Goal: Task Accomplishment & Management: Complete application form

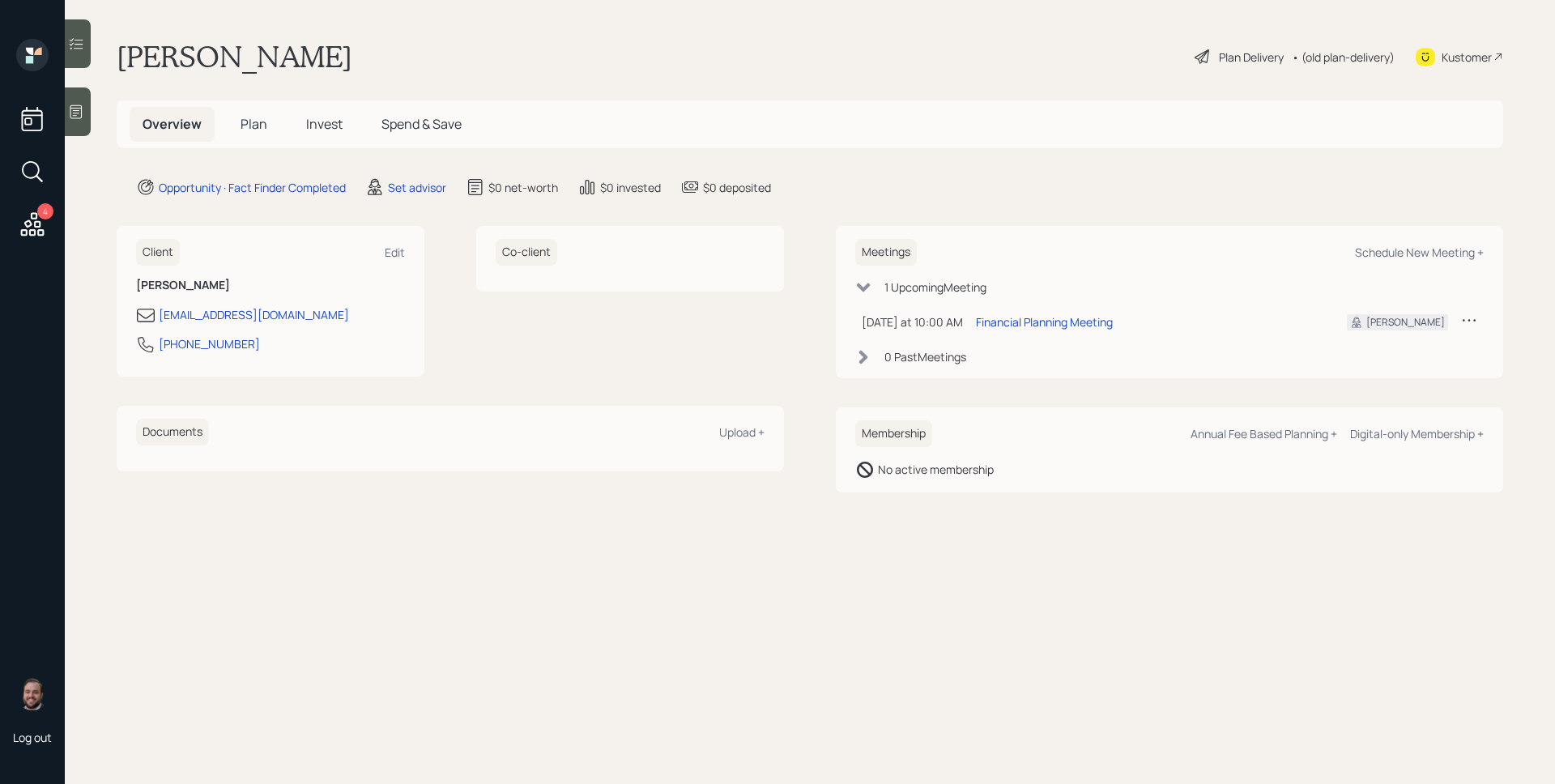
click at [1234, 60] on div "Plan Delivery" at bounding box center [1251, 56] width 65 height 17
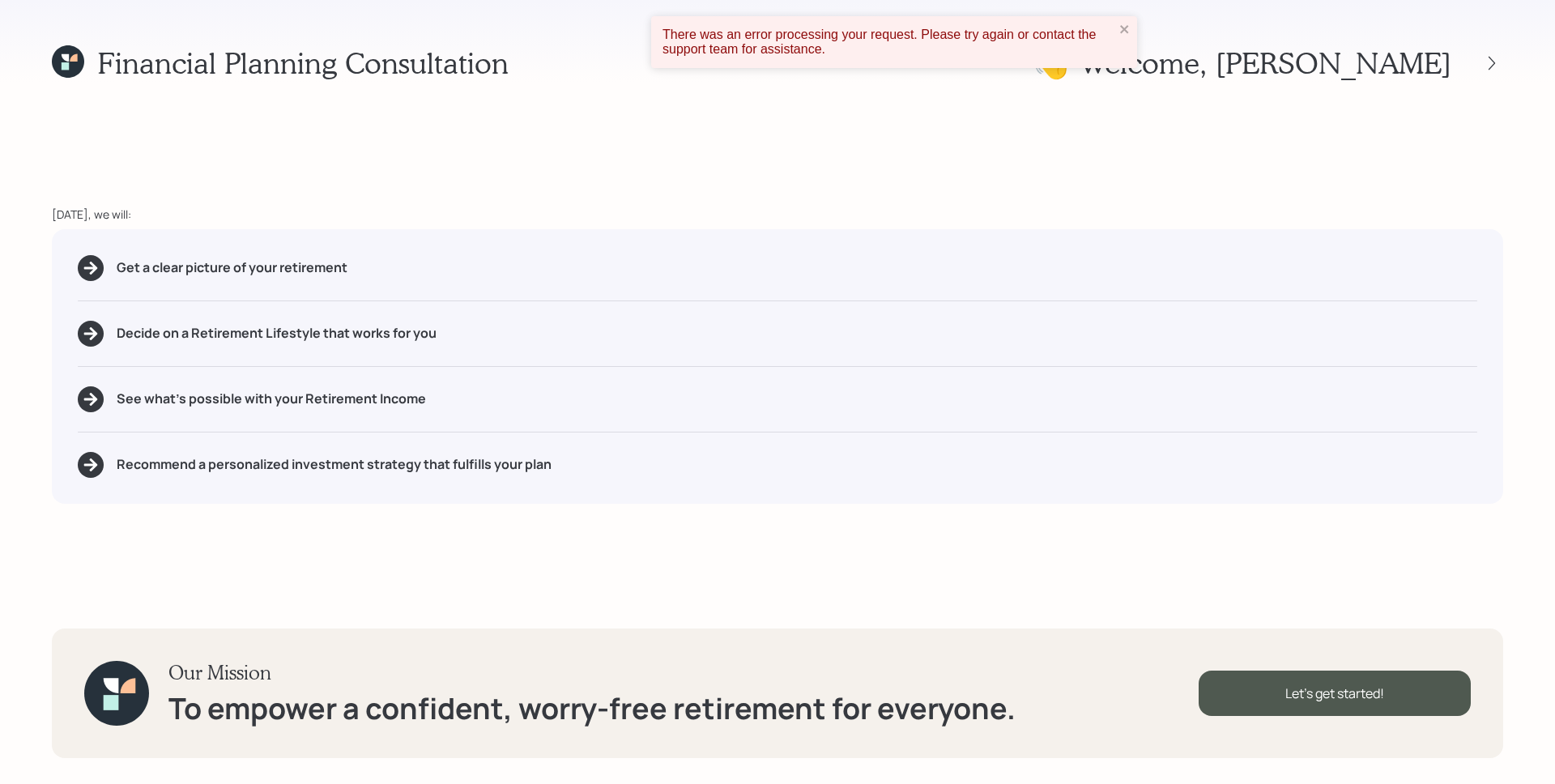
click at [39, 68] on div "Financial Planning Consultation 👋 Welcome , [PERSON_NAME] [DATE], we will: Get …" at bounding box center [777, 392] width 1555 height 784
click at [87, 61] on div "Financial Planning Consultation" at bounding box center [280, 63] width 457 height 35
click at [70, 61] on icon at bounding box center [73, 58] width 7 height 7
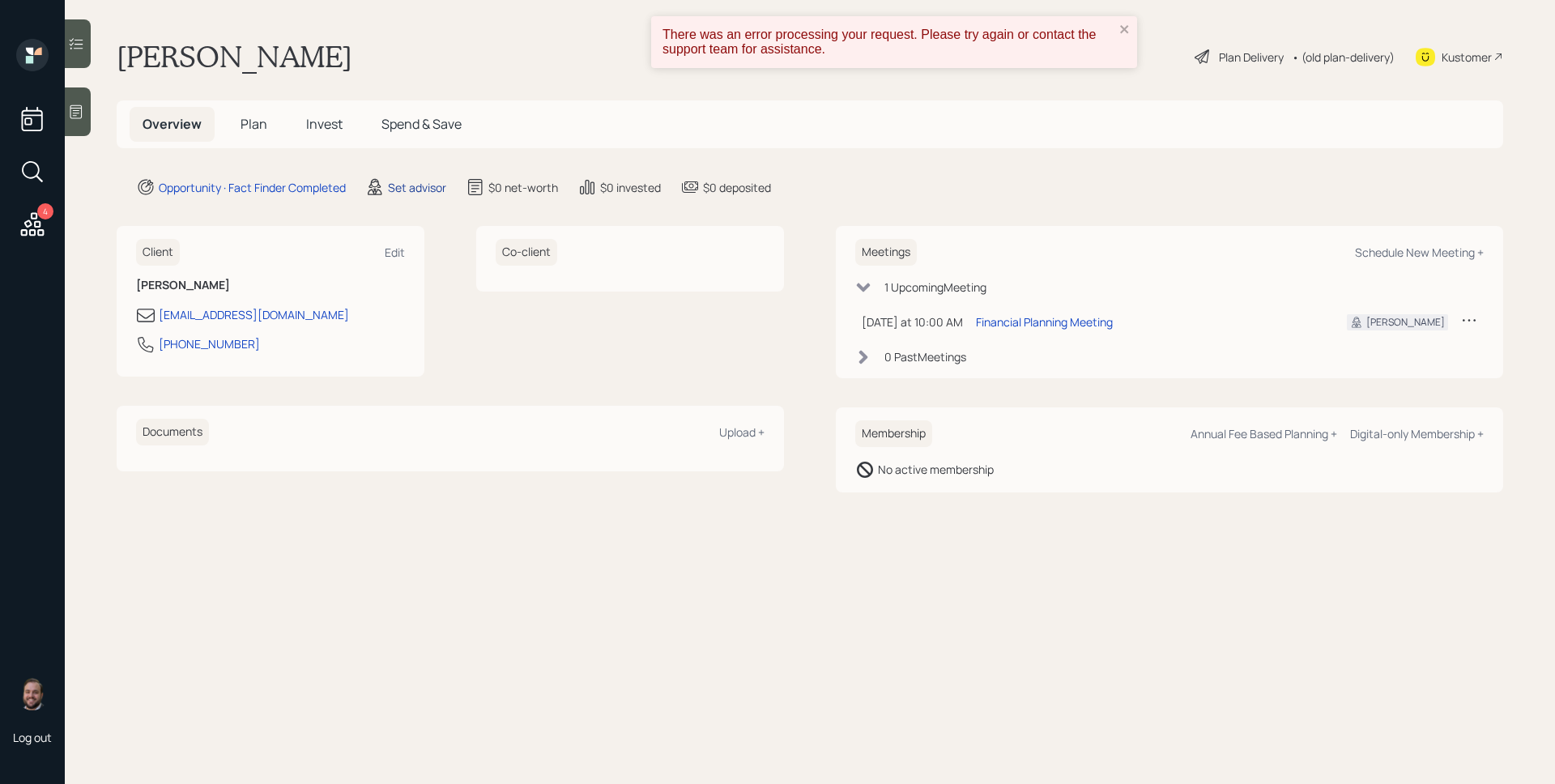
click at [417, 188] on div "Set advisor" at bounding box center [417, 187] width 58 height 17
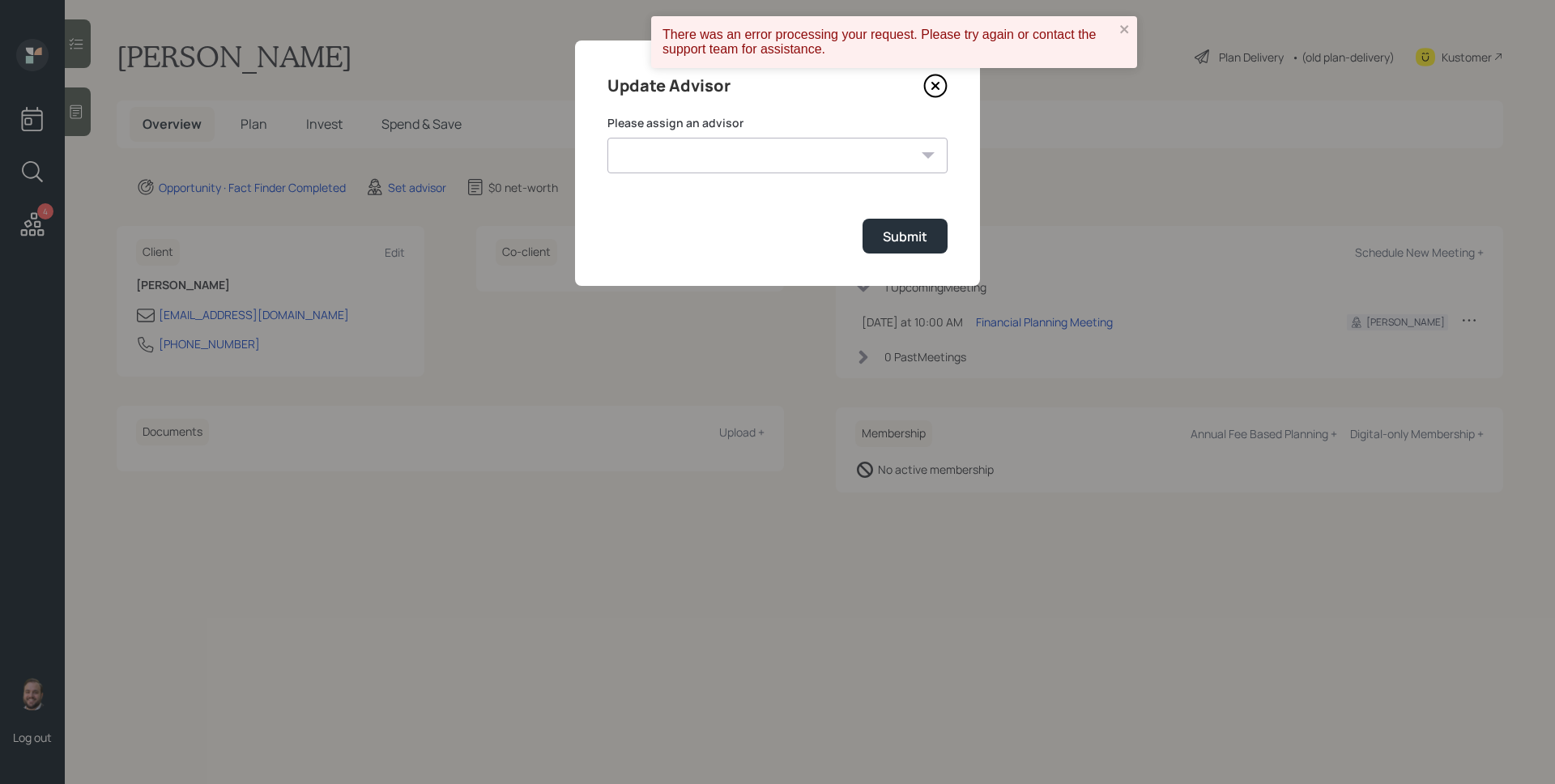
click at [679, 164] on select "[PERSON_NAME] [PERSON_NAME] [PERSON_NAME] [PERSON_NAME] [PERSON_NAME] End [PERS…" at bounding box center [777, 155] width 340 height 36
select select "d946c976-65aa-4529-ac9d-02c4f1114fc0"
click at [608, 138] on select "[PERSON_NAME] [PERSON_NAME] [PERSON_NAME] [PERSON_NAME] [PERSON_NAME] End [PERS…" at bounding box center [777, 155] width 340 height 36
click at [918, 239] on div "Submit" at bounding box center [904, 236] width 45 height 18
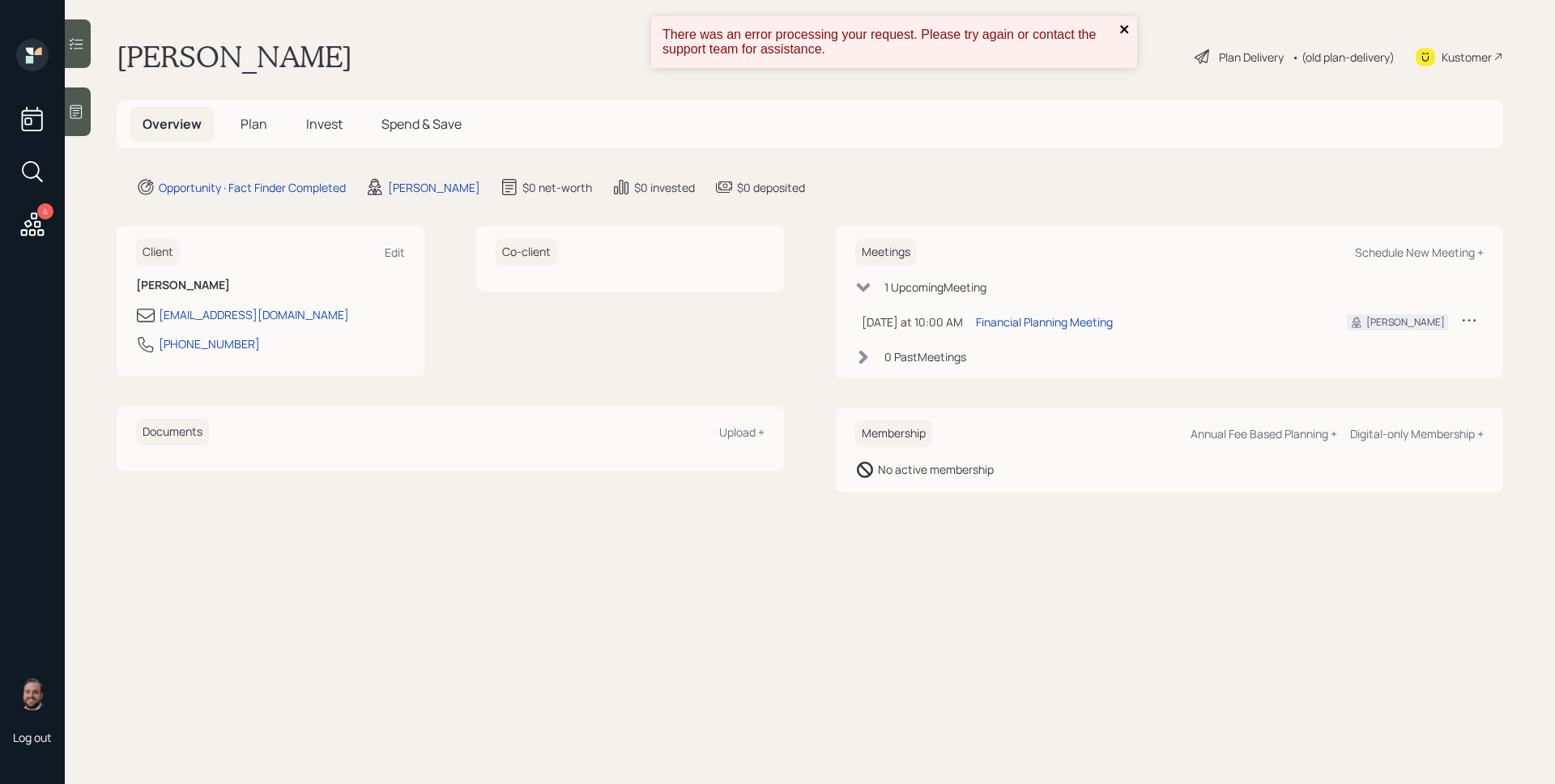
drag, startPoint x: 1122, startPoint y: 26, endPoint x: 1169, endPoint y: 46, distance: 51.1
click at [1123, 26] on icon "close" at bounding box center [1124, 29] width 8 height 8
click at [1280, 82] on main "[PERSON_NAME] Plan Delivery • (old plan-delivery) Kustomer Overview Plan Invest…" at bounding box center [810, 392] width 1490 height 784
click at [1244, 55] on div "Plan Delivery" at bounding box center [1251, 56] width 65 height 17
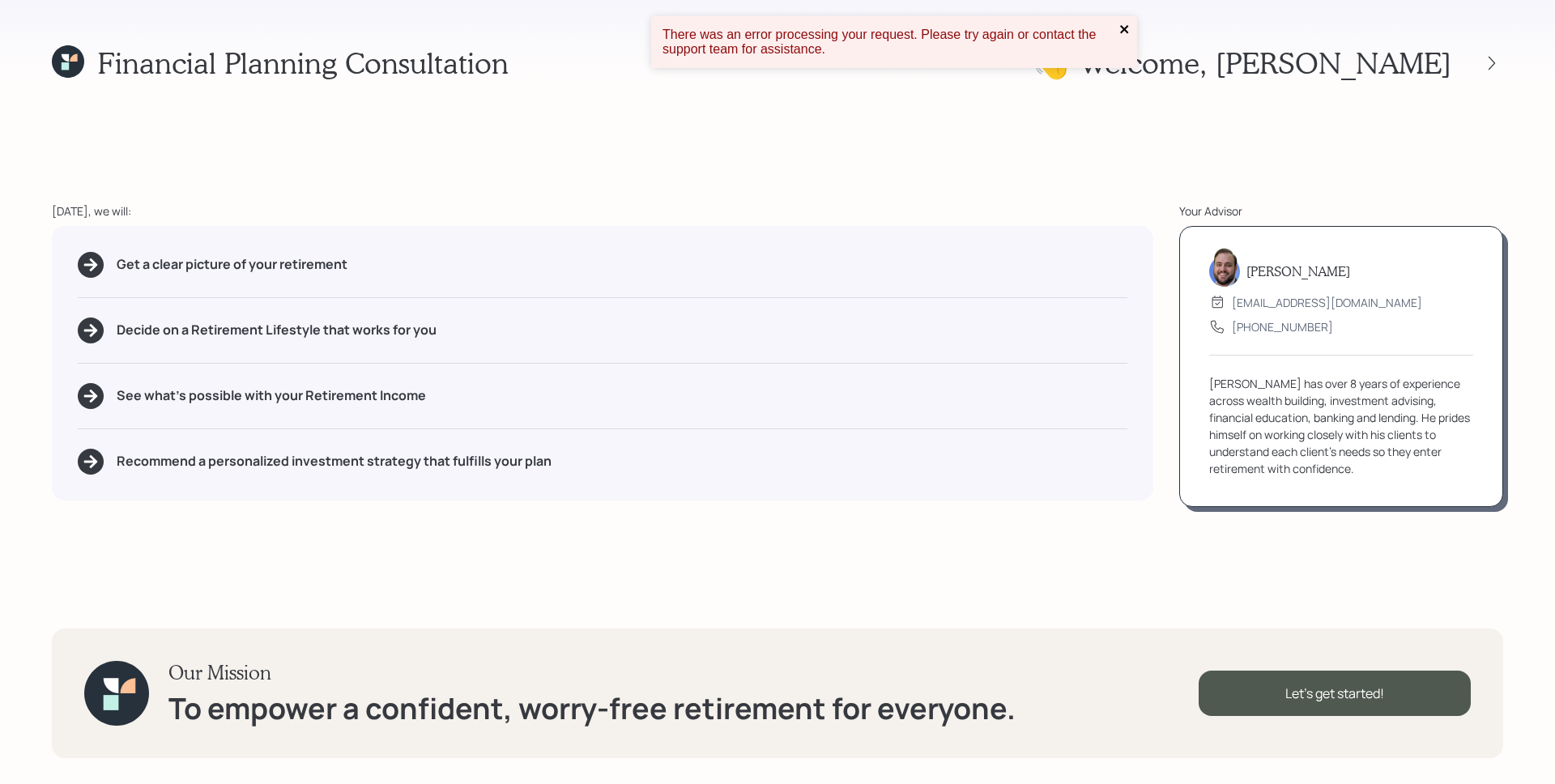
click at [1124, 26] on icon "close" at bounding box center [1125, 29] width 11 height 13
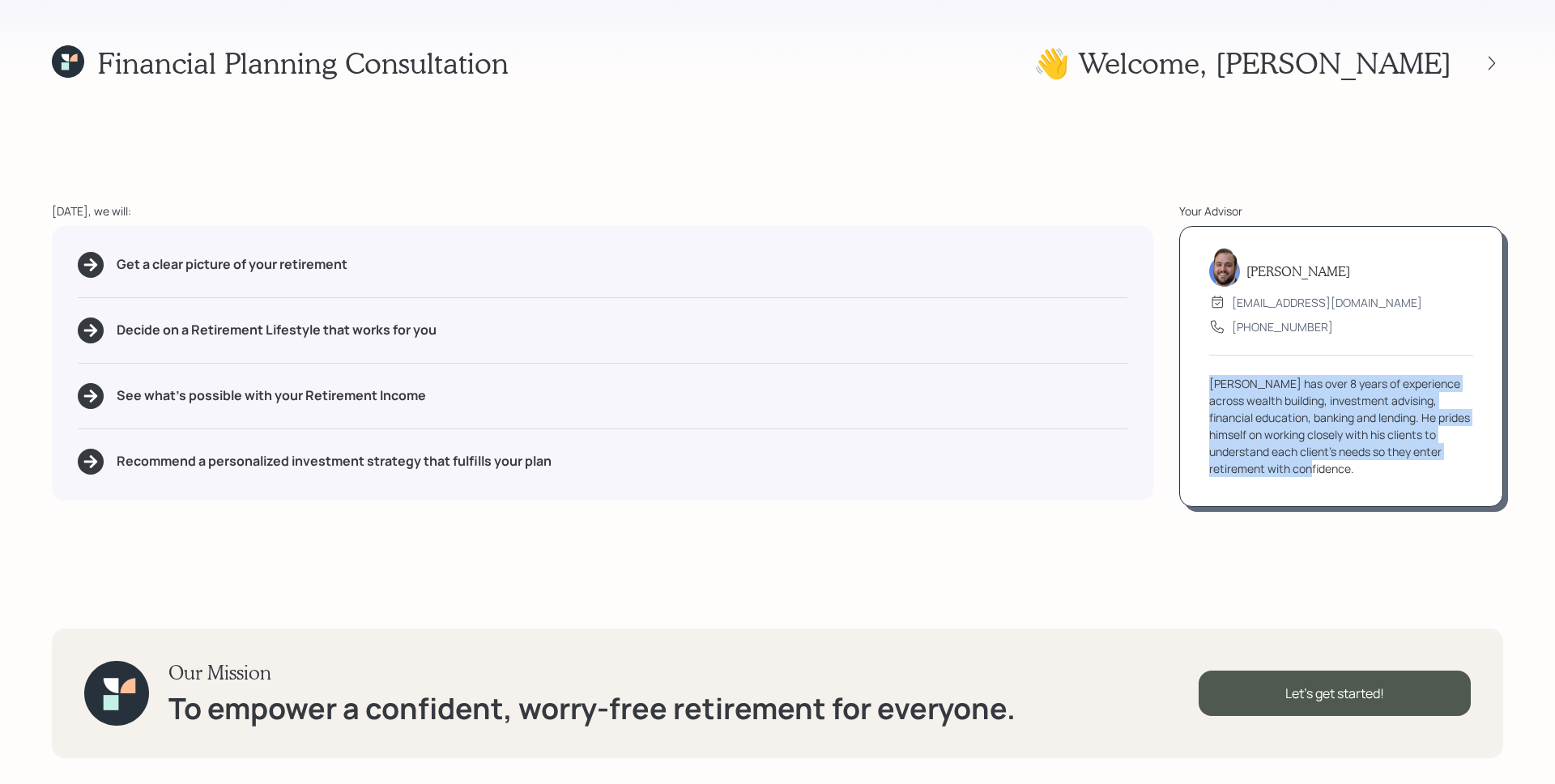
drag, startPoint x: 1208, startPoint y: 385, endPoint x: 1357, endPoint y: 466, distance: 169.6
click at [1357, 466] on div "[PERSON_NAME] has over 8 years of experience across wealth building, investment…" at bounding box center [1341, 426] width 264 height 102
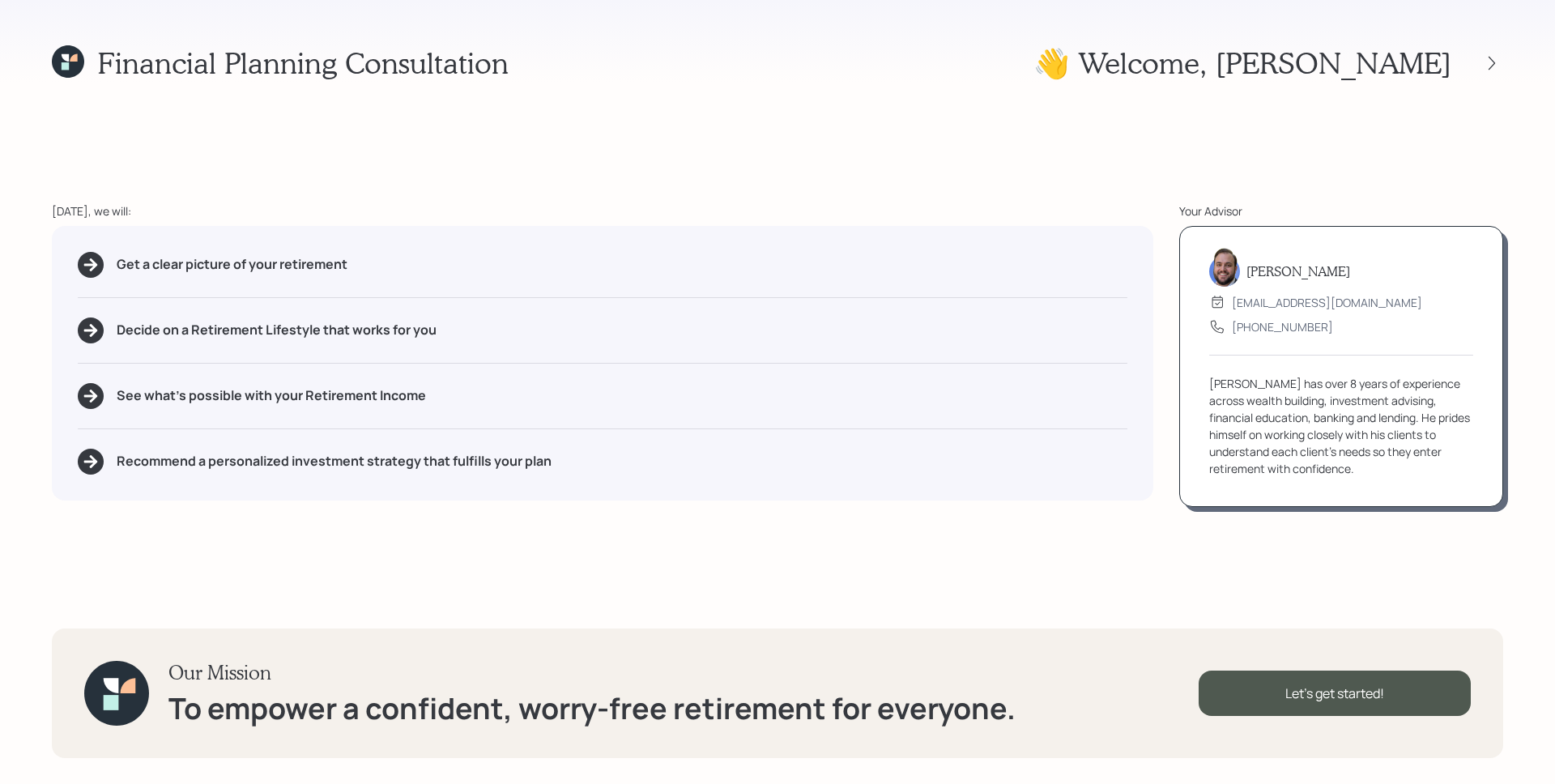
click at [77, 67] on icon at bounding box center [68, 61] width 32 height 32
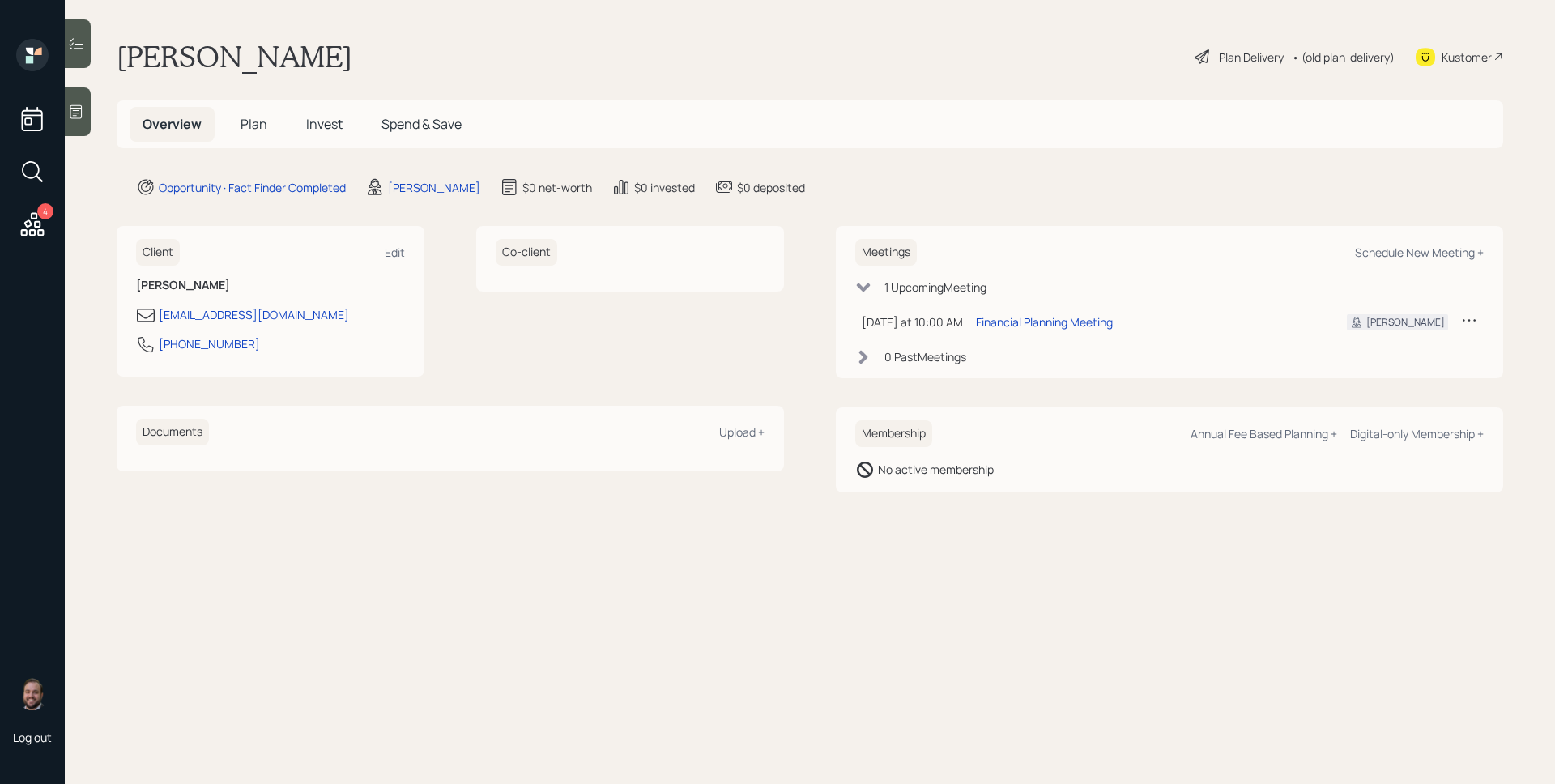
click at [249, 126] on span "Plan" at bounding box center [254, 124] width 26 height 18
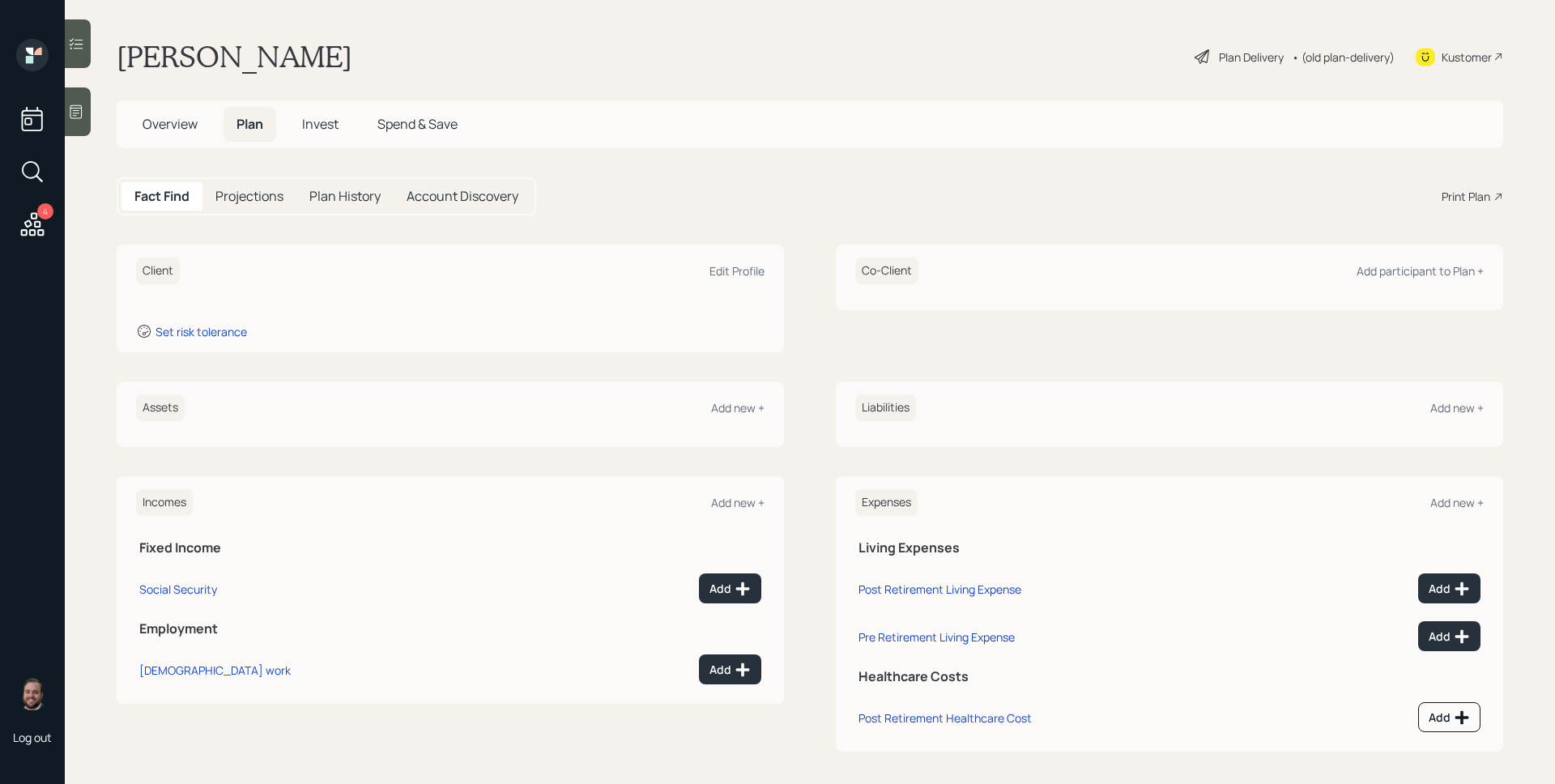
click at [84, 105] on icon at bounding box center [76, 111] width 16 height 16
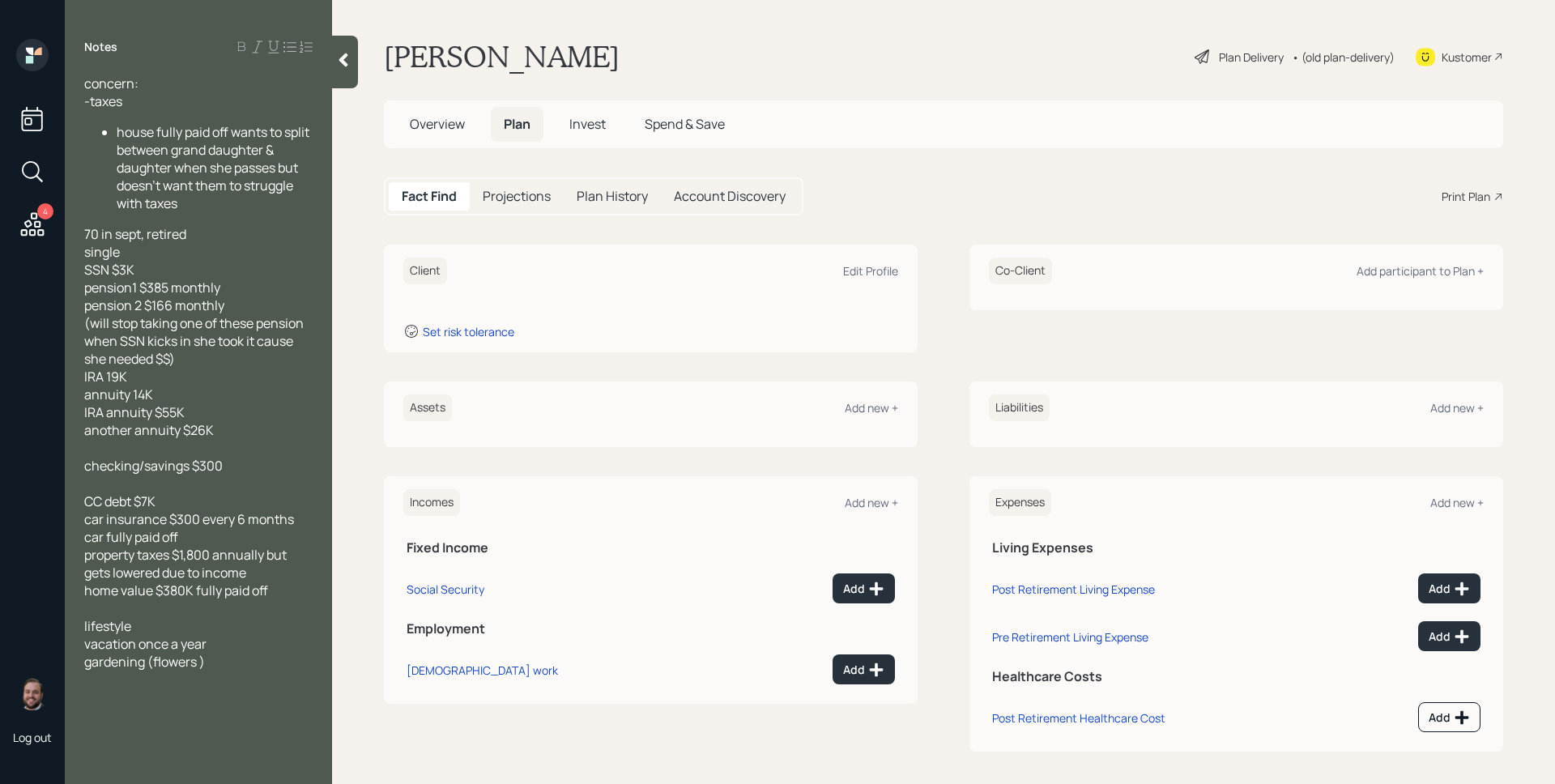
scroll to position [6, 0]
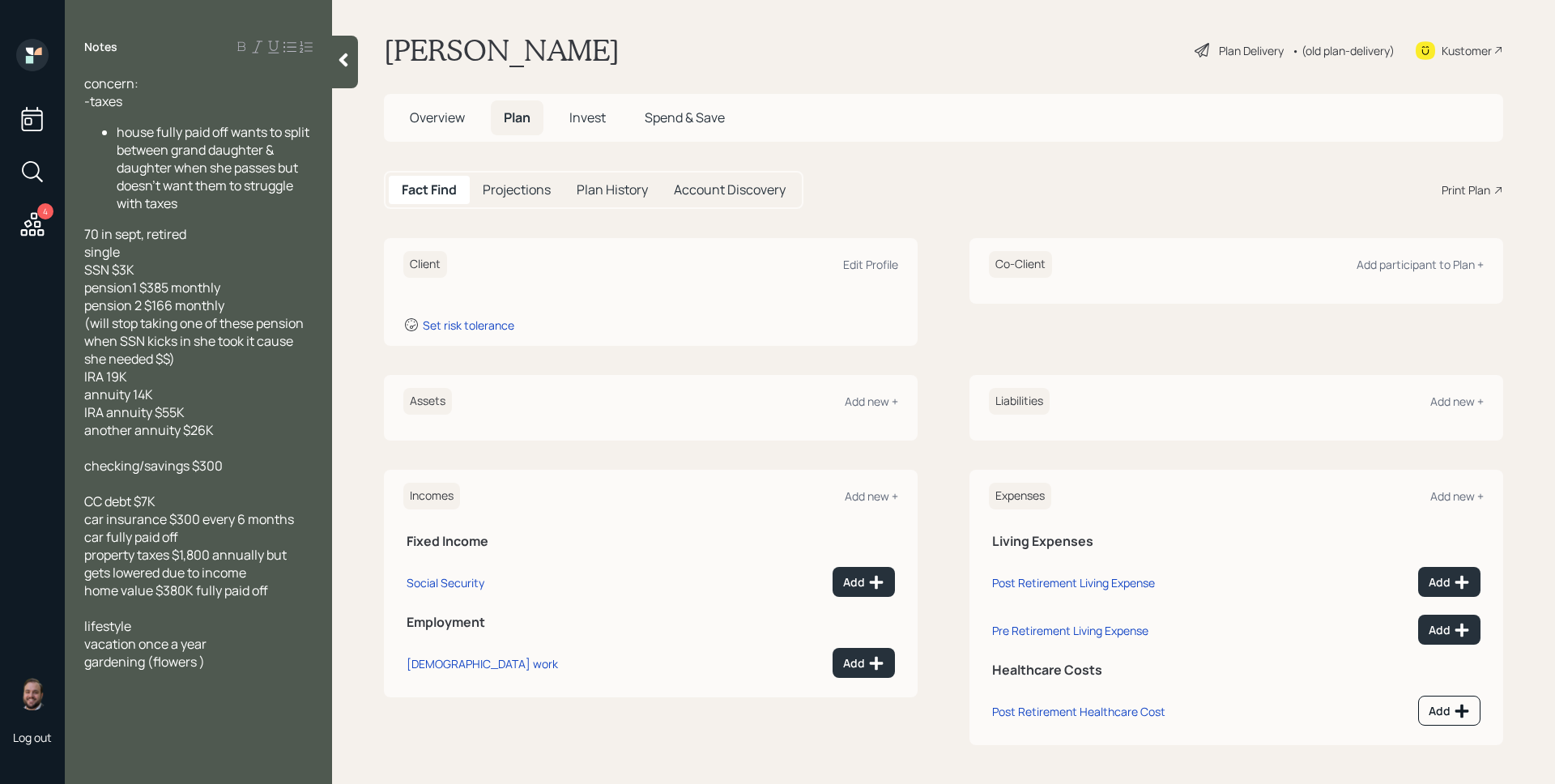
click at [338, 55] on icon at bounding box center [343, 60] width 16 height 16
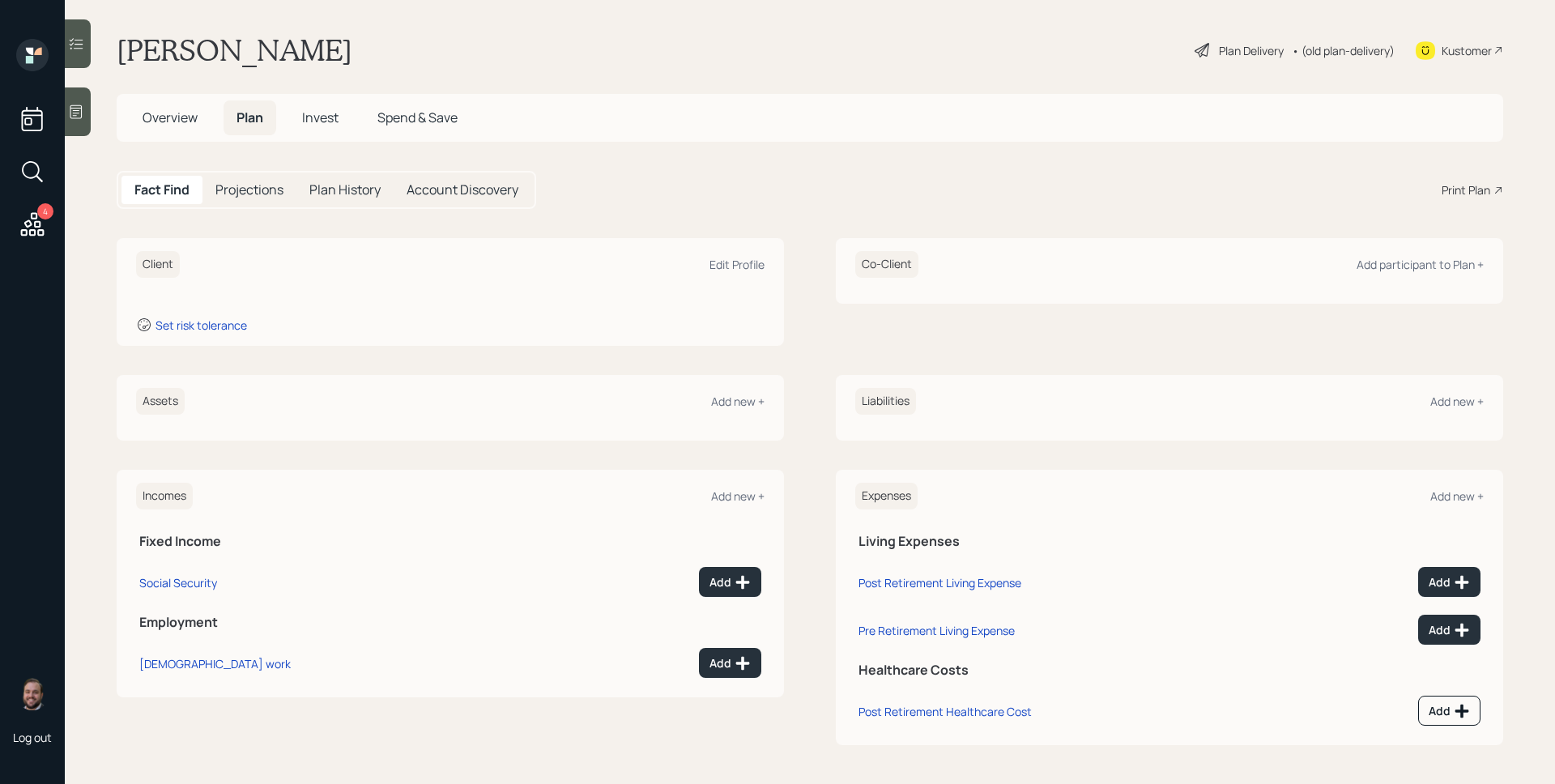
click at [74, 118] on icon at bounding box center [76, 111] width 16 height 16
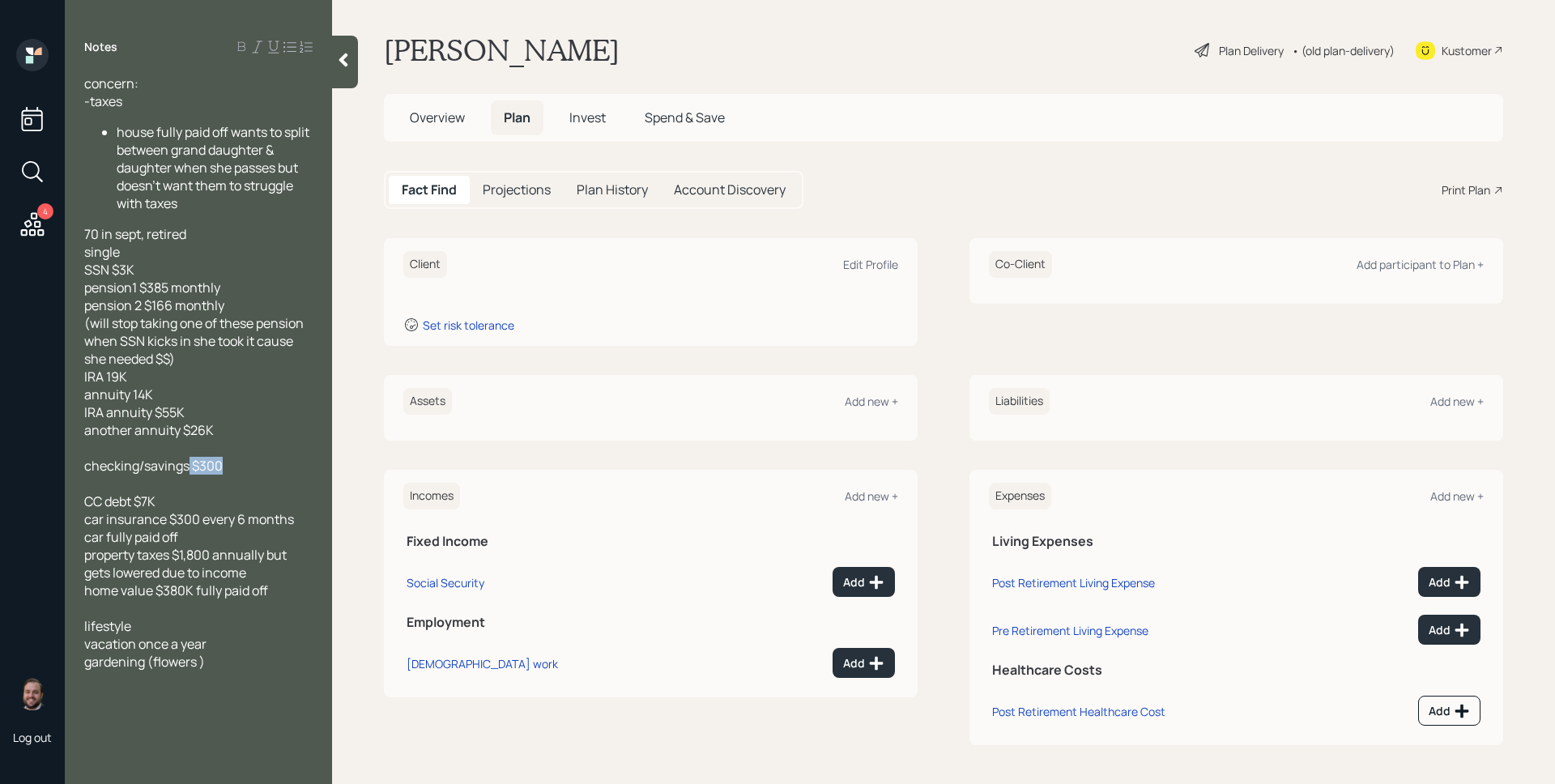
drag, startPoint x: 234, startPoint y: 464, endPoint x: 189, endPoint y: 457, distance: 45.5
click at [189, 457] on div "checking/savings $300" at bounding box center [198, 465] width 228 height 18
click at [190, 454] on div at bounding box center [198, 448] width 228 height 18
click at [878, 263] on div "Edit Profile" at bounding box center [870, 264] width 55 height 16
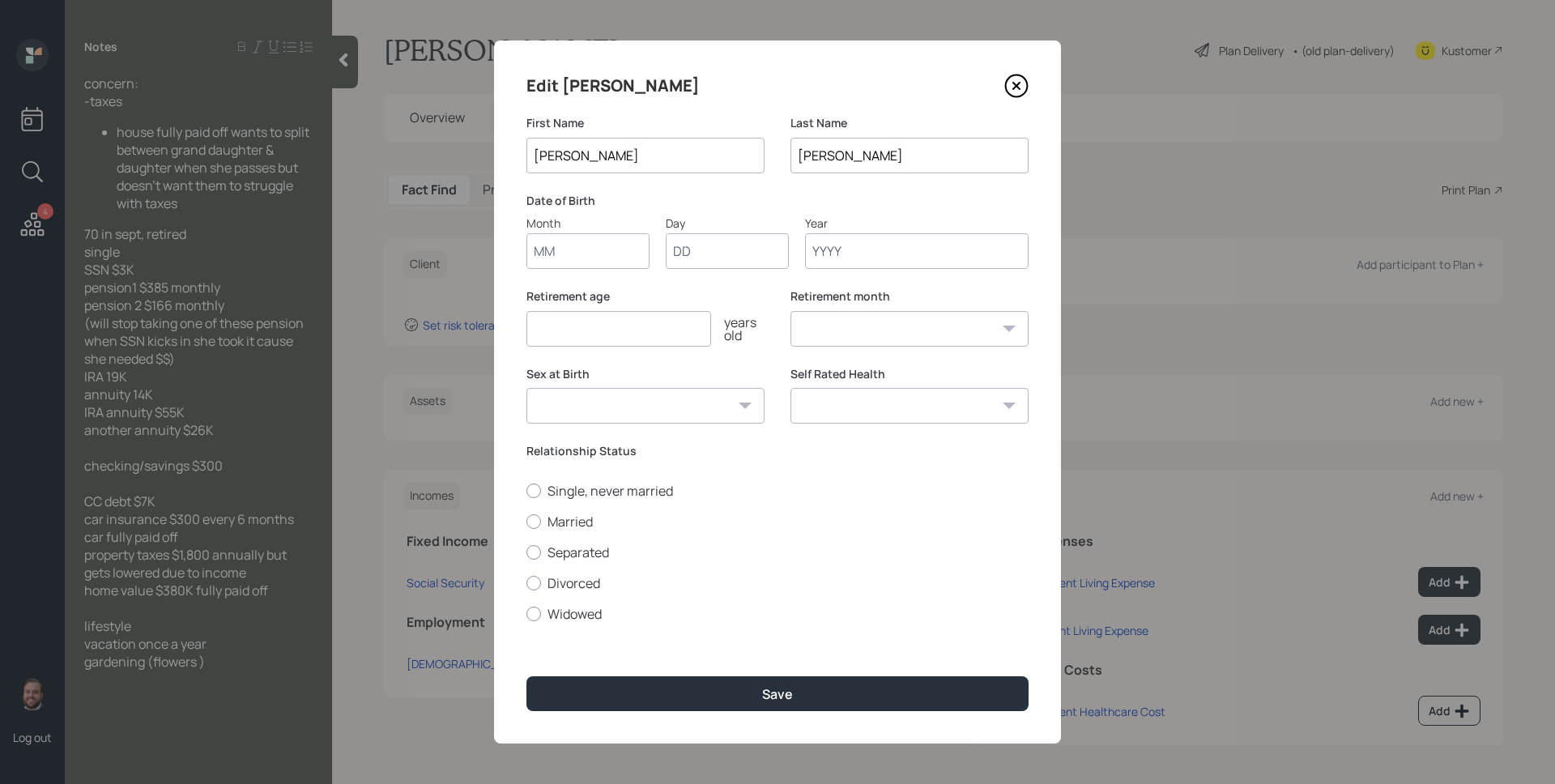
click at [866, 210] on div "Date of Birth Month Day Year" at bounding box center [778, 232] width 502 height 77
click at [568, 248] on input "Month" at bounding box center [588, 251] width 123 height 36
type input "09"
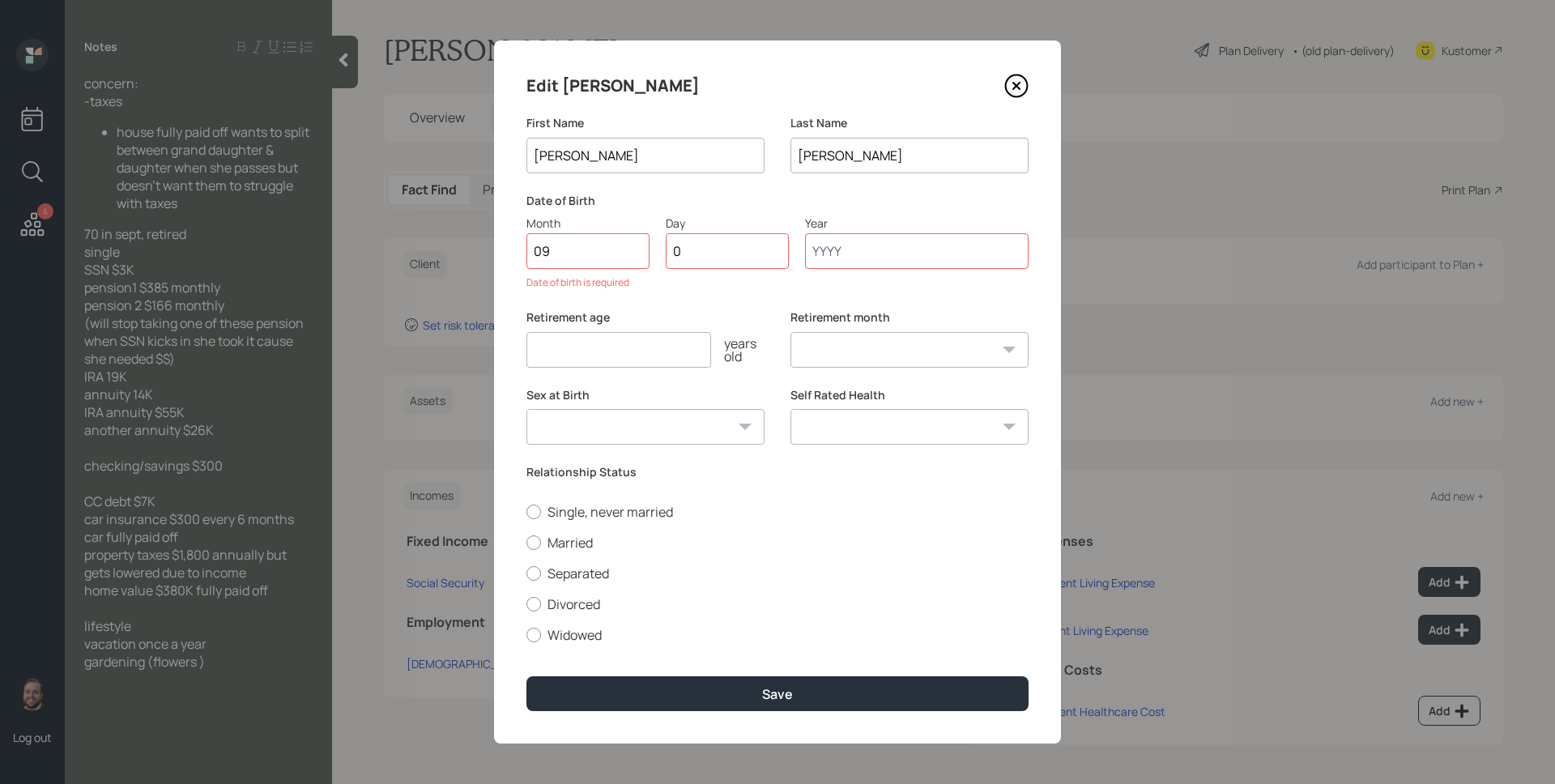
type input "01"
click at [1012, 82] on icon at bounding box center [1017, 86] width 25 height 25
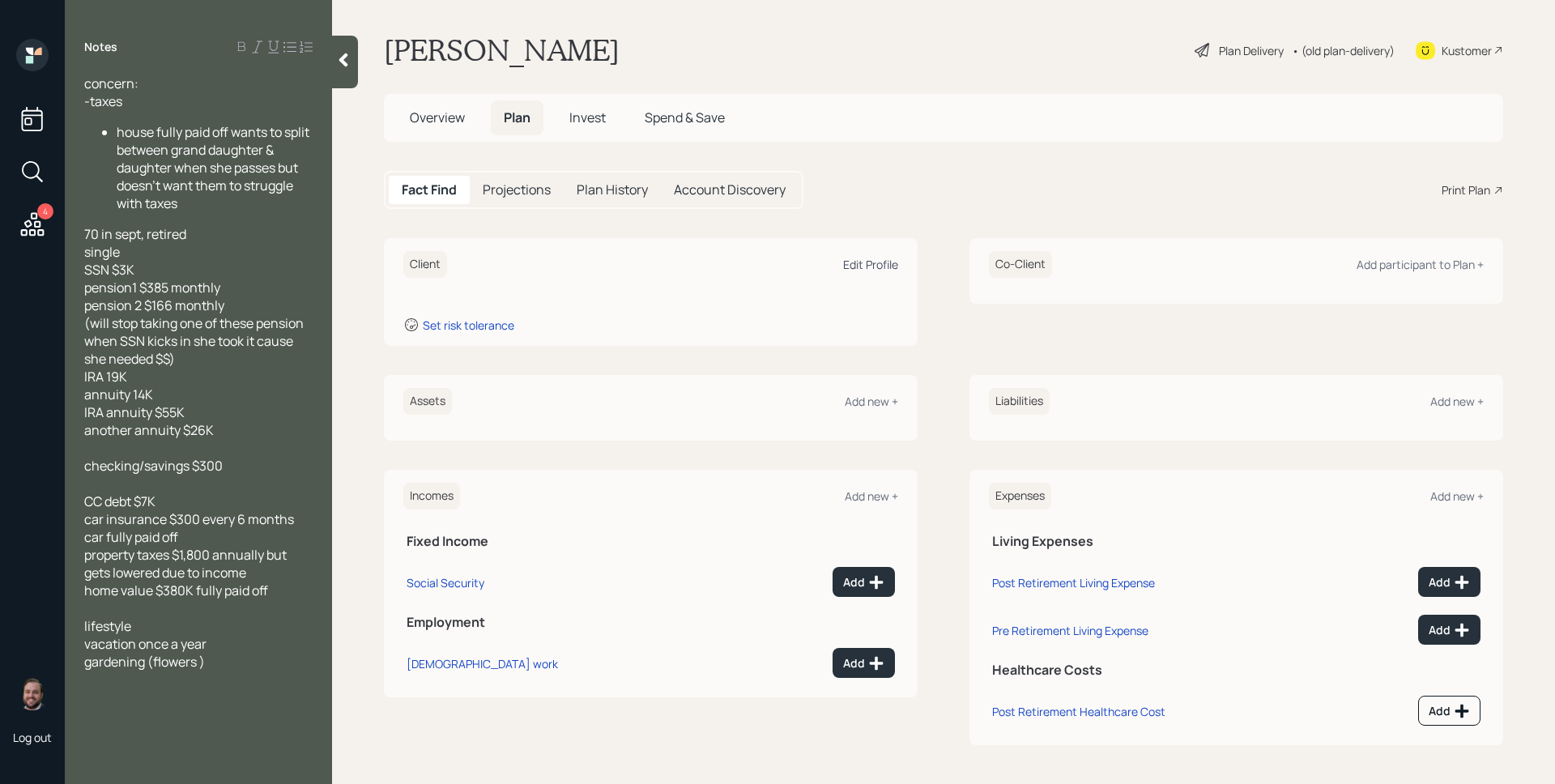
click at [883, 266] on div "Edit Profile" at bounding box center [870, 264] width 55 height 16
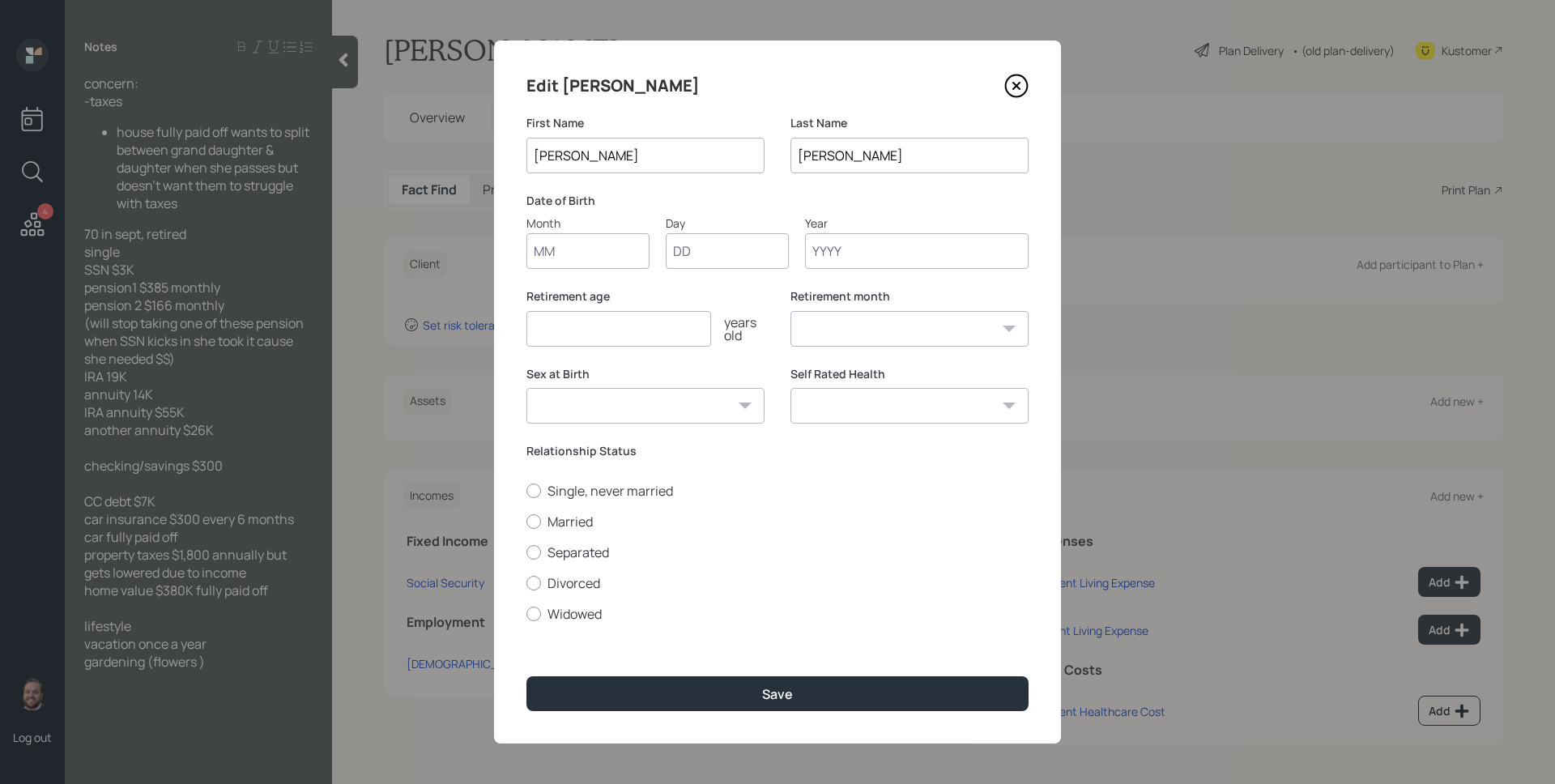
click at [622, 248] on input "Month" at bounding box center [588, 251] width 123 height 36
type input "09"
type input "01"
type input "1954"
select select "9"
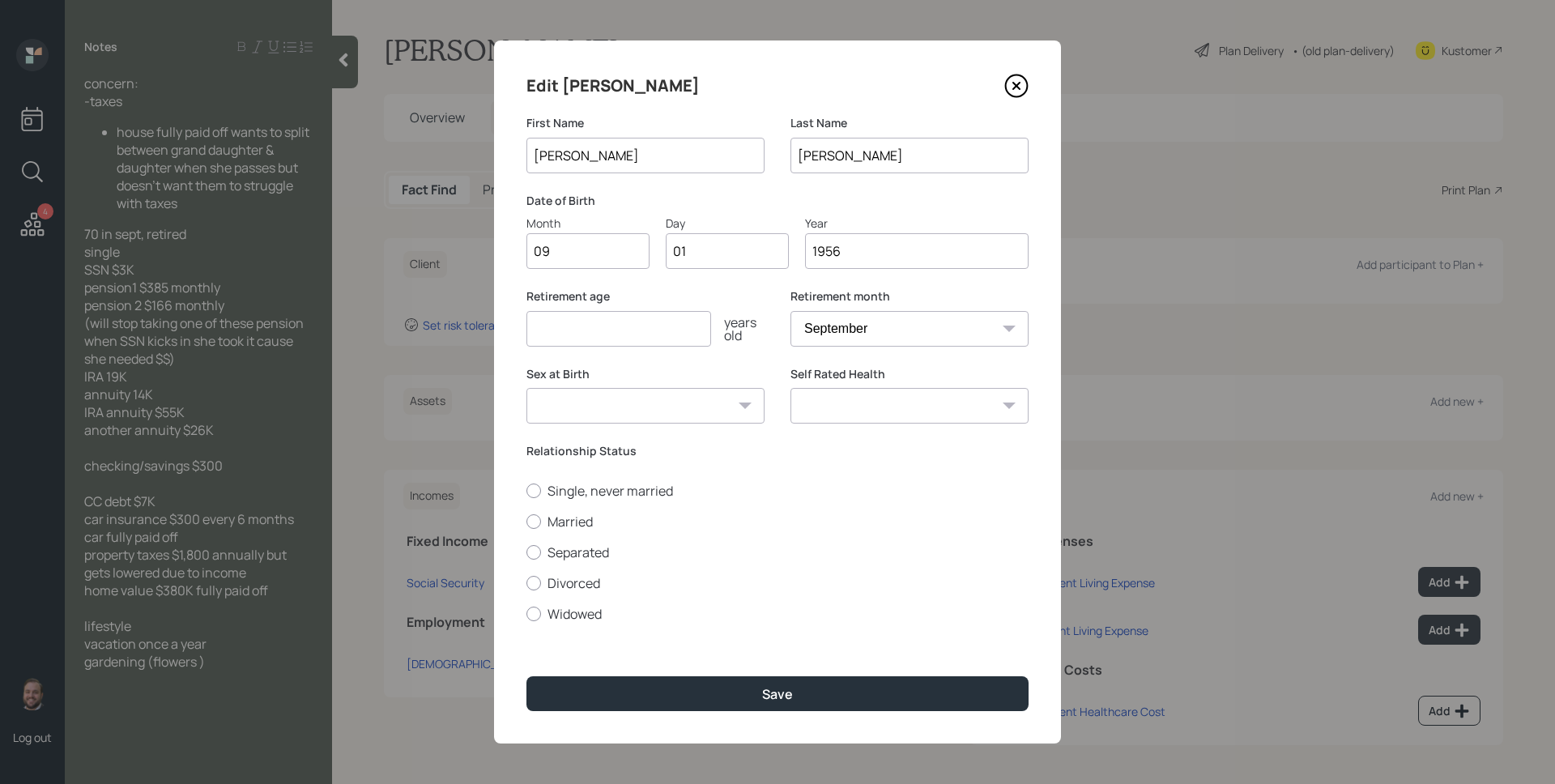
type input "1956"
click at [674, 327] on input "number" at bounding box center [619, 328] width 184 height 36
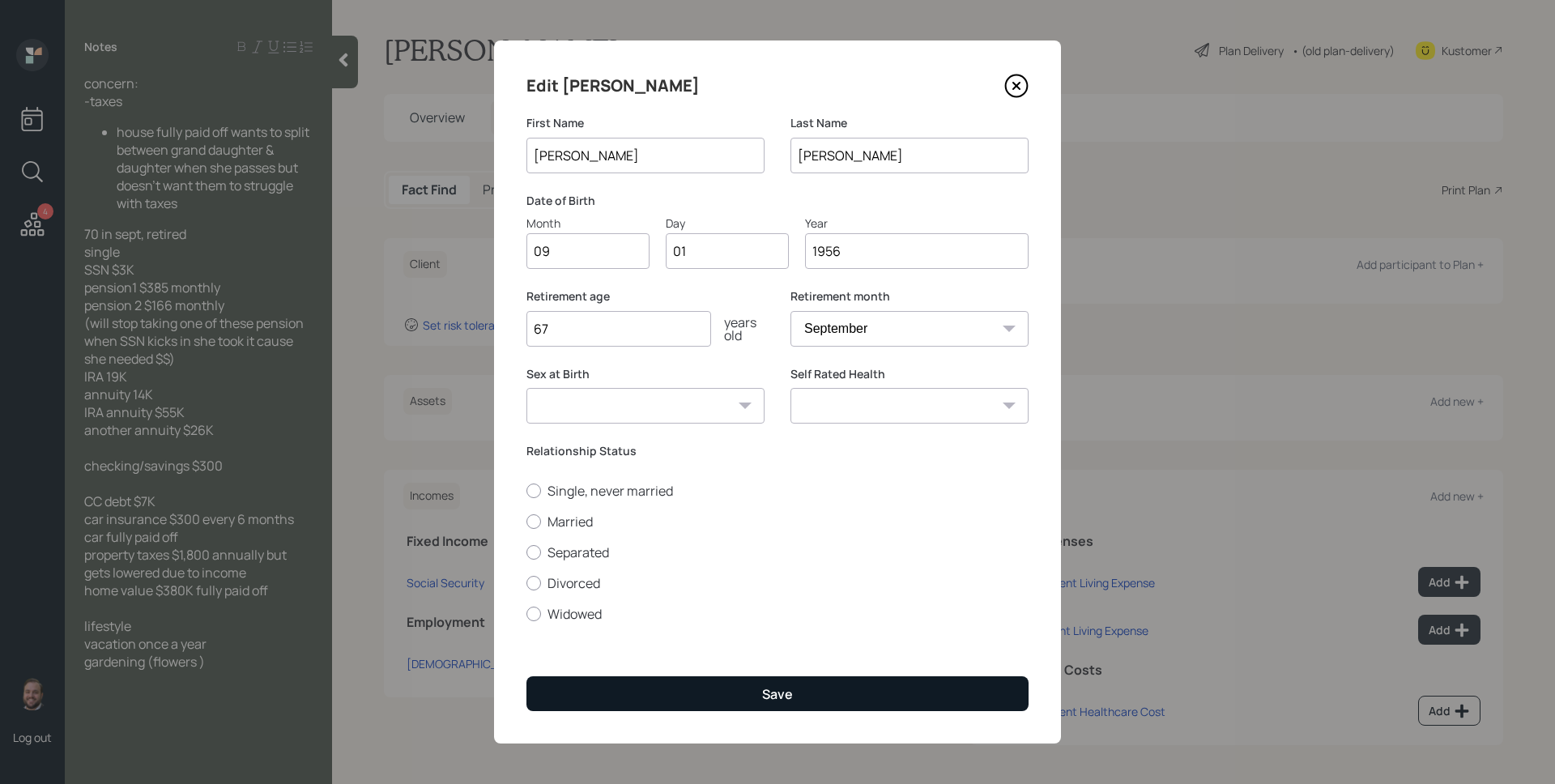
type input "67"
click at [831, 685] on button "Save" at bounding box center [778, 694] width 502 height 35
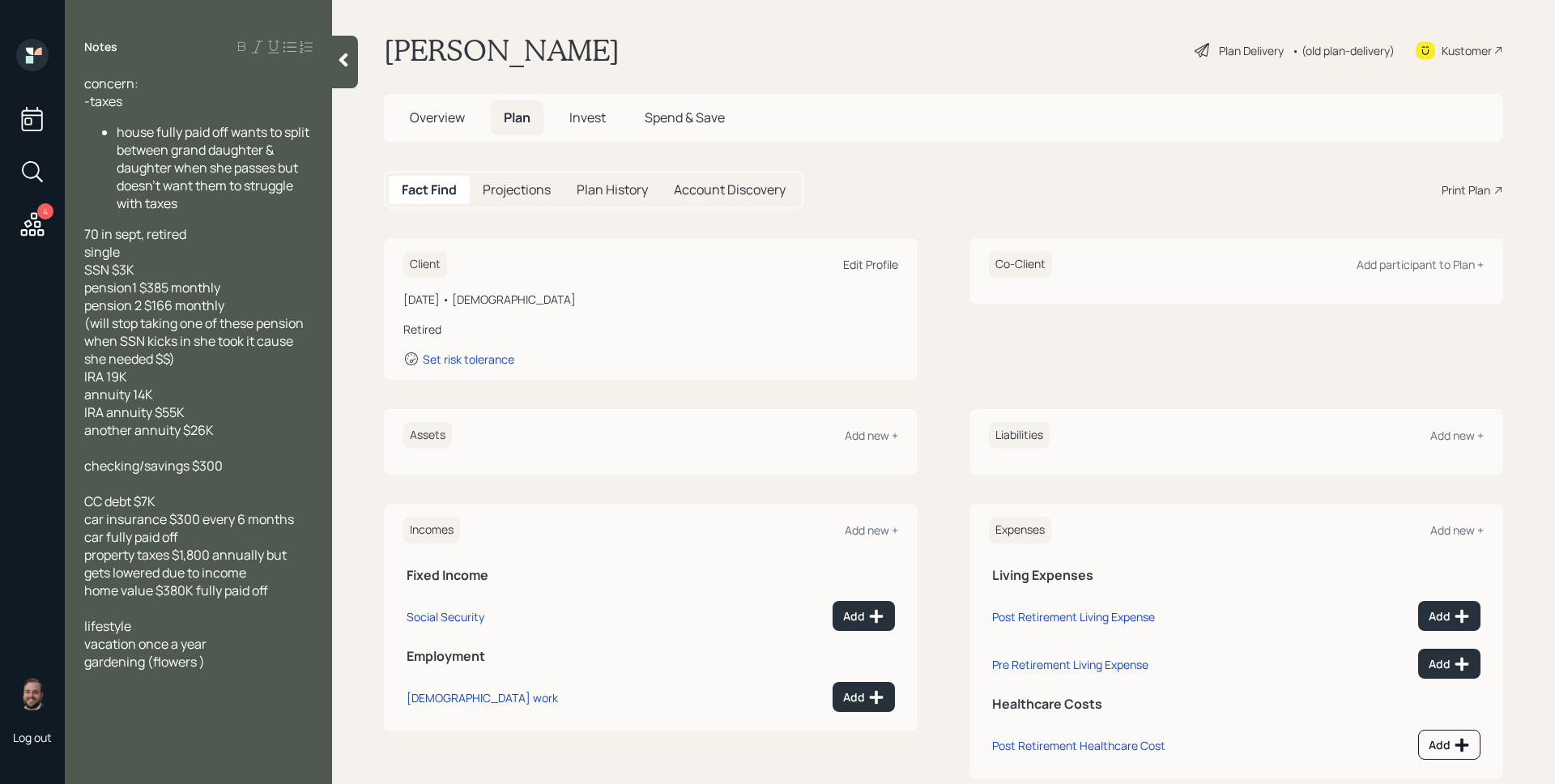
click at [853, 268] on div "Edit Profile" at bounding box center [870, 264] width 55 height 16
select select "9"
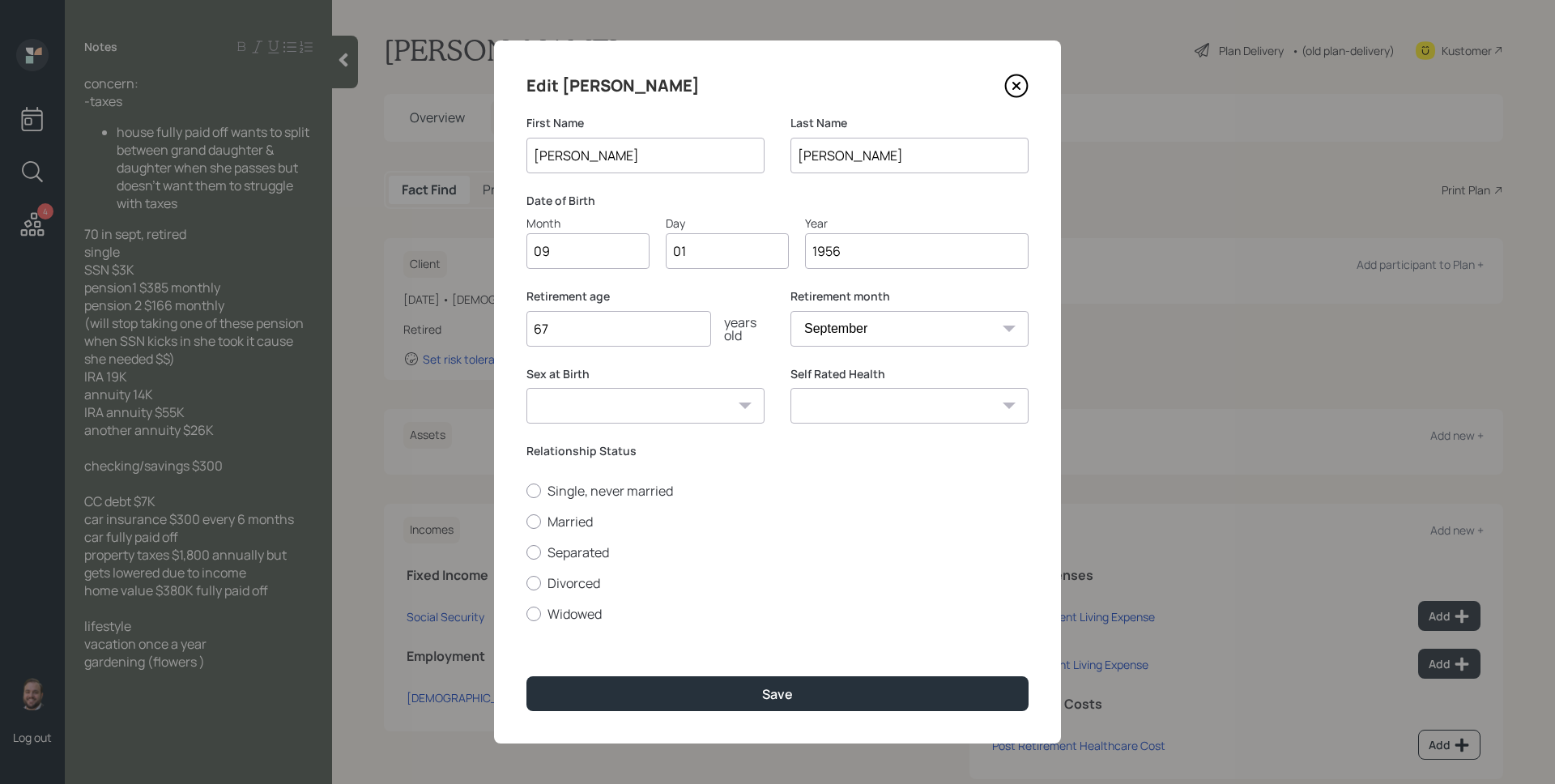
click at [873, 255] on input "1956" at bounding box center [917, 251] width 224 height 36
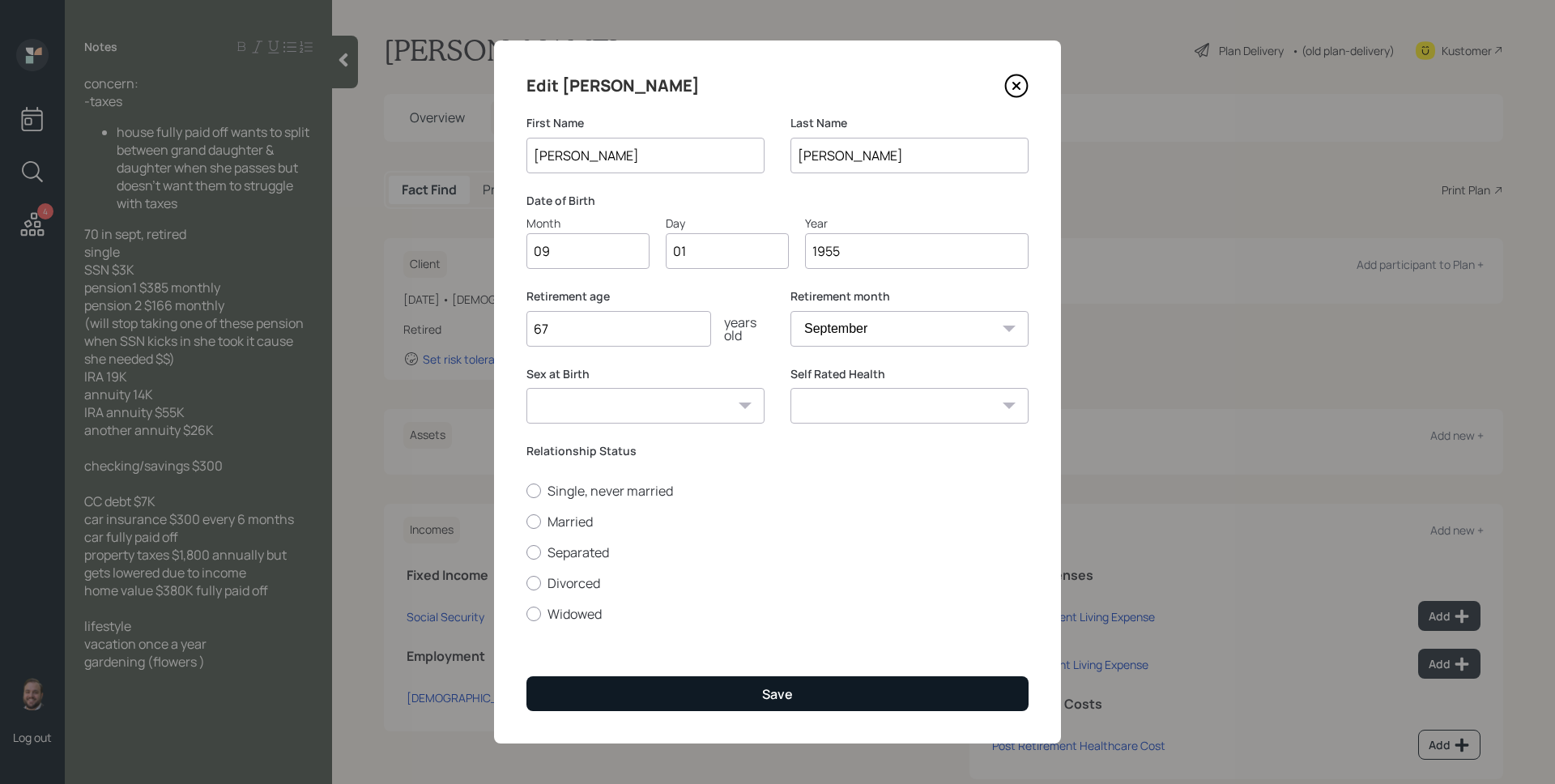
type input "1955"
click at [797, 680] on button "Save" at bounding box center [778, 694] width 502 height 35
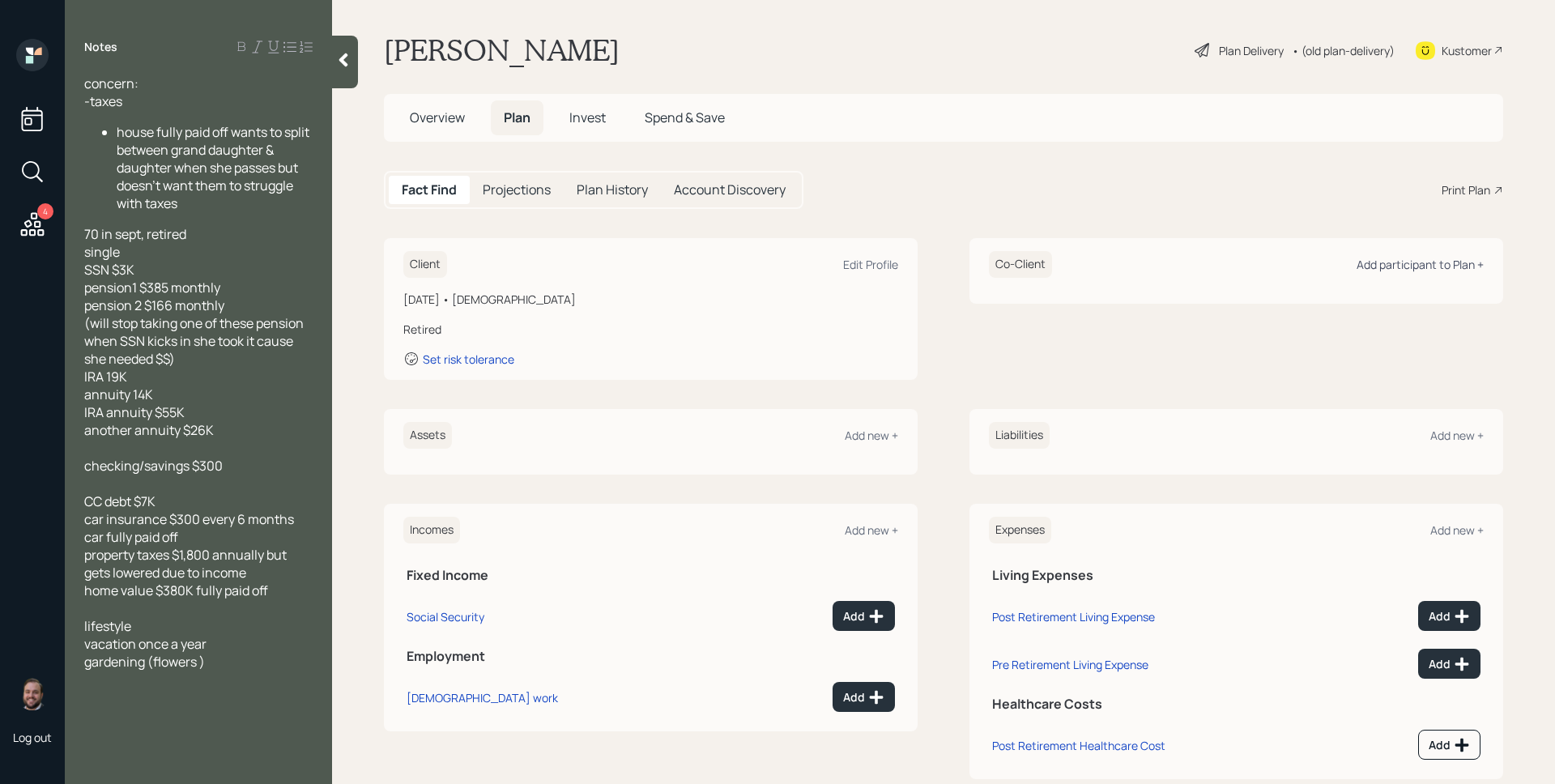
click at [1405, 268] on div "Add participant to Plan +" at bounding box center [1420, 264] width 127 height 16
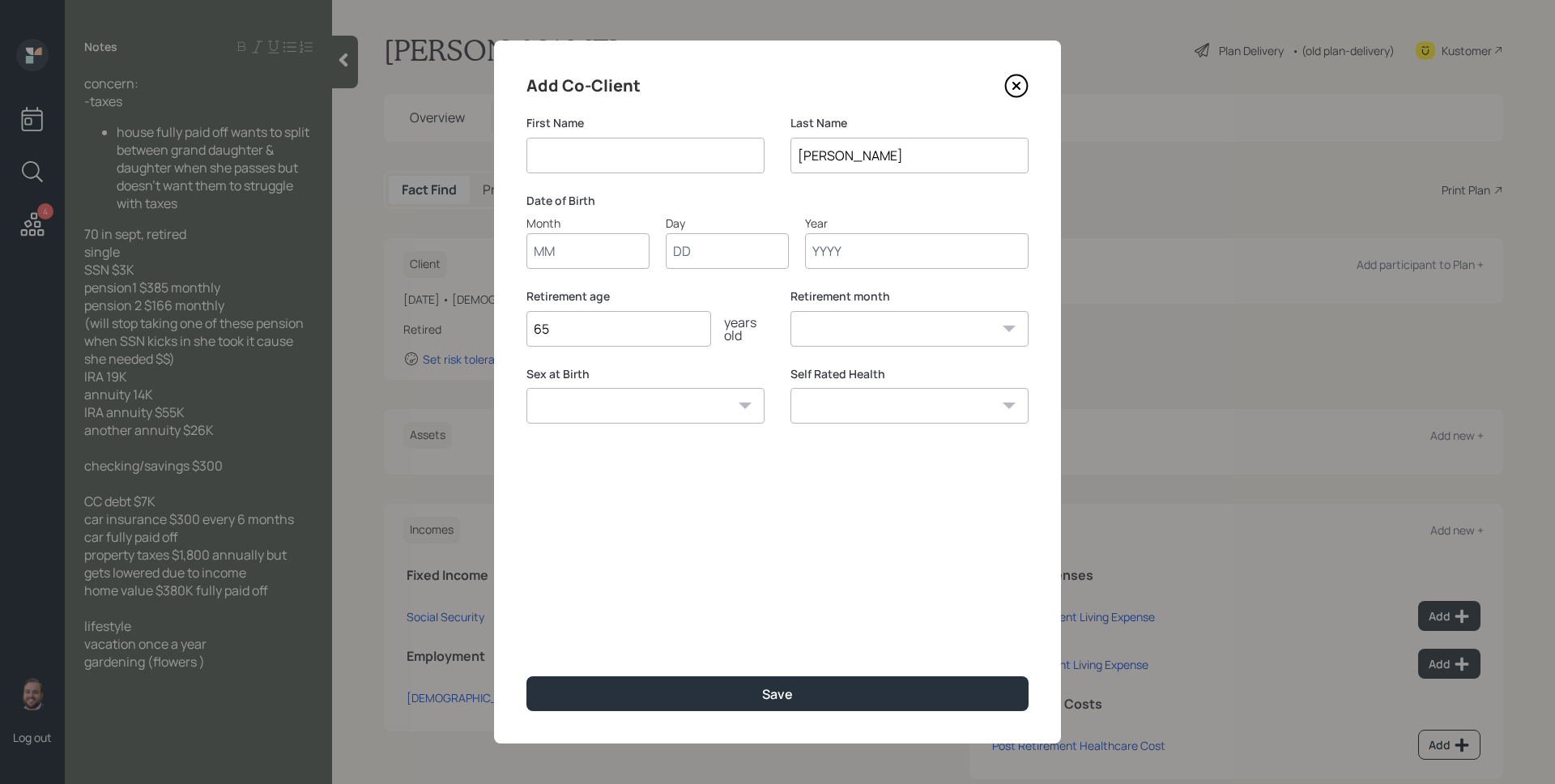
click at [1006, 82] on icon at bounding box center [1017, 86] width 22 height 22
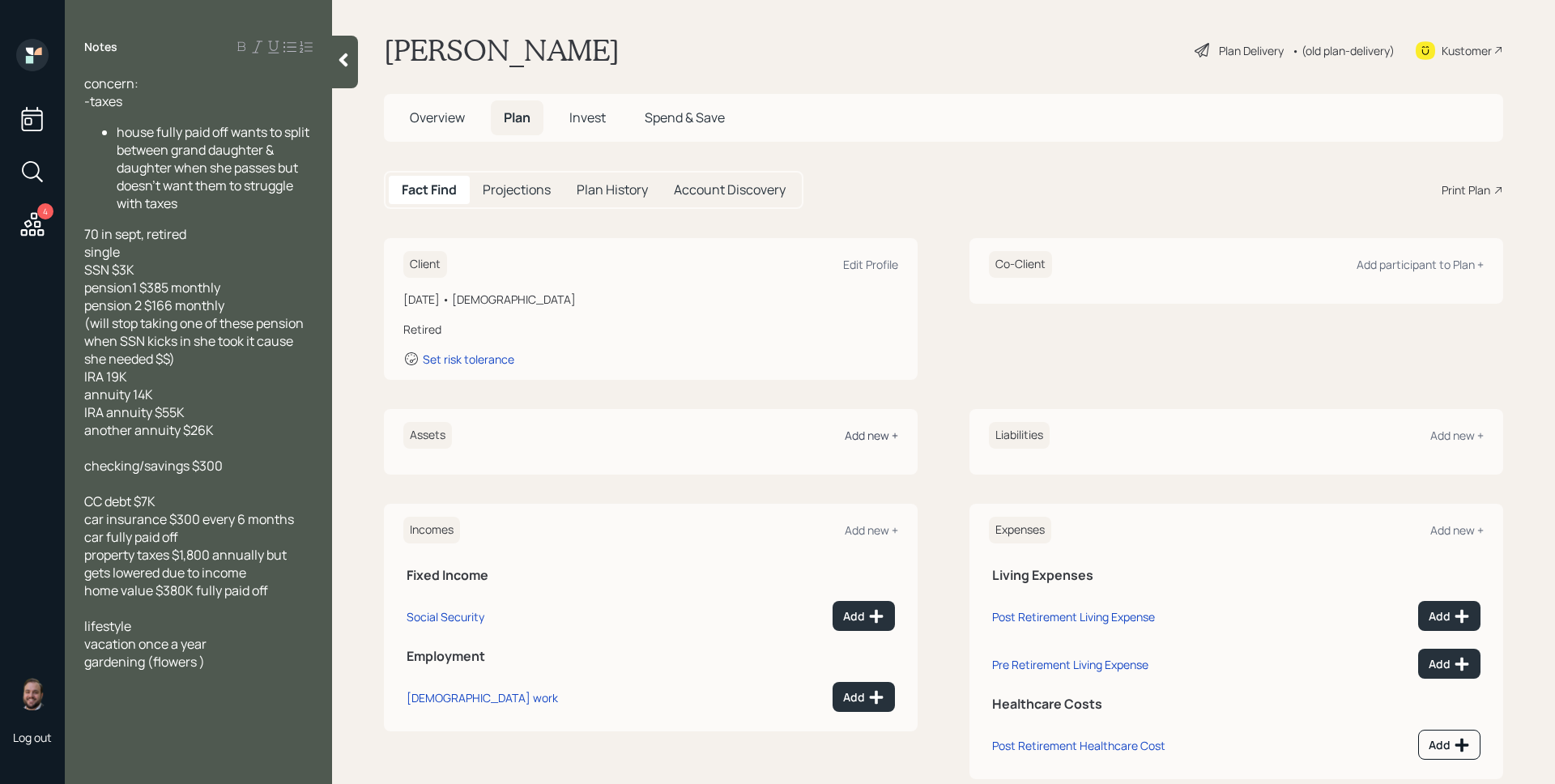
click at [857, 434] on div "Add new +" at bounding box center [871, 435] width 54 height 16
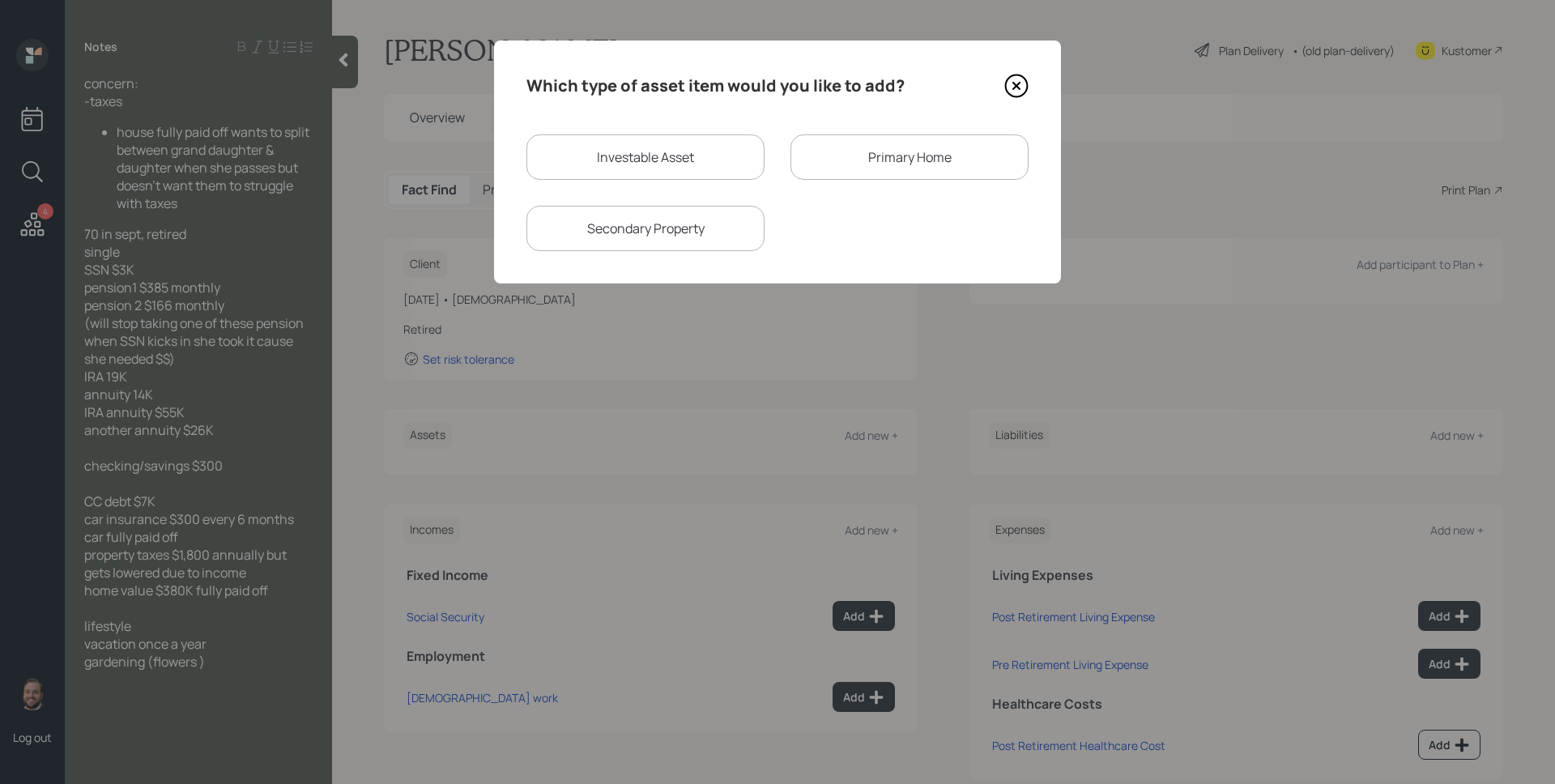
click at [697, 170] on div "Investable Asset" at bounding box center [645, 157] width 238 height 46
select select "taxable"
select select "balanced"
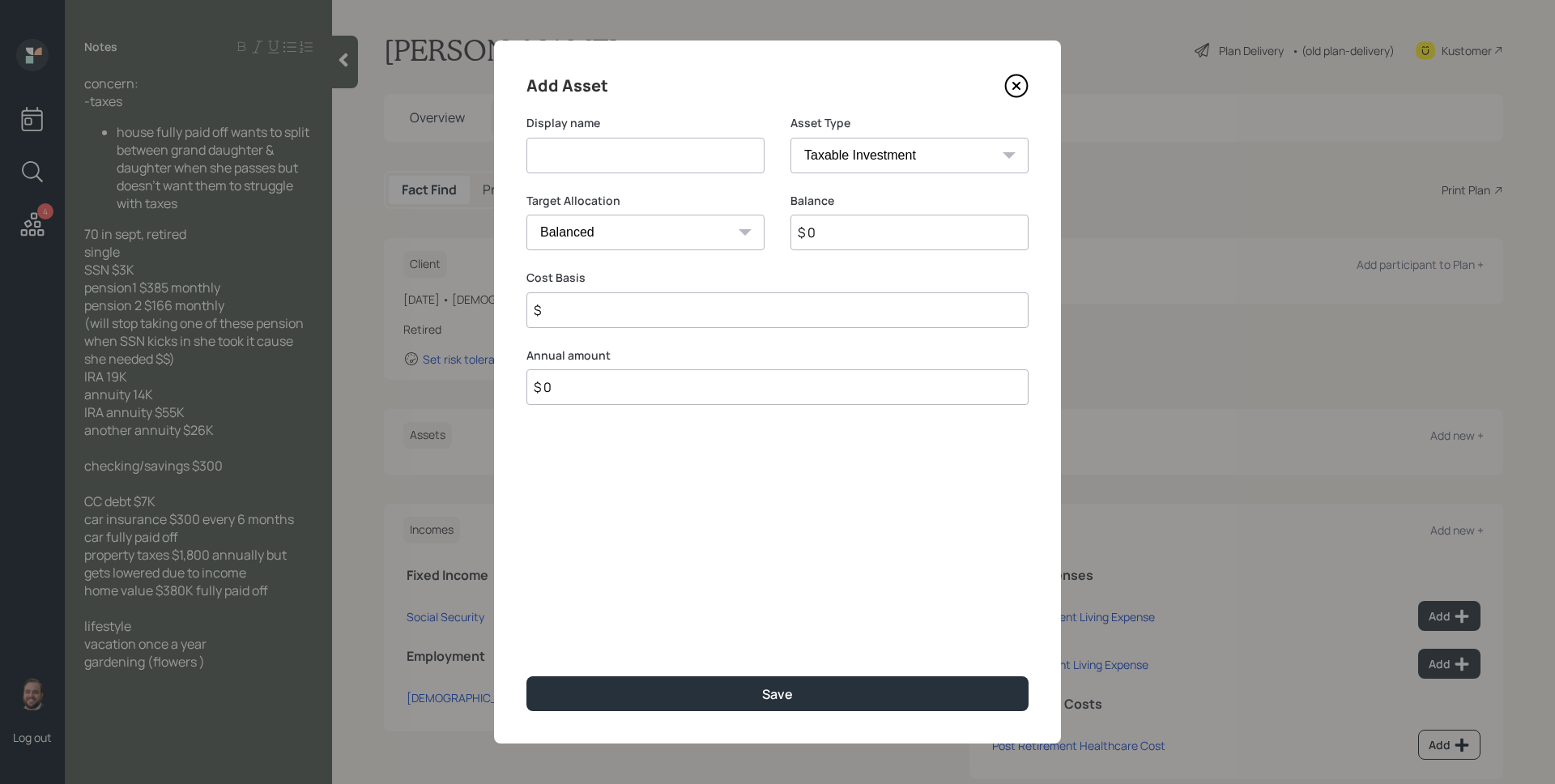
click at [698, 169] on input at bounding box center [645, 155] width 238 height 36
type input "IRA"
click at [824, 155] on select "SEP [PERSON_NAME] IRA 401(k) [PERSON_NAME] 401(k) 403(b) [PERSON_NAME] 403(b) 4…" at bounding box center [909, 155] width 238 height 36
select select "ira"
click at [790, 138] on select "SEP [PERSON_NAME] IRA 401(k) [PERSON_NAME] 401(k) 403(b) [PERSON_NAME] 403(b) 4…" at bounding box center [909, 155] width 238 height 36
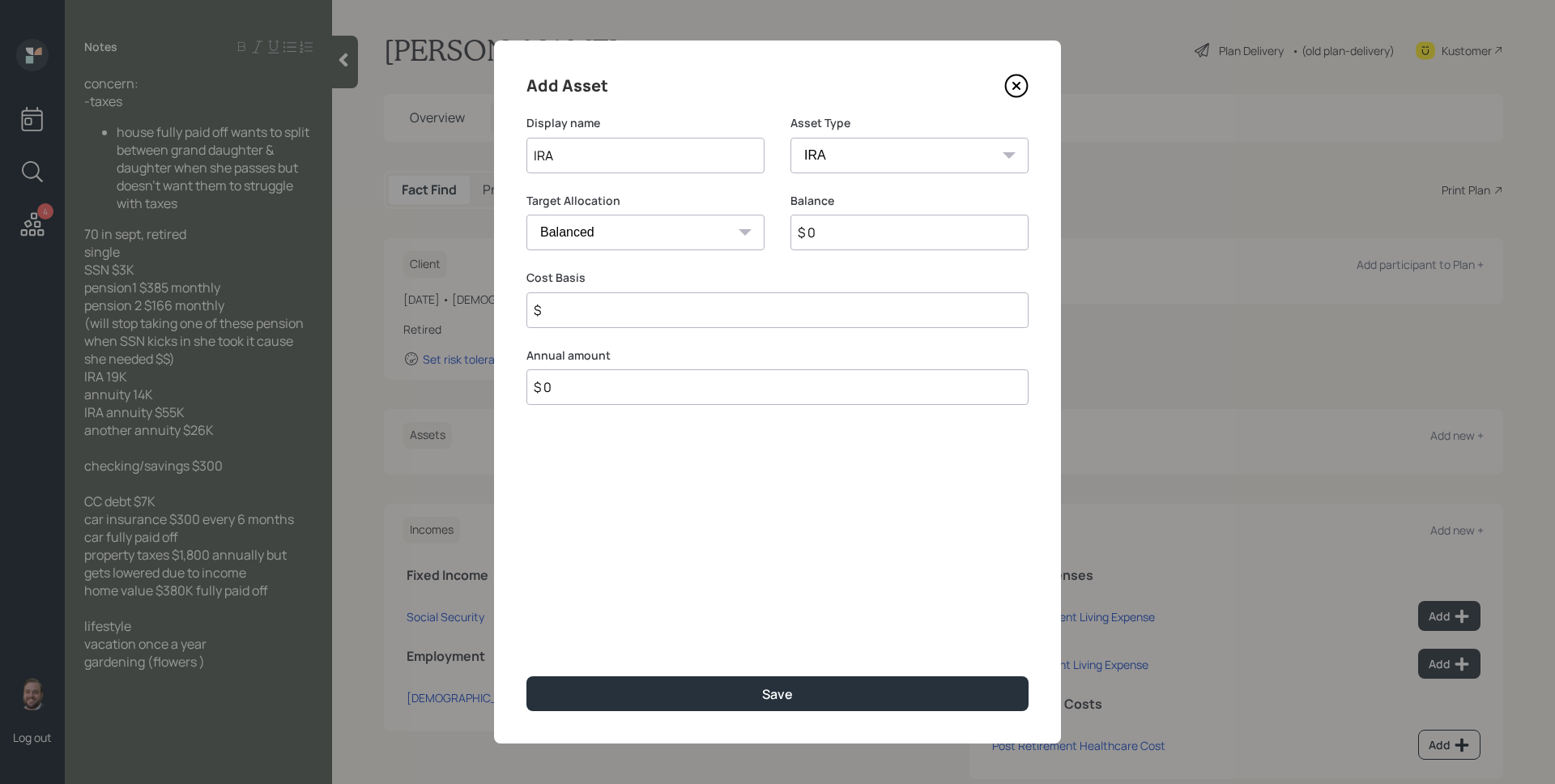
type input "$"
click at [847, 237] on input "$ 0" at bounding box center [909, 232] width 238 height 36
type input "$ 19,000"
type input "$ 0"
click at [527, 676] on button "Save" at bounding box center [778, 694] width 502 height 35
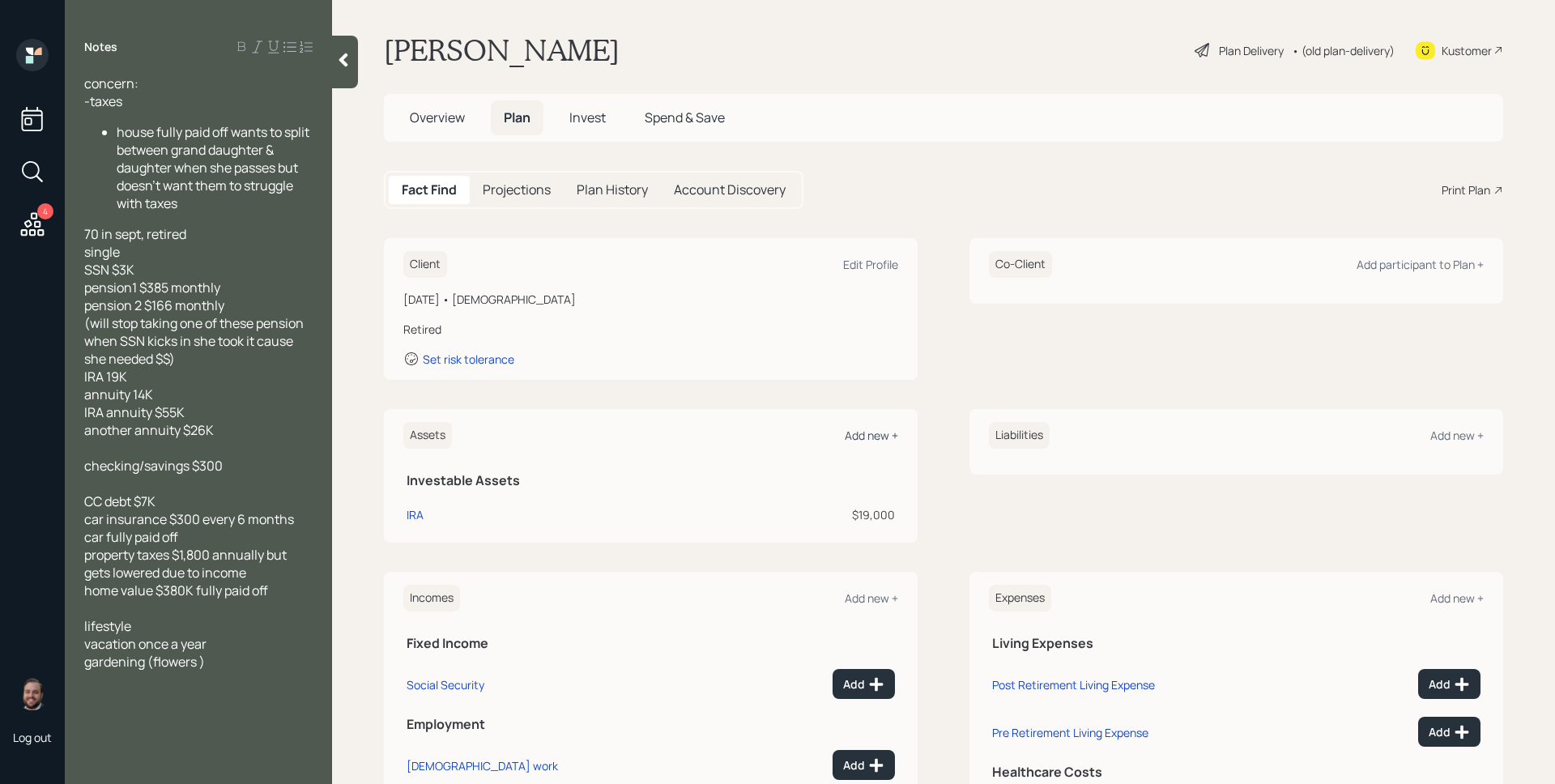
click at [870, 434] on div "Add new +" at bounding box center [871, 435] width 54 height 16
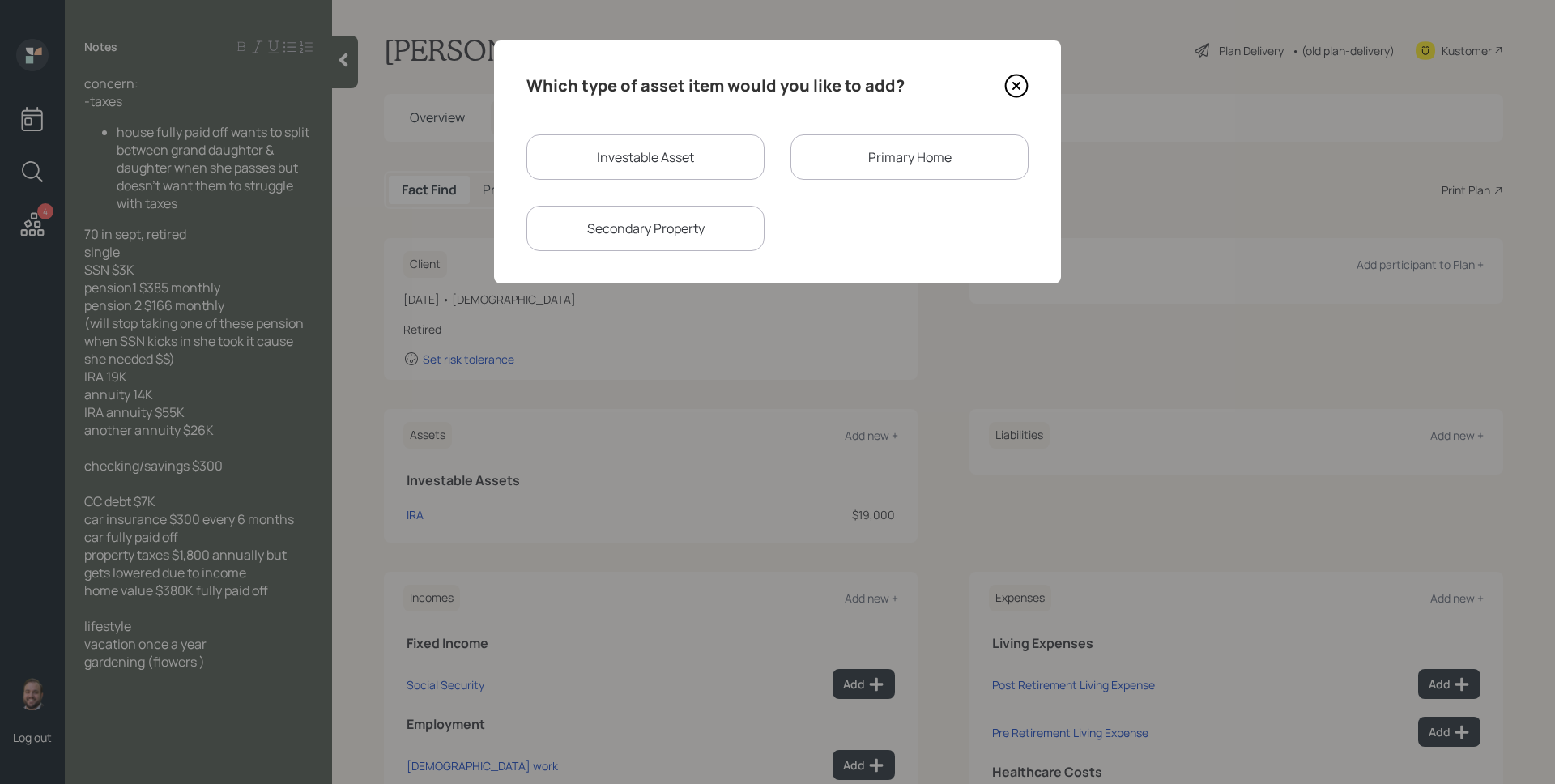
click at [700, 149] on div "Investable Asset" at bounding box center [645, 157] width 238 height 46
select select "taxable"
select select "balanced"
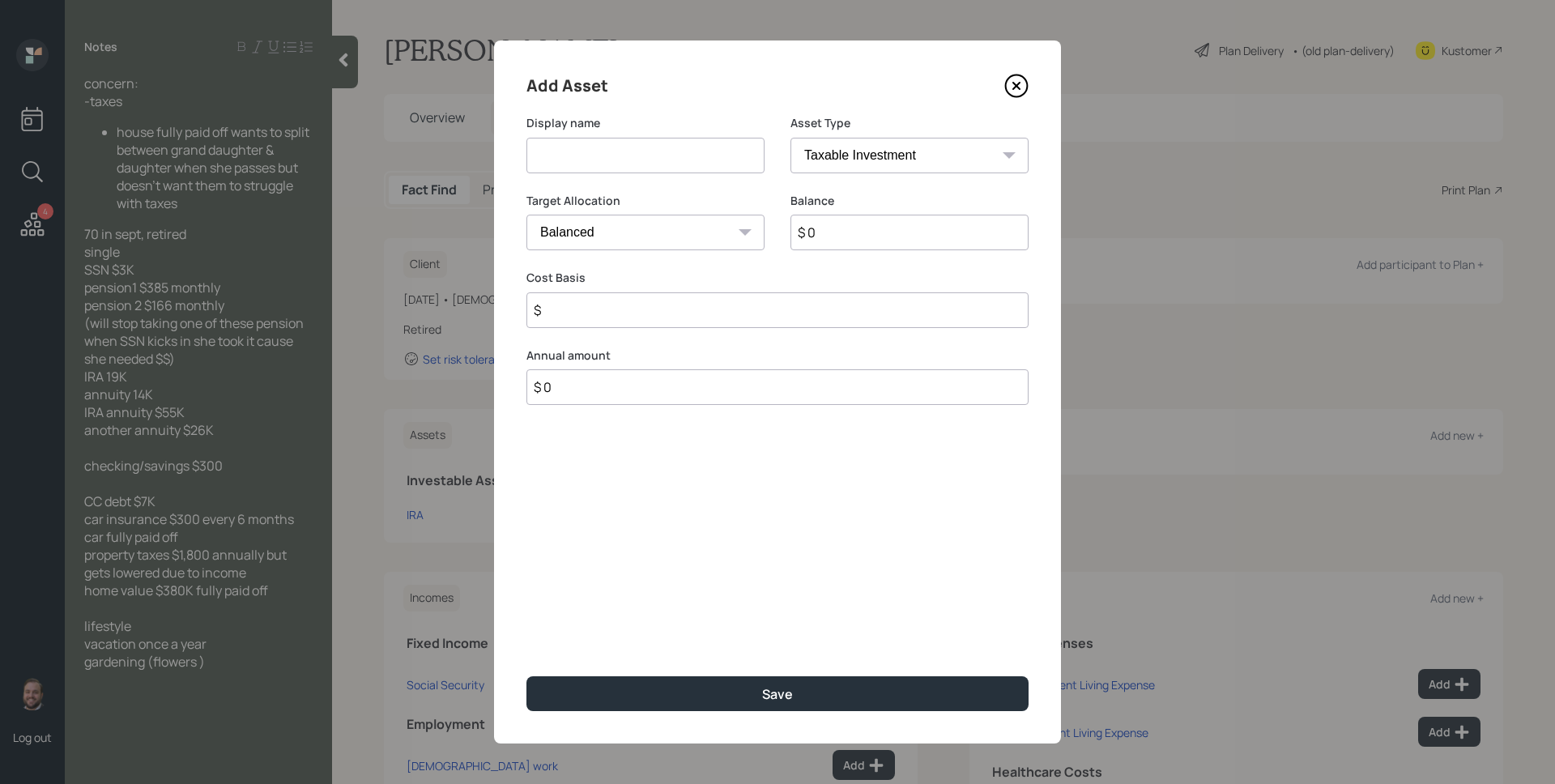
click at [679, 149] on input at bounding box center [645, 155] width 238 height 36
type input "Annuity #1"
click at [975, 162] on select "SEP [PERSON_NAME] IRA 401(k) [PERSON_NAME] 401(k) 403(b) [PERSON_NAME] 403(b) 4…" at bounding box center [909, 155] width 238 height 36
select select "ira"
click at [790, 138] on select "SEP [PERSON_NAME] IRA 401(k) [PERSON_NAME] 401(k) 403(b) [PERSON_NAME] 403(b) 4…" at bounding box center [909, 155] width 238 height 36
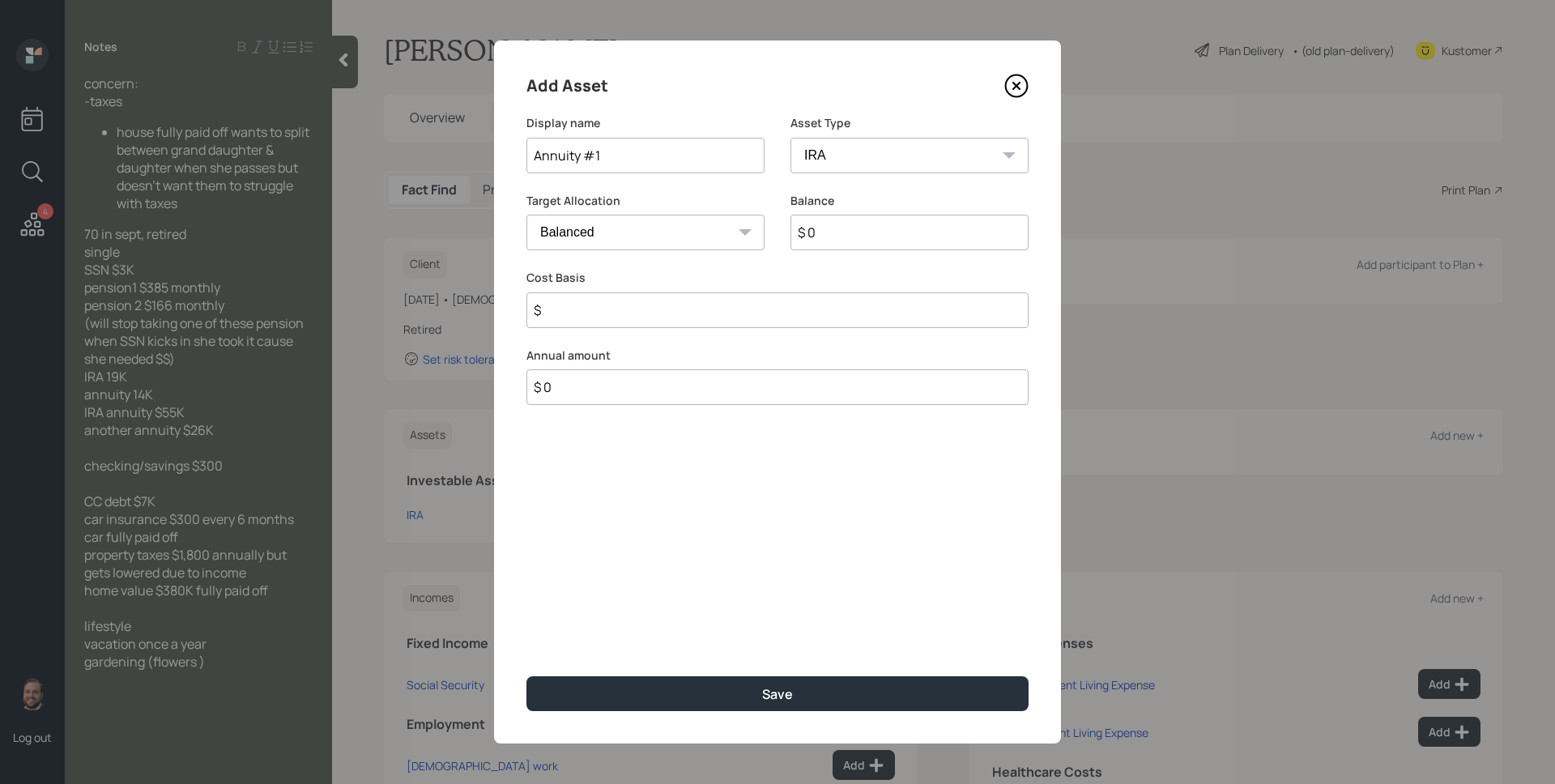
type input "$"
click at [863, 235] on input "$ 0" at bounding box center [909, 232] width 238 height 36
type input "$ 14,000"
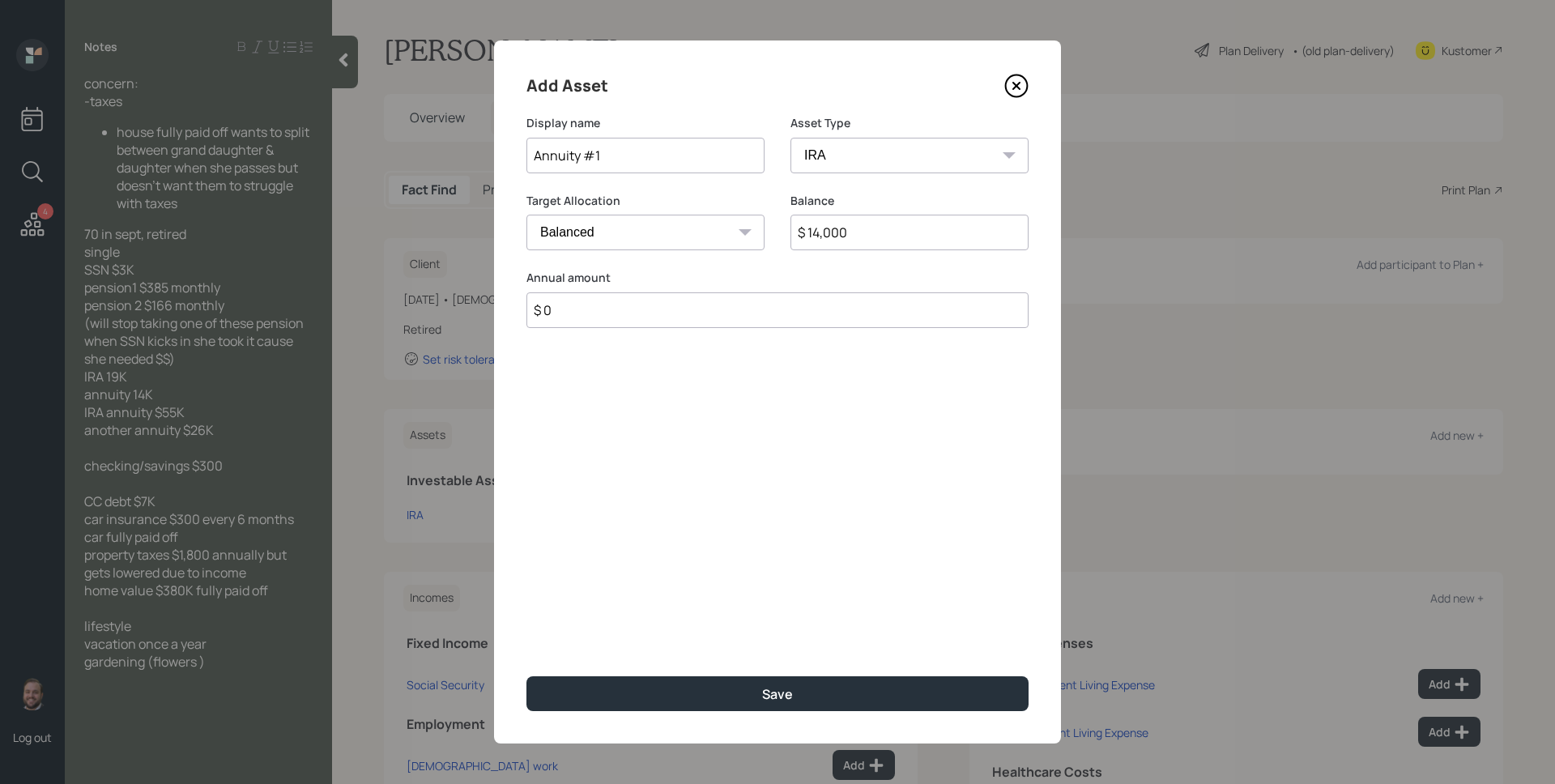
type input "$ 0"
click at [527, 676] on button "Save" at bounding box center [778, 694] width 502 height 35
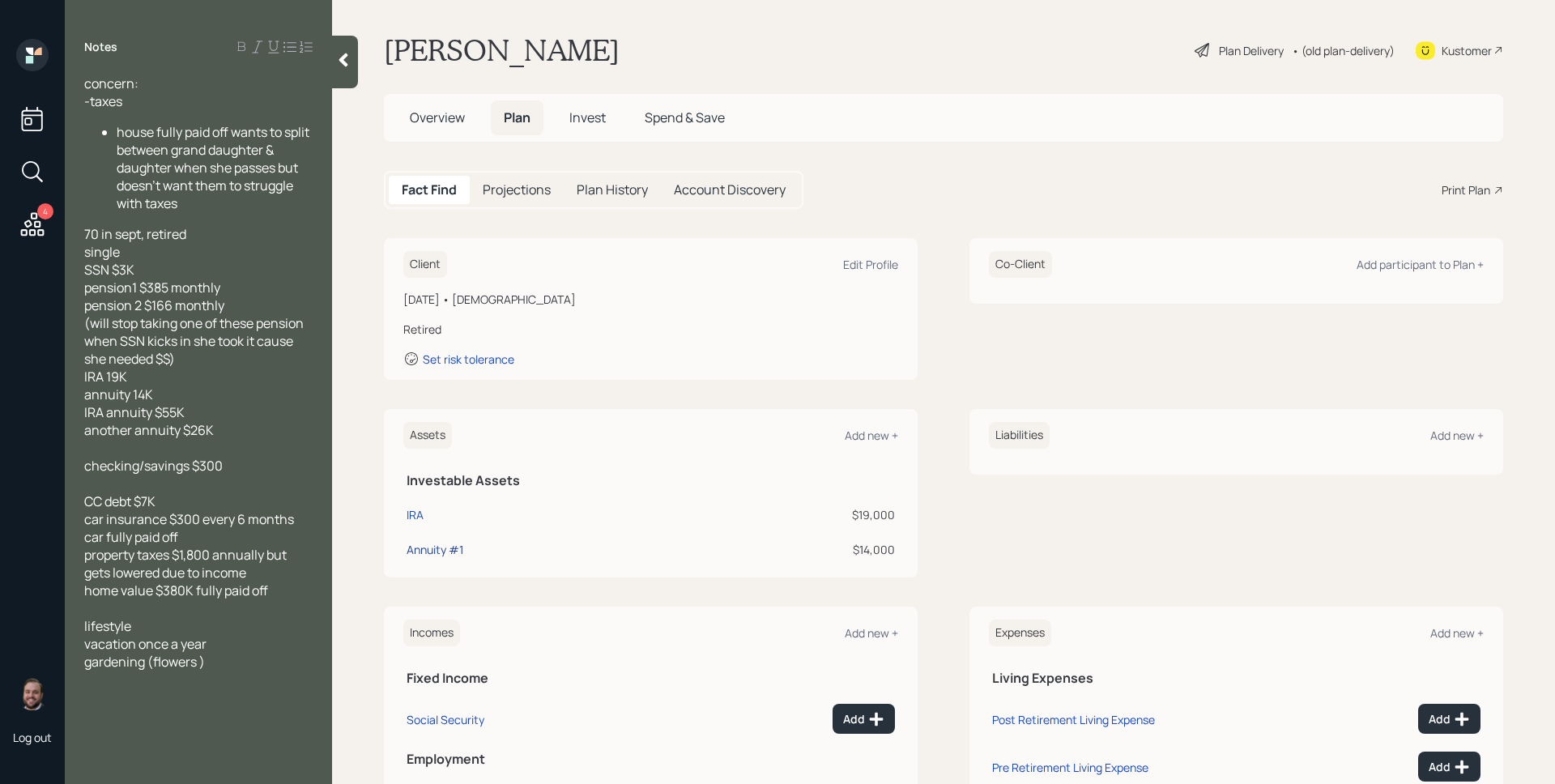
click at [443, 557] on div "Annuity #1" at bounding box center [435, 549] width 57 height 17
select select "ira"
select select "balanced"
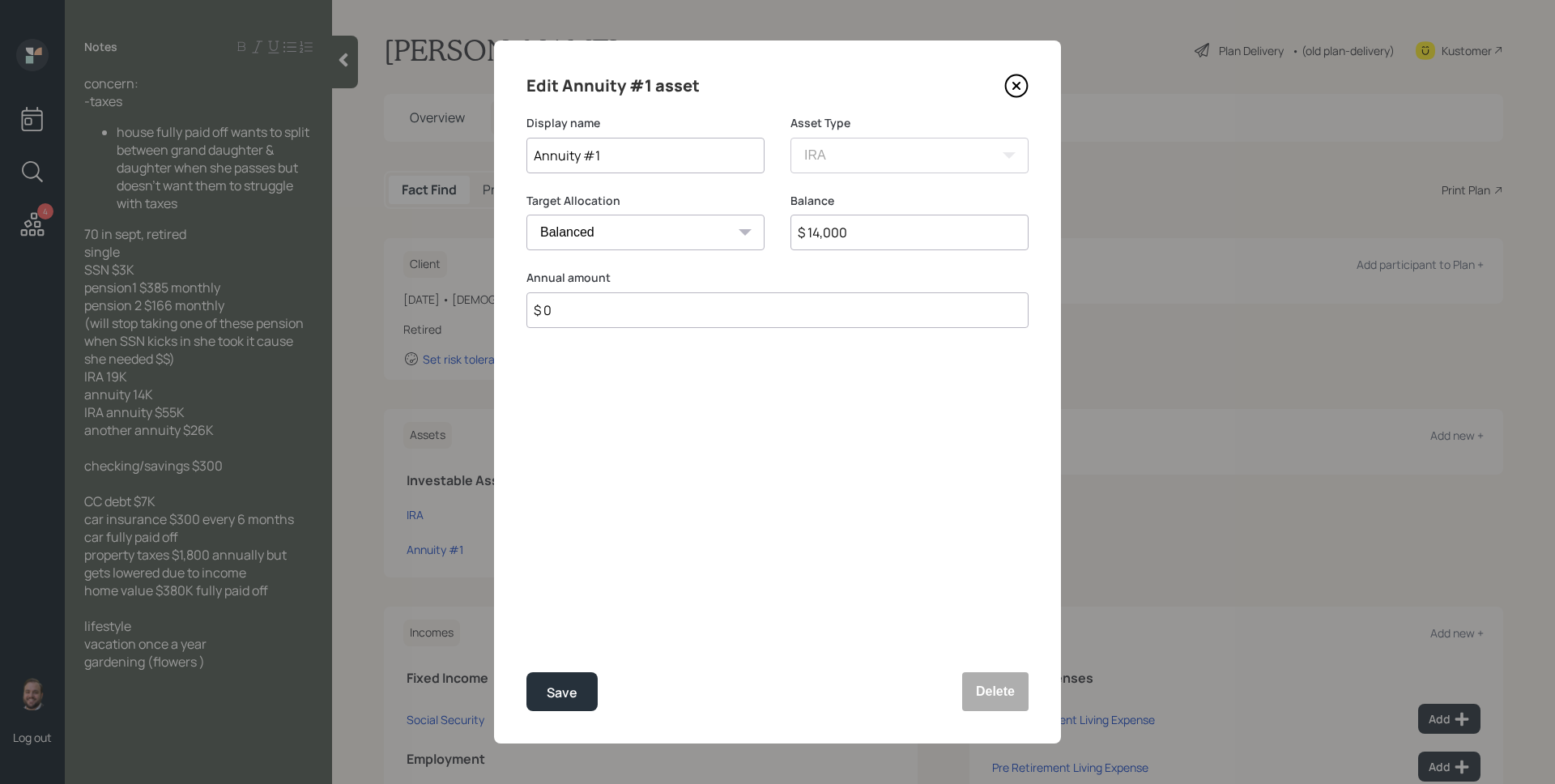
click at [1017, 91] on icon at bounding box center [1017, 86] width 25 height 25
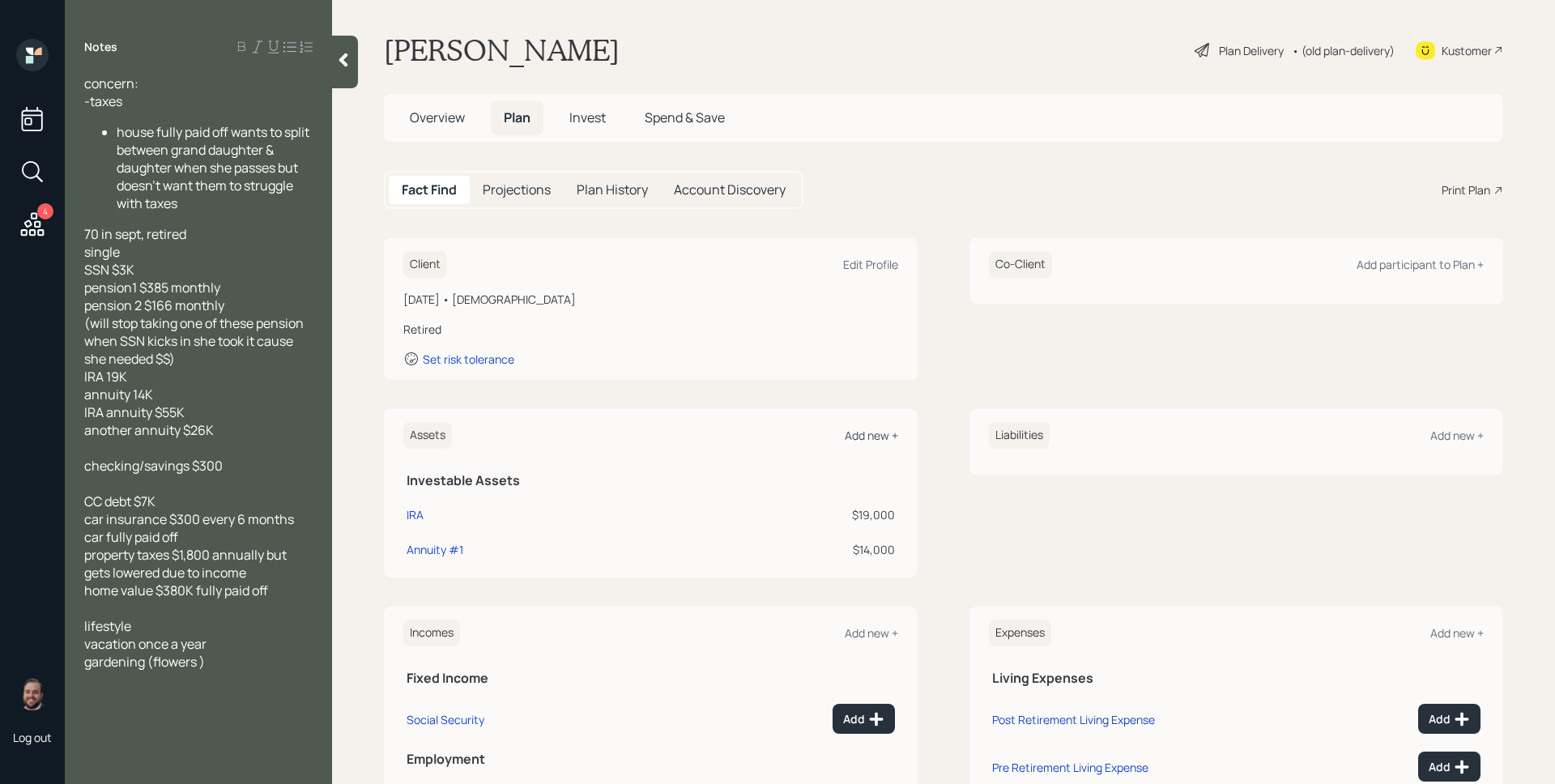
click at [875, 433] on div "Add new +" at bounding box center [871, 435] width 54 height 16
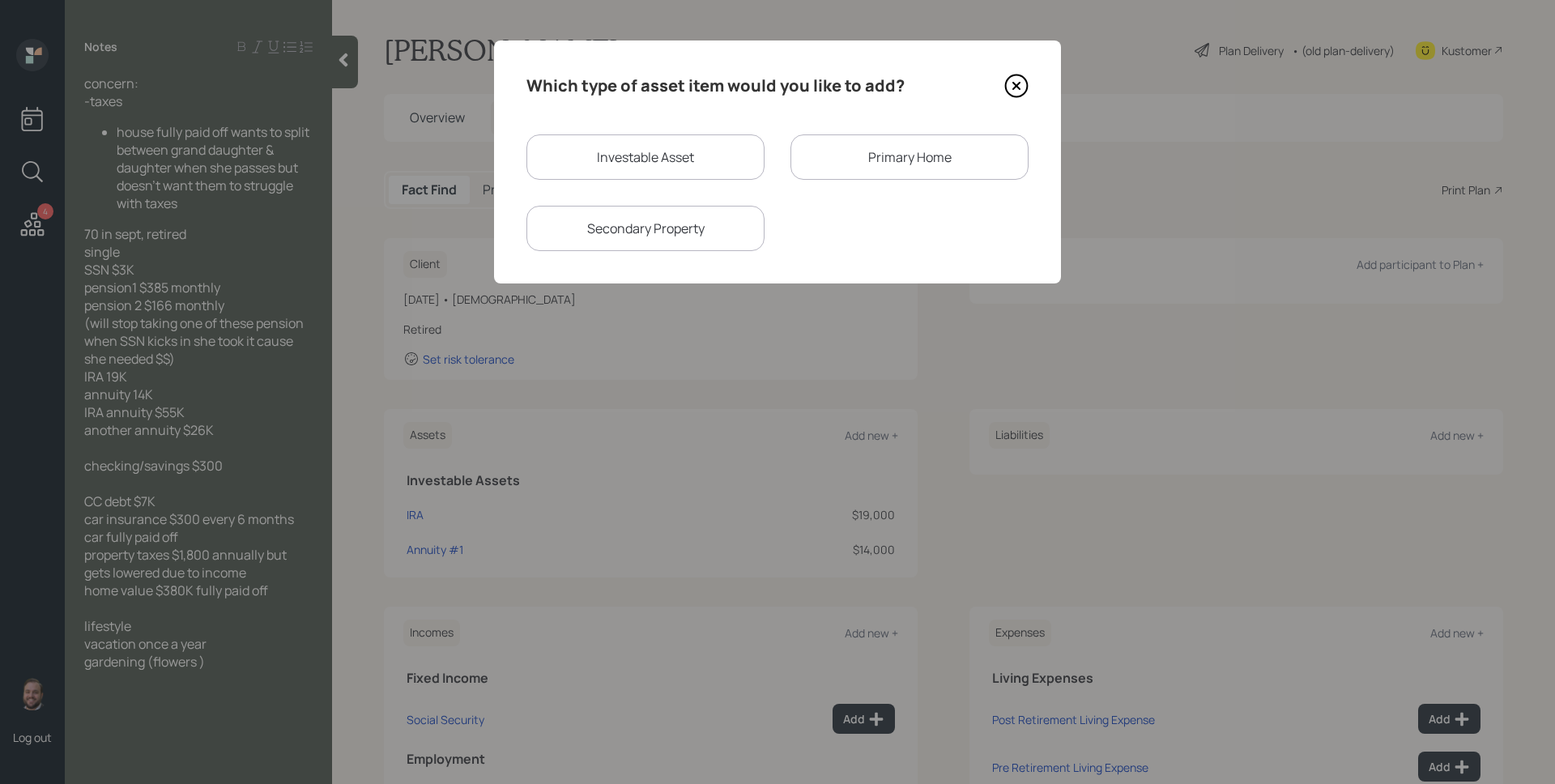
click at [704, 165] on div "Investable Asset" at bounding box center [645, 157] width 238 height 46
select select "taxable"
select select "balanced"
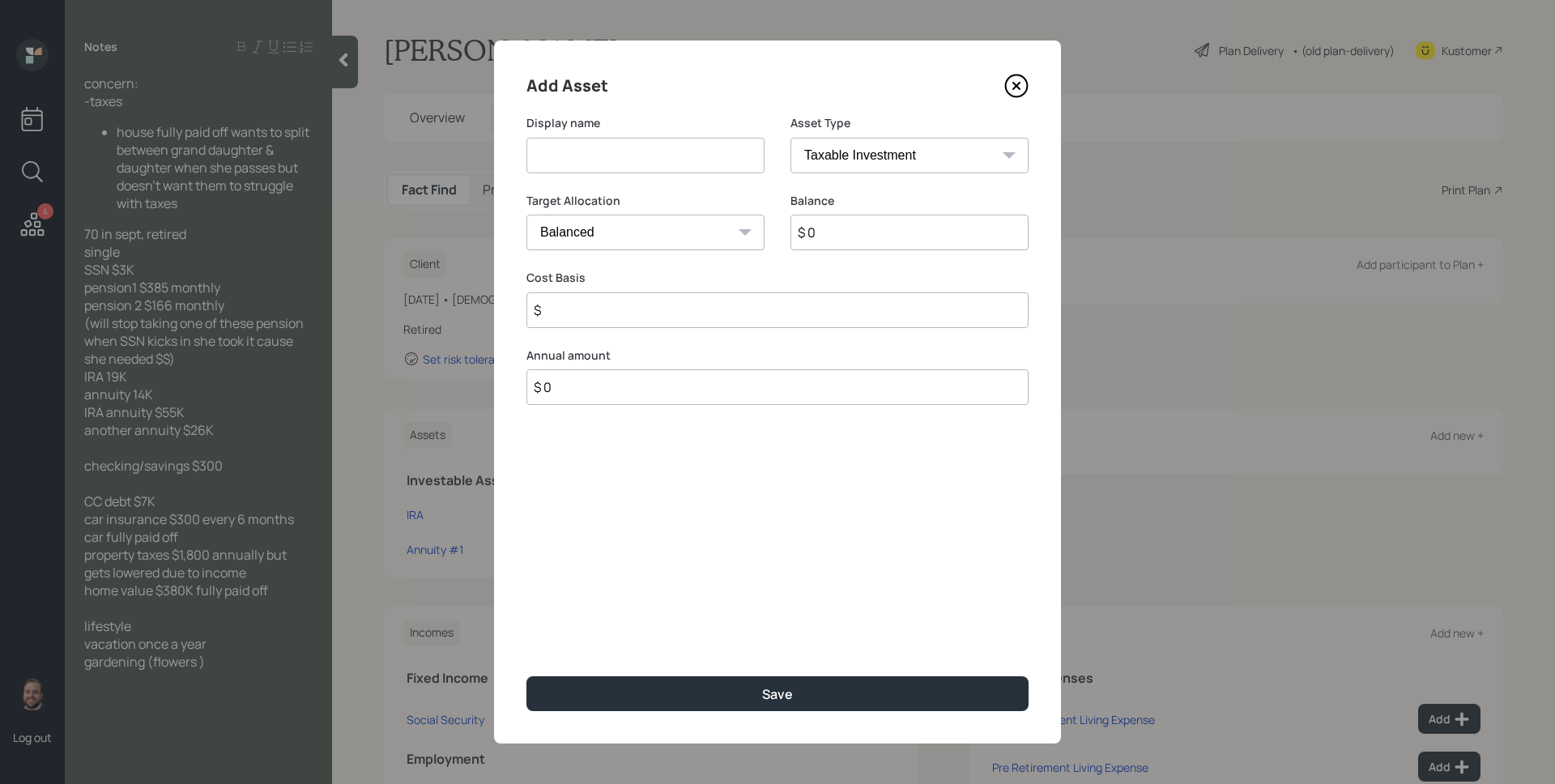
click at [659, 155] on input at bounding box center [645, 155] width 238 height 36
type input "[PERSON_NAME]"
click at [843, 169] on select "SEP [PERSON_NAME] IRA 401(k) [PERSON_NAME] 401(k) 403(b) [PERSON_NAME] 403(b) 4…" at bounding box center [909, 155] width 238 height 36
select select "ira"
click at [790, 138] on select "SEP [PERSON_NAME] IRA 401(k) [PERSON_NAME] 401(k) 403(b) [PERSON_NAME] 403(b) 4…" at bounding box center [909, 155] width 238 height 36
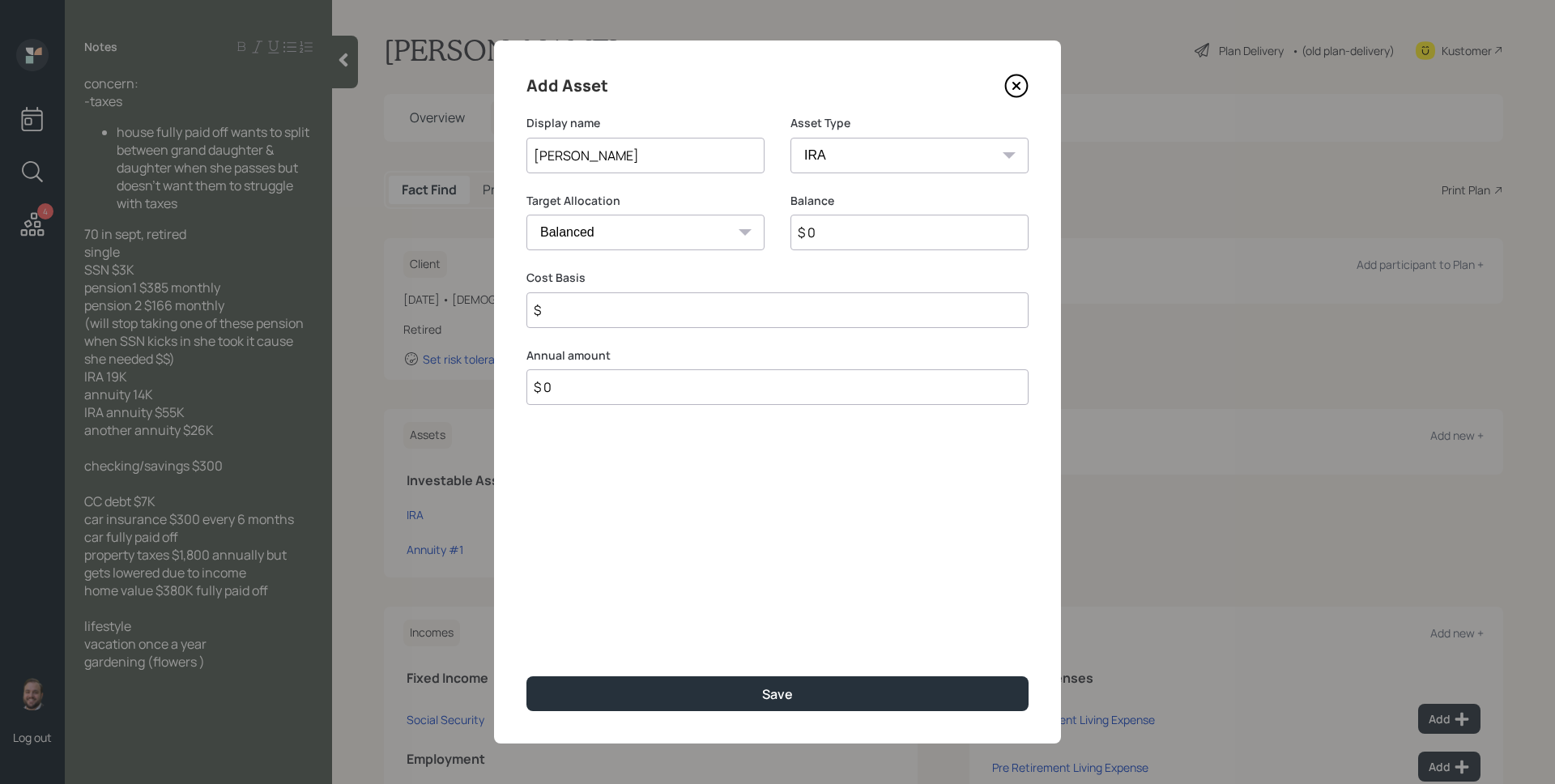
type input "$"
click at [866, 225] on input "$ 0" at bounding box center [909, 232] width 238 height 36
type input "$ 55,000"
type input "$ 0"
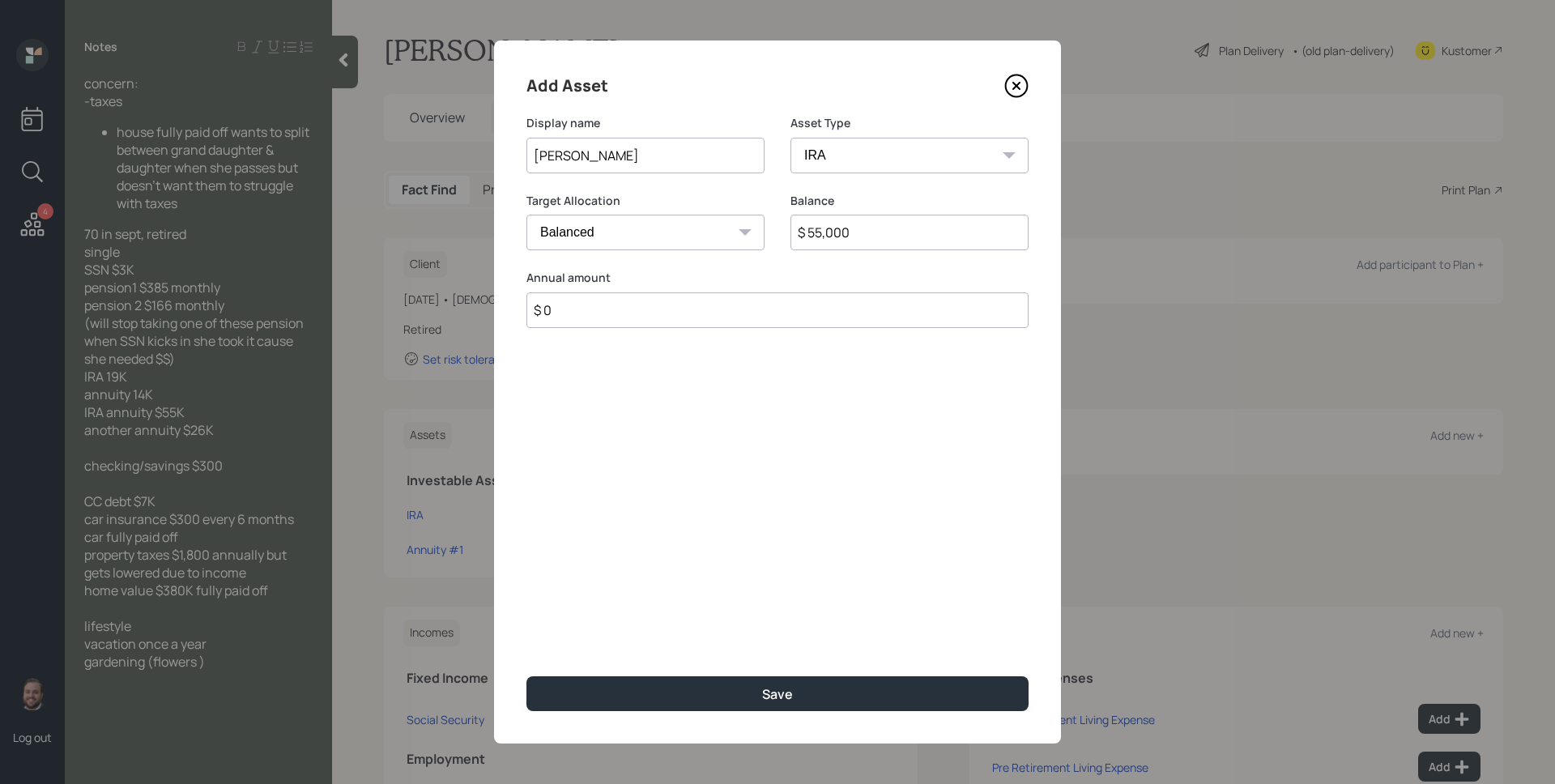
click at [527, 676] on button "Save" at bounding box center [778, 694] width 502 height 35
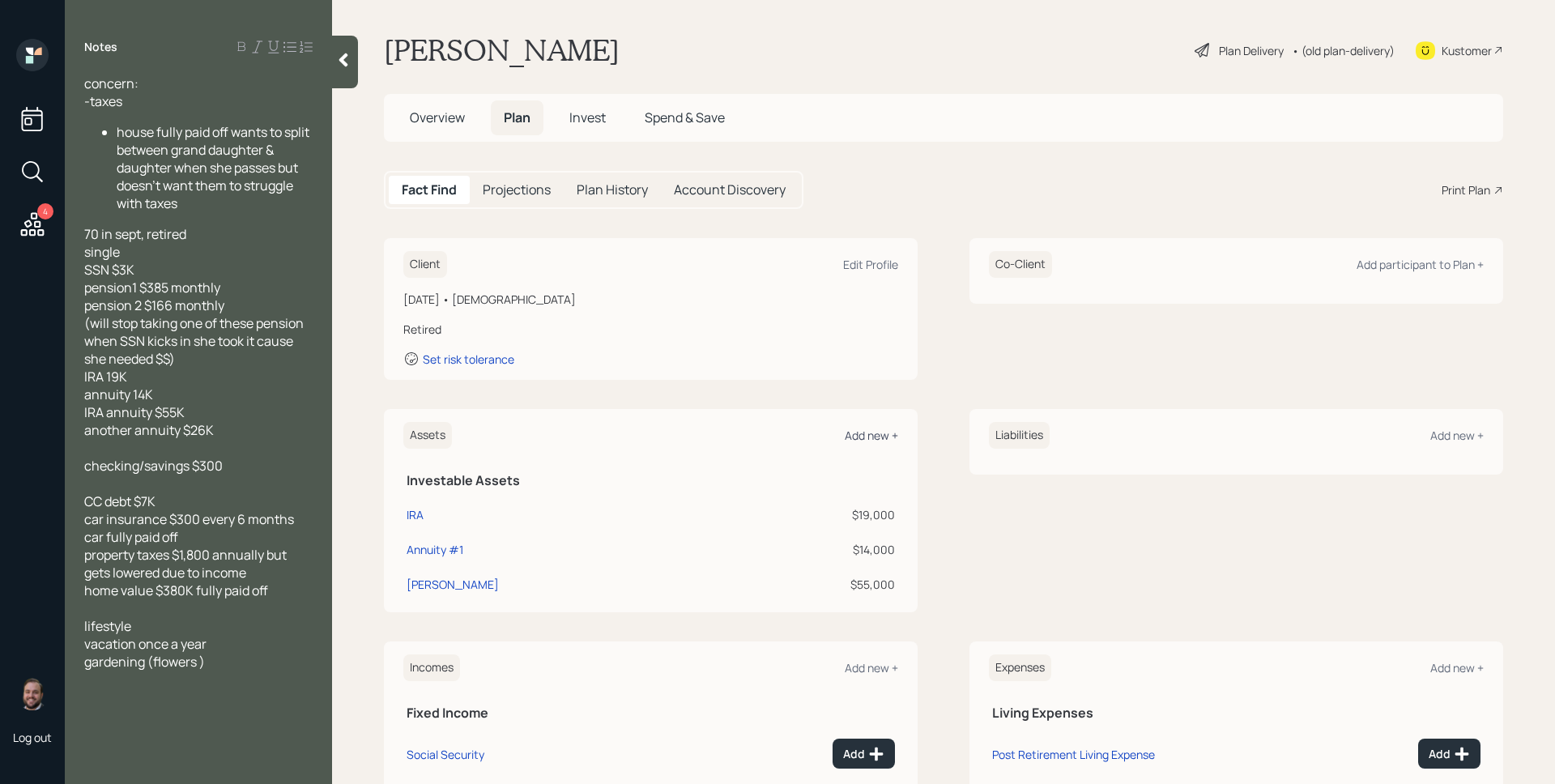
click at [875, 439] on div "Add new +" at bounding box center [871, 435] width 54 height 16
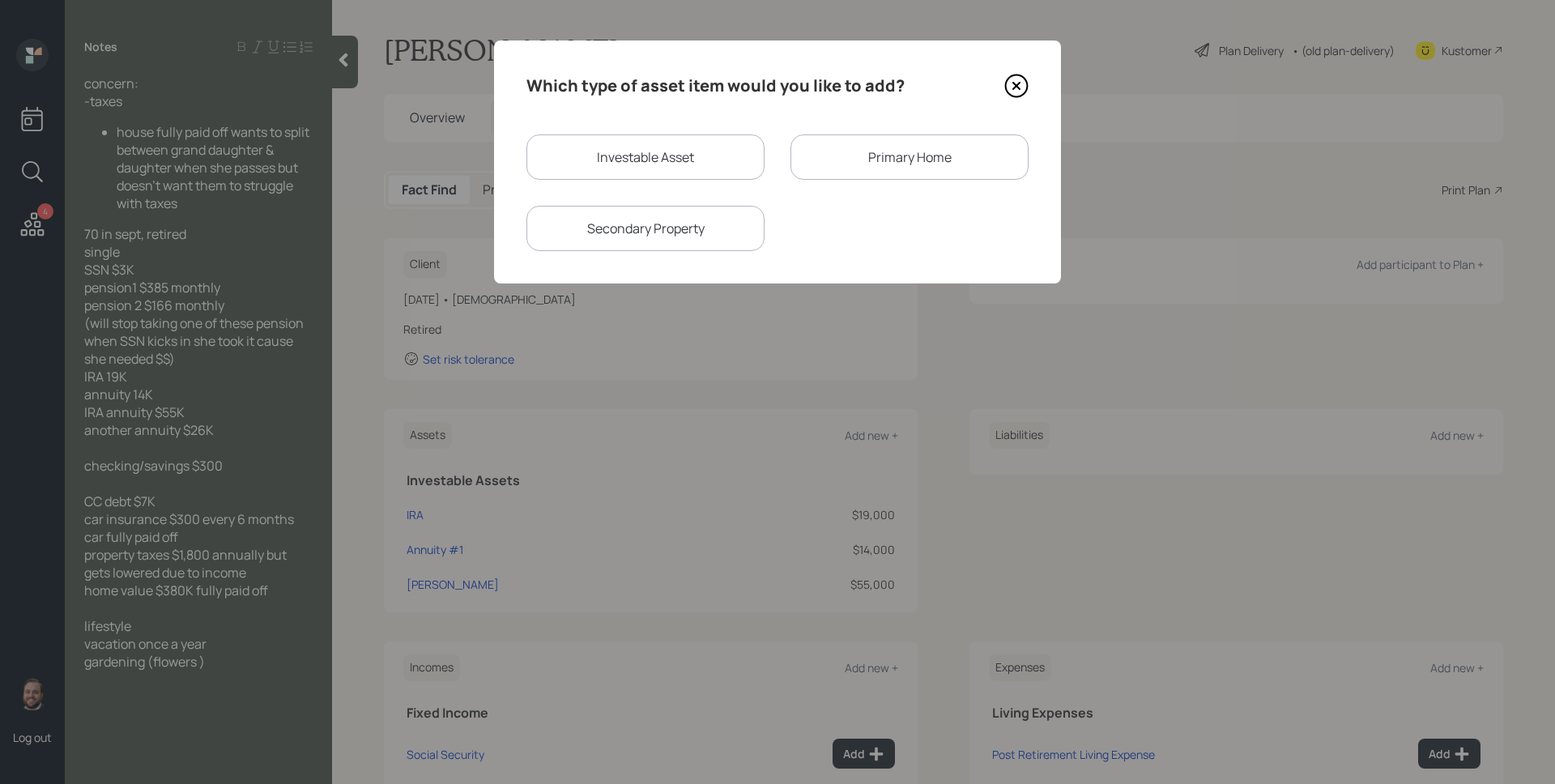
click at [599, 152] on div "Investable Asset" at bounding box center [645, 157] width 238 height 46
select select "taxable"
select select "balanced"
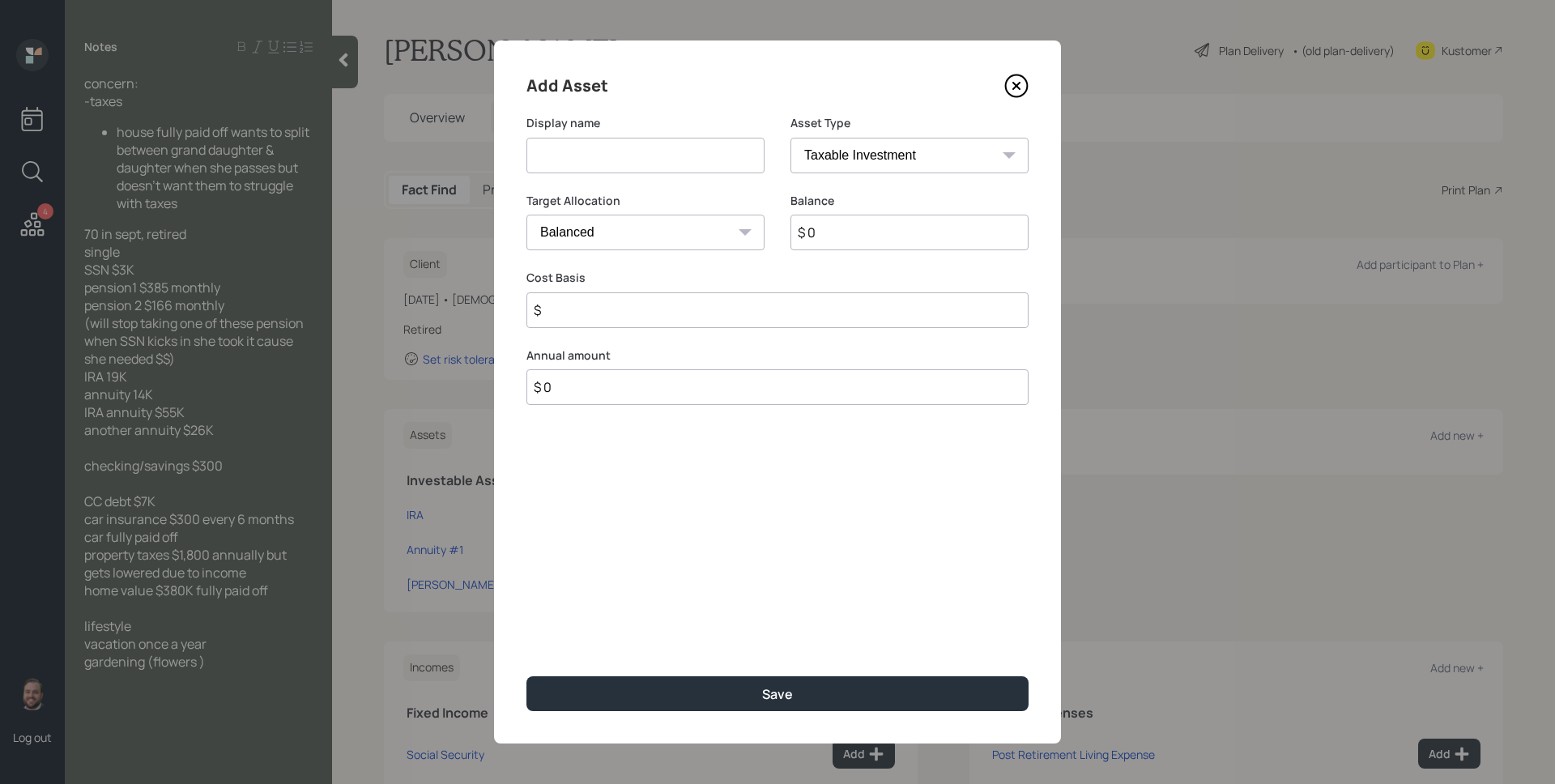
click at [599, 152] on input at bounding box center [645, 155] width 238 height 36
type input "Annuity #2"
click at [834, 155] on select "SEP [PERSON_NAME] IRA 401(k) [PERSON_NAME] 401(k) 403(b) [PERSON_NAME] 403(b) 4…" at bounding box center [909, 155] width 238 height 36
select select "ira"
click at [790, 138] on select "SEP [PERSON_NAME] IRA 401(k) [PERSON_NAME] 401(k) 403(b) [PERSON_NAME] 403(b) 4…" at bounding box center [909, 155] width 238 height 36
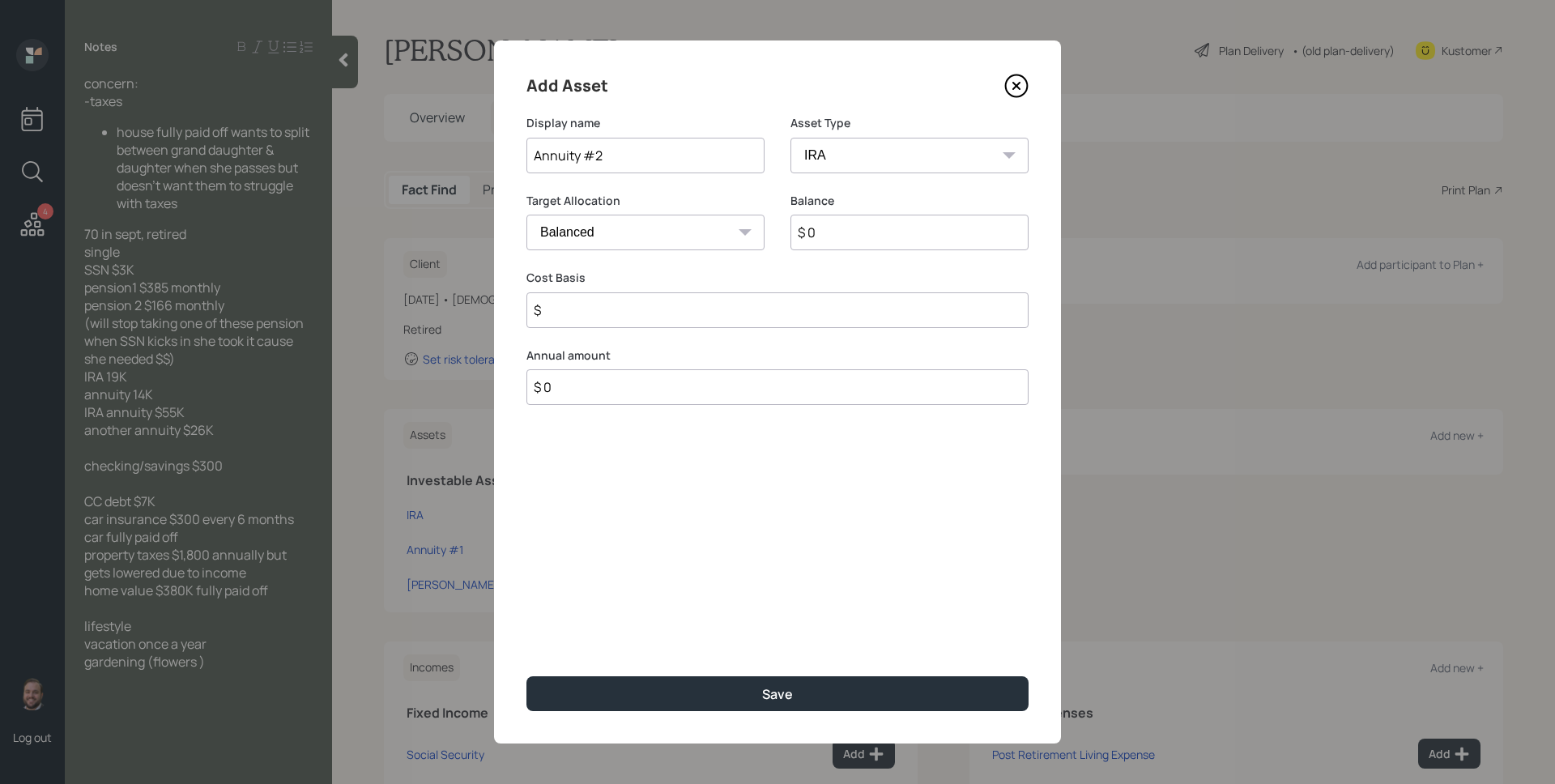
type input "$"
click at [849, 239] on input "$ 0" at bounding box center [909, 232] width 238 height 36
type input "$ 26,000"
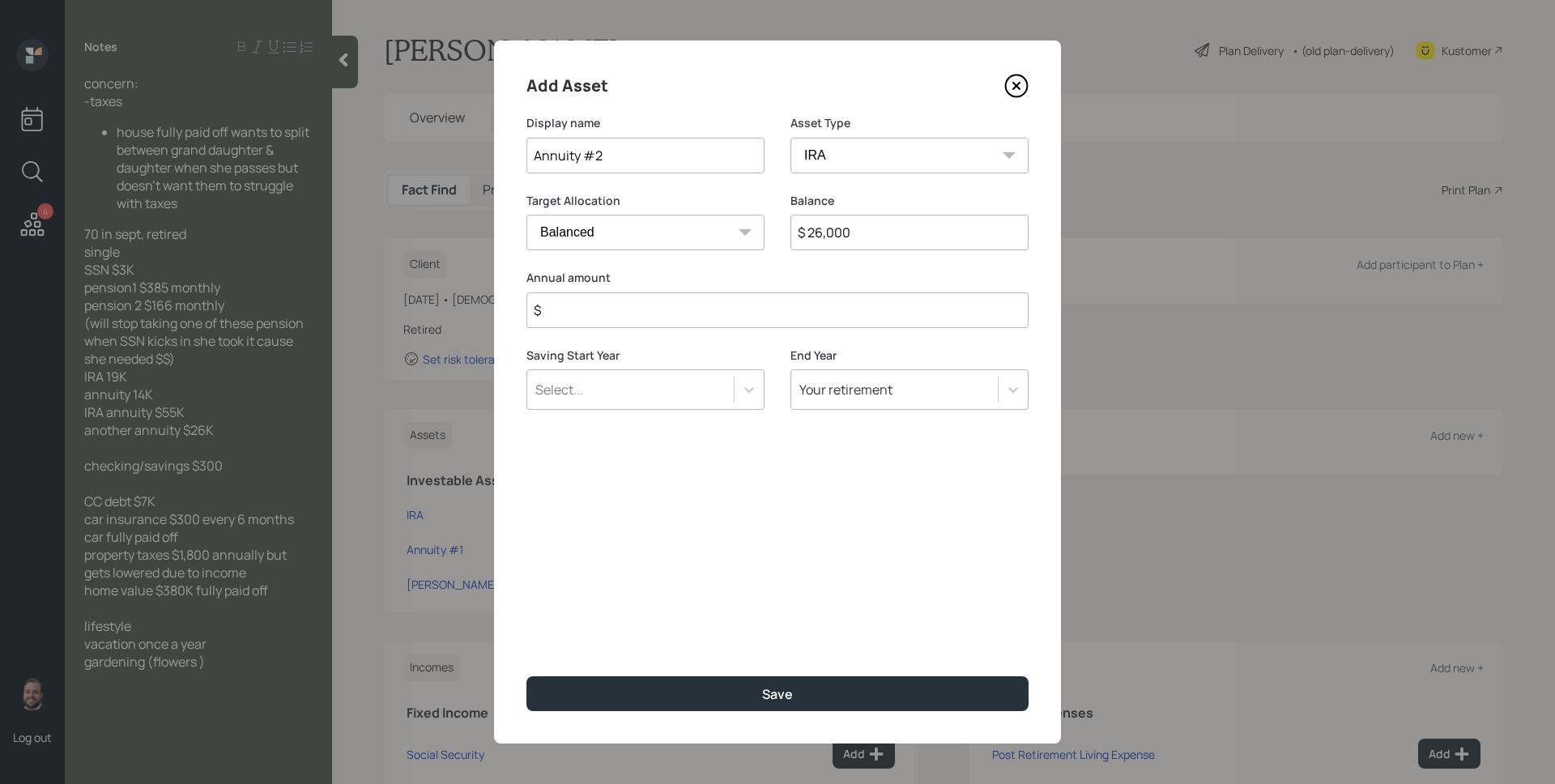
click at [527, 676] on button "Save" at bounding box center [778, 694] width 502 height 35
type input "$ 0"
click at [527, 676] on button "Save" at bounding box center [778, 694] width 502 height 35
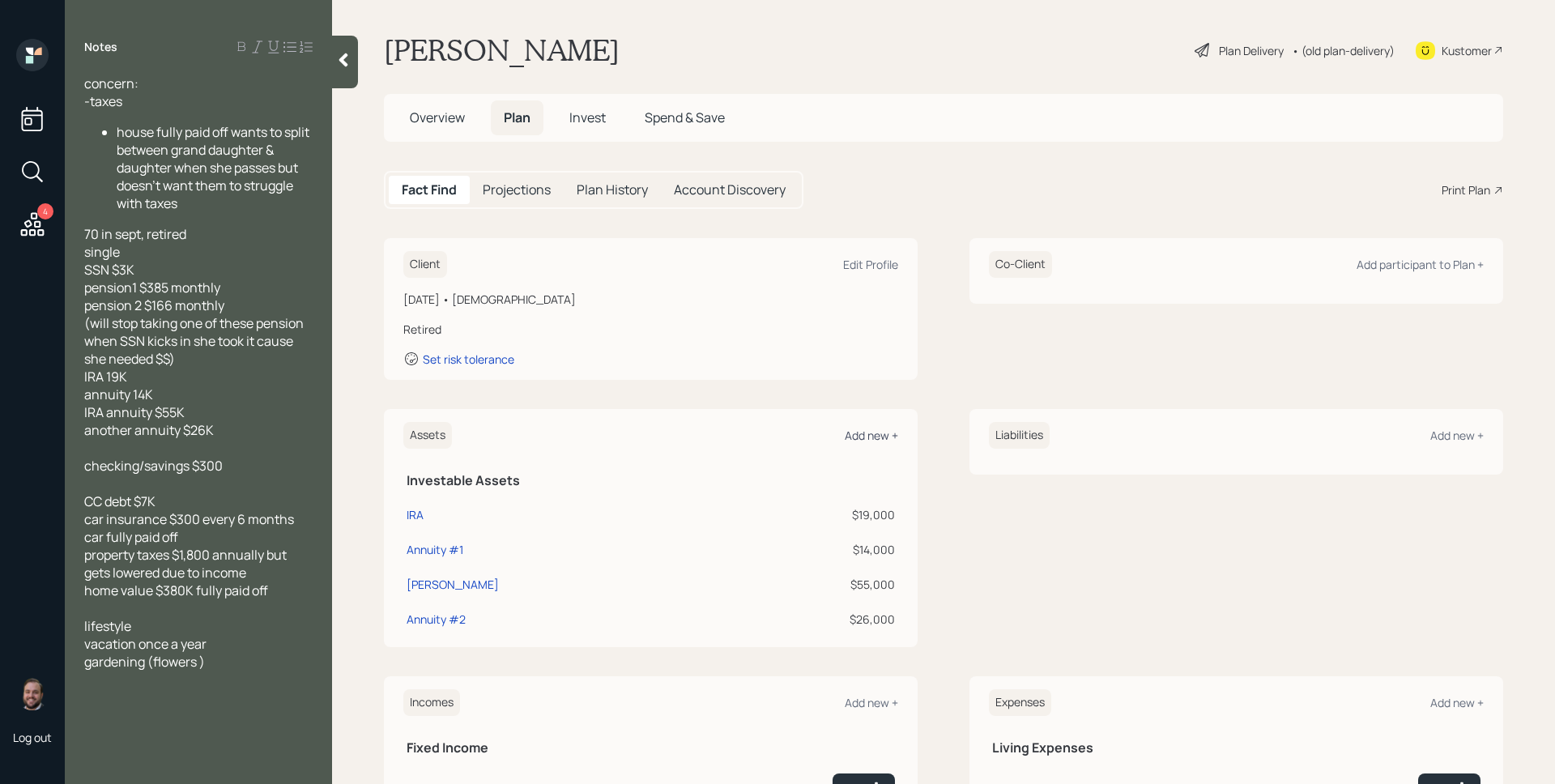
click at [880, 436] on div "Add new +" at bounding box center [871, 435] width 54 height 16
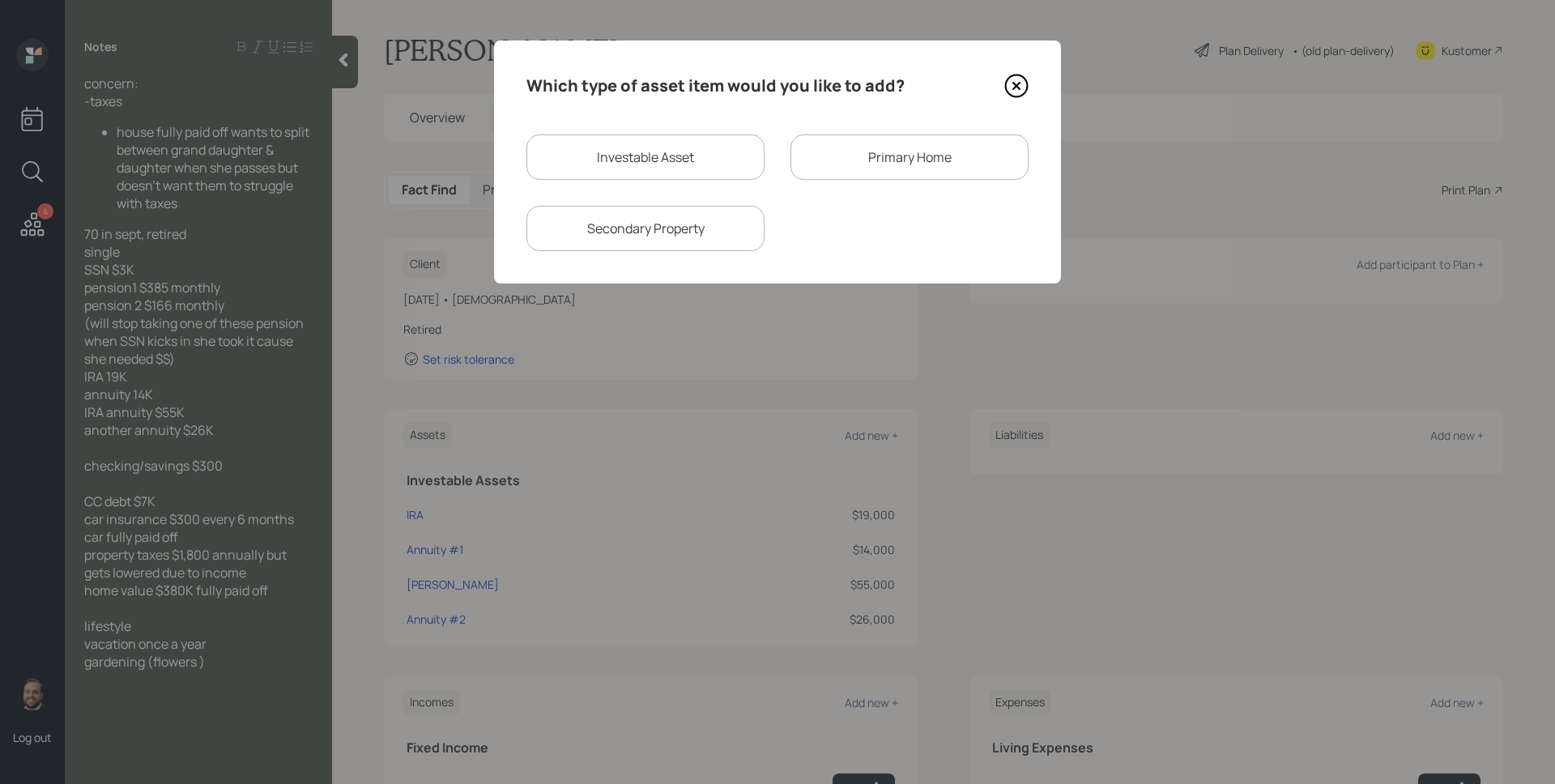
click at [892, 169] on div "Primary Home" at bounding box center [909, 157] width 238 height 46
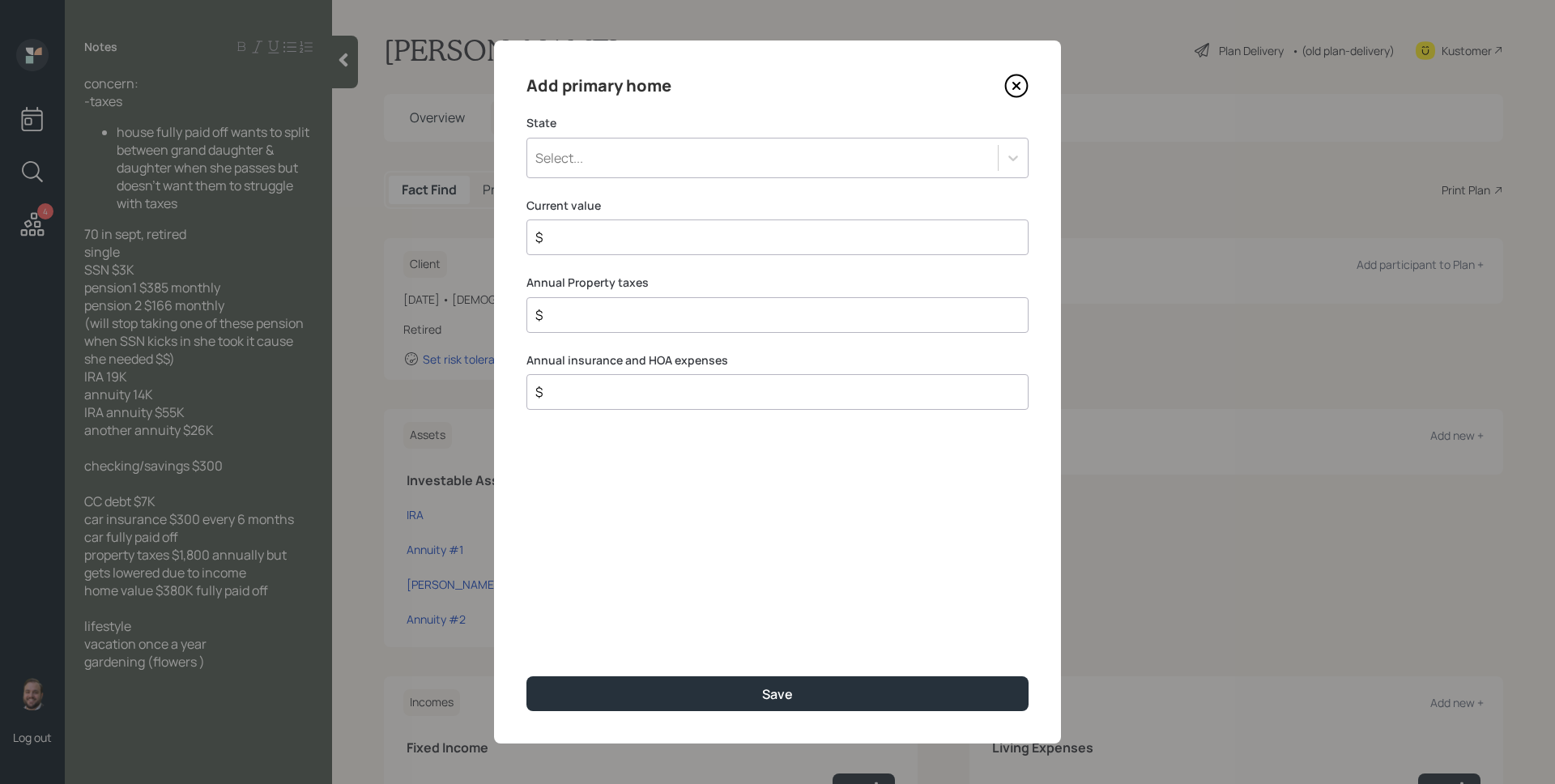
click at [736, 148] on div "Select..." at bounding box center [763, 157] width 471 height 27
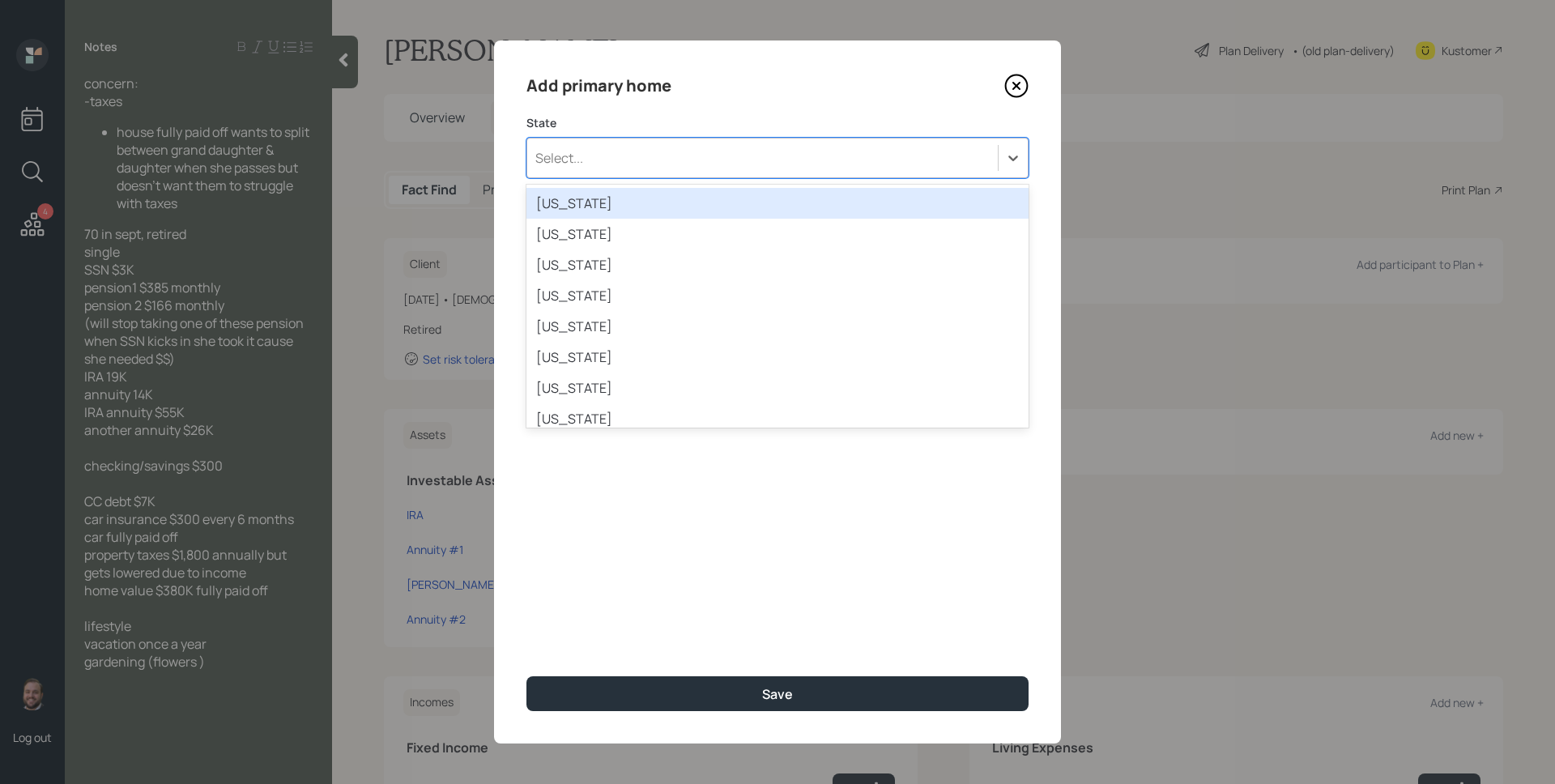
click at [736, 148] on div "Select..." at bounding box center [763, 157] width 471 height 27
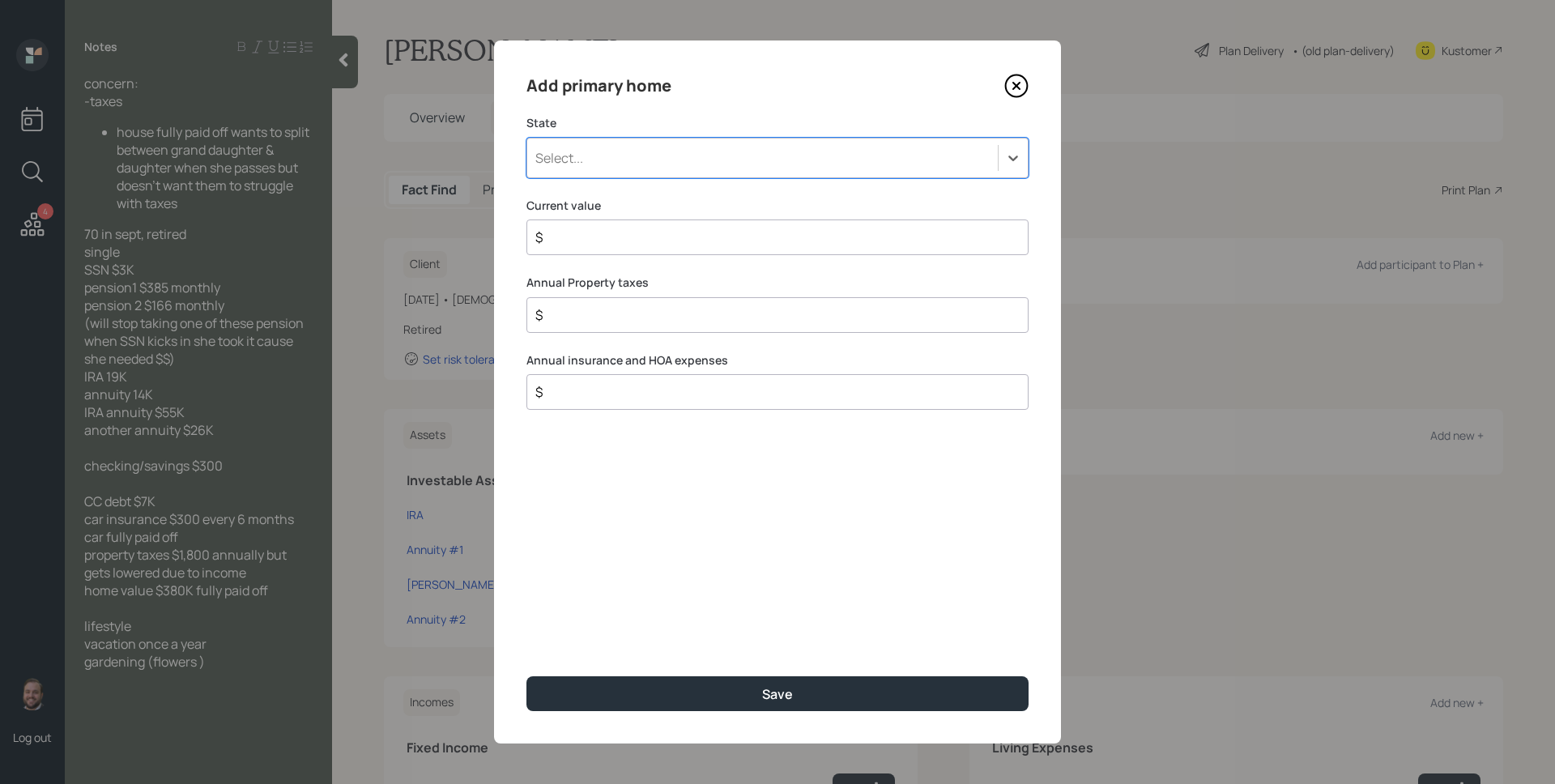
click at [736, 156] on div "Select..." at bounding box center [763, 157] width 471 height 27
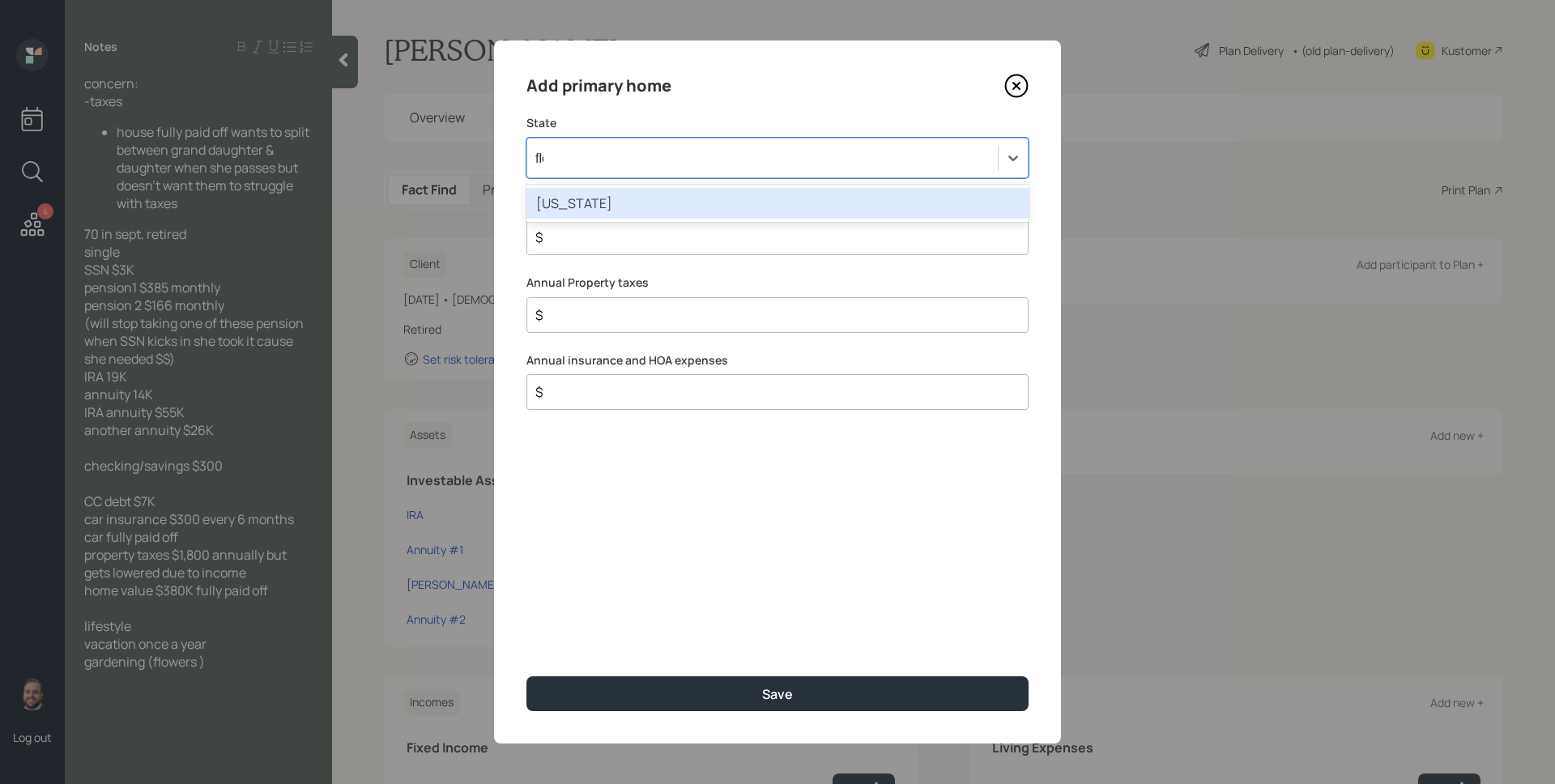
type input "[PERSON_NAME]"
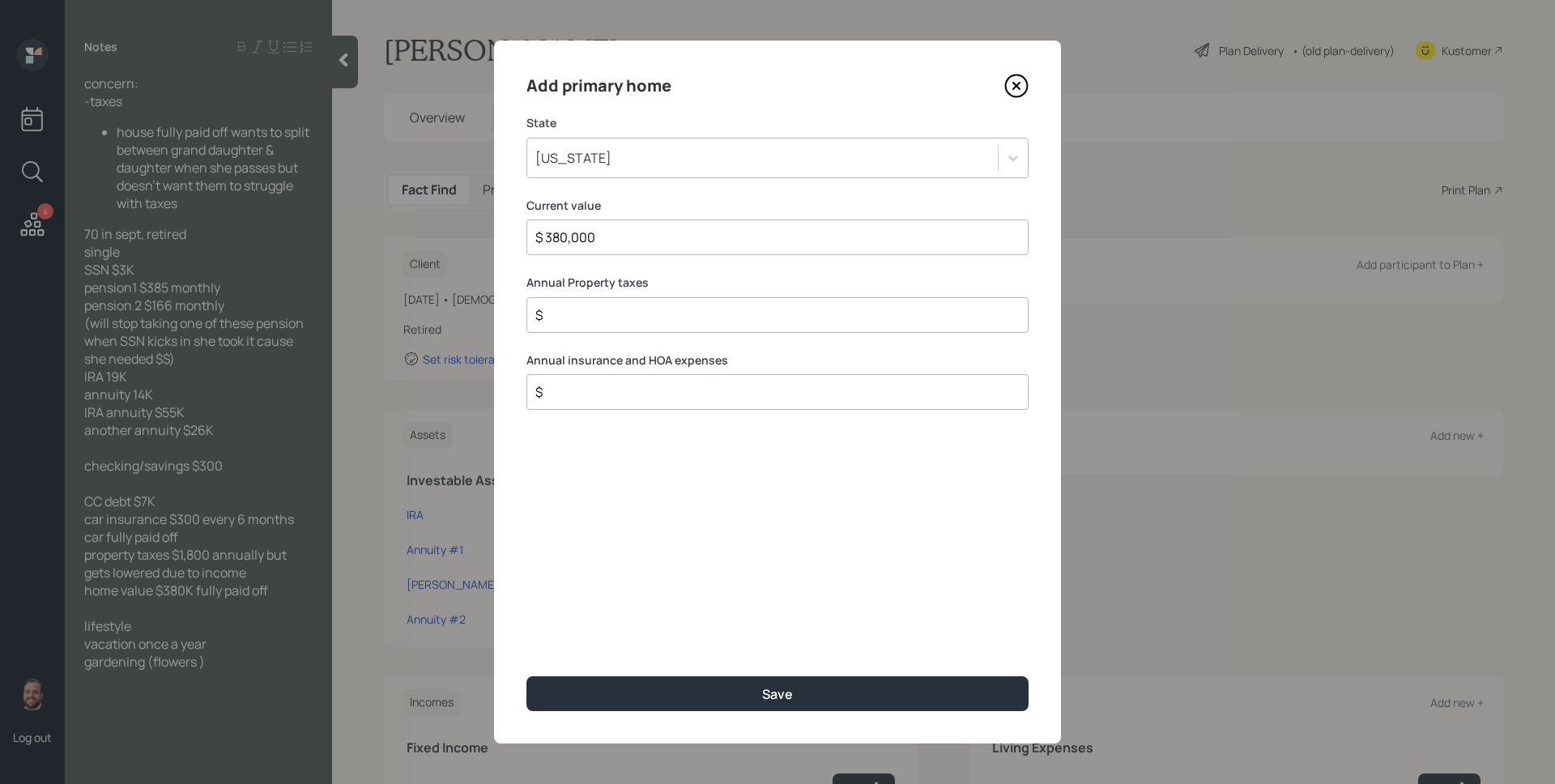
type input "$ 380,000"
type input "$ 1,800"
type input "$ 0"
click at [527, 676] on button "Save" at bounding box center [778, 694] width 502 height 35
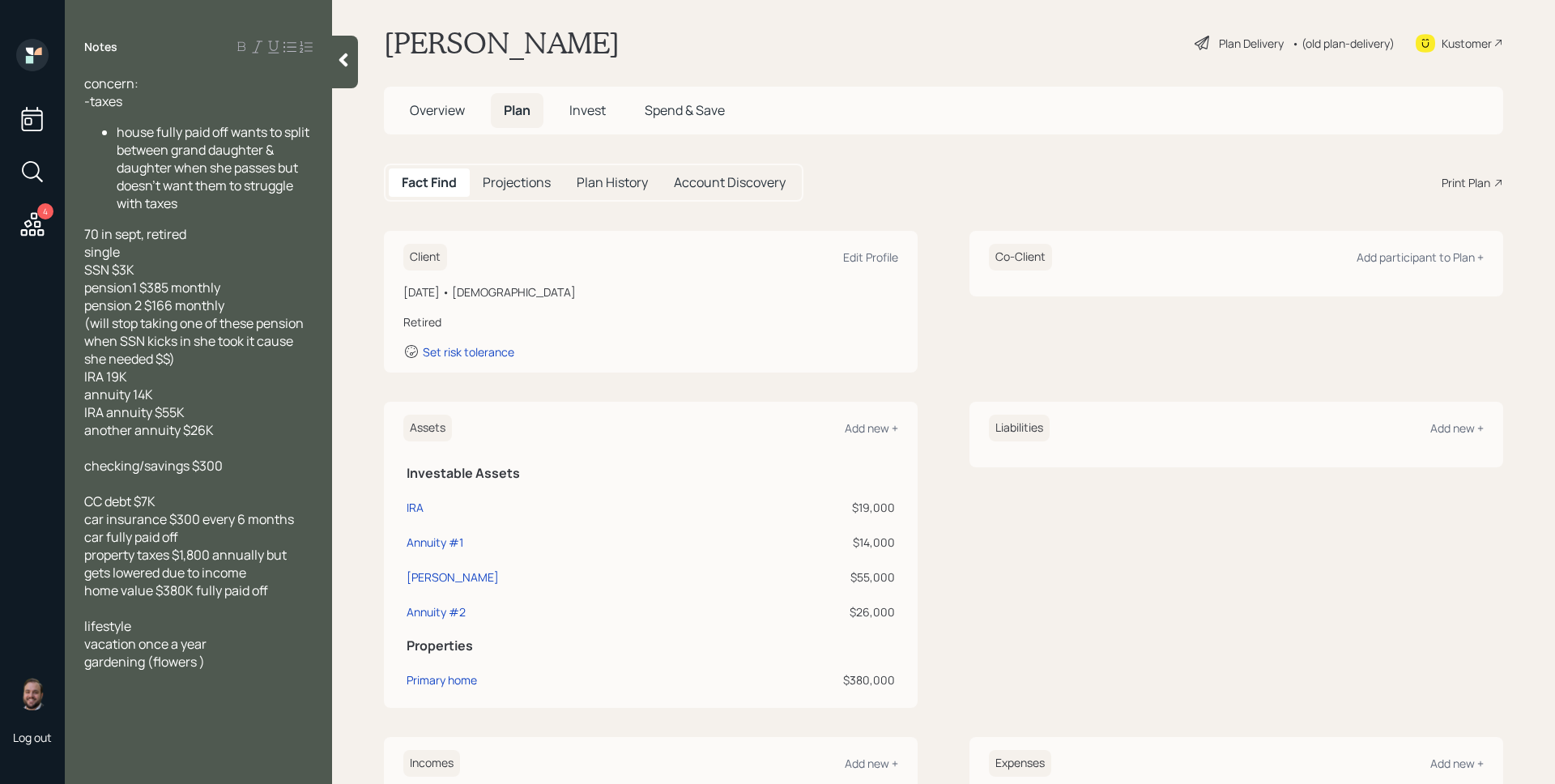
scroll to position [34, 0]
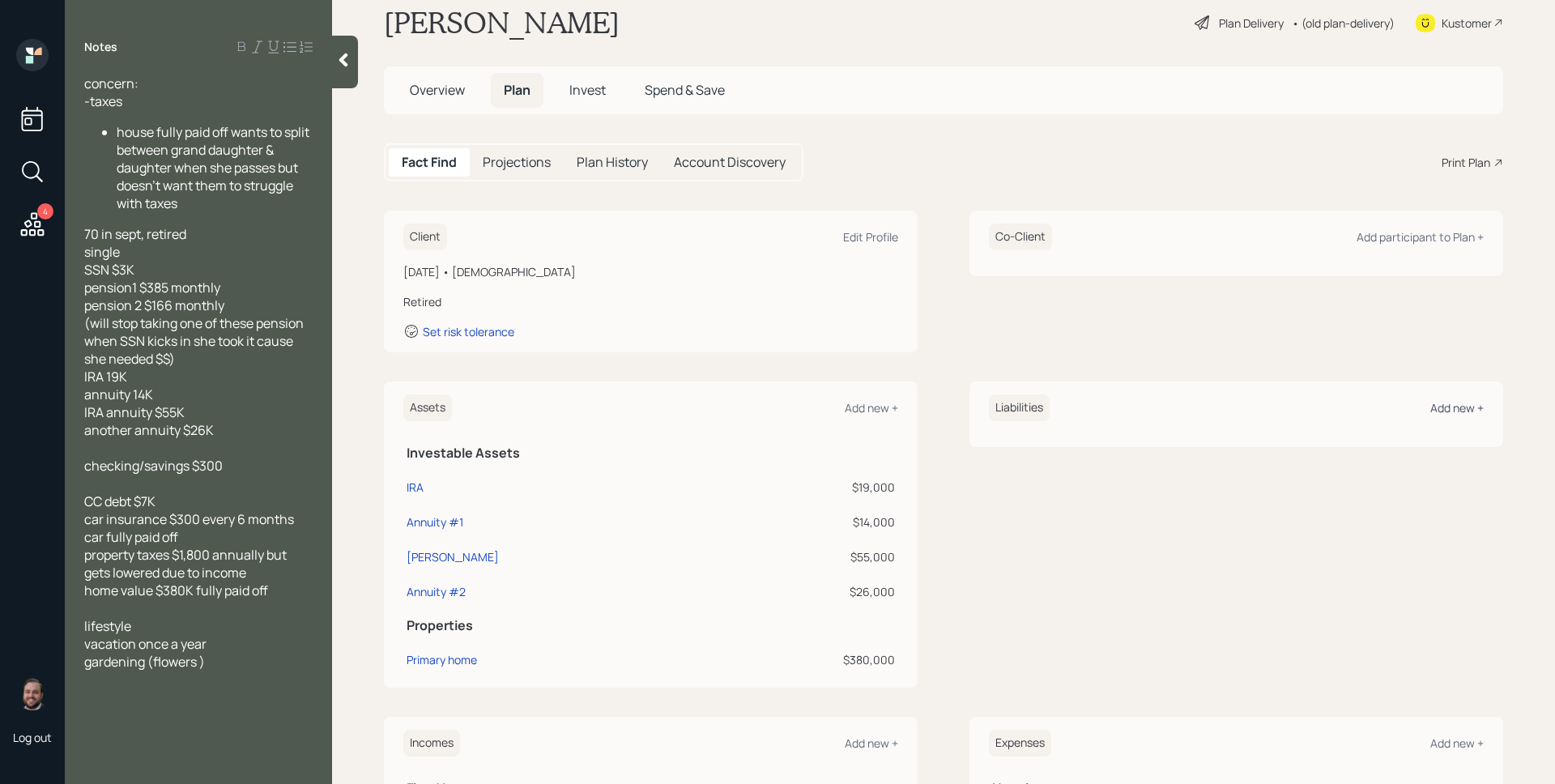
click at [1437, 409] on div "Add new +" at bounding box center [1457, 408] width 54 height 16
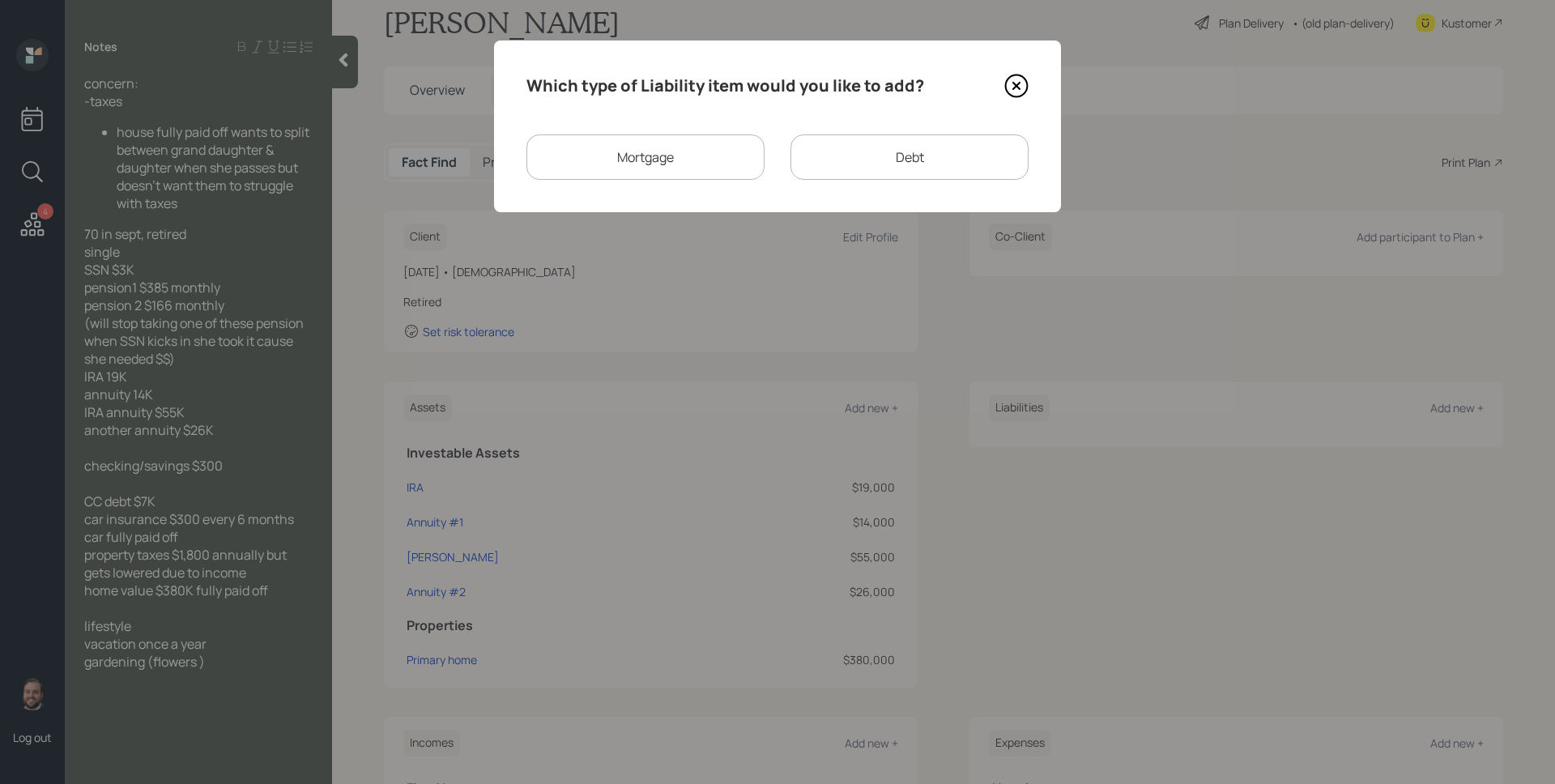
click at [942, 154] on div "Debt" at bounding box center [909, 157] width 238 height 46
select select "credit_card"
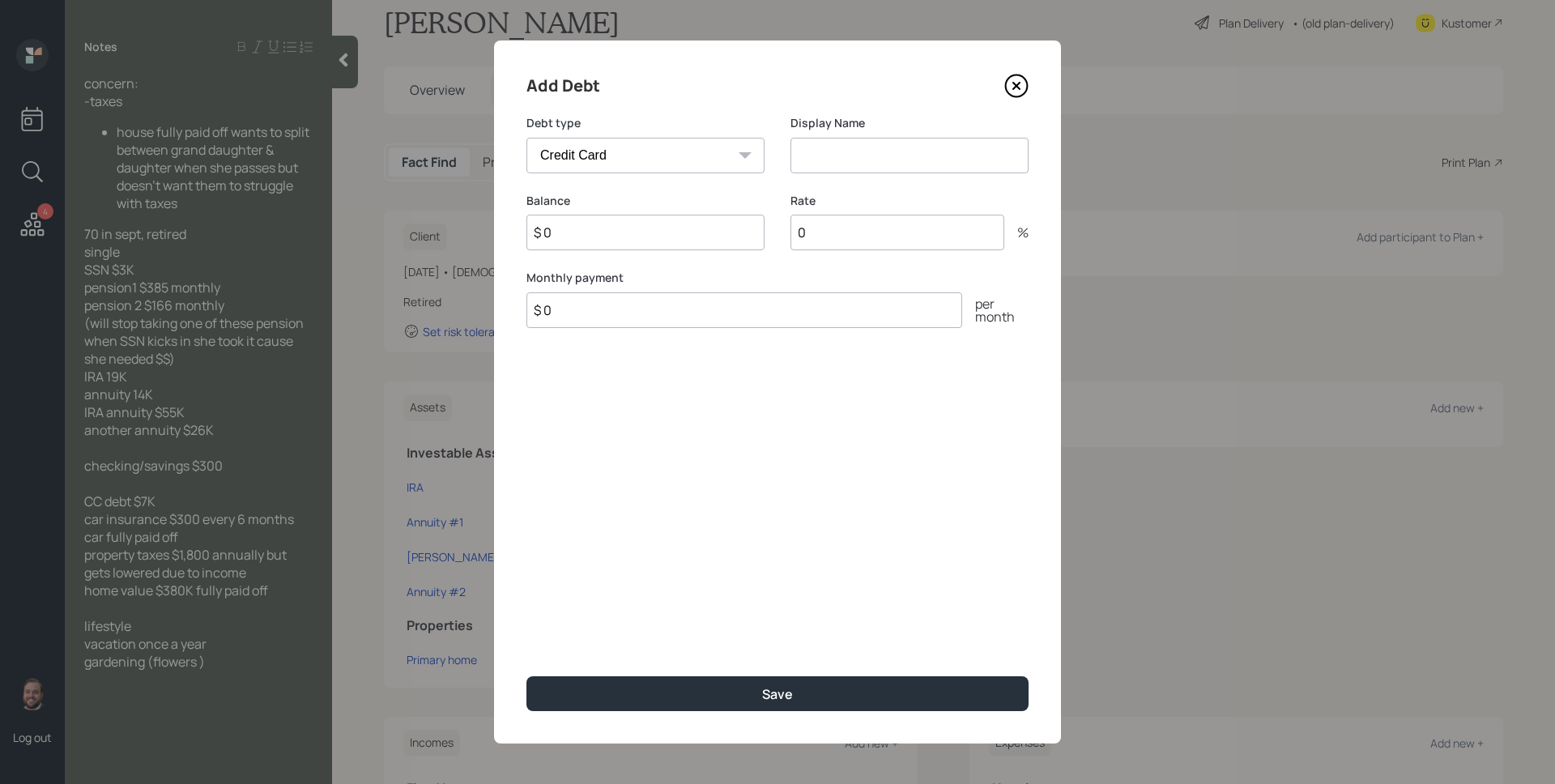
click at [889, 164] on input at bounding box center [909, 155] width 238 height 36
type input "Credit Card"
type input "$ 7,000"
click at [914, 148] on input "Credit Card" at bounding box center [909, 155] width 238 height 36
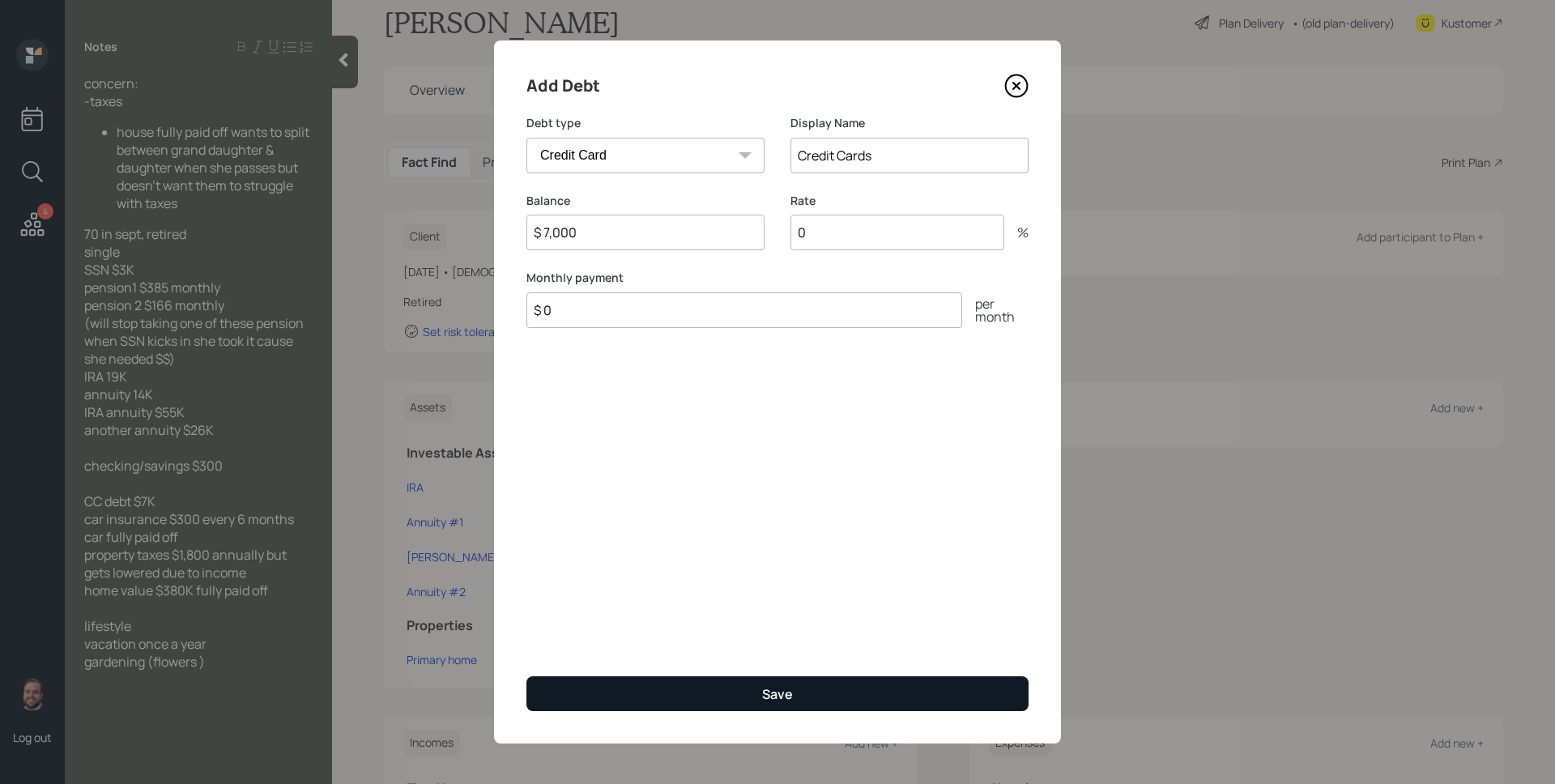
type input "Credit Cards"
click at [867, 690] on button "Save" at bounding box center [778, 694] width 502 height 35
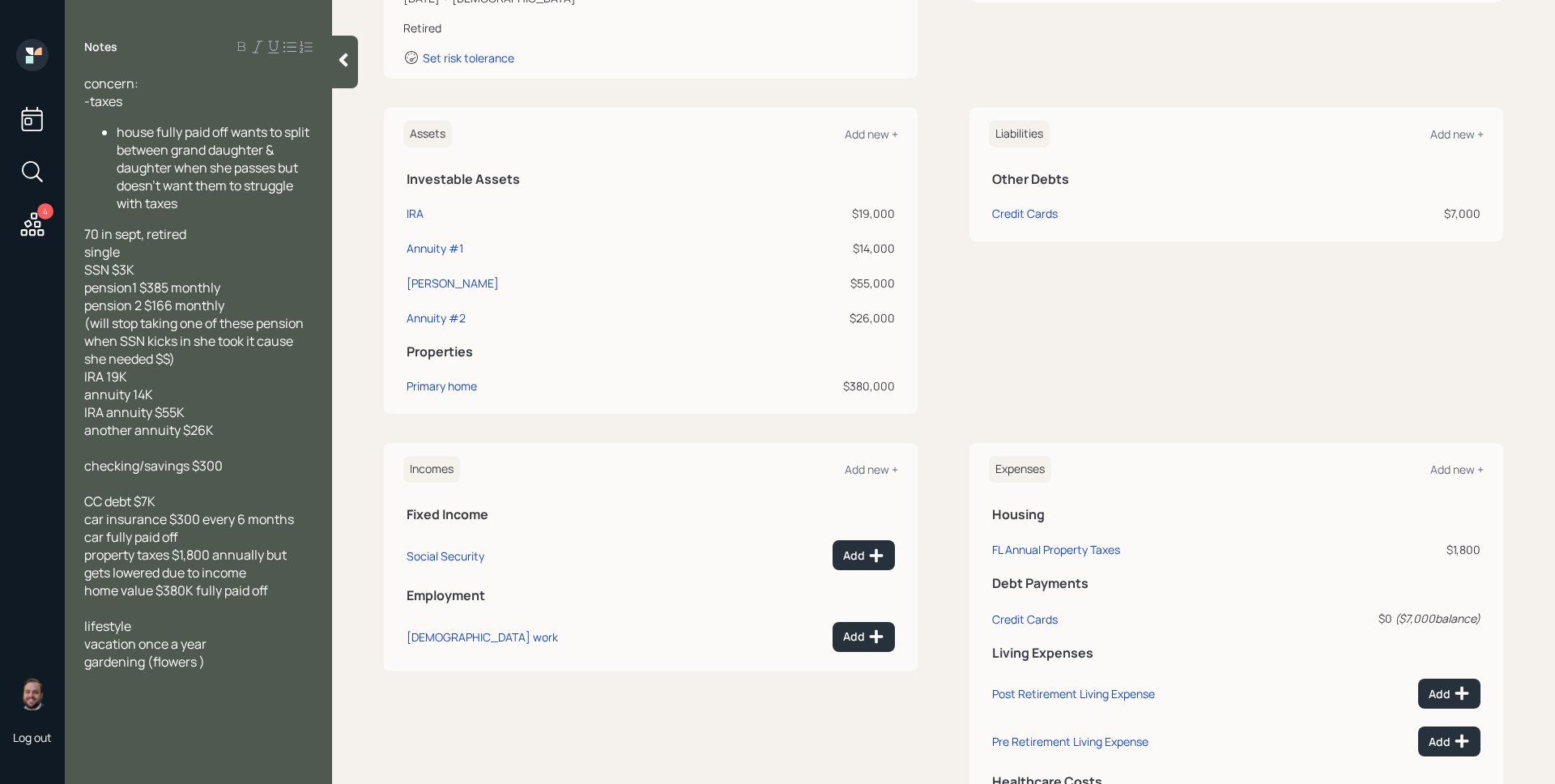
scroll to position [360, 0]
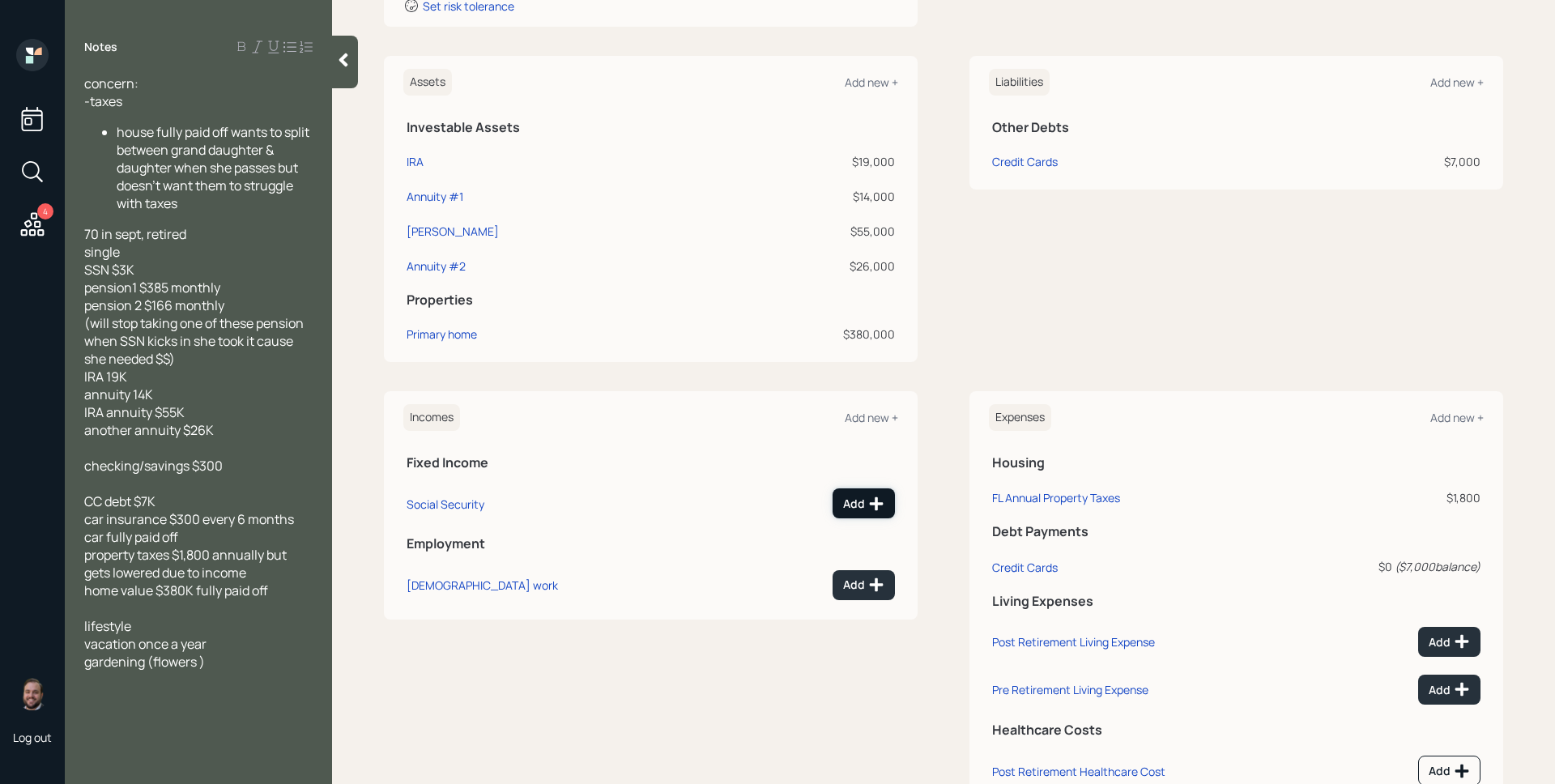
click at [854, 507] on div "Add" at bounding box center [863, 504] width 41 height 16
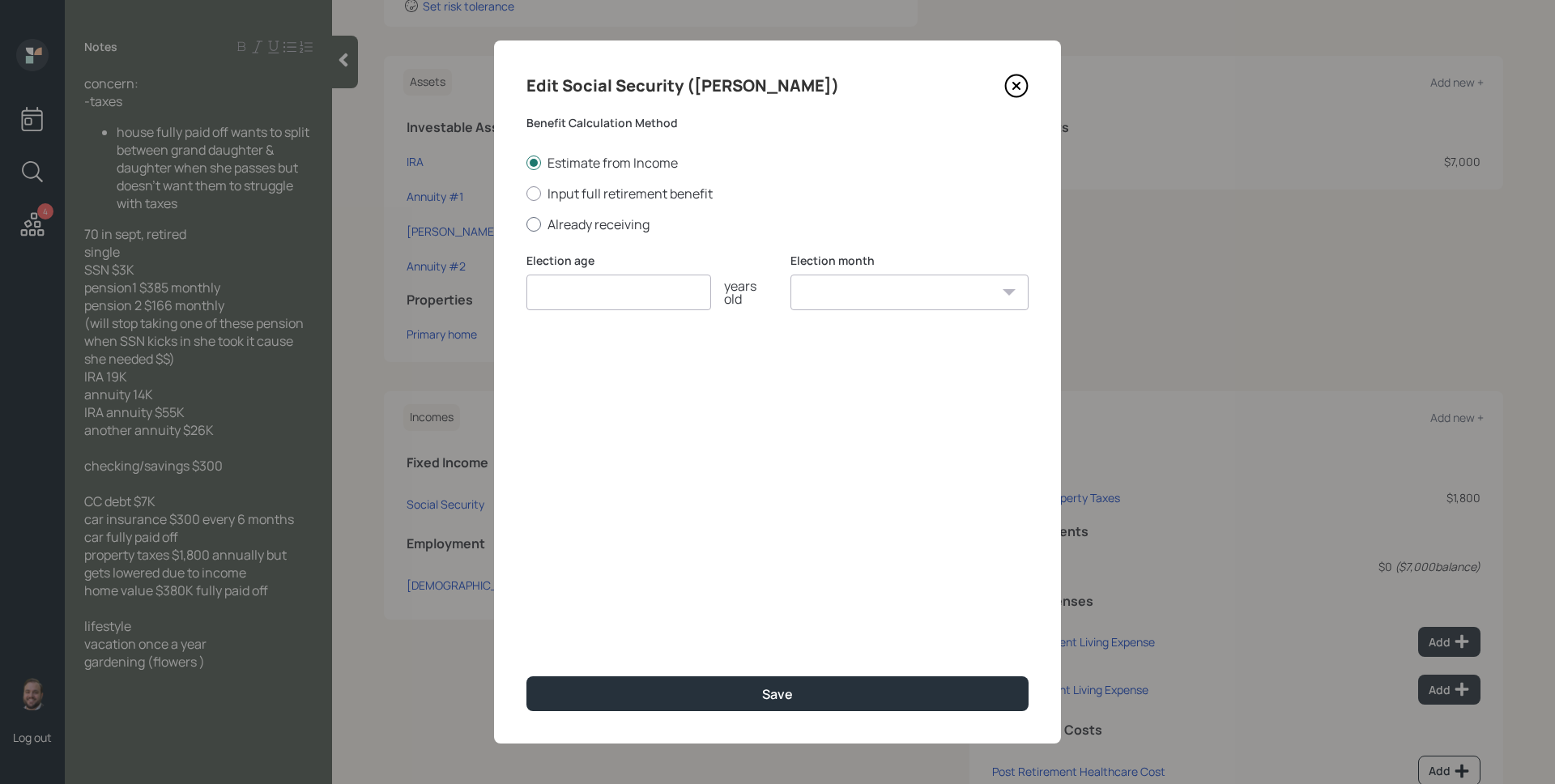
click at [623, 226] on label "Already receiving" at bounding box center [778, 224] width 502 height 18
click at [527, 225] on input "Already receiving" at bounding box center [526, 224] width 1 height 1
radio input "true"
click at [607, 294] on input "number" at bounding box center [619, 292] width 184 height 36
type input "67"
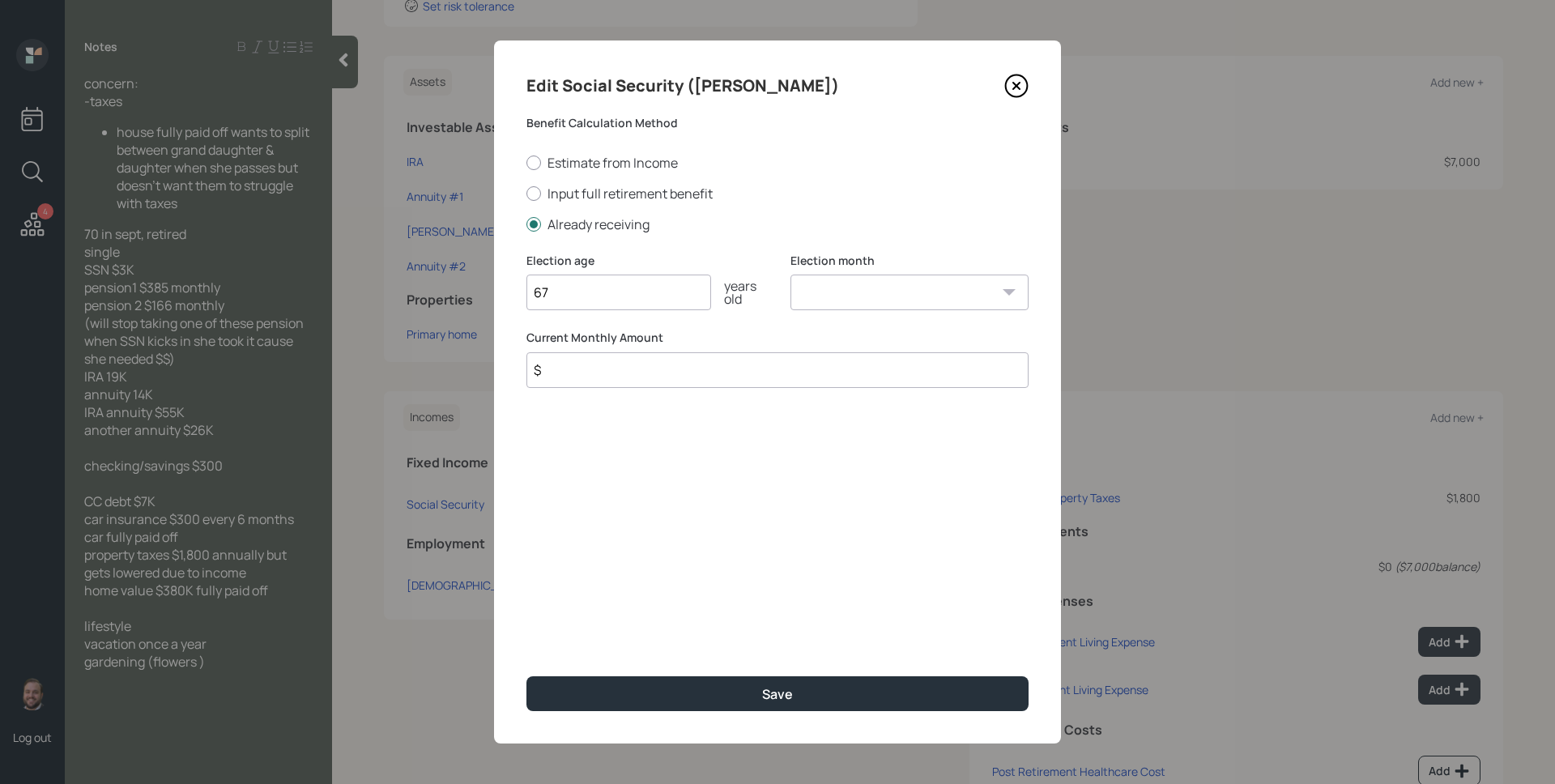
click at [790, 275] on select "January February March April May June July August September October November De…" at bounding box center [909, 292] width 238 height 36
select select "1"
click at [790, 275] on select "January February March April May June July August September October November De…" at bounding box center [909, 292] width 238 height 36
type input "$ 3,000"
click at [527, 676] on button "Save" at bounding box center [778, 694] width 502 height 35
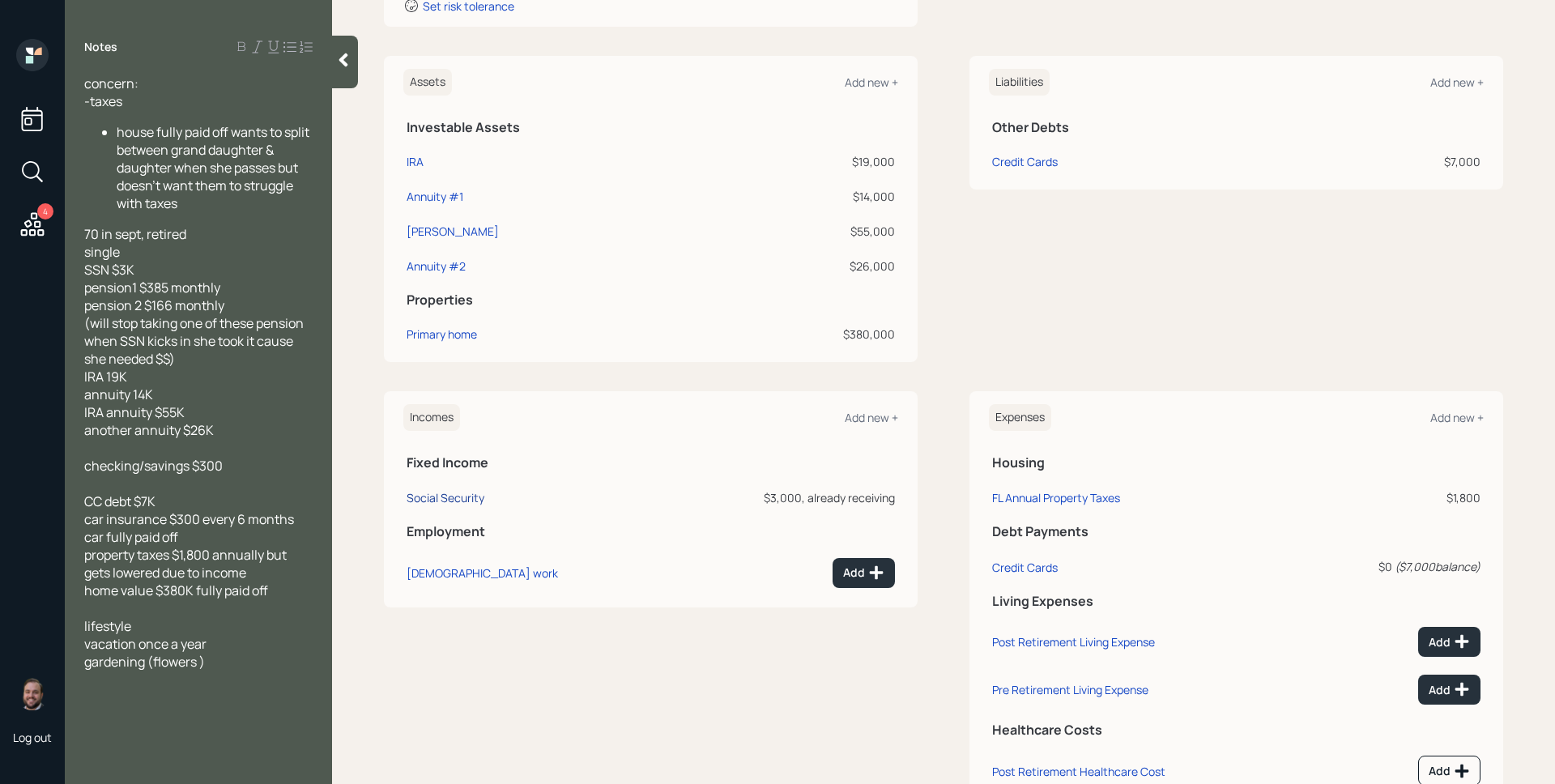
click at [472, 496] on div "Social Security" at bounding box center [445, 498] width 78 height 16
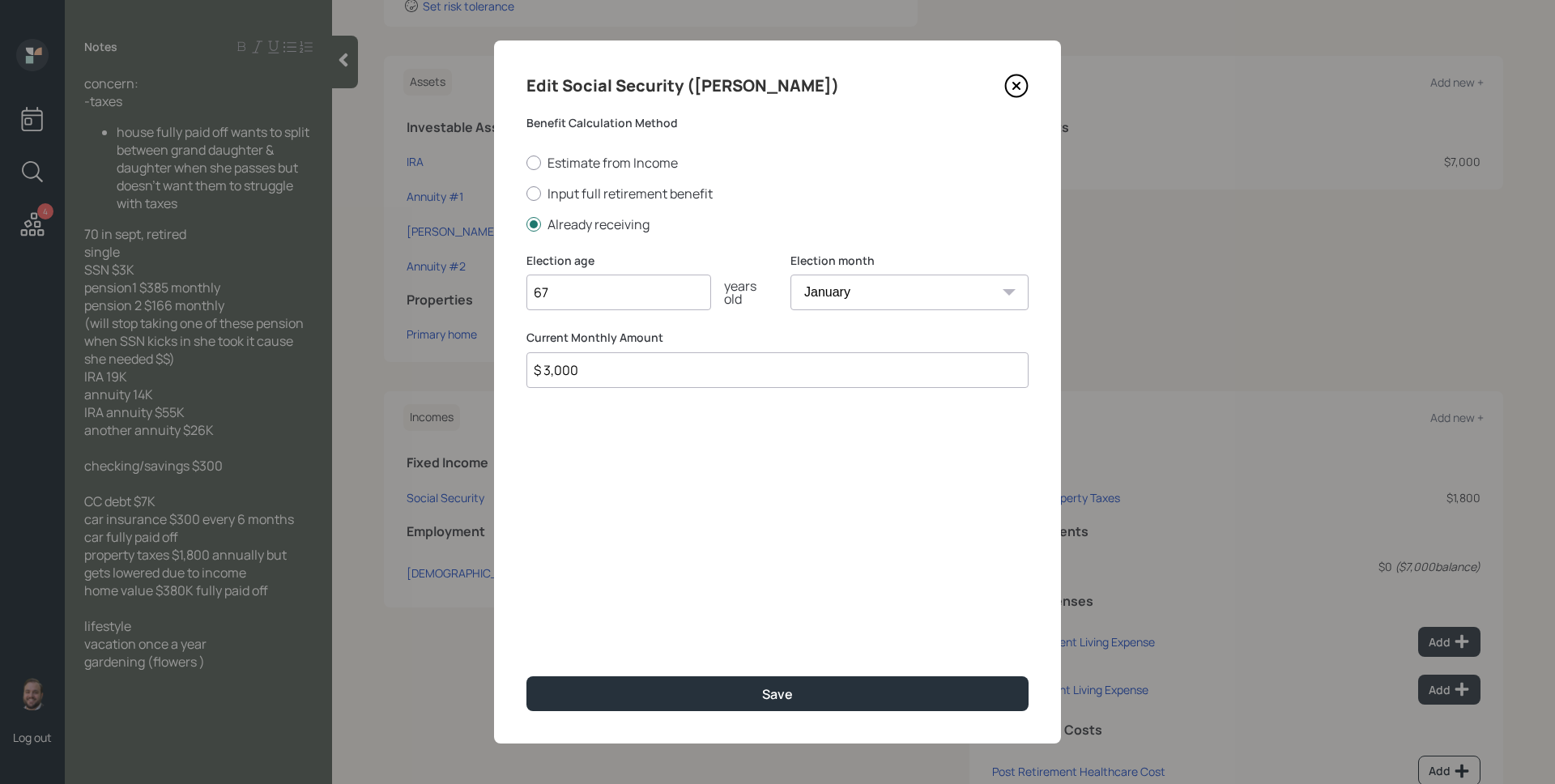
click at [1012, 90] on icon at bounding box center [1017, 86] width 25 height 25
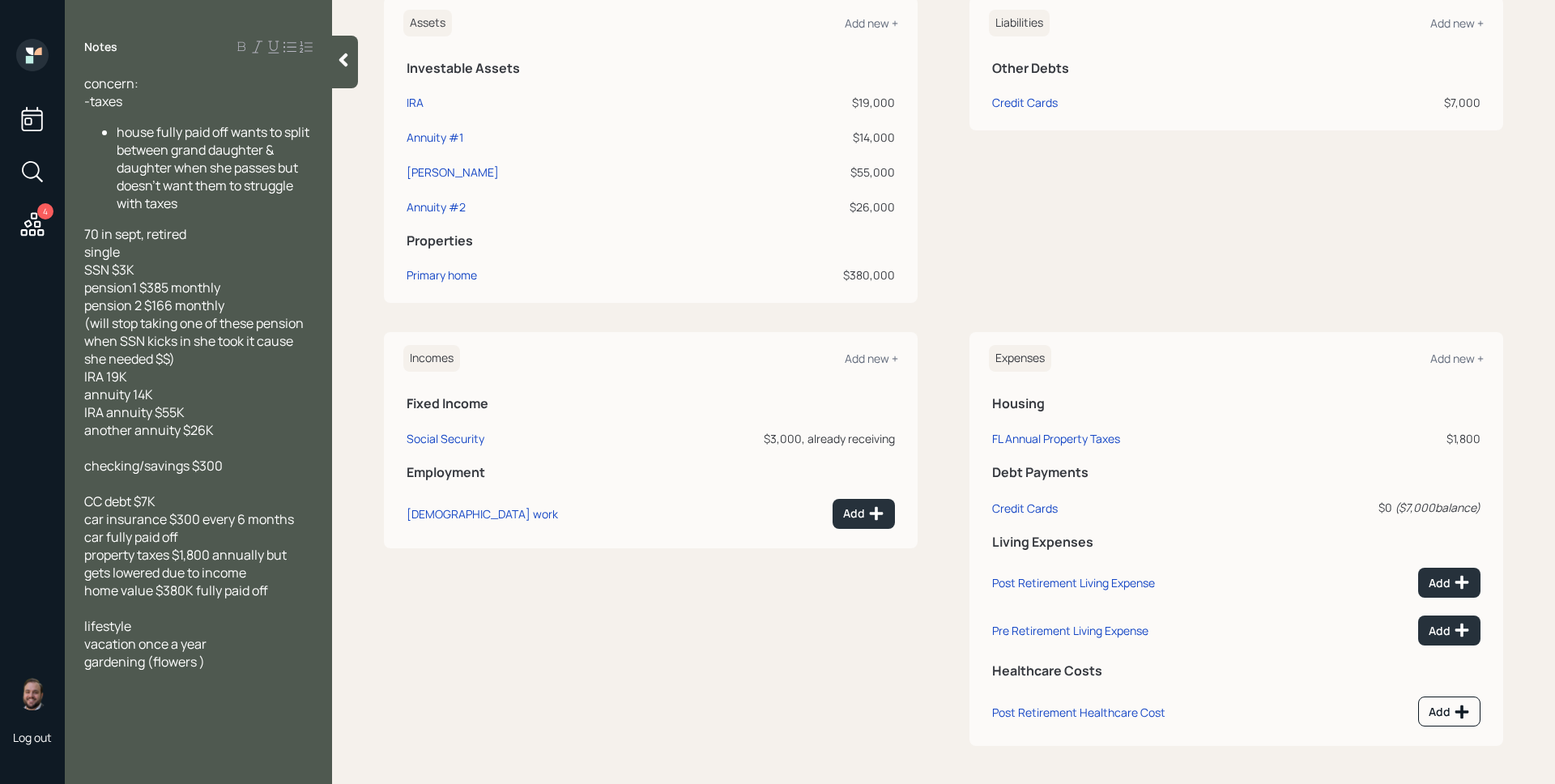
scroll to position [420, 0]
click at [451, 437] on div "Social Security" at bounding box center [445, 438] width 78 height 16
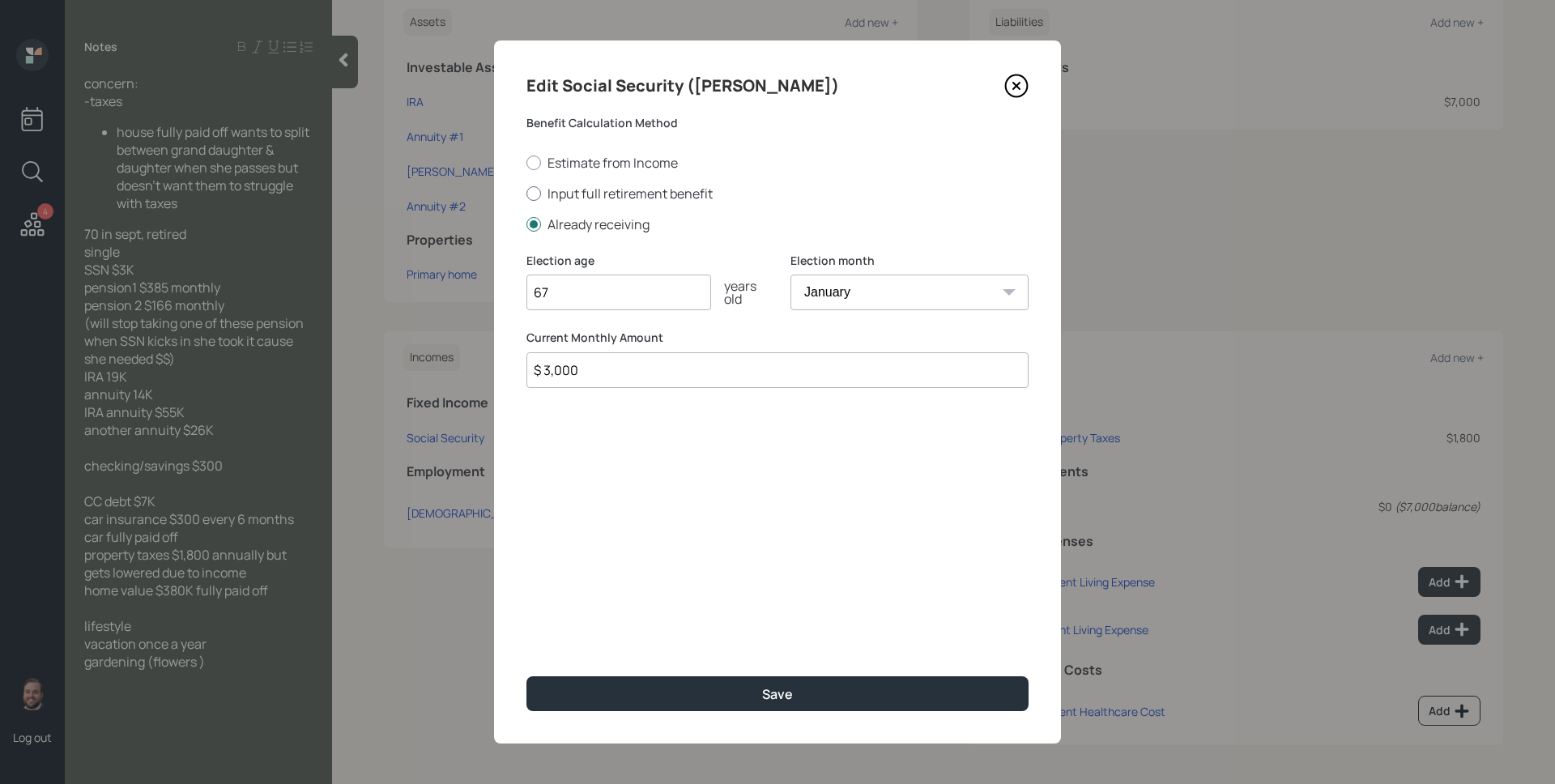
click at [582, 191] on label "Input full retirement benefit" at bounding box center [778, 193] width 502 height 18
click at [527, 193] on input "Input full retirement benefit" at bounding box center [526, 193] width 1 height 1
radio input "true"
click at [583, 219] on label "Already receiving" at bounding box center [778, 224] width 502 height 18
click at [527, 224] on input "Already receiving" at bounding box center [526, 224] width 1 height 1
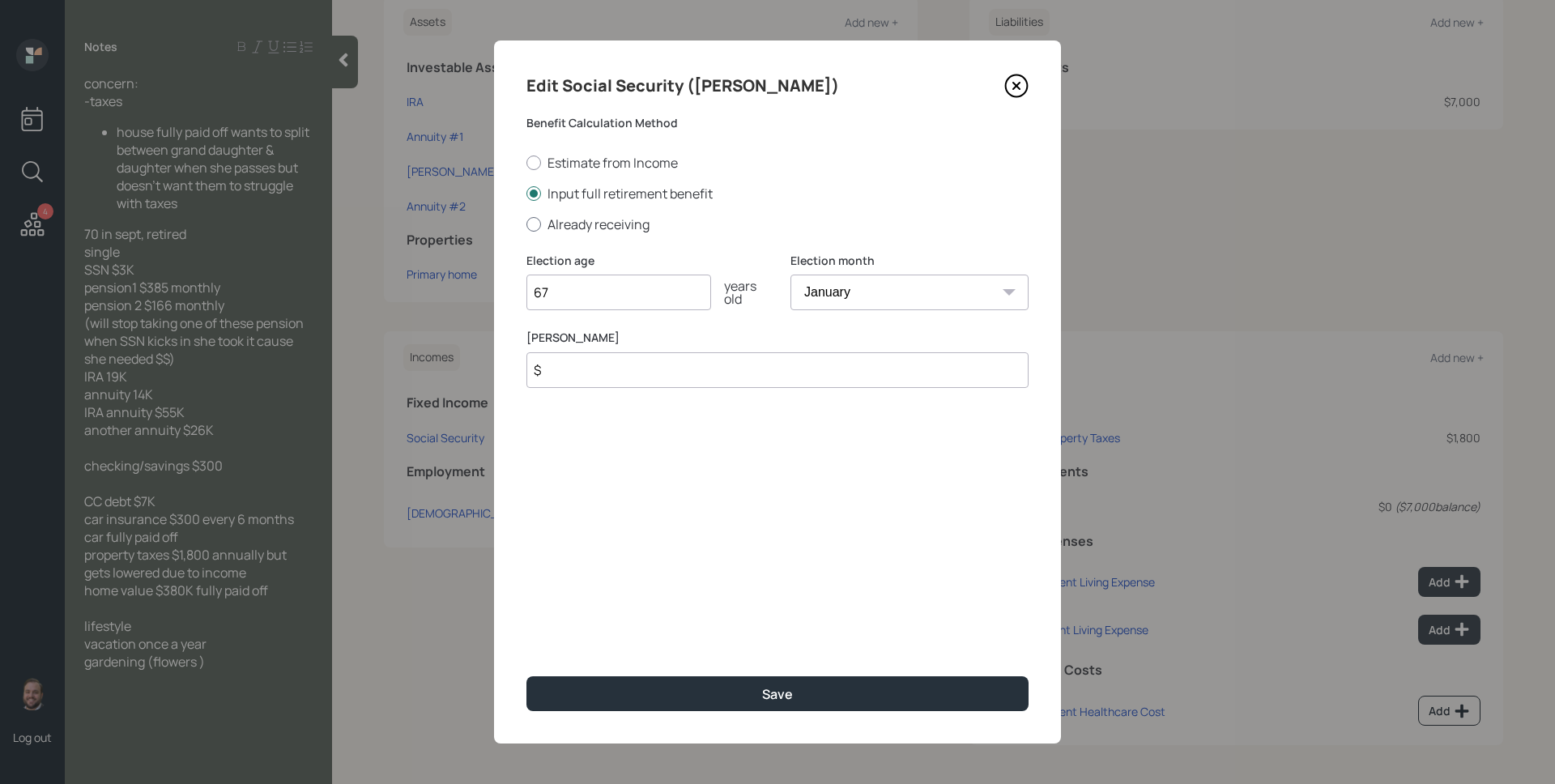
radio input "true"
click at [598, 381] on input "$" at bounding box center [778, 370] width 502 height 36
type input "$ 3,000"
click at [527, 676] on button "Save" at bounding box center [778, 694] width 502 height 35
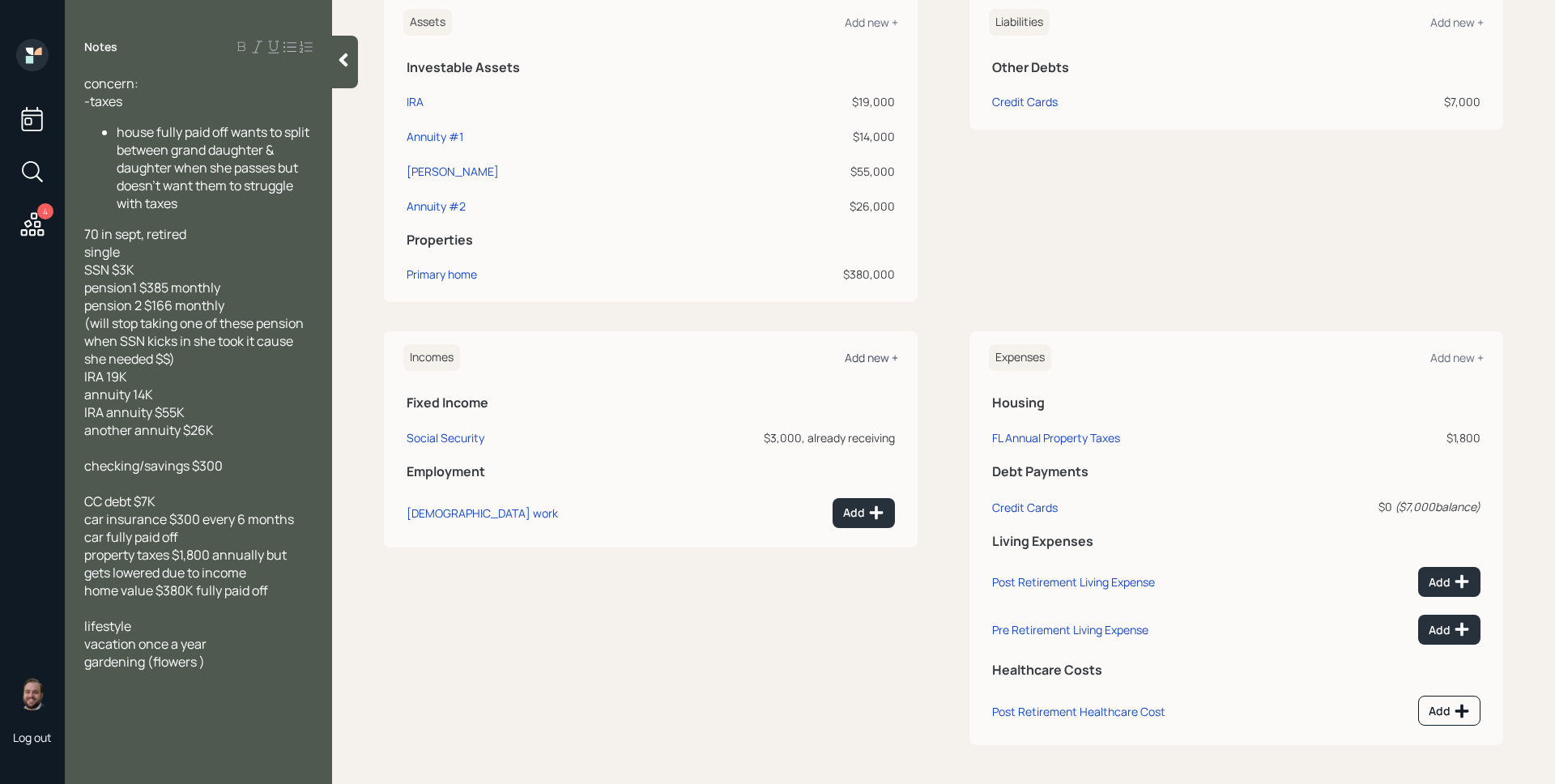
click at [889, 360] on div "Add new +" at bounding box center [871, 357] width 54 height 16
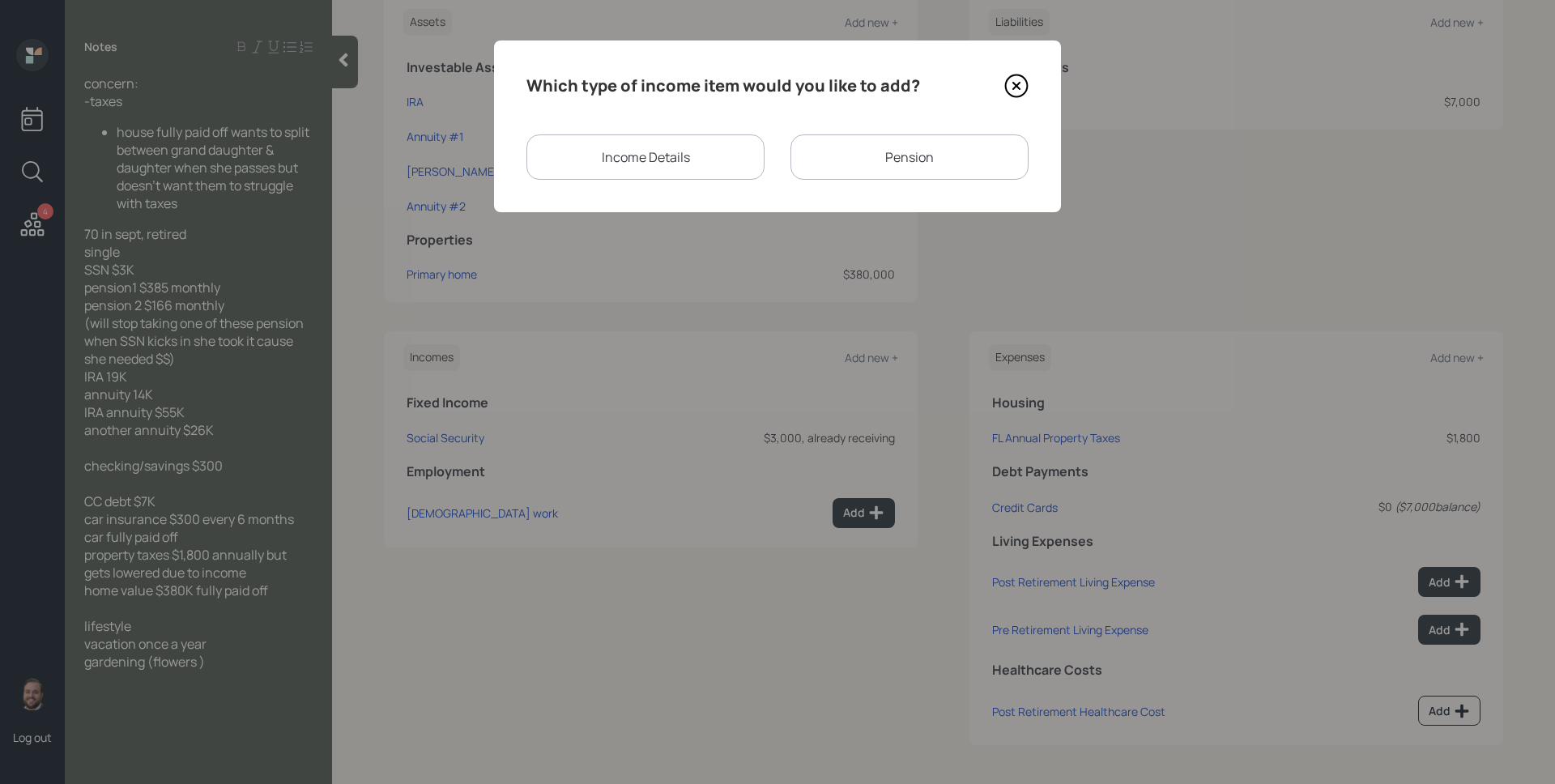
click at [832, 149] on div "Pension" at bounding box center [909, 157] width 238 height 46
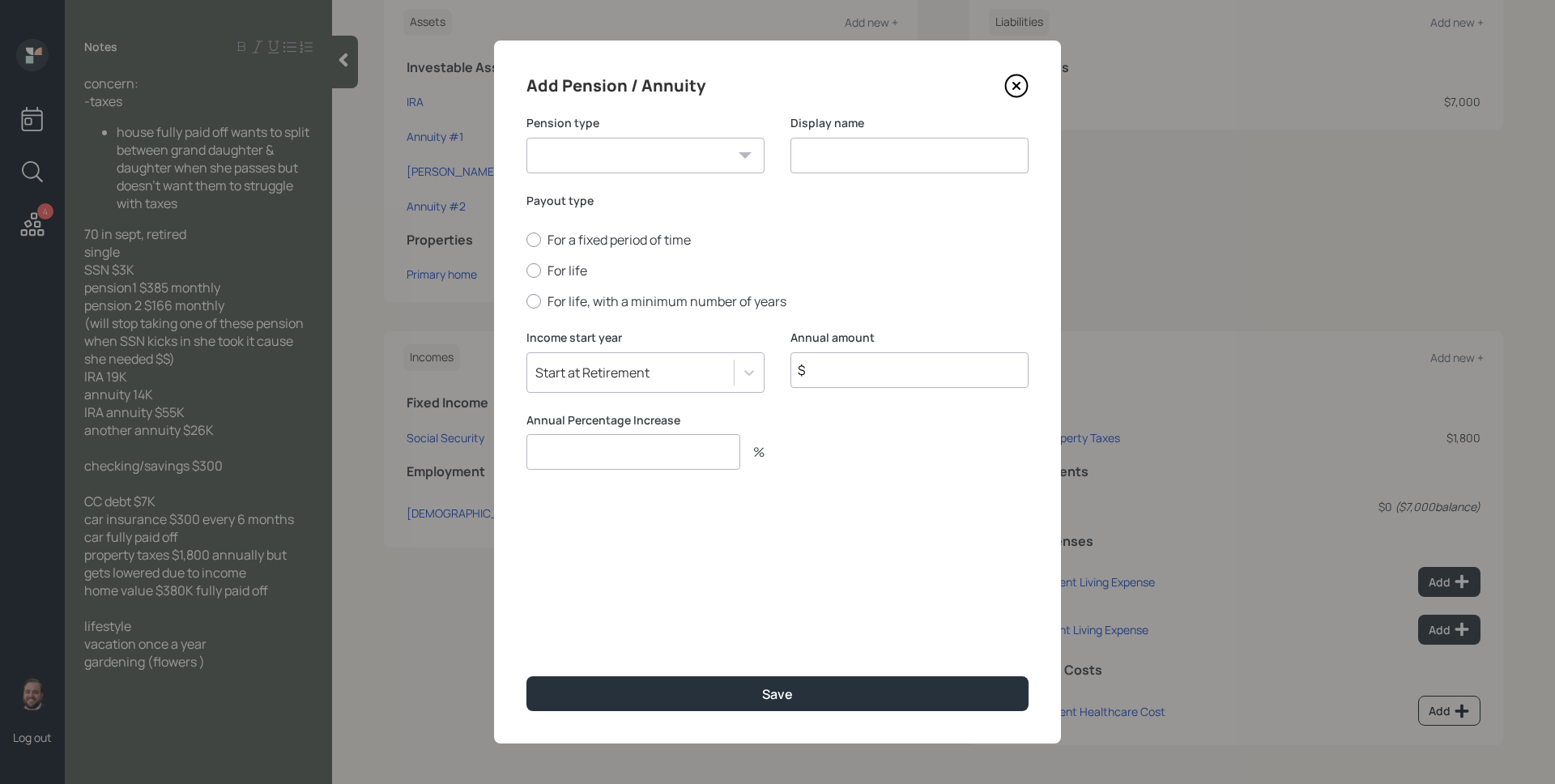
click at [622, 140] on select "Pension Annuity" at bounding box center [645, 155] width 238 height 36
select select "pension"
click at [527, 138] on select "Pension Annuity" at bounding box center [645, 155] width 238 height 36
click at [832, 151] on input at bounding box center [909, 155] width 238 height 36
type input "Pension #1"
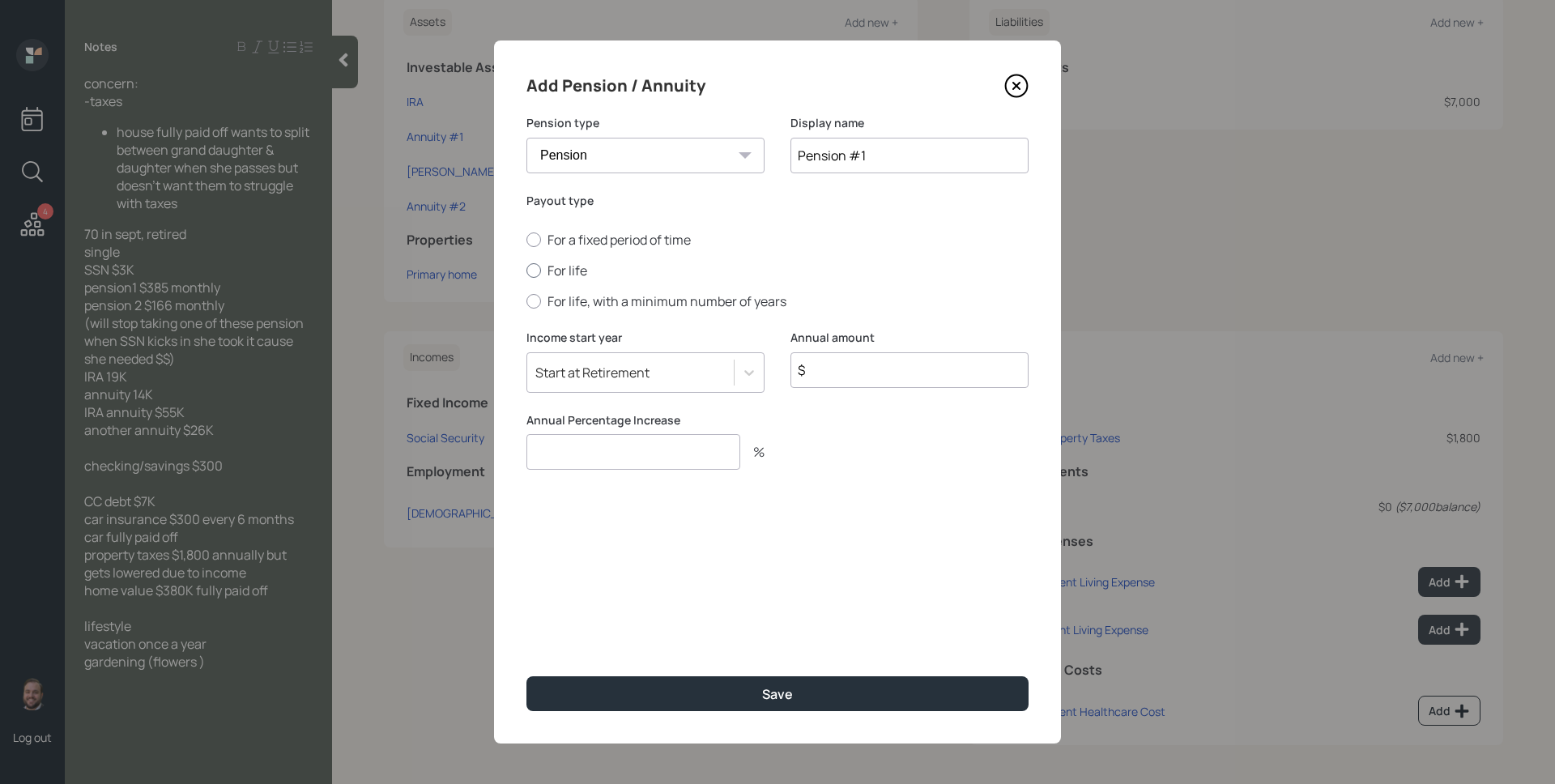
click at [553, 270] on label "For life" at bounding box center [778, 270] width 502 height 18
click at [527, 270] on input "For life" at bounding box center [526, 270] width 1 height 1
radio input "true"
click at [845, 377] on input "$" at bounding box center [909, 370] width 238 height 36
click at [1015, 81] on icon at bounding box center [1017, 86] width 25 height 25
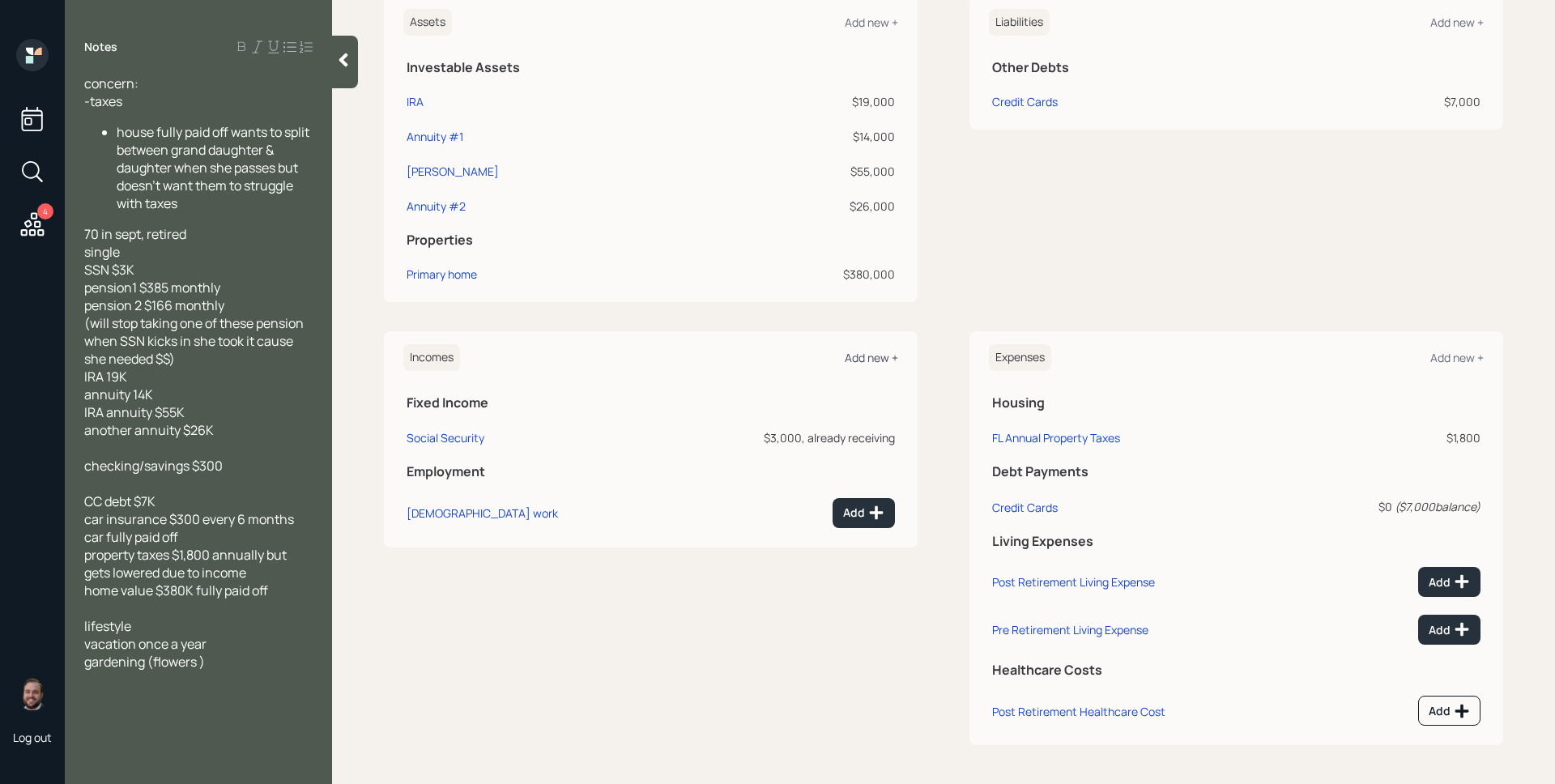
click at [853, 357] on div "Add new +" at bounding box center [871, 357] width 54 height 16
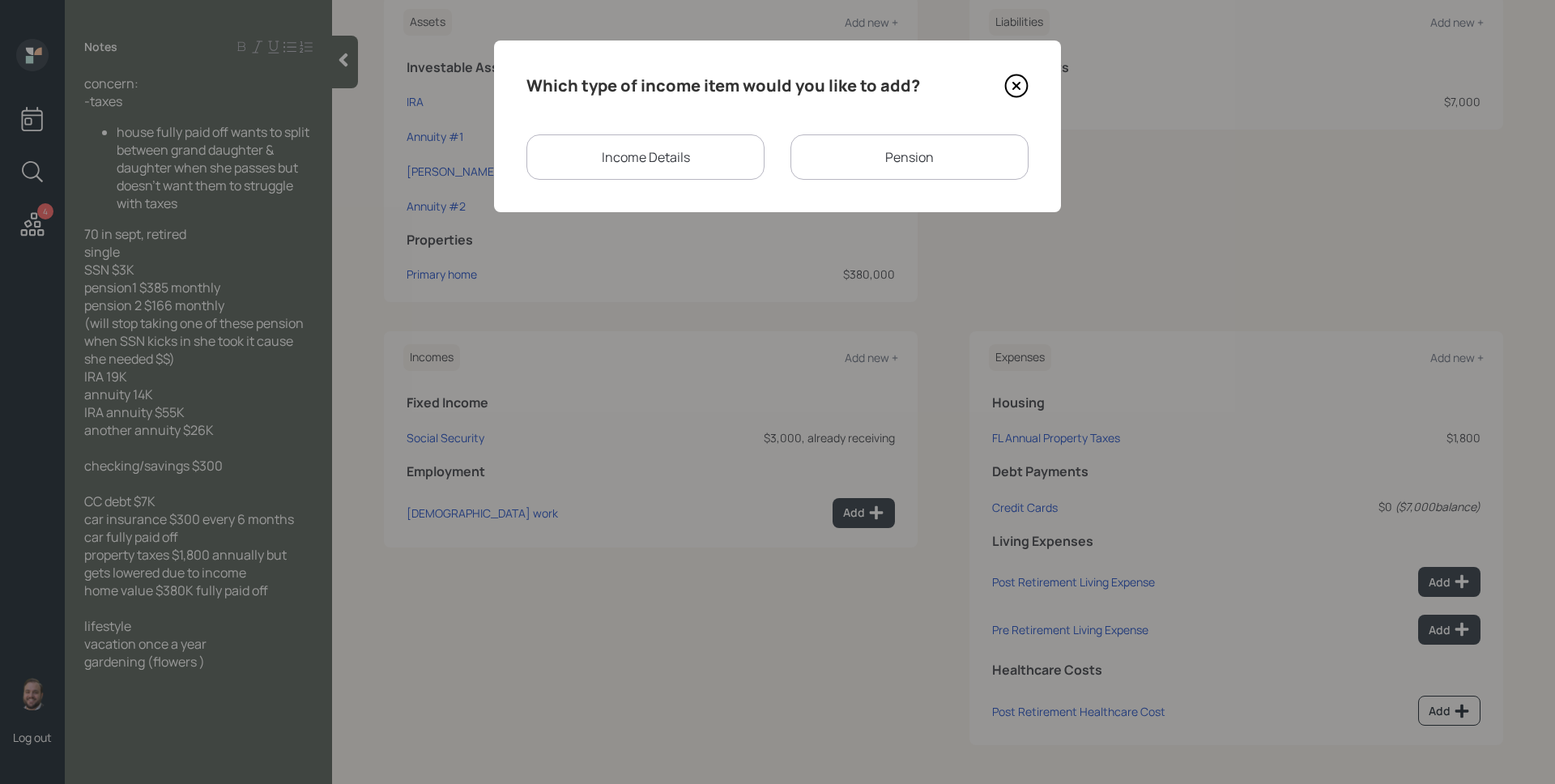
click at [657, 169] on div "Income Details" at bounding box center [645, 157] width 238 height 46
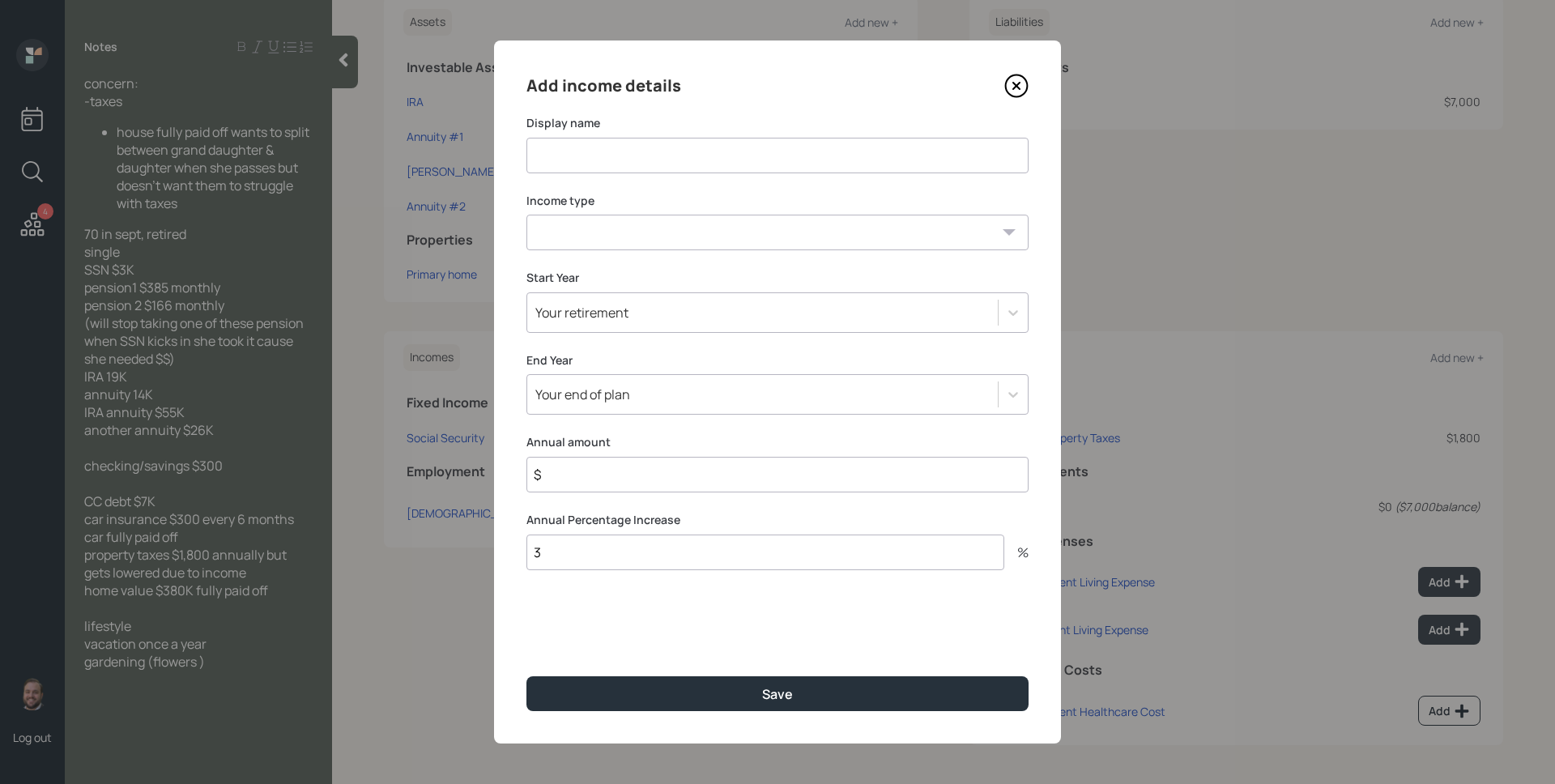
click at [663, 165] on input at bounding box center [778, 155] width 502 height 36
type input "Pension #1"
click at [670, 233] on select "[DEMOGRAPHIC_DATA] work [DEMOGRAPHIC_DATA] work Self employment Other" at bounding box center [778, 232] width 502 height 36
select select "other"
click at [527, 214] on select "[DEMOGRAPHIC_DATA] work [DEMOGRAPHIC_DATA] work Self employment Other" at bounding box center [778, 232] width 502 height 36
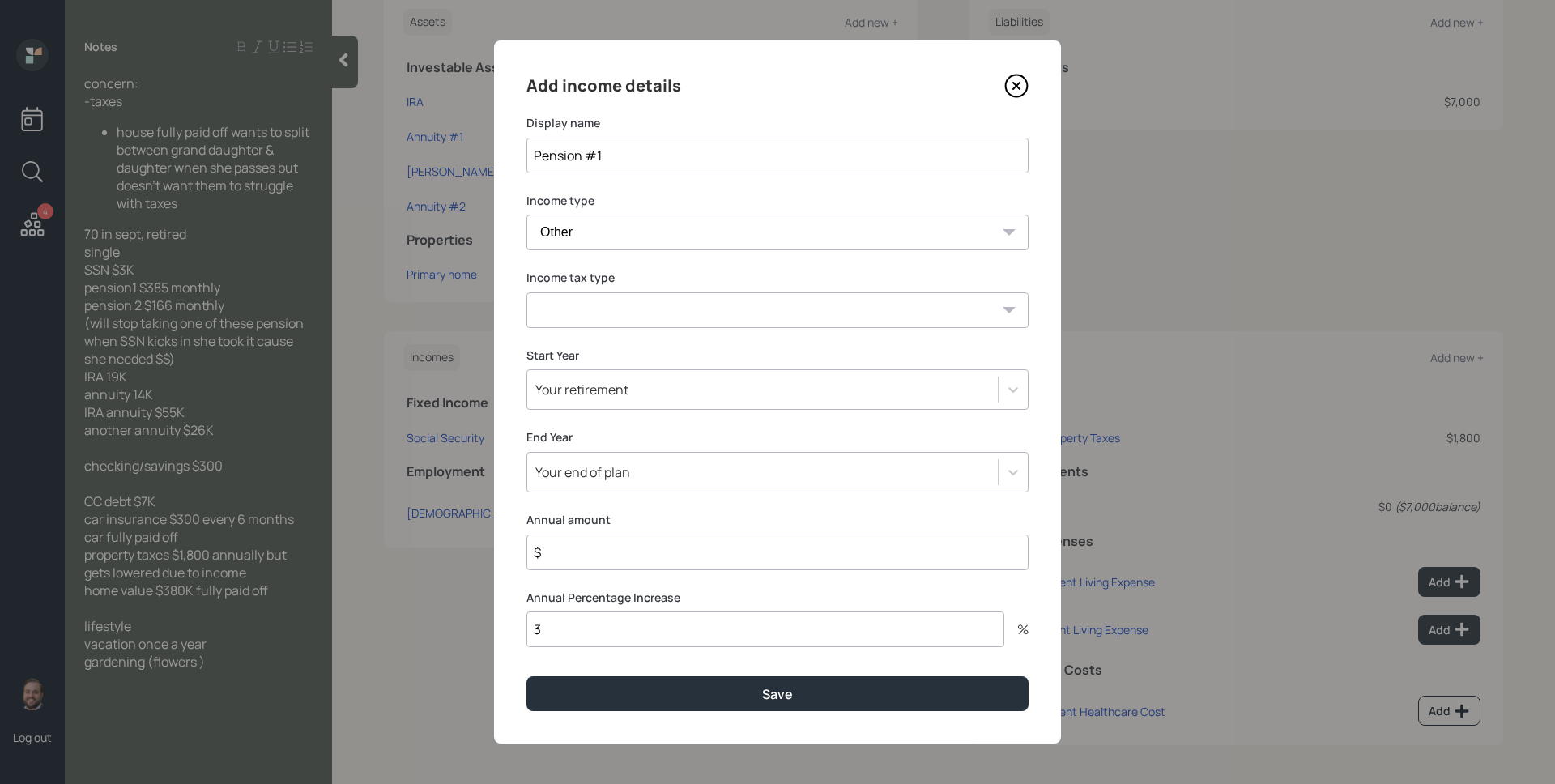
drag, startPoint x: 624, startPoint y: 281, endPoint x: 625, endPoint y: 294, distance: 13.0
click at [625, 287] on div "Income tax type Tax-free Earned Self Employment Alimony Royalties Pension / Ann…" at bounding box center [778, 298] width 502 height 58
click at [627, 298] on select "Tax-free Earned Self Employment Alimony Royalties Pension / Annuity Interest Di…" at bounding box center [778, 310] width 502 height 36
select select "tax_free"
click at [527, 292] on select "Tax-free Earned Self Employment Alimony Royalties Pension / Annuity Interest Di…" at bounding box center [778, 310] width 502 height 36
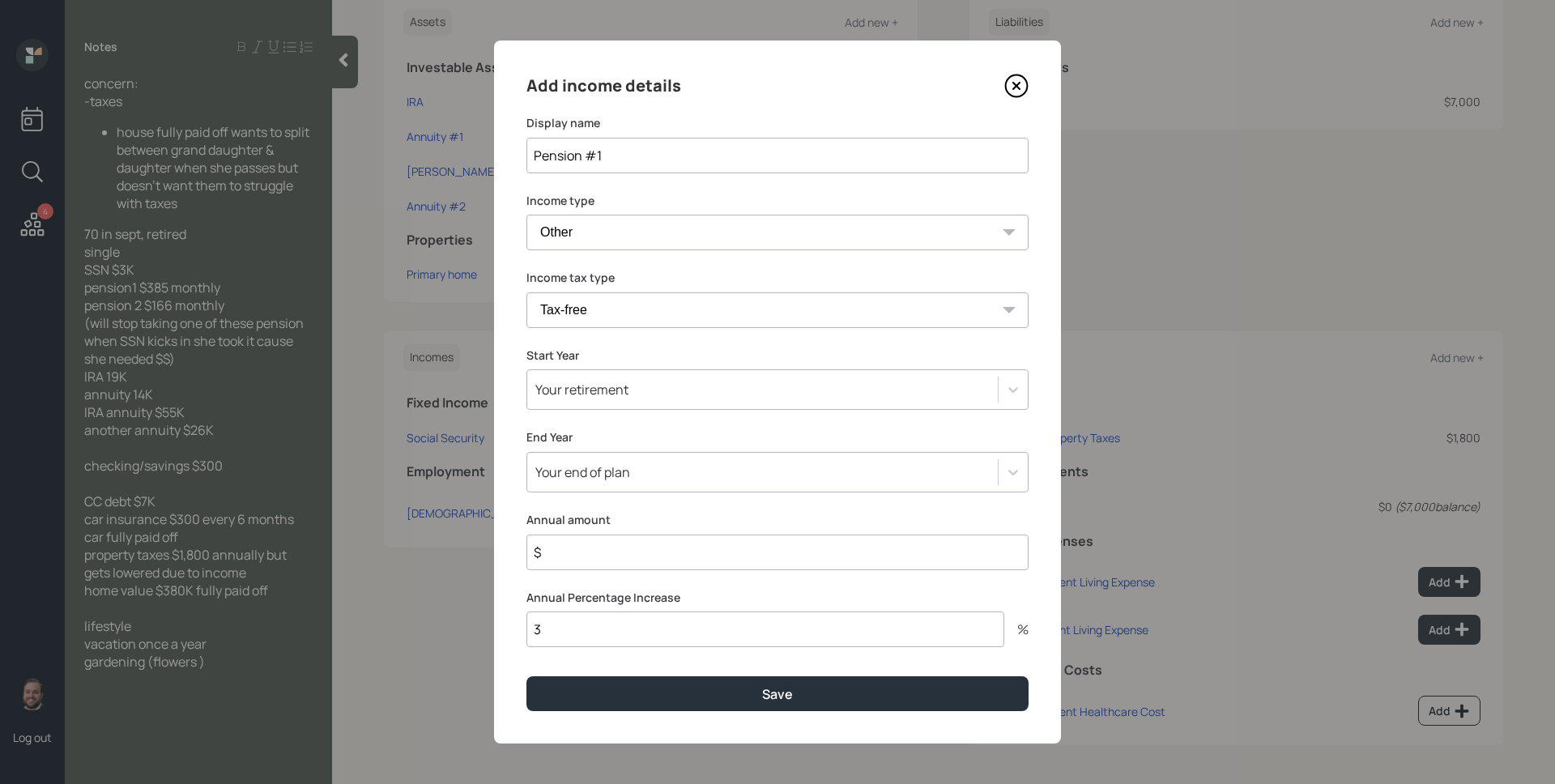
click at [584, 551] on input "$" at bounding box center [778, 552] width 502 height 36
type input "$ 4,620"
click at [577, 625] on input "3" at bounding box center [766, 629] width 478 height 36
click at [576, 625] on input "3" at bounding box center [766, 629] width 478 height 36
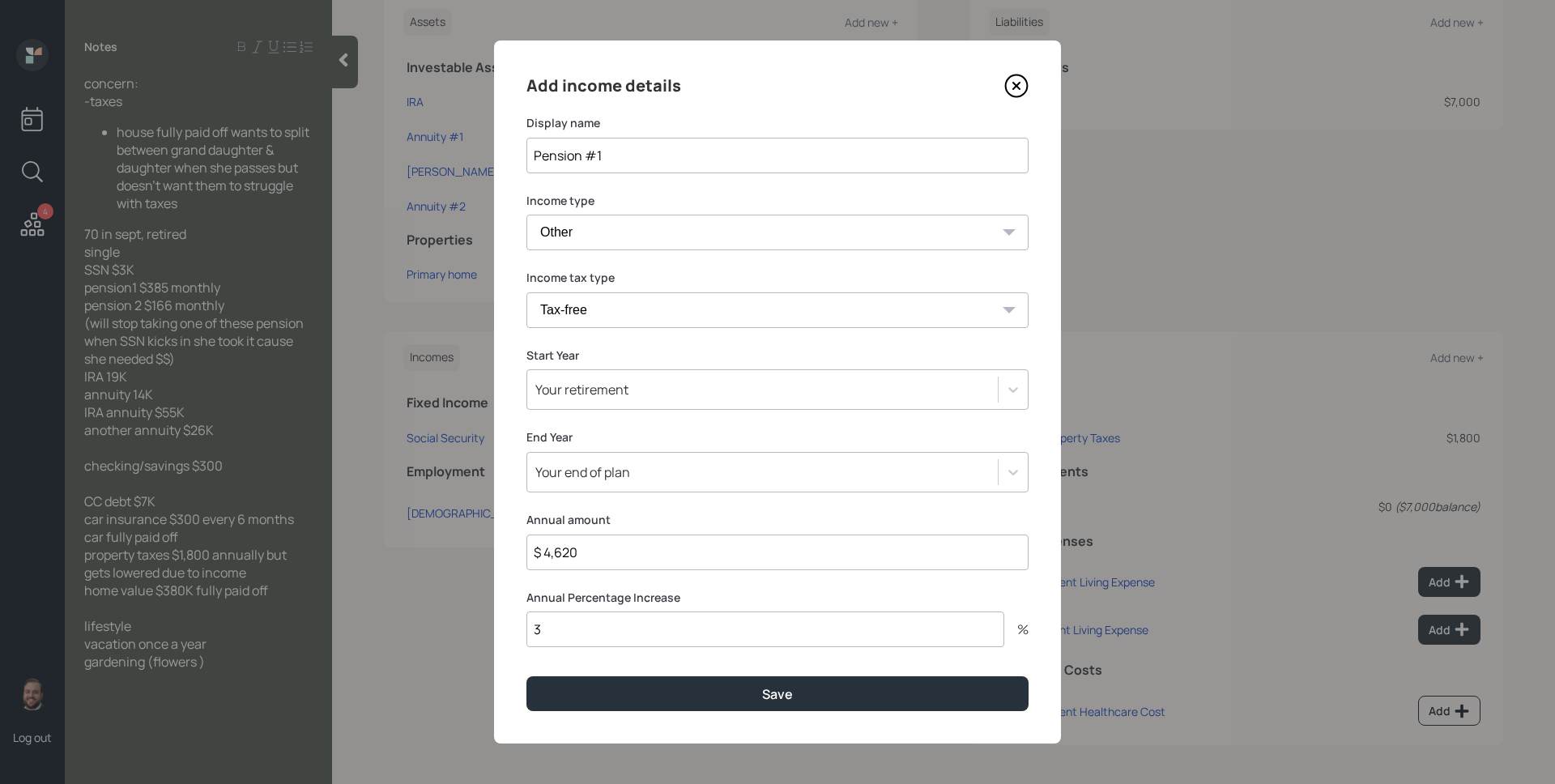
click at [1021, 95] on icon at bounding box center [1017, 86] width 22 height 22
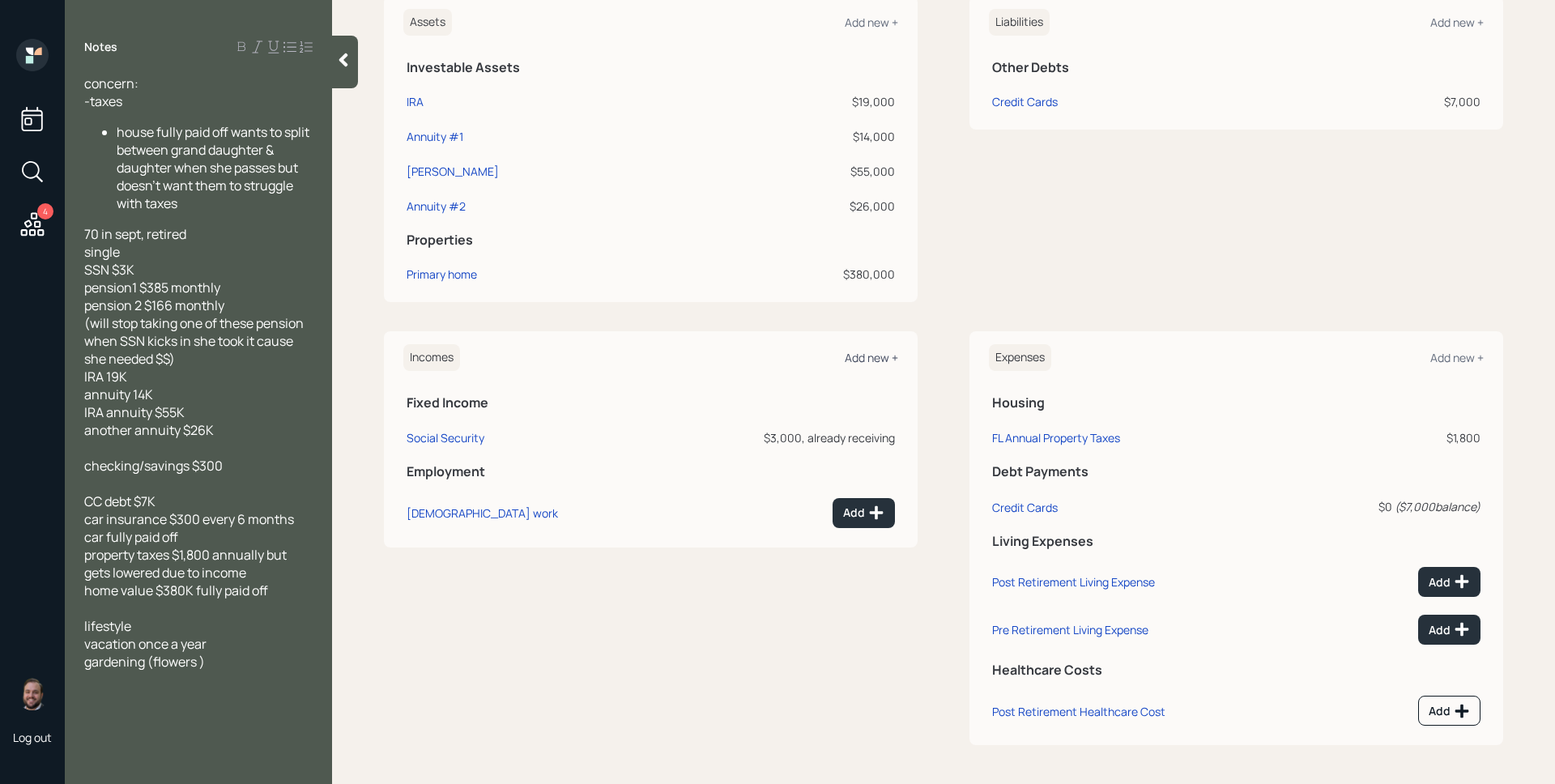
click at [867, 356] on div "Add new +" at bounding box center [871, 357] width 54 height 16
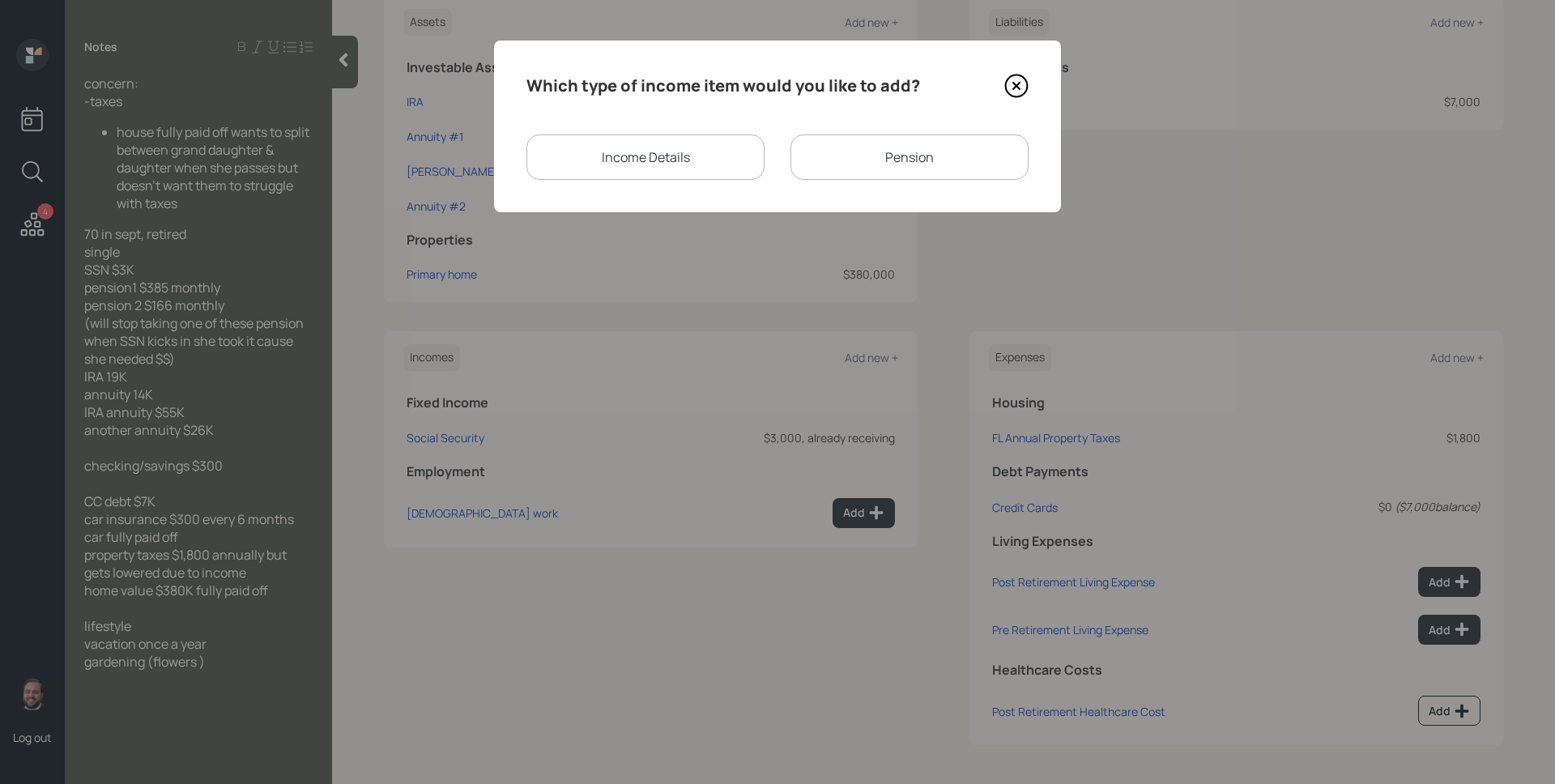
click at [955, 148] on div "Pension" at bounding box center [909, 157] width 238 height 46
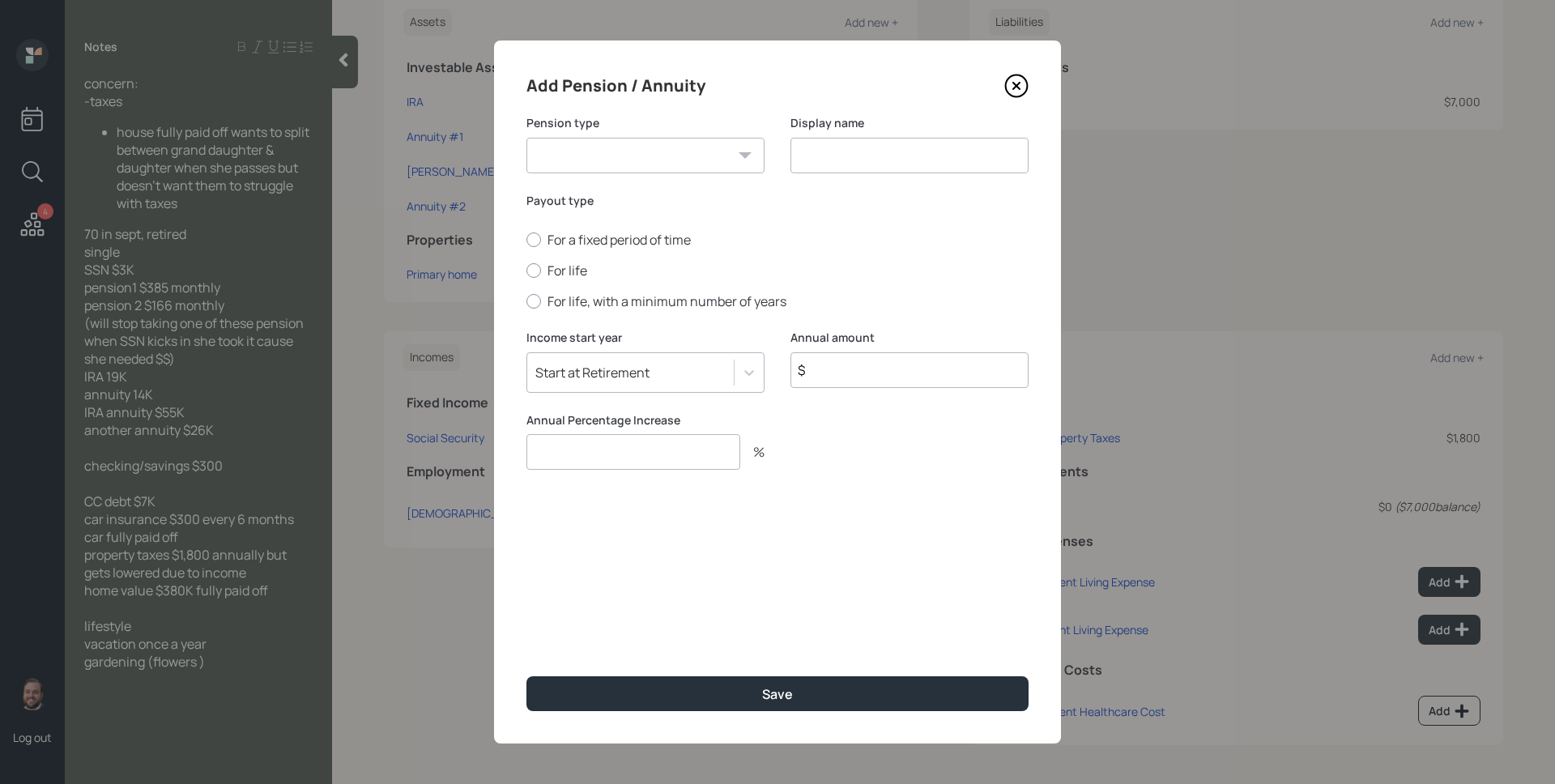
click at [639, 152] on select "Pension Annuity" at bounding box center [645, 155] width 238 height 36
select select "pension"
click at [527, 138] on select "Pension Annuity" at bounding box center [645, 155] width 238 height 36
click at [840, 166] on input at bounding box center [909, 155] width 238 height 36
type input "Pension #1"
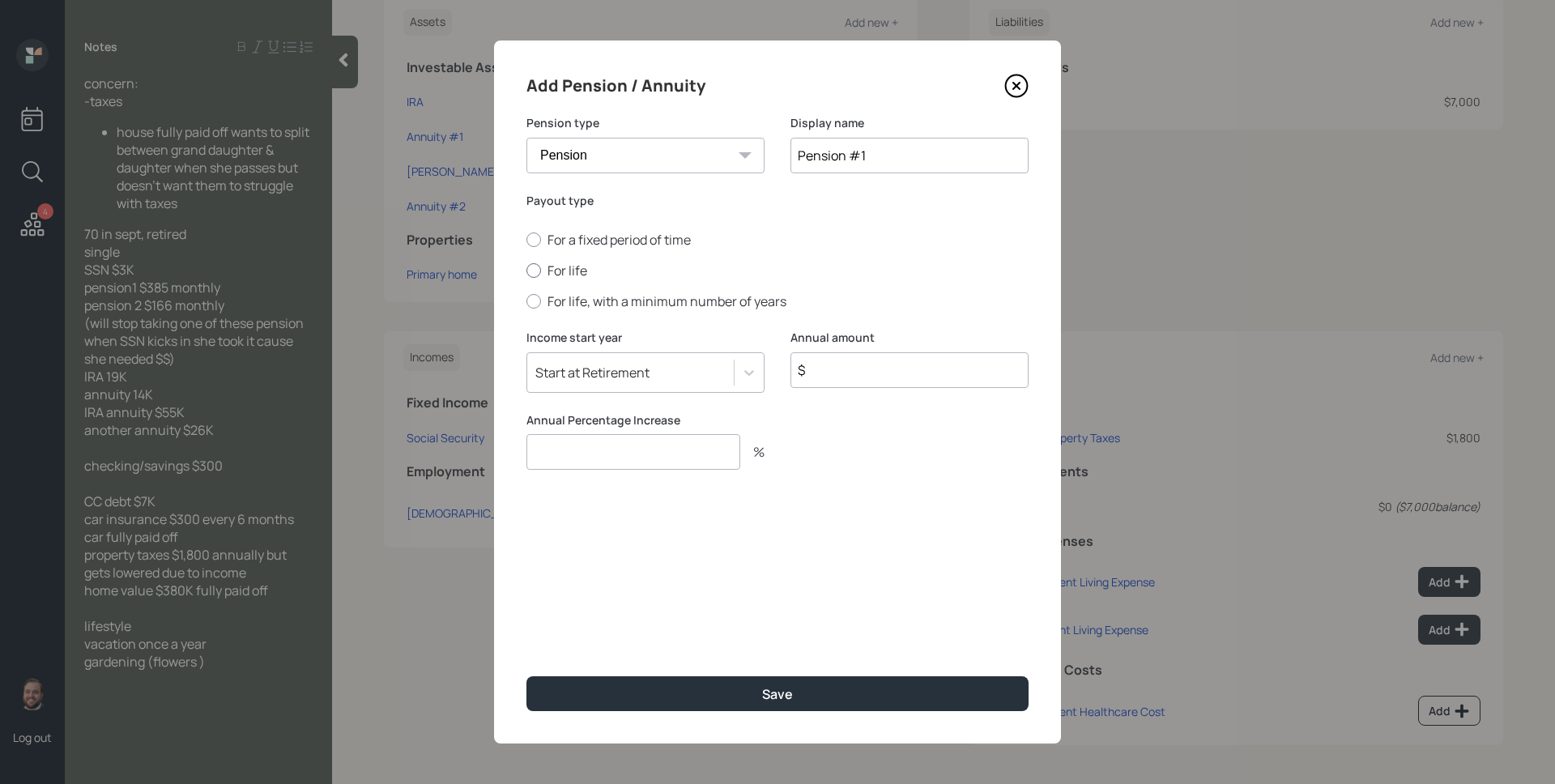
click at [529, 274] on div at bounding box center [534, 270] width 15 height 15
click at [527, 271] on input "For life" at bounding box center [526, 270] width 1 height 1
radio input "true"
click at [821, 368] on input "$" at bounding box center [909, 370] width 238 height 36
type input "$ 1"
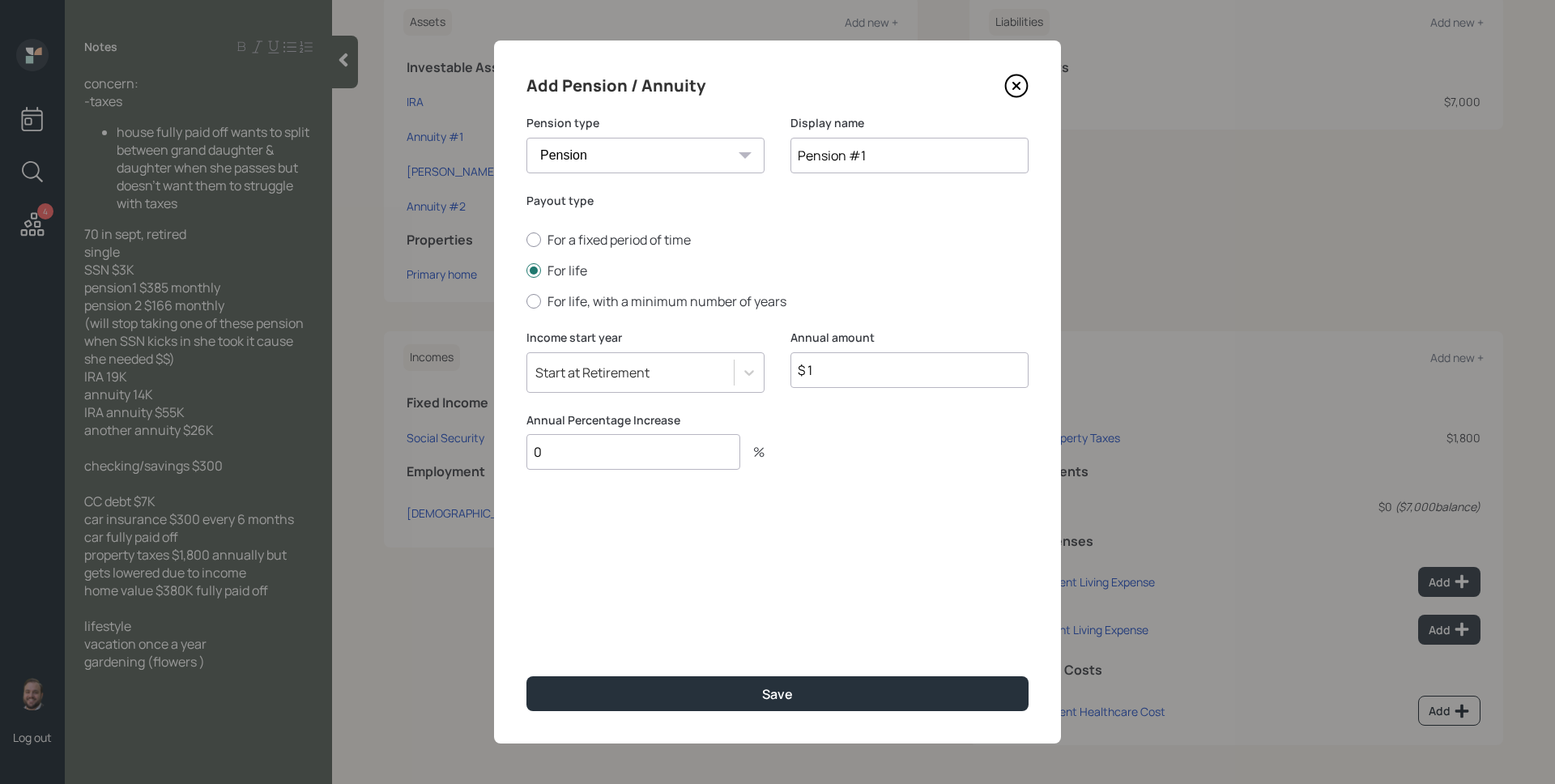
type input "0"
click at [527, 676] on button "Save" at bounding box center [778, 694] width 502 height 35
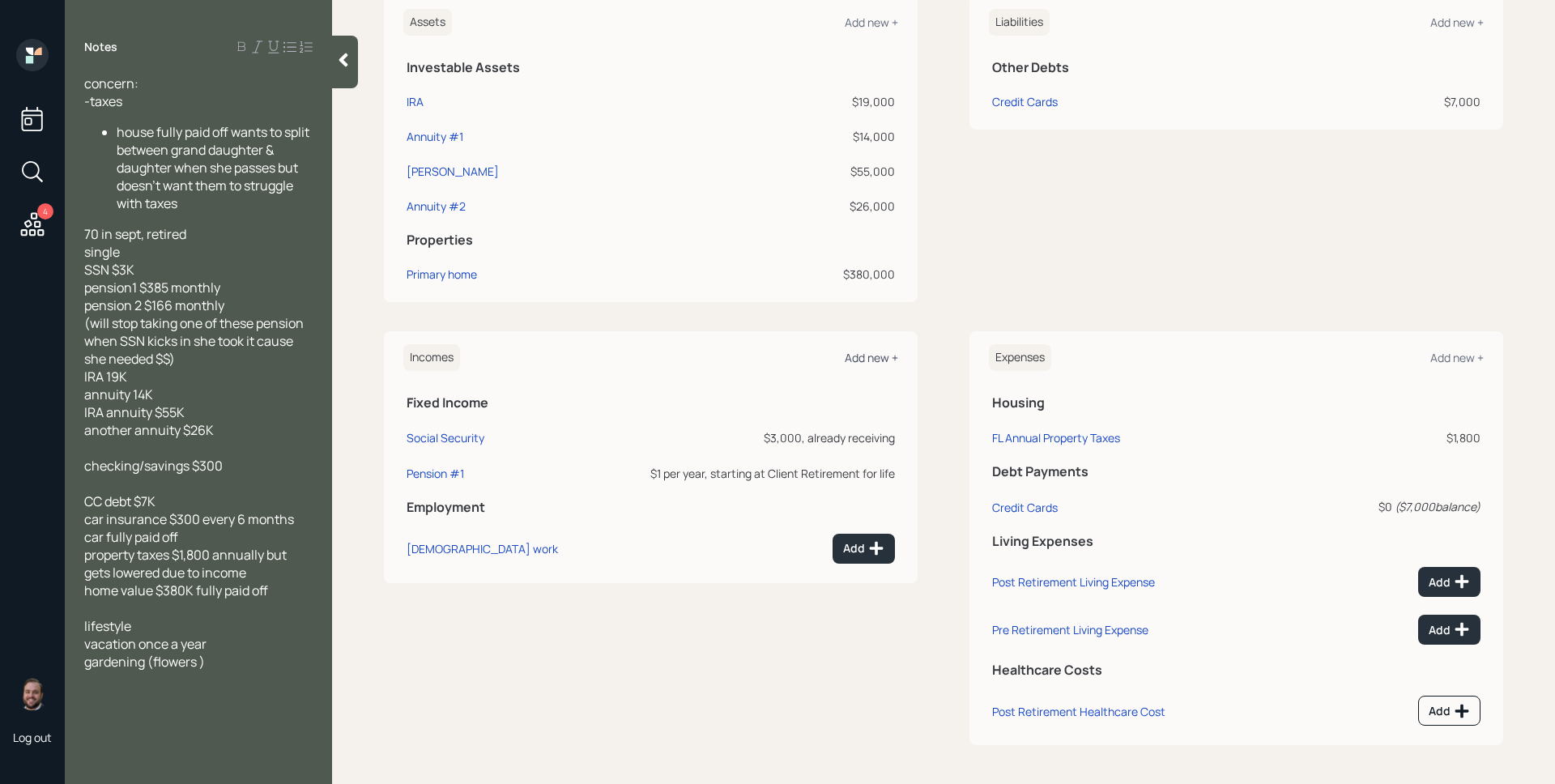
click at [866, 356] on div "Add new +" at bounding box center [871, 357] width 54 height 16
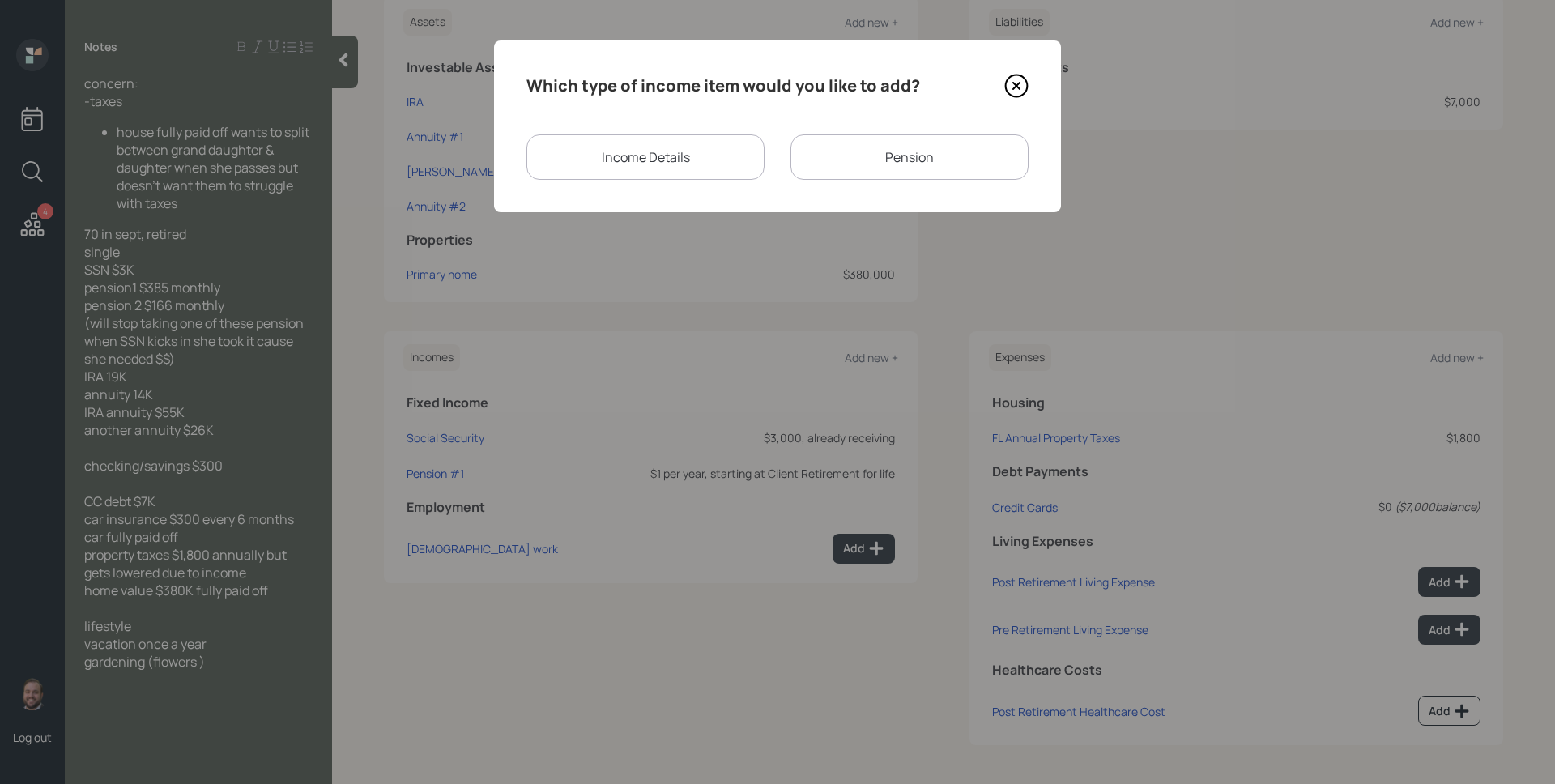
click at [863, 163] on div "Pension" at bounding box center [909, 157] width 238 height 46
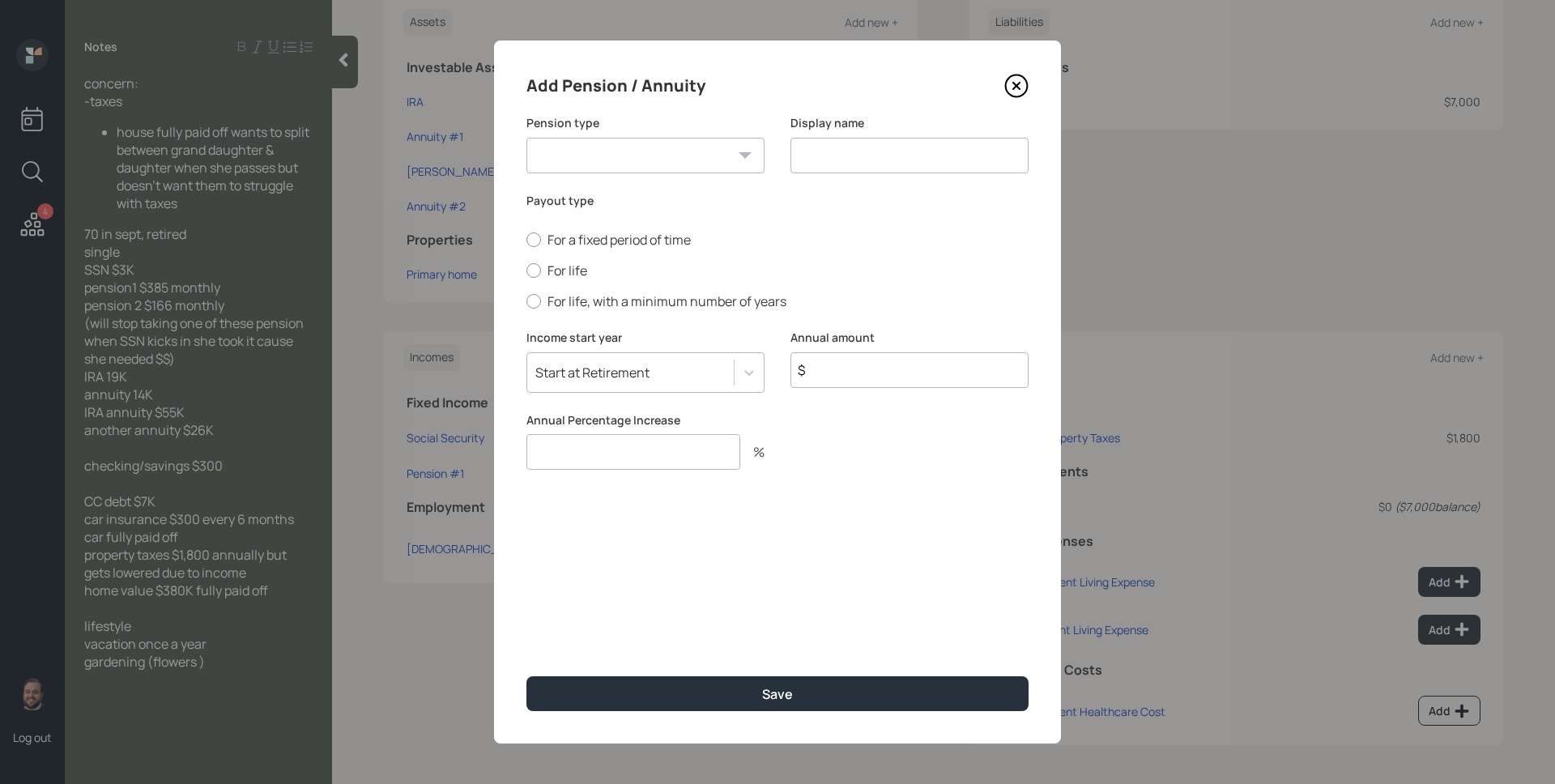
click at [677, 138] on select "Pension Annuity" at bounding box center [645, 155] width 238 height 36
select select "pension"
click at [527, 138] on select "Pension Annuity" at bounding box center [645, 155] width 238 height 36
click at [893, 159] on input at bounding box center [909, 155] width 238 height 36
type input "Pension #2"
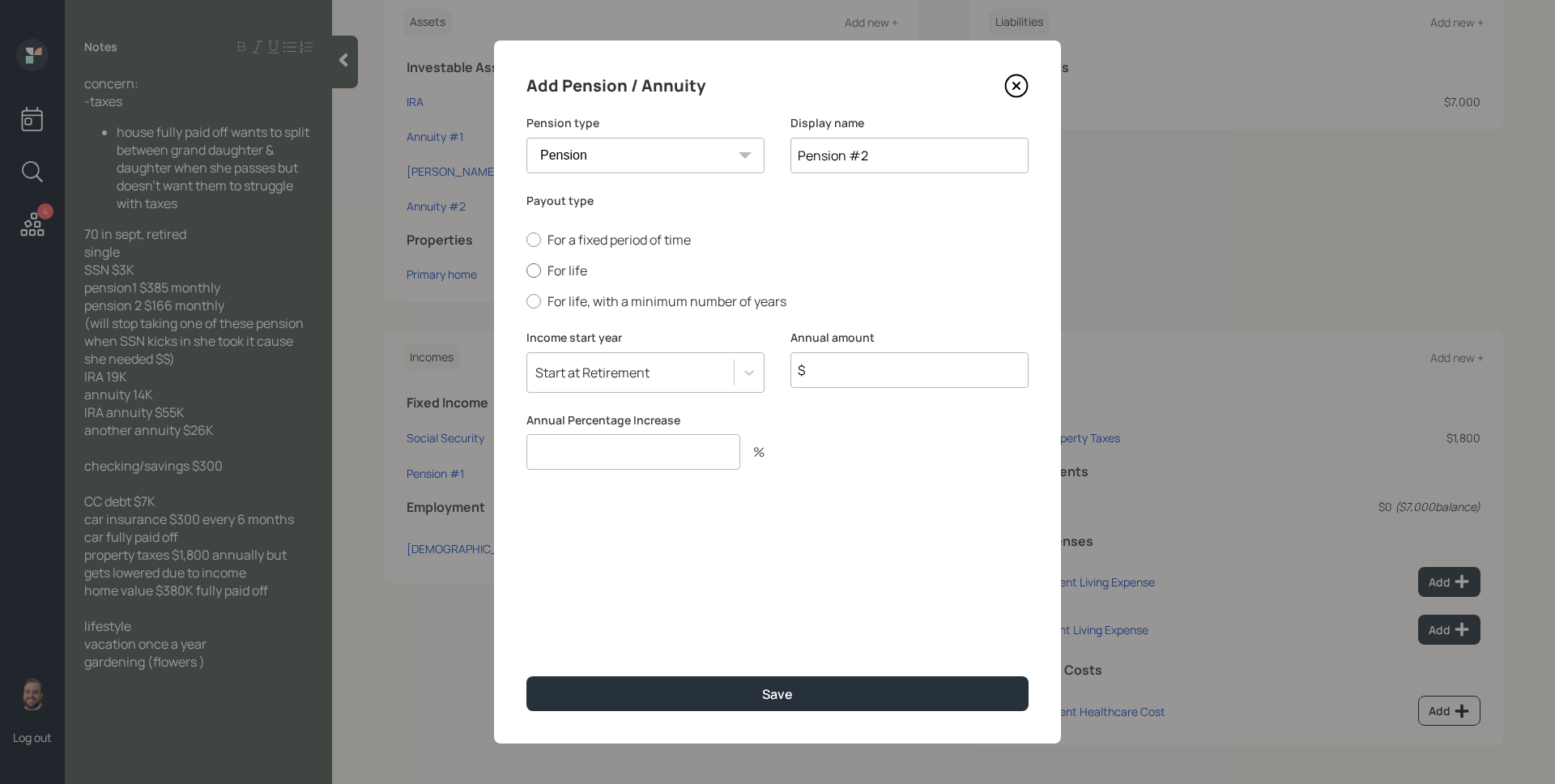
click at [555, 263] on label "For life" at bounding box center [778, 270] width 502 height 18
click at [527, 270] on input "For life" at bounding box center [526, 270] width 1 height 1
radio input "true"
click at [881, 364] on input "$" at bounding box center [909, 370] width 238 height 36
type input "$ 1"
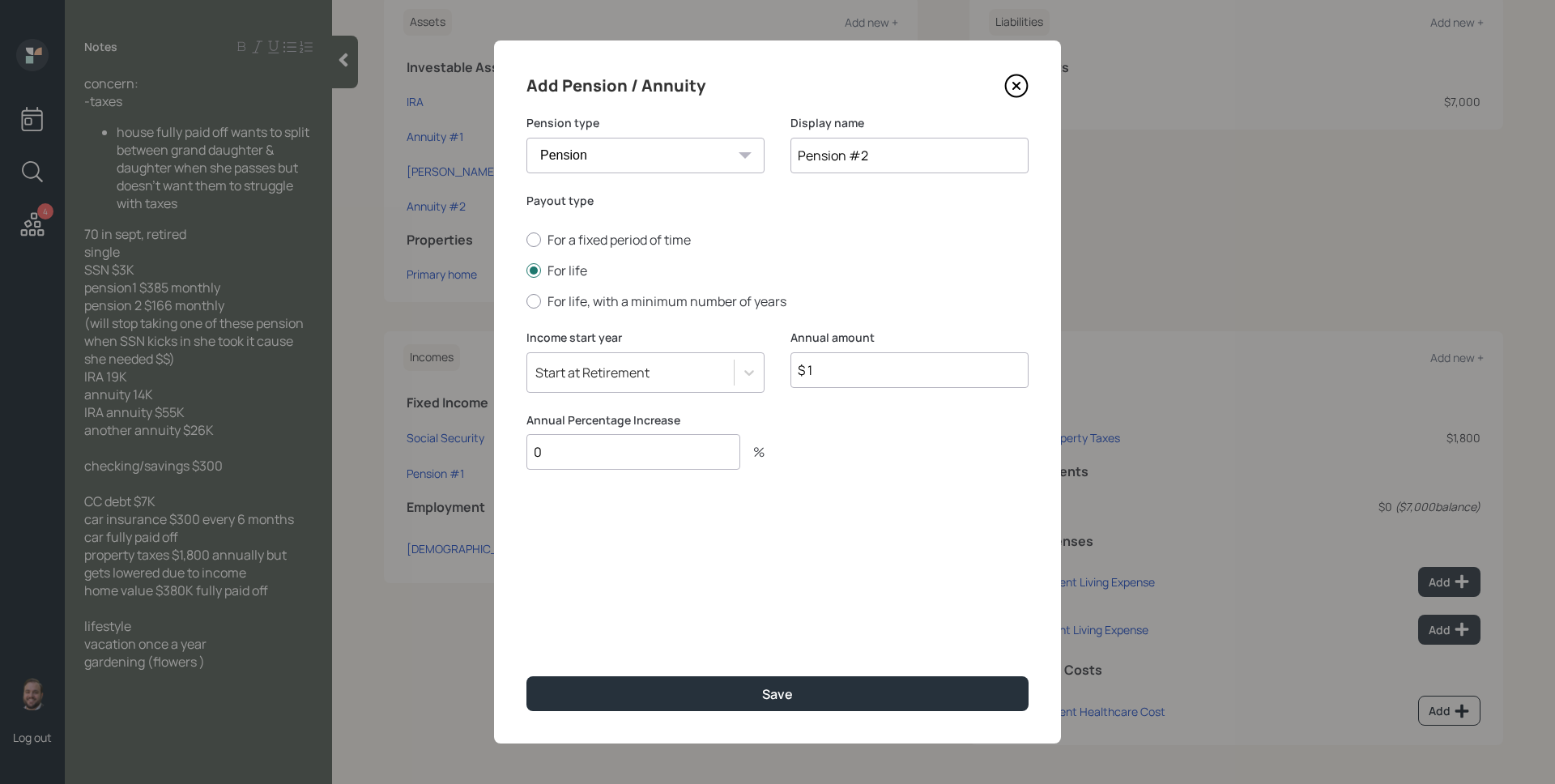
type input "0"
click at [527, 676] on button "Save" at bounding box center [778, 694] width 502 height 35
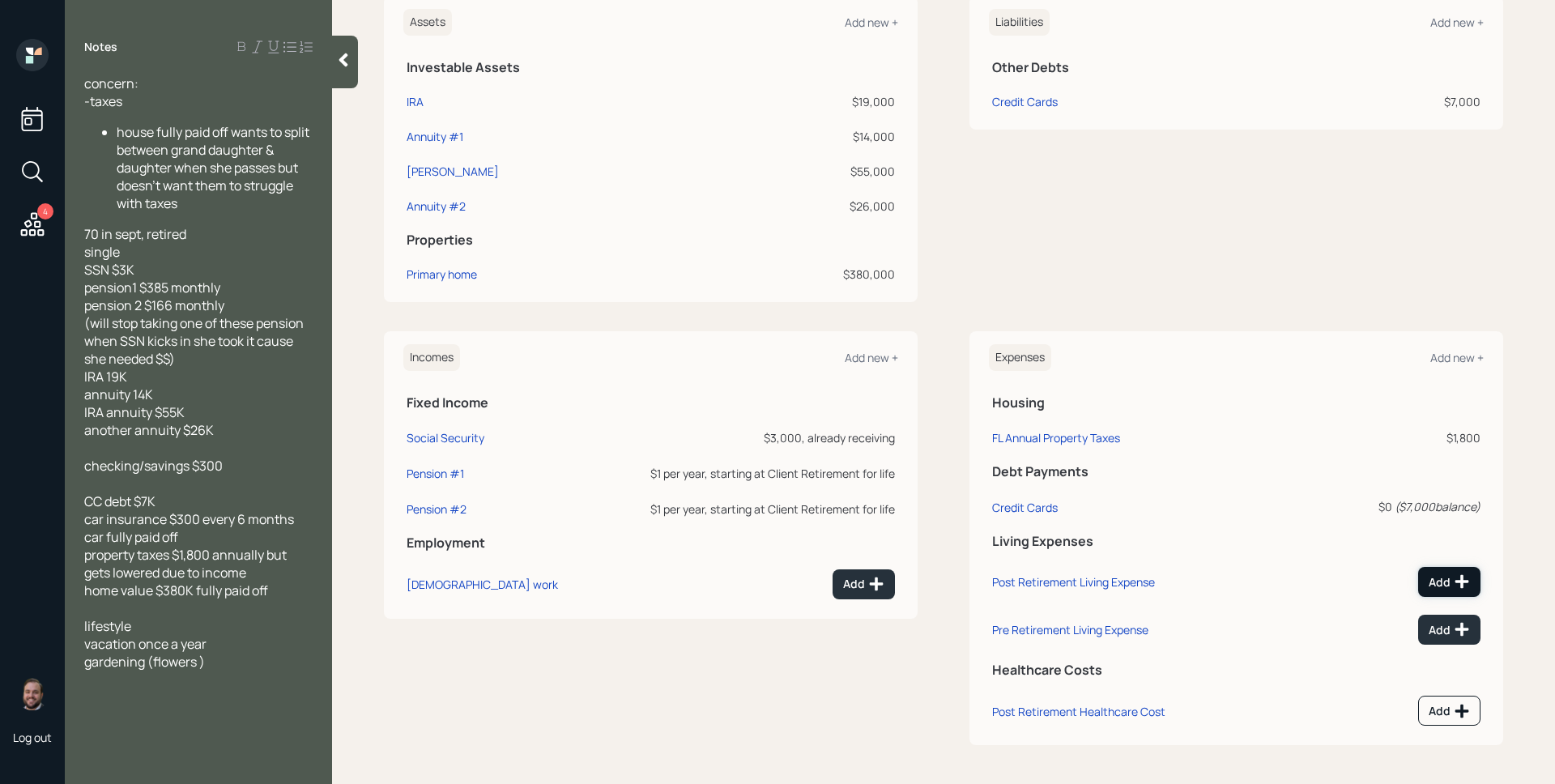
click at [1455, 569] on button "Add" at bounding box center [1449, 582] width 62 height 30
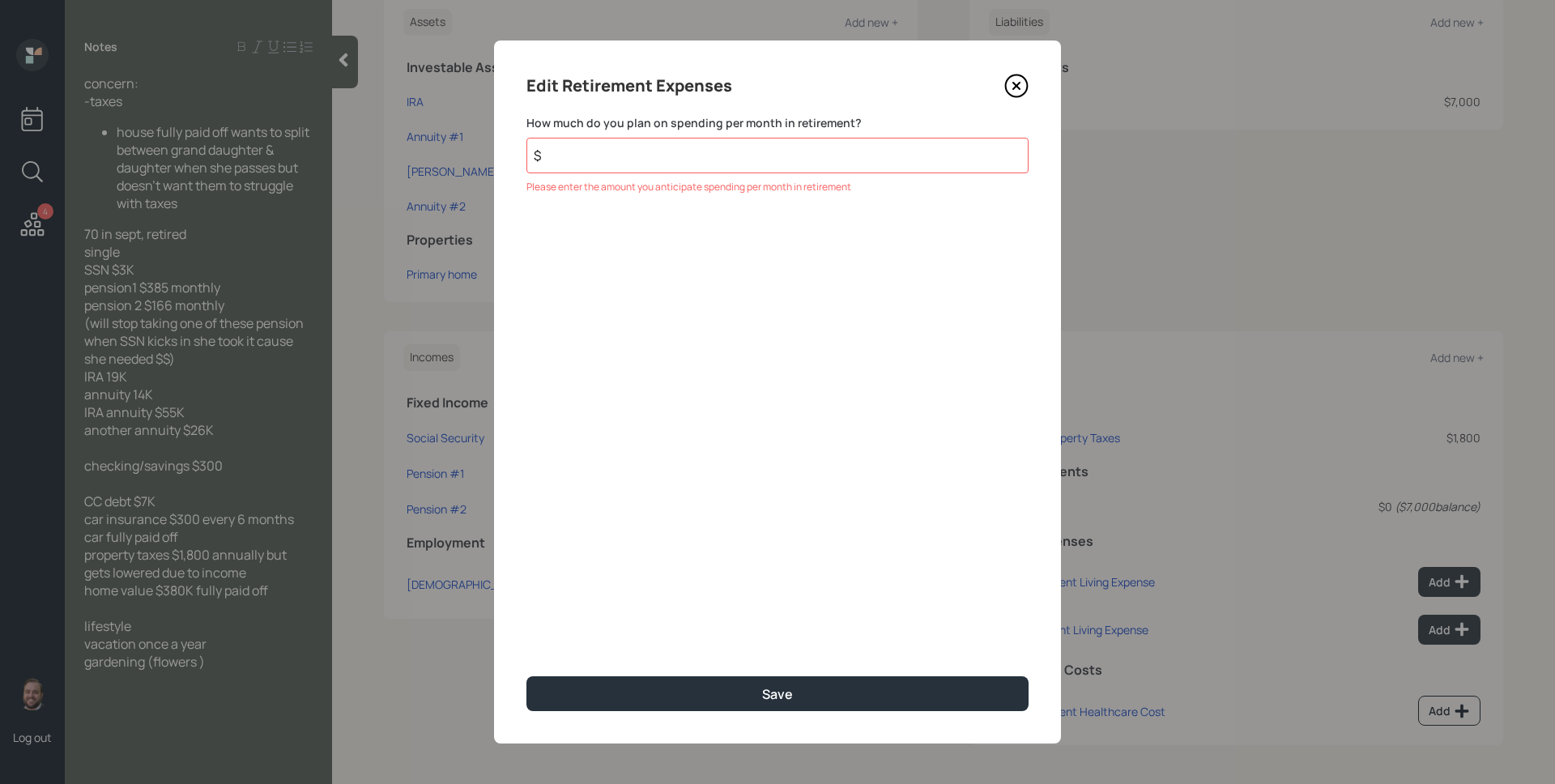
click at [1019, 90] on icon at bounding box center [1017, 86] width 25 height 25
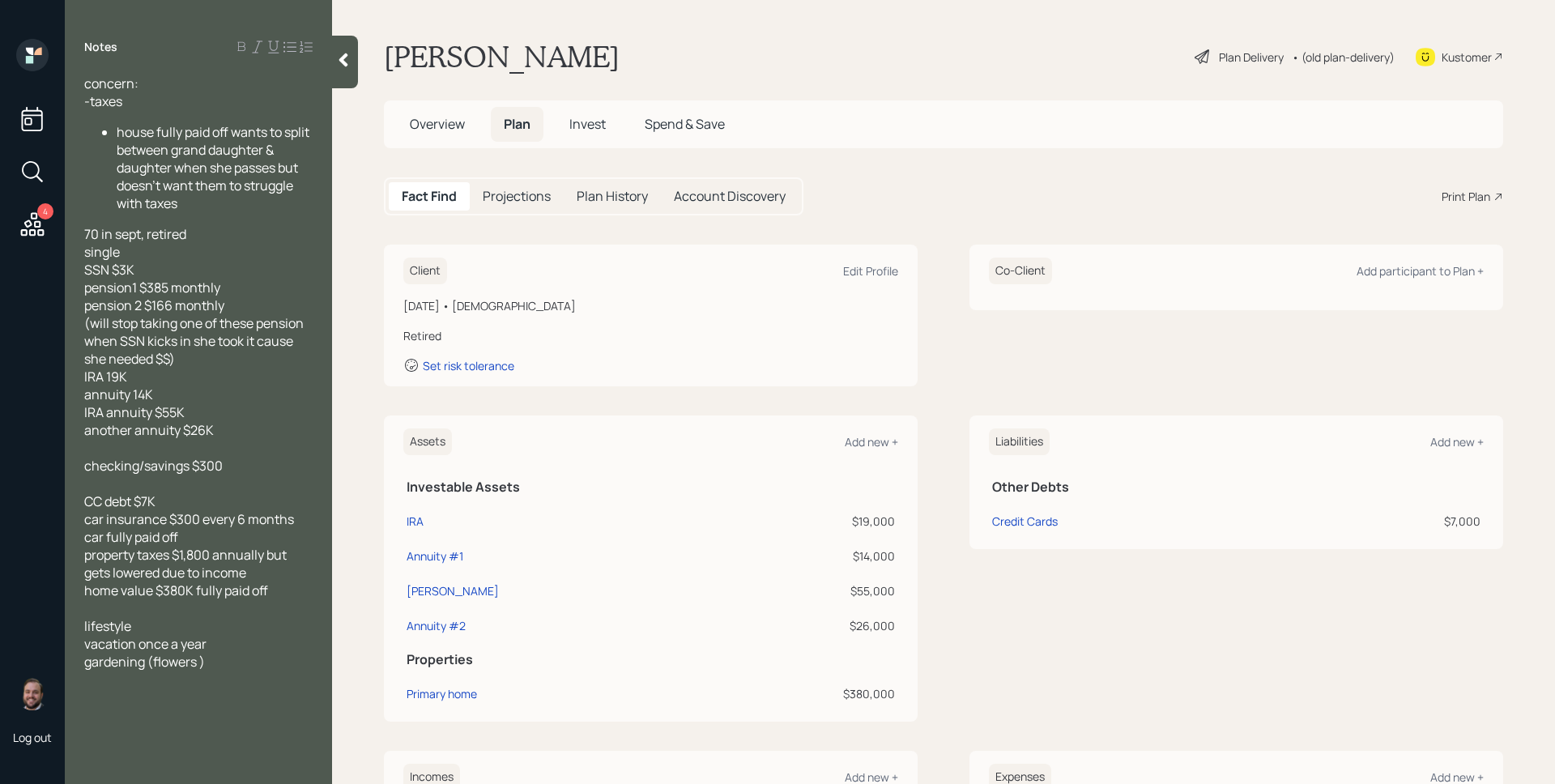
click at [1220, 58] on div "Plan Delivery" at bounding box center [1251, 56] width 65 height 17
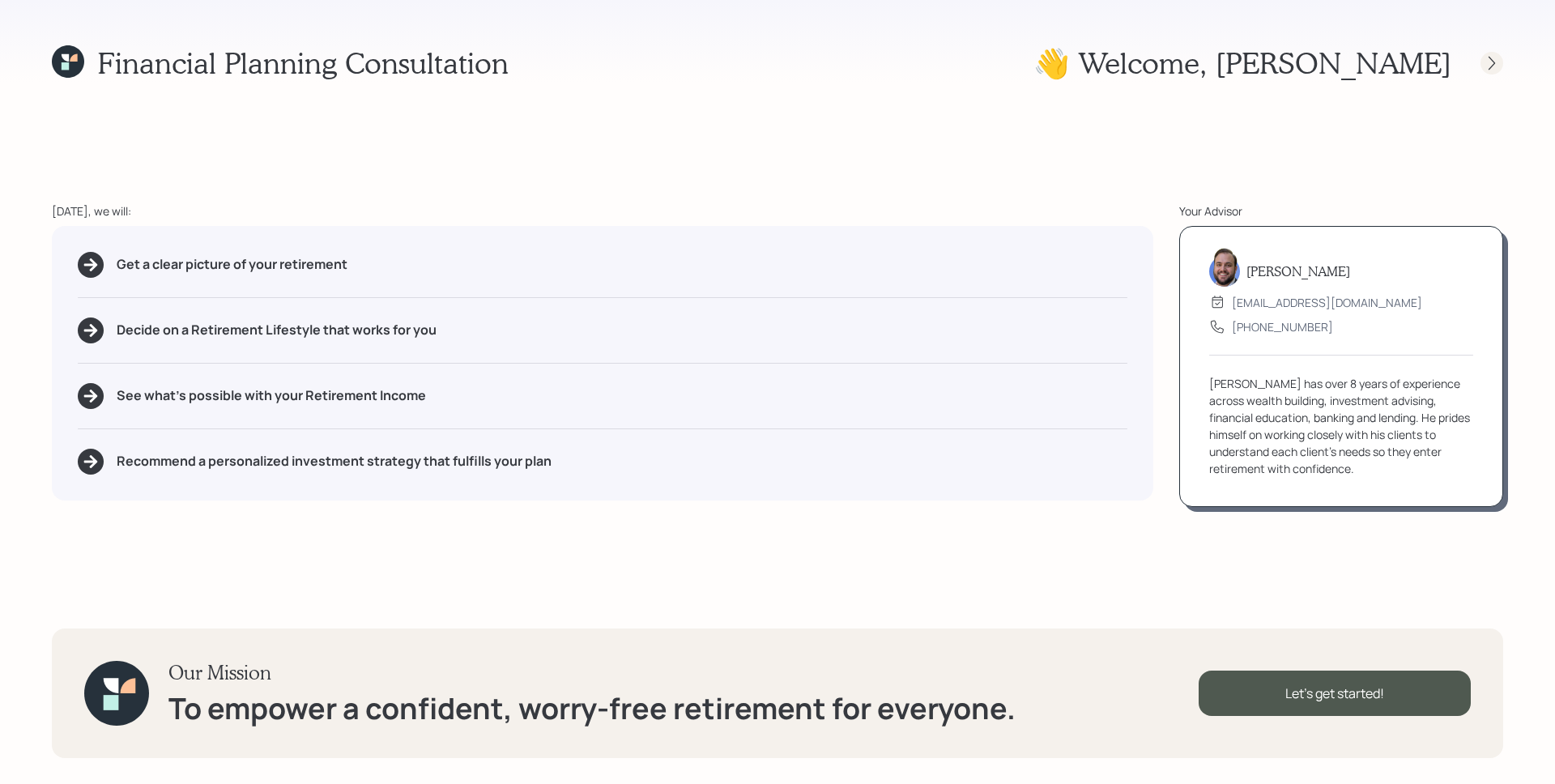
click at [1482, 68] on div at bounding box center [1492, 63] width 23 height 23
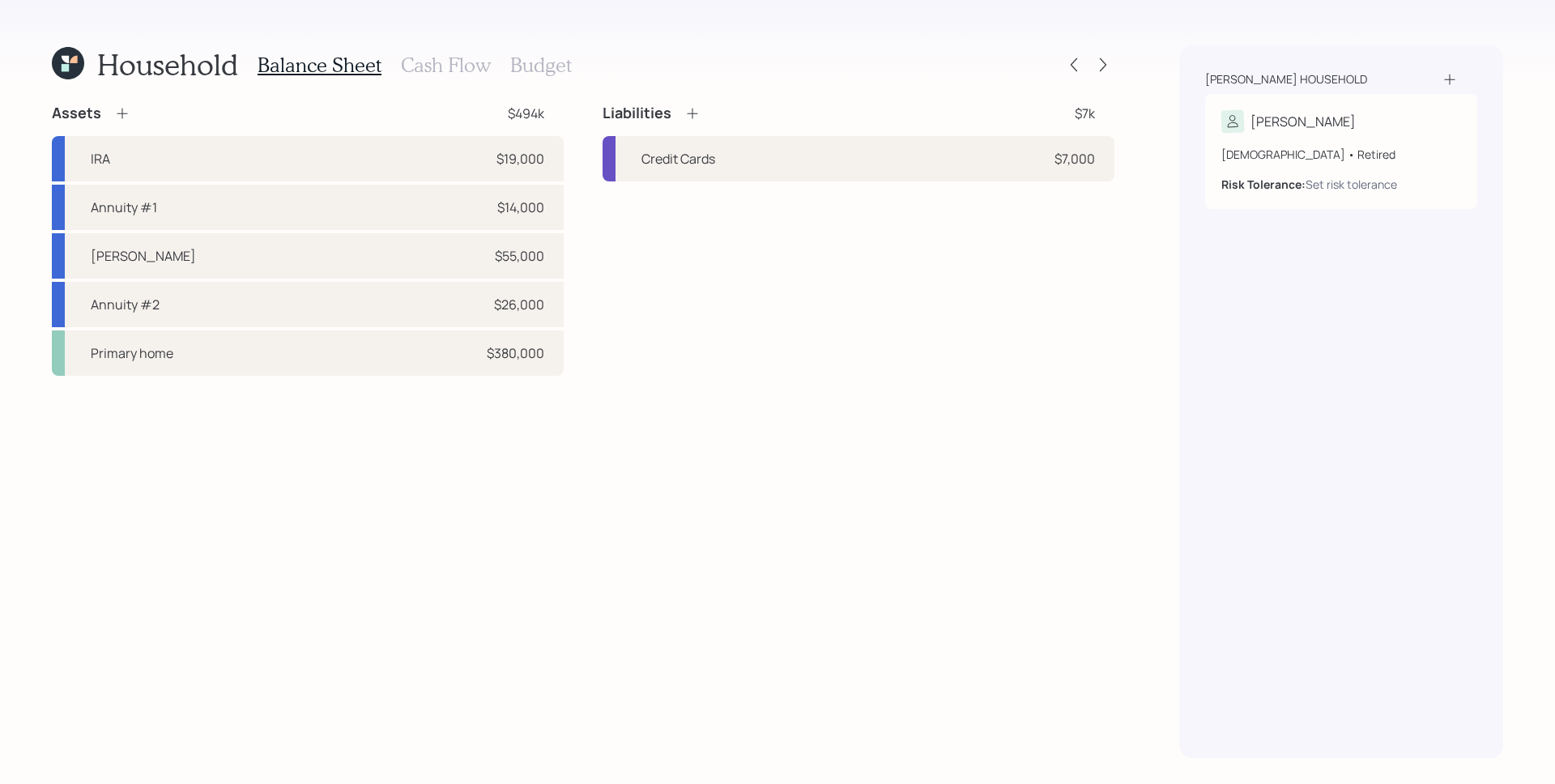
click at [456, 44] on div "Household Balance Sheet Cash Flow Budget Assets $494k IRA $19,000 Annuity #1 $1…" at bounding box center [777, 392] width 1555 height 784
click at [459, 64] on h3 "Cash Flow" at bounding box center [446, 65] width 90 height 24
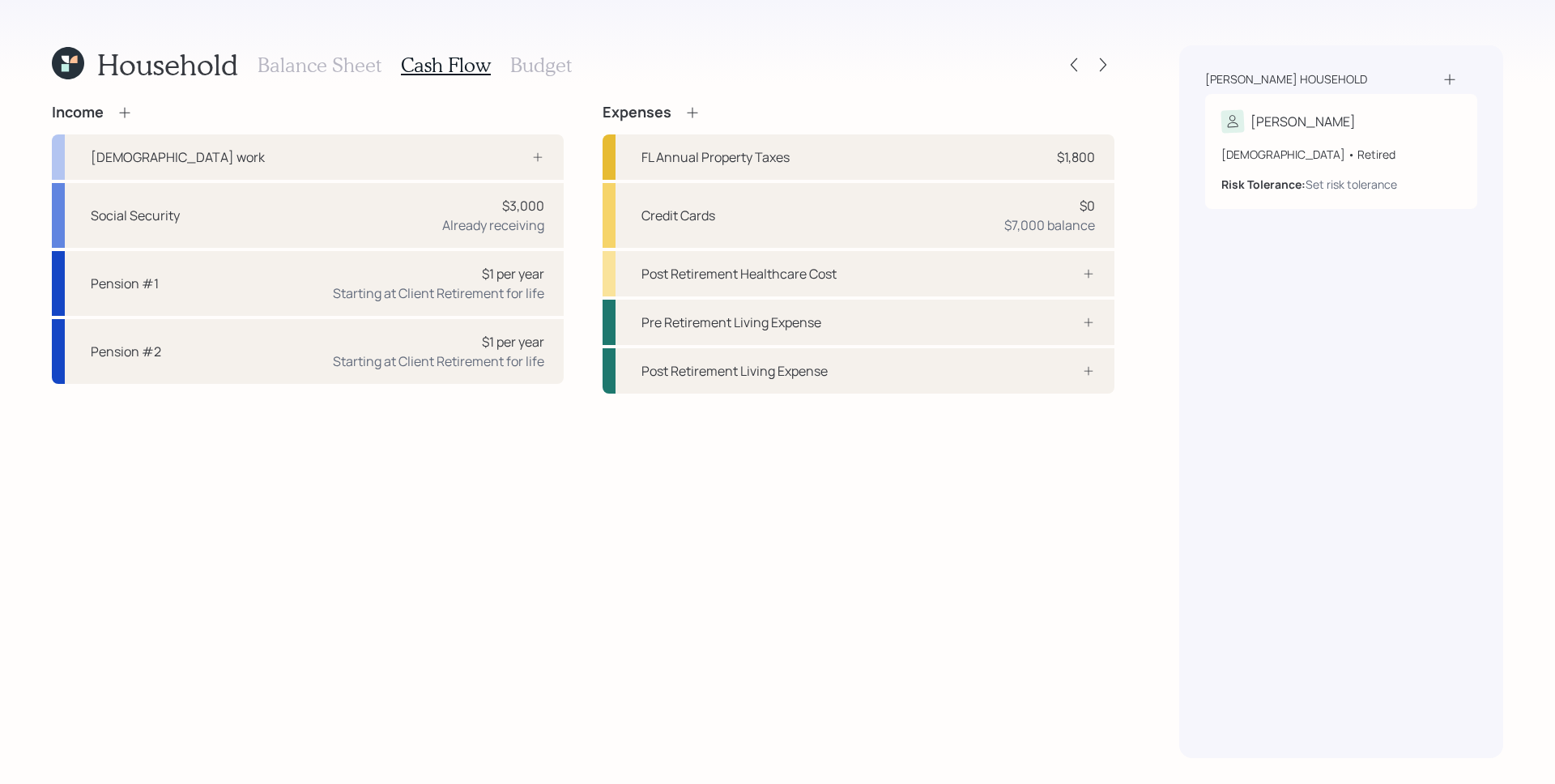
click at [551, 66] on h3 "Budget" at bounding box center [541, 65] width 61 height 24
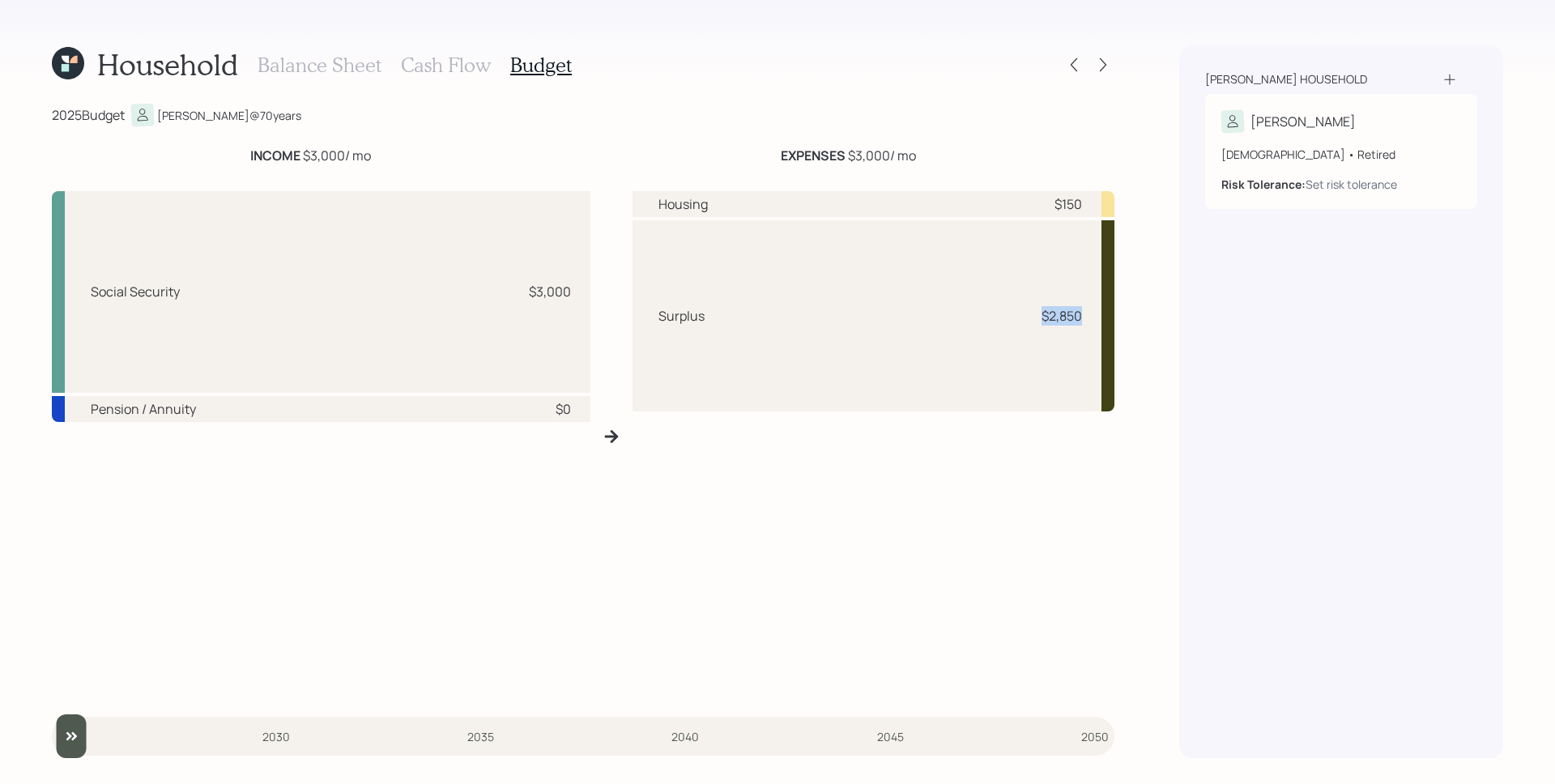
drag, startPoint x: 1069, startPoint y: 315, endPoint x: 1088, endPoint y: 316, distance: 19.0
click at [1088, 316] on div "Surplus $2,850" at bounding box center [874, 316] width 483 height 191
drag, startPoint x: 1083, startPoint y: 319, endPoint x: 1035, endPoint y: 303, distance: 50.6
click at [1035, 306] on div "Surplus $2,850" at bounding box center [874, 316] width 483 height 191
drag, startPoint x: 1047, startPoint y: 322, endPoint x: 1087, endPoint y: 329, distance: 40.6
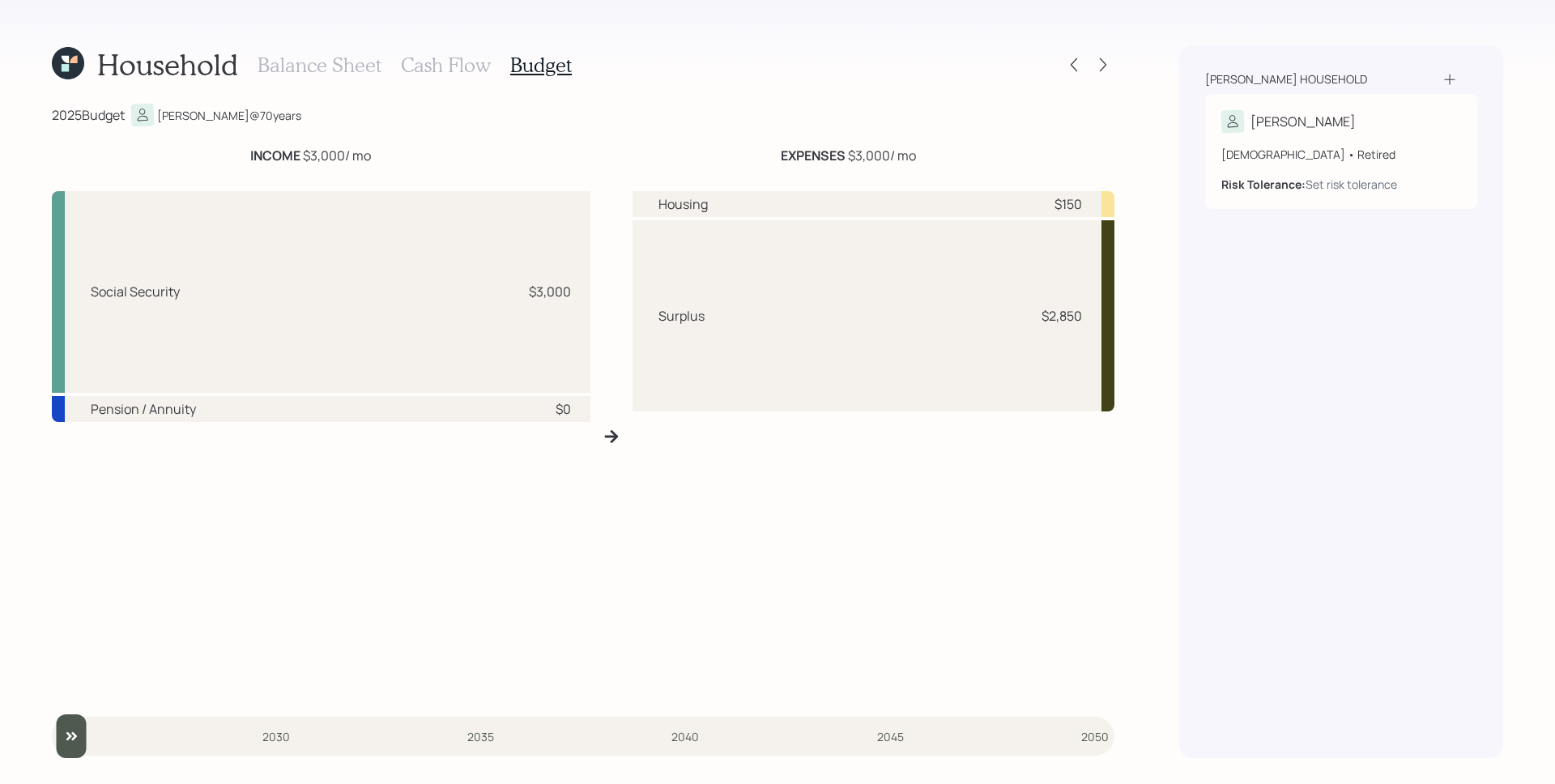
click at [1087, 329] on div "Surplus $2,850" at bounding box center [874, 316] width 483 height 191
click at [325, 56] on h3 "Balance Sheet" at bounding box center [319, 65] width 124 height 24
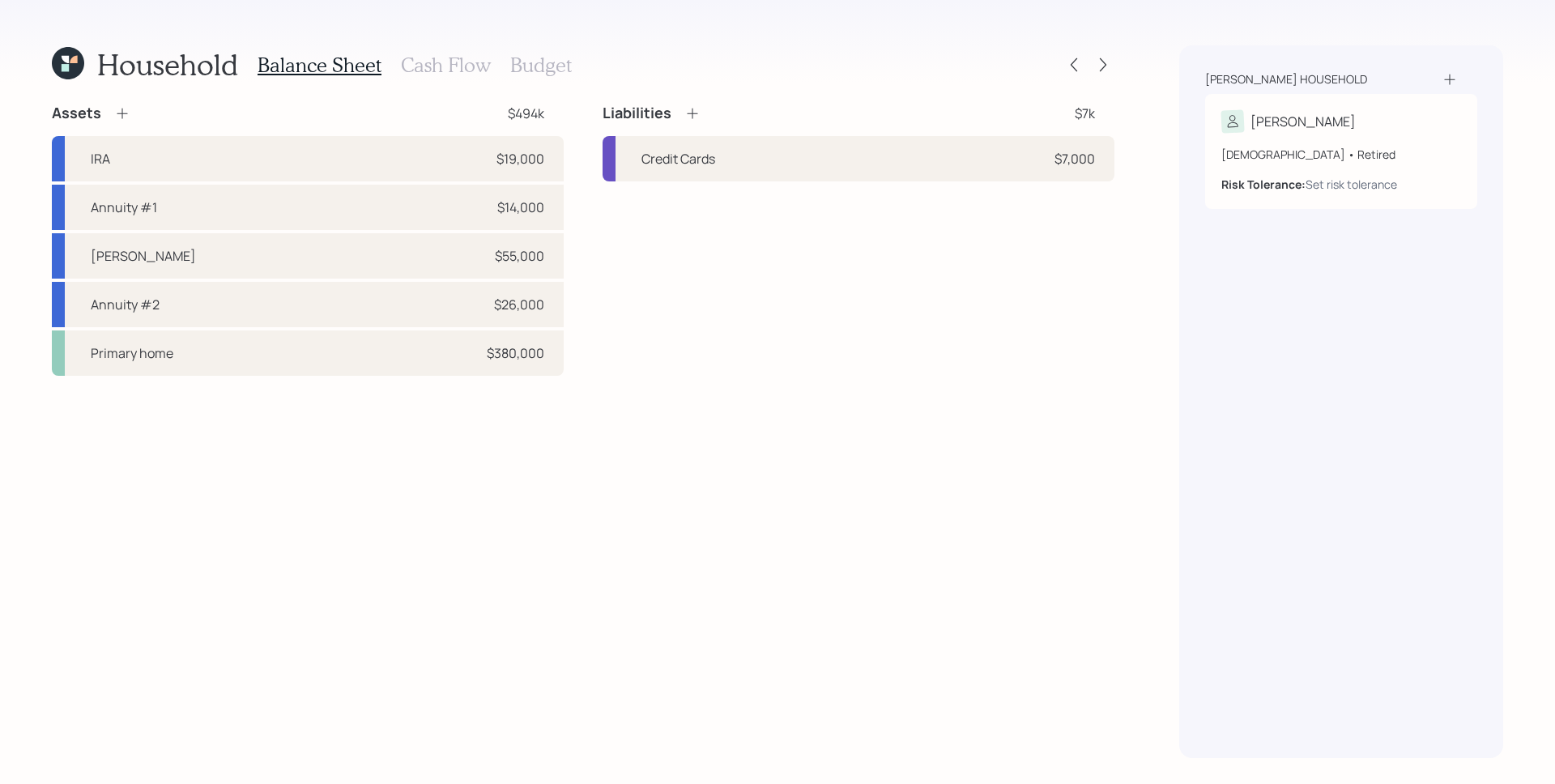
click at [464, 68] on h3 "Cash Flow" at bounding box center [446, 65] width 90 height 24
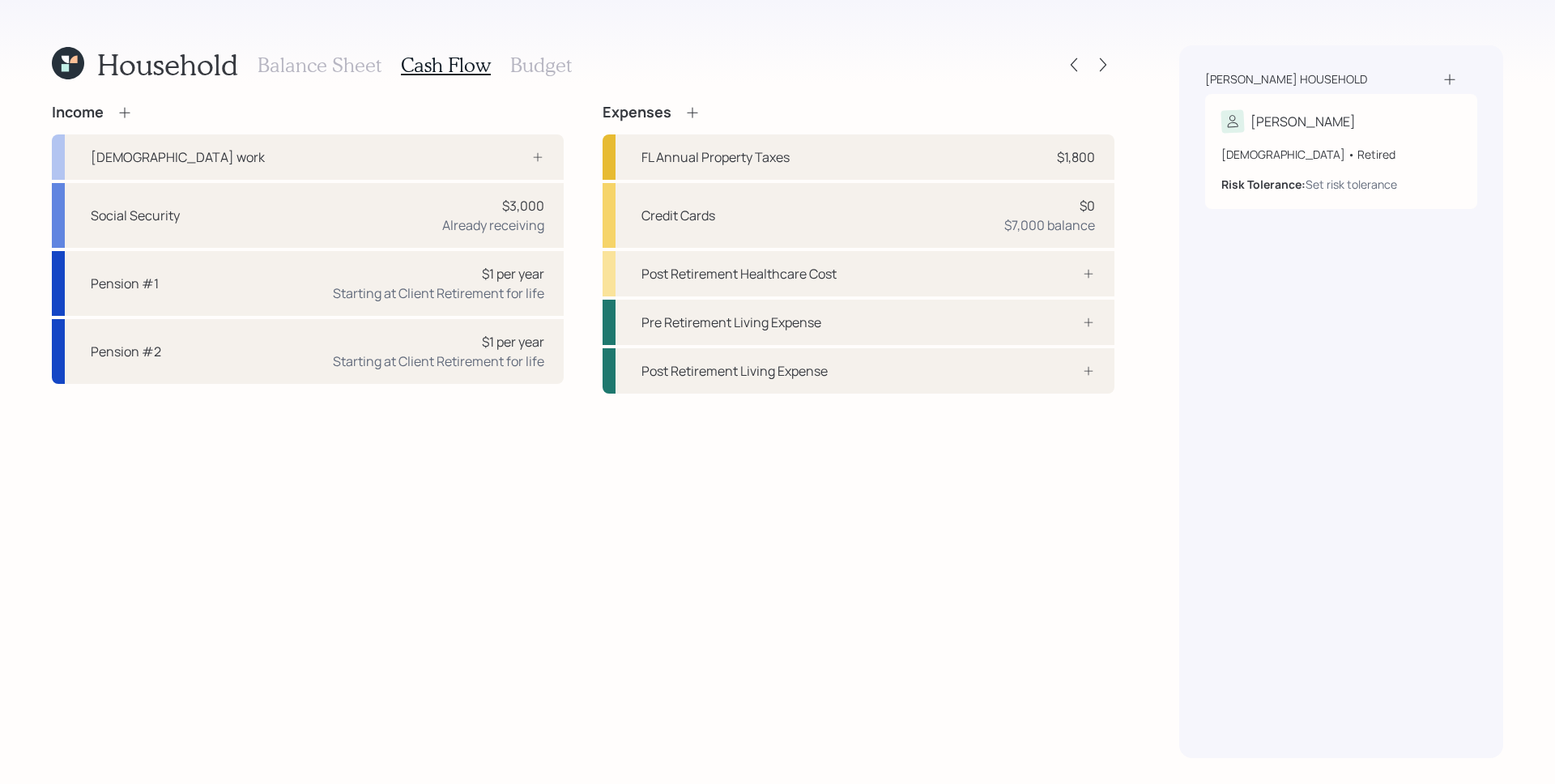
click at [337, 68] on h3 "Balance Sheet" at bounding box center [319, 65] width 124 height 24
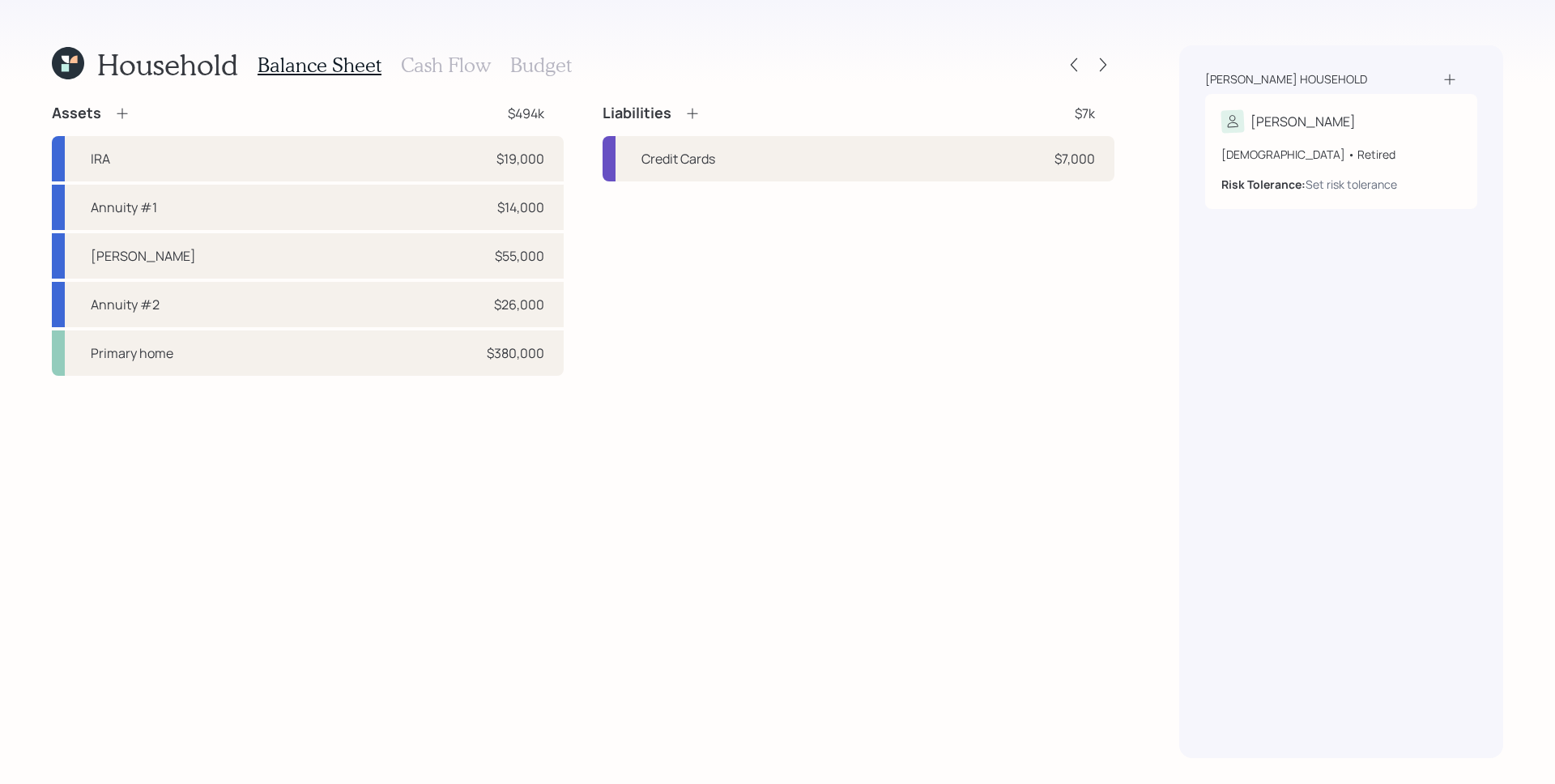
click at [454, 68] on h3 "Cash Flow" at bounding box center [446, 65] width 90 height 24
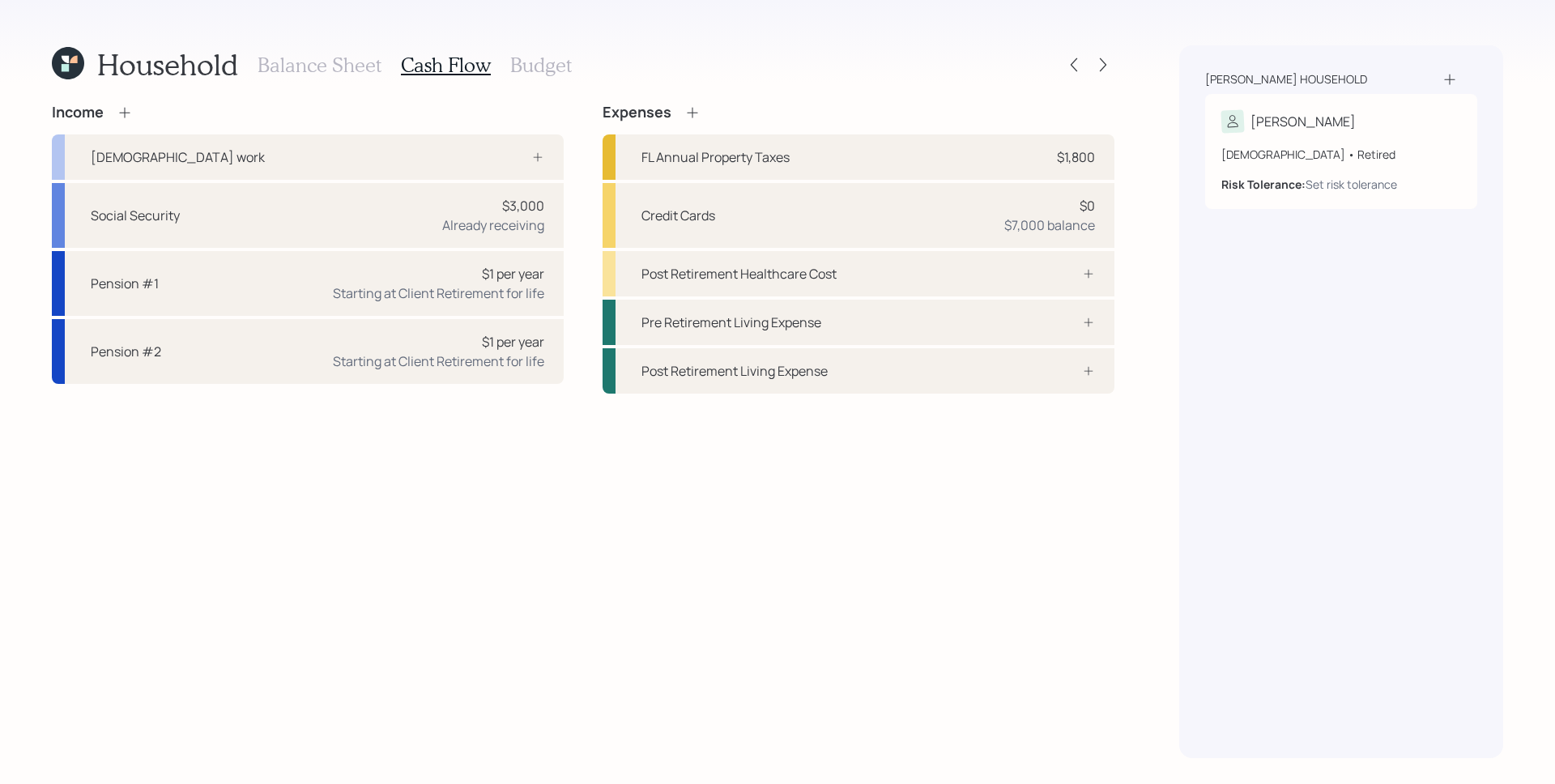
click at [539, 66] on h3 "Budget" at bounding box center [541, 65] width 61 height 24
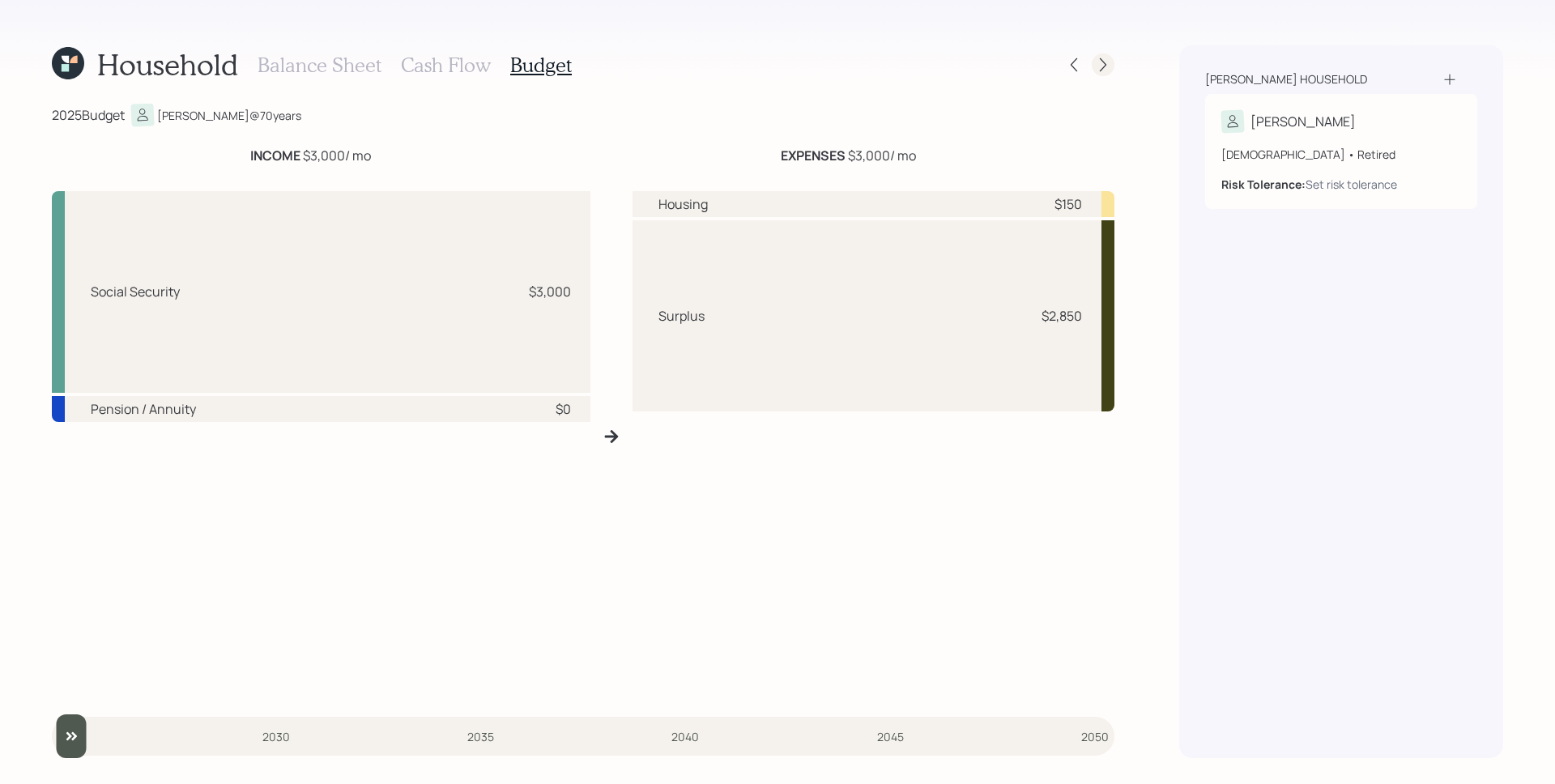
click at [1108, 61] on icon at bounding box center [1103, 65] width 16 height 16
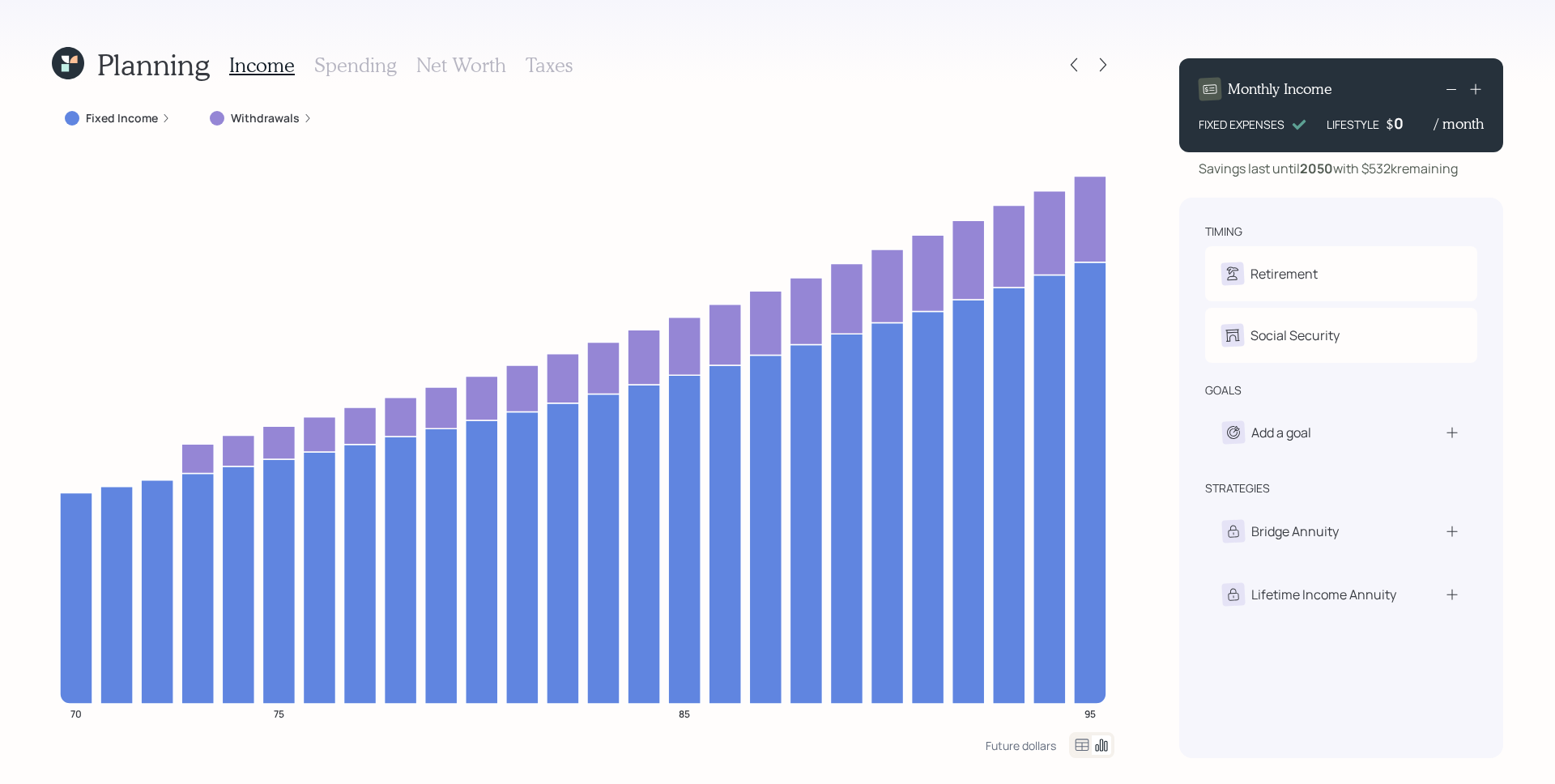
click at [1408, 128] on div "0" at bounding box center [1415, 123] width 40 height 19
click at [1475, 180] on div "Monthly Income FIXED EXPENSES LIFESTYLE $ 50 / month Savings last until [DATE] …" at bounding box center [1341, 402] width 324 height 713
click at [1419, 122] on div "50" at bounding box center [1415, 123] width 40 height 19
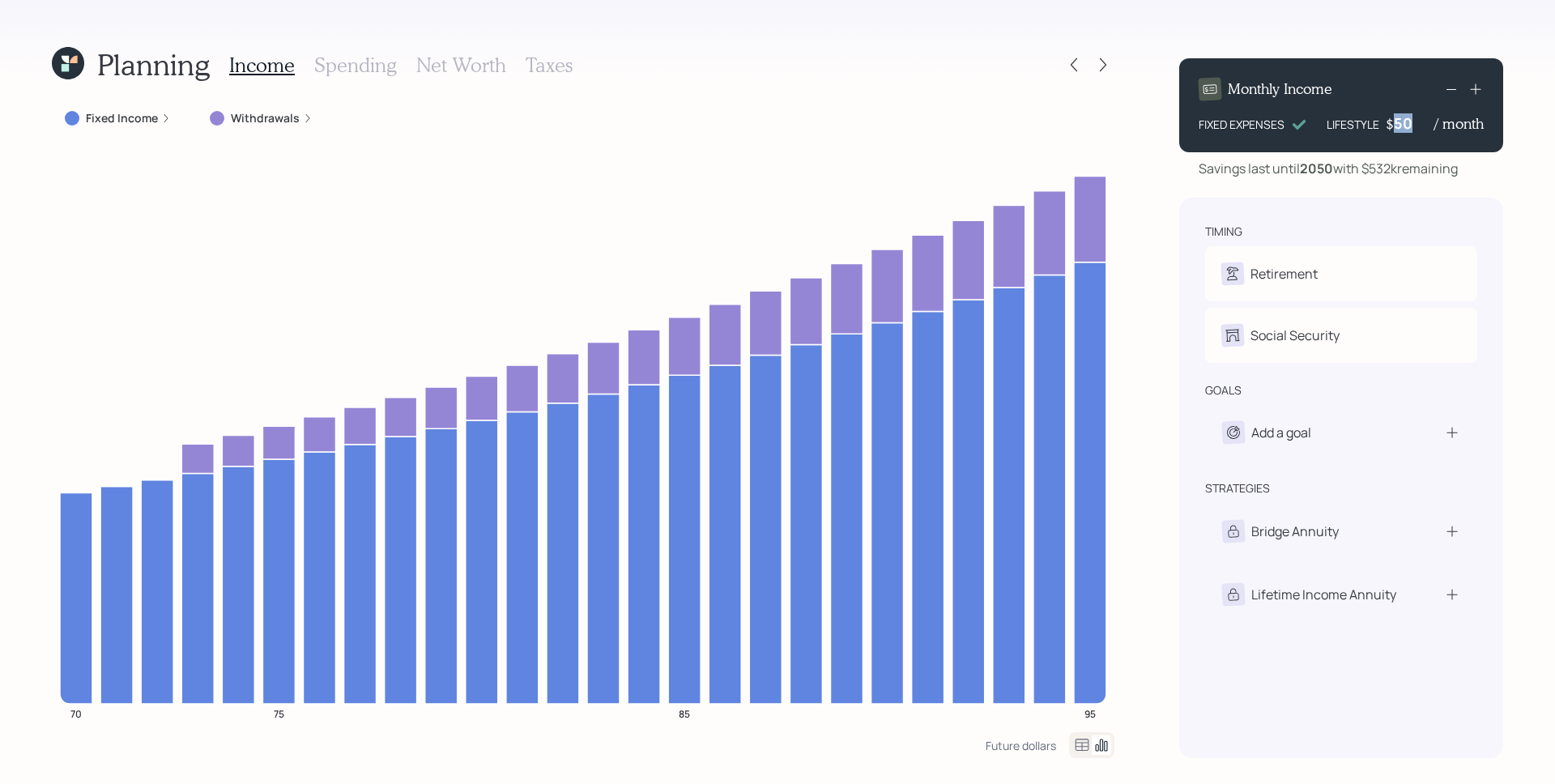
click at [1419, 122] on div "50" at bounding box center [1415, 123] width 40 height 19
click at [1442, 176] on div "Savings last until [DATE] with $532k remaining" at bounding box center [1328, 169] width 259 height 19
click at [137, 124] on label "Fixed Income" at bounding box center [122, 118] width 72 height 16
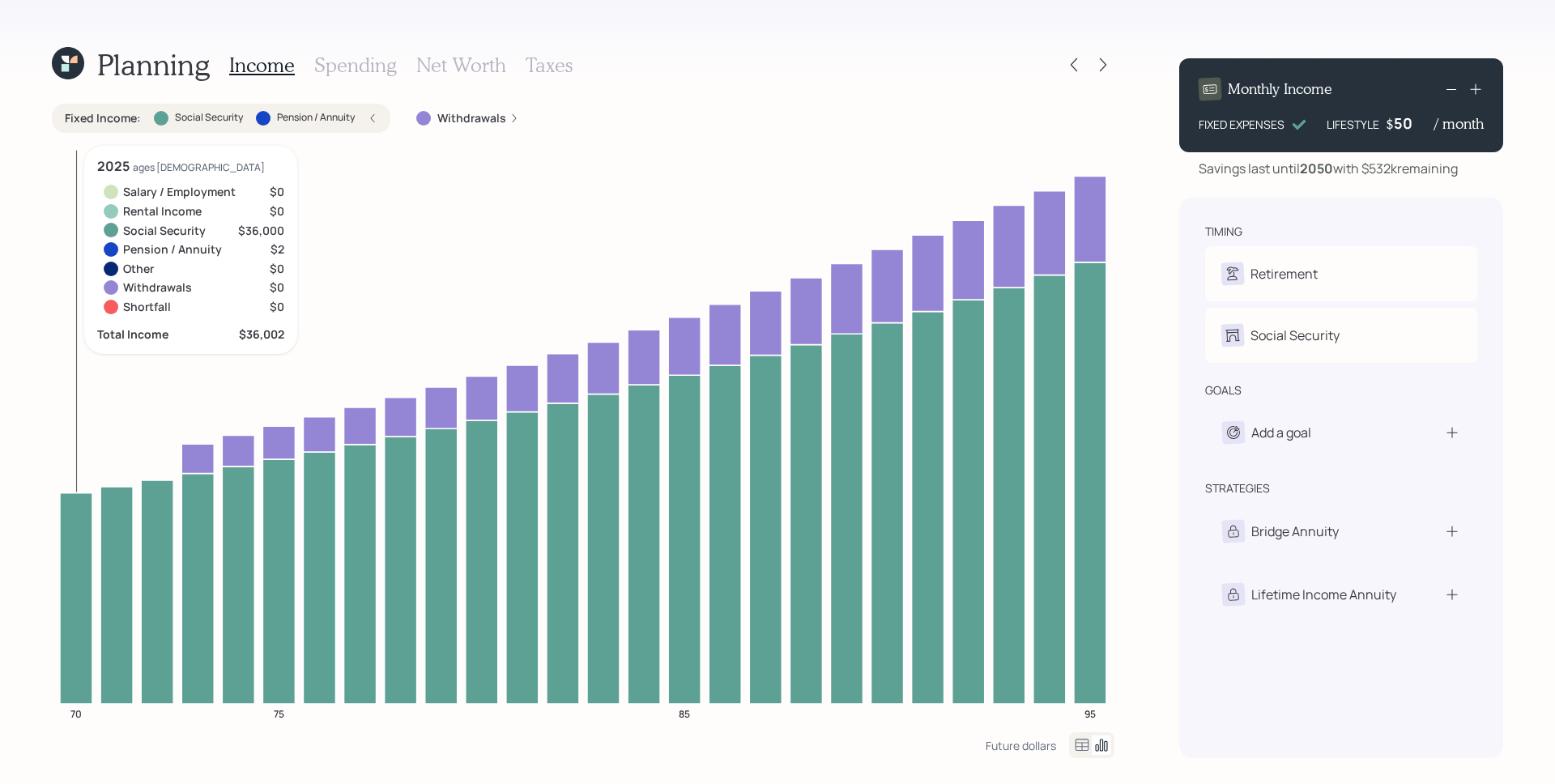
click at [61, 575] on icon at bounding box center [76, 598] width 32 height 211
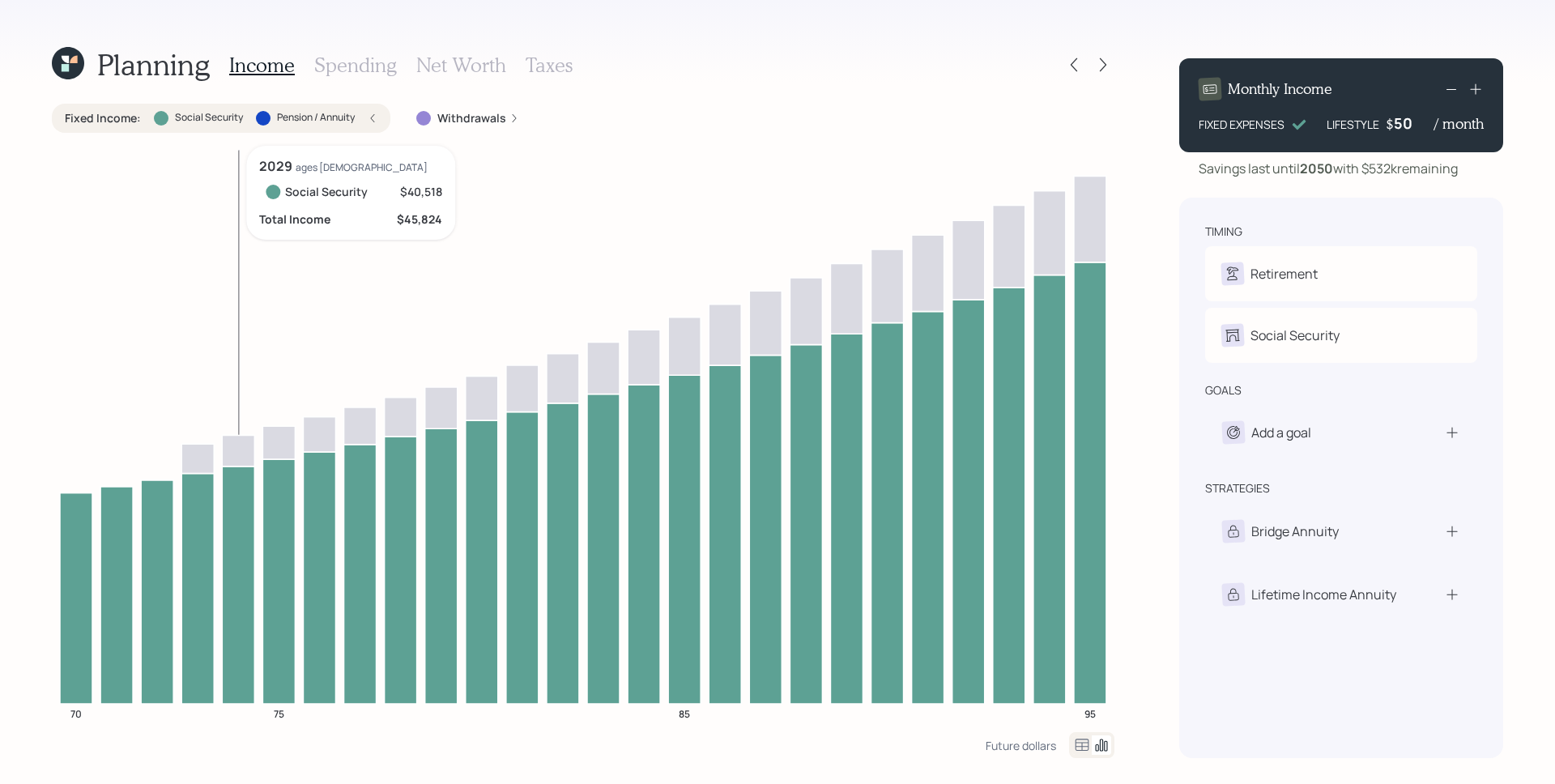
click at [234, 622] on icon at bounding box center [238, 584] width 32 height 237
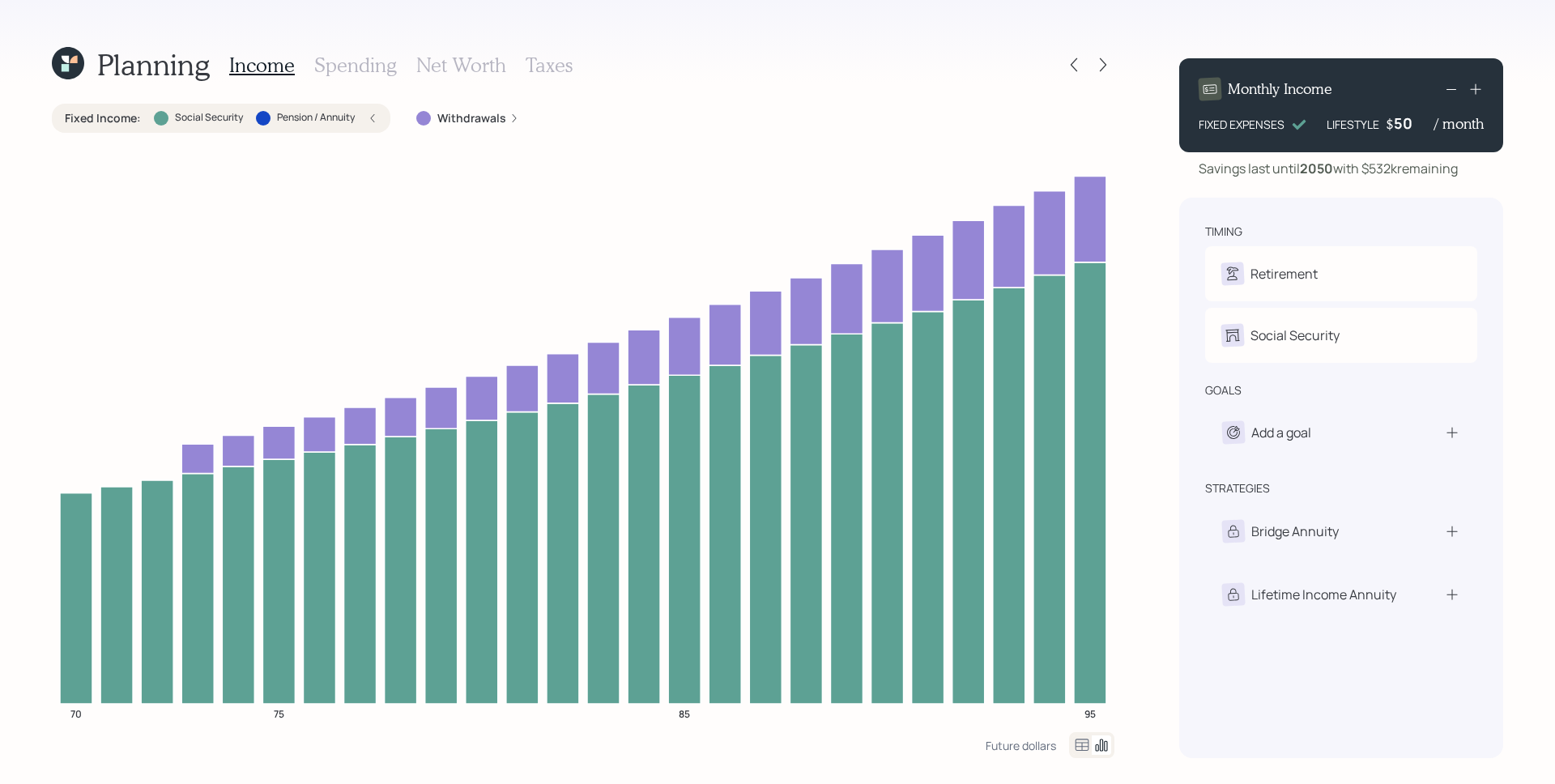
click at [371, 115] on icon at bounding box center [372, 118] width 10 height 10
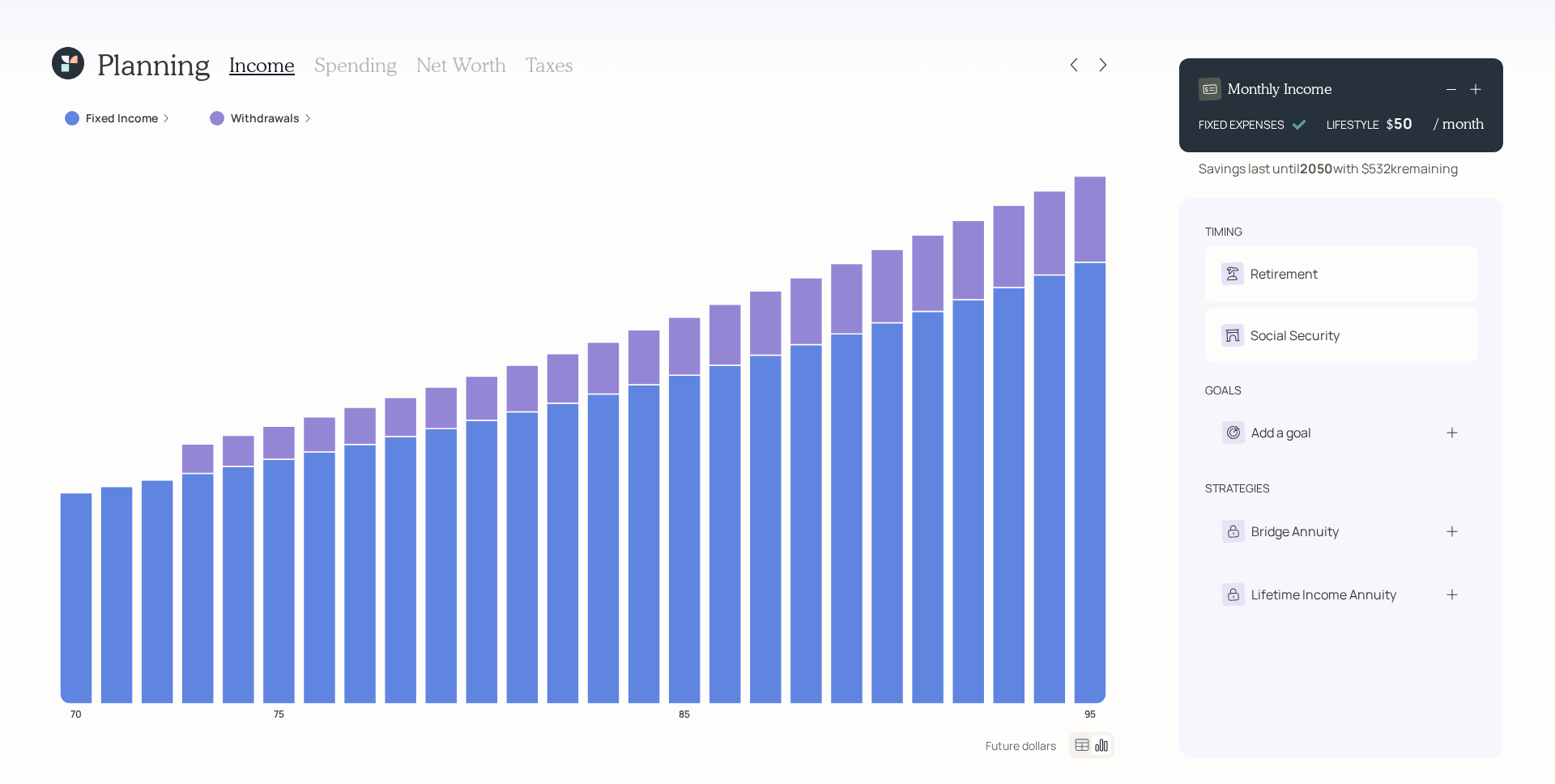
click at [256, 123] on label "Withdrawals" at bounding box center [265, 118] width 68 height 16
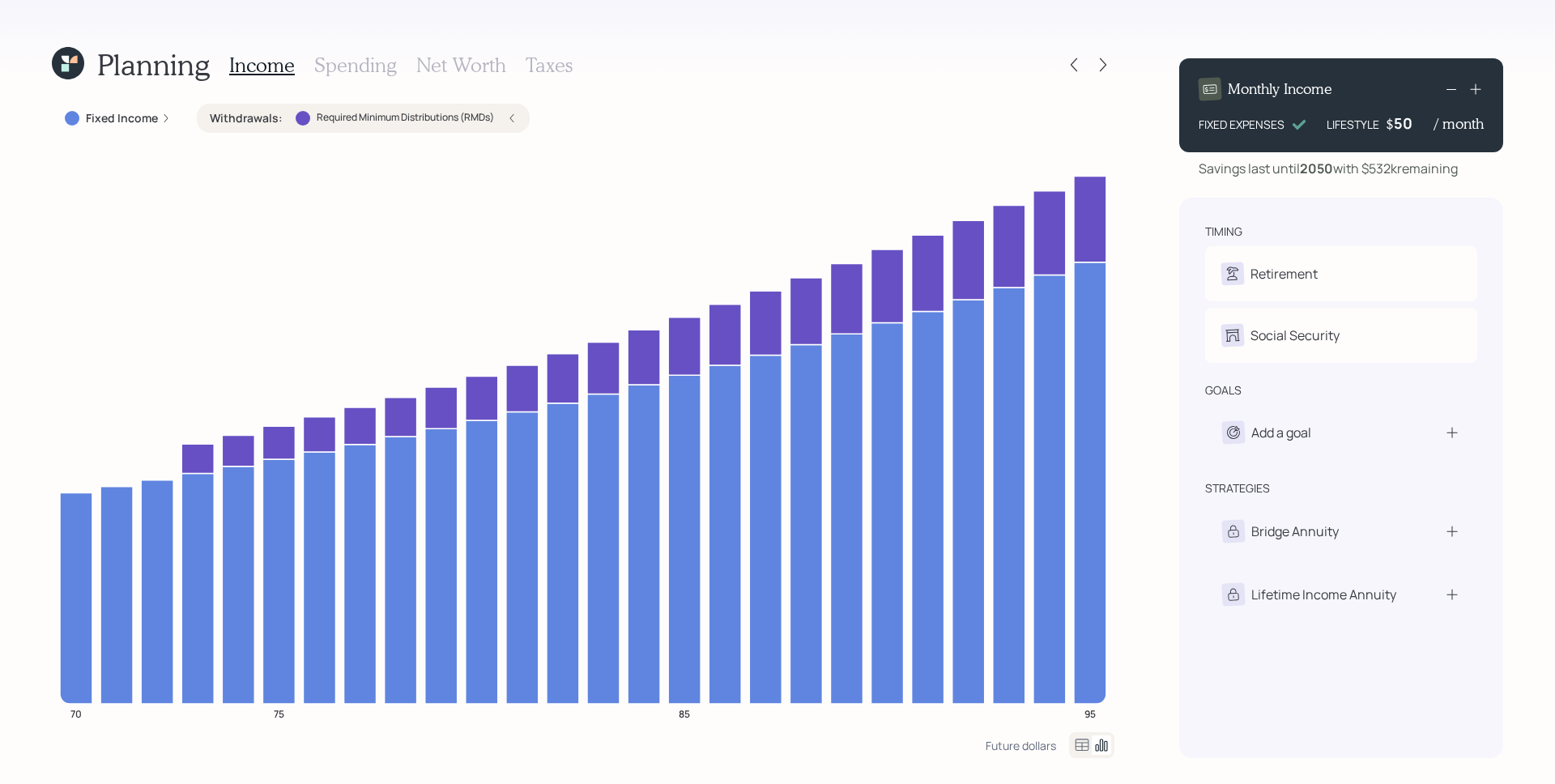
drag, startPoint x: 506, startPoint y: 118, endPoint x: 532, endPoint y: 126, distance: 27.2
click at [507, 118] on div "Withdrawals : Required Minimum Distributions (RMDs)" at bounding box center [364, 118] width 307 height 16
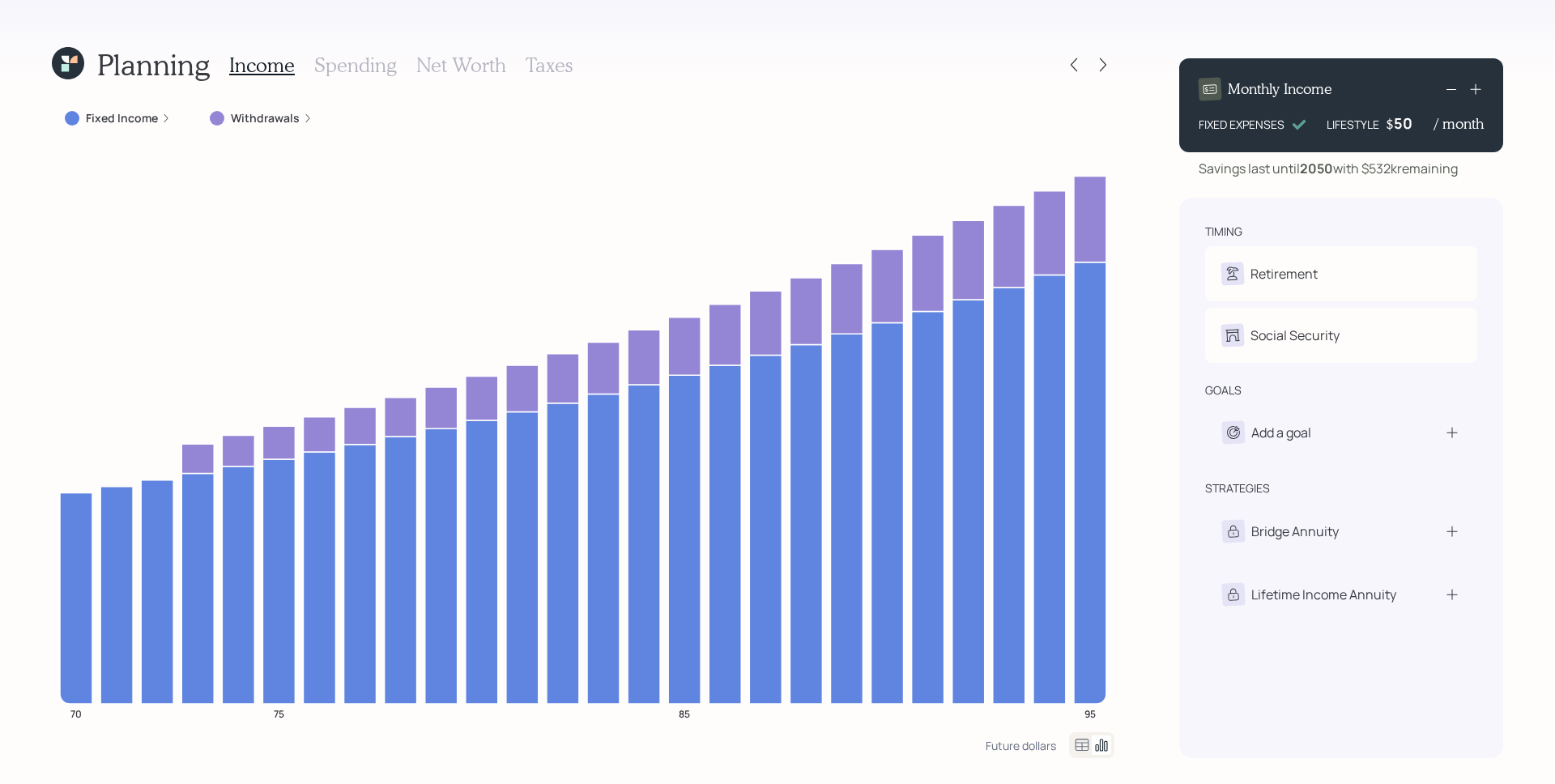
click at [1415, 126] on div "50" at bounding box center [1415, 123] width 40 height 19
click at [1400, 183] on div "Monthly Income FIXED EXPENSES LIFESTYLE $ 4,000 / month Savings last until [DAT…" at bounding box center [1341, 402] width 324 height 713
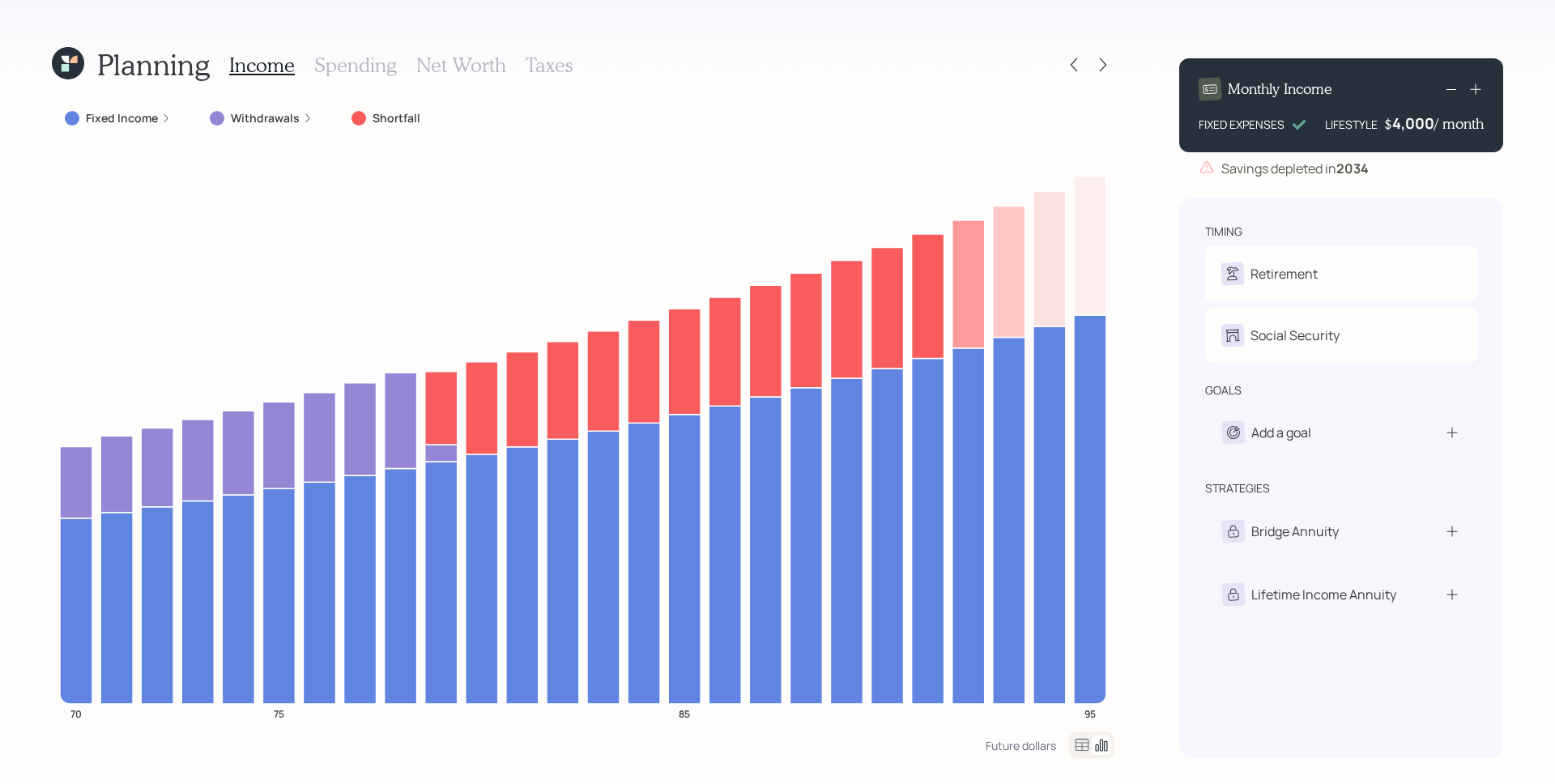
click at [287, 119] on label "Withdrawals" at bounding box center [265, 118] width 68 height 16
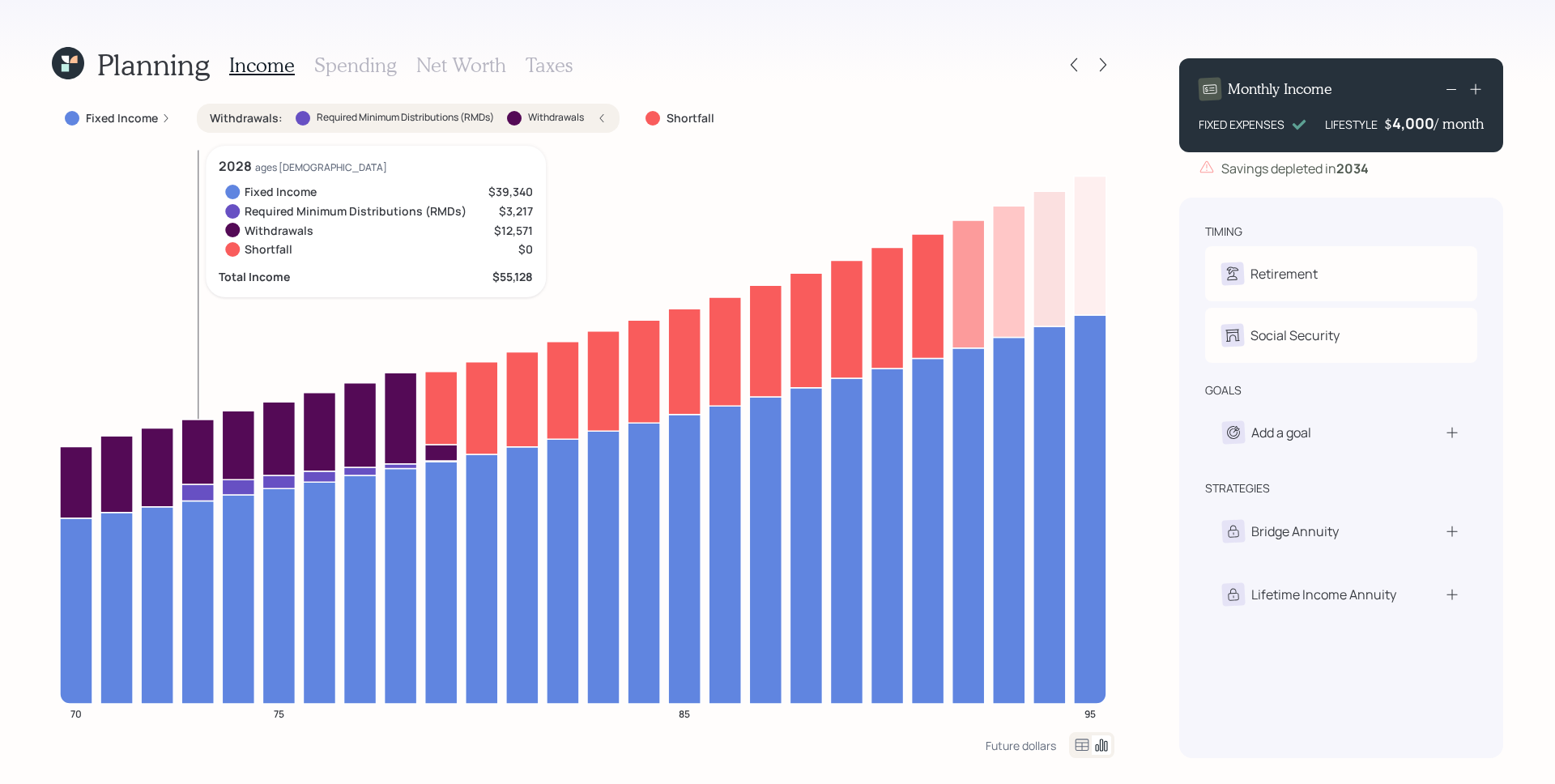
click at [199, 493] on icon at bounding box center [198, 493] width 32 height 16
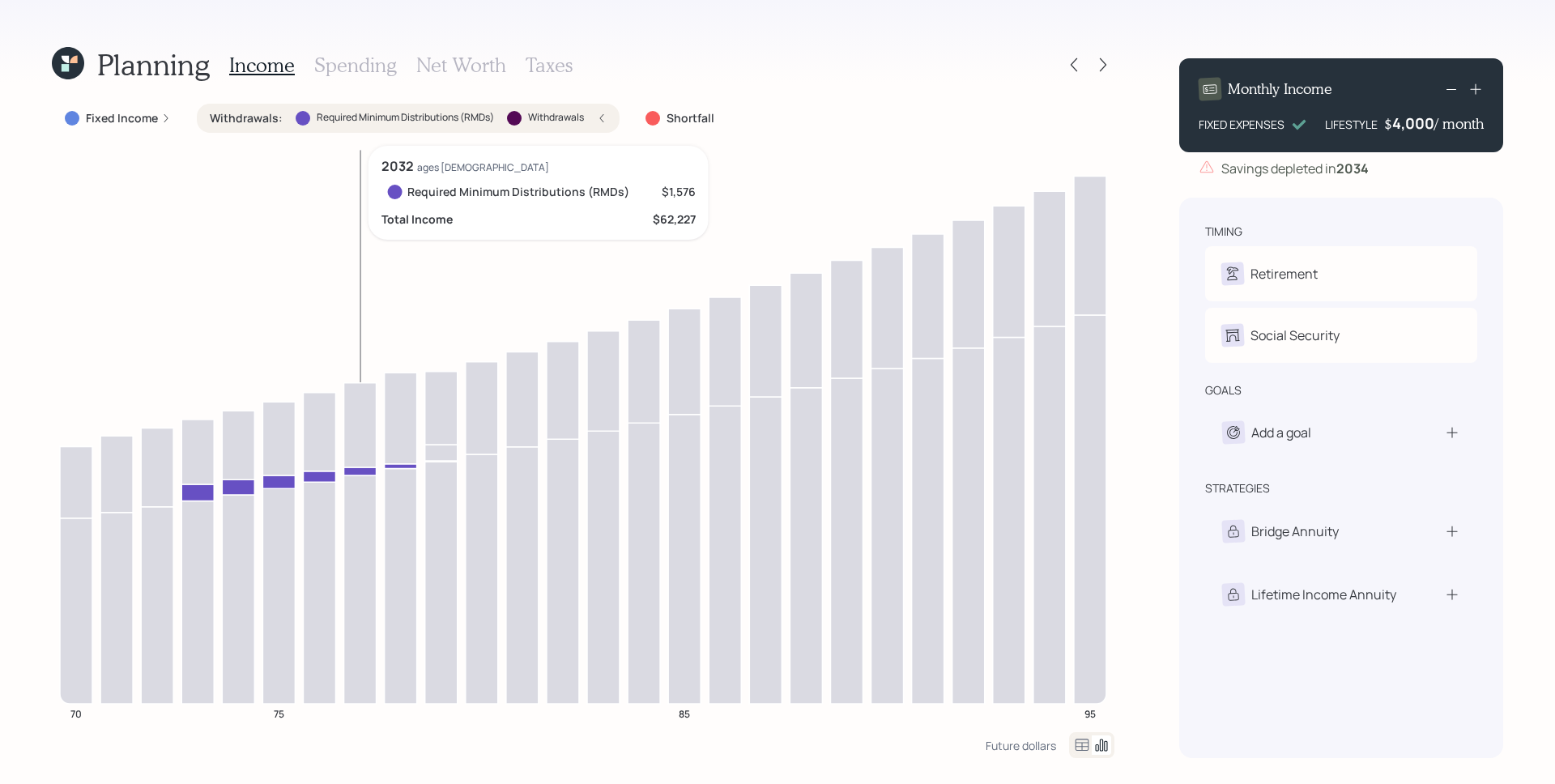
click at [354, 471] on icon at bounding box center [360, 471] width 32 height 8
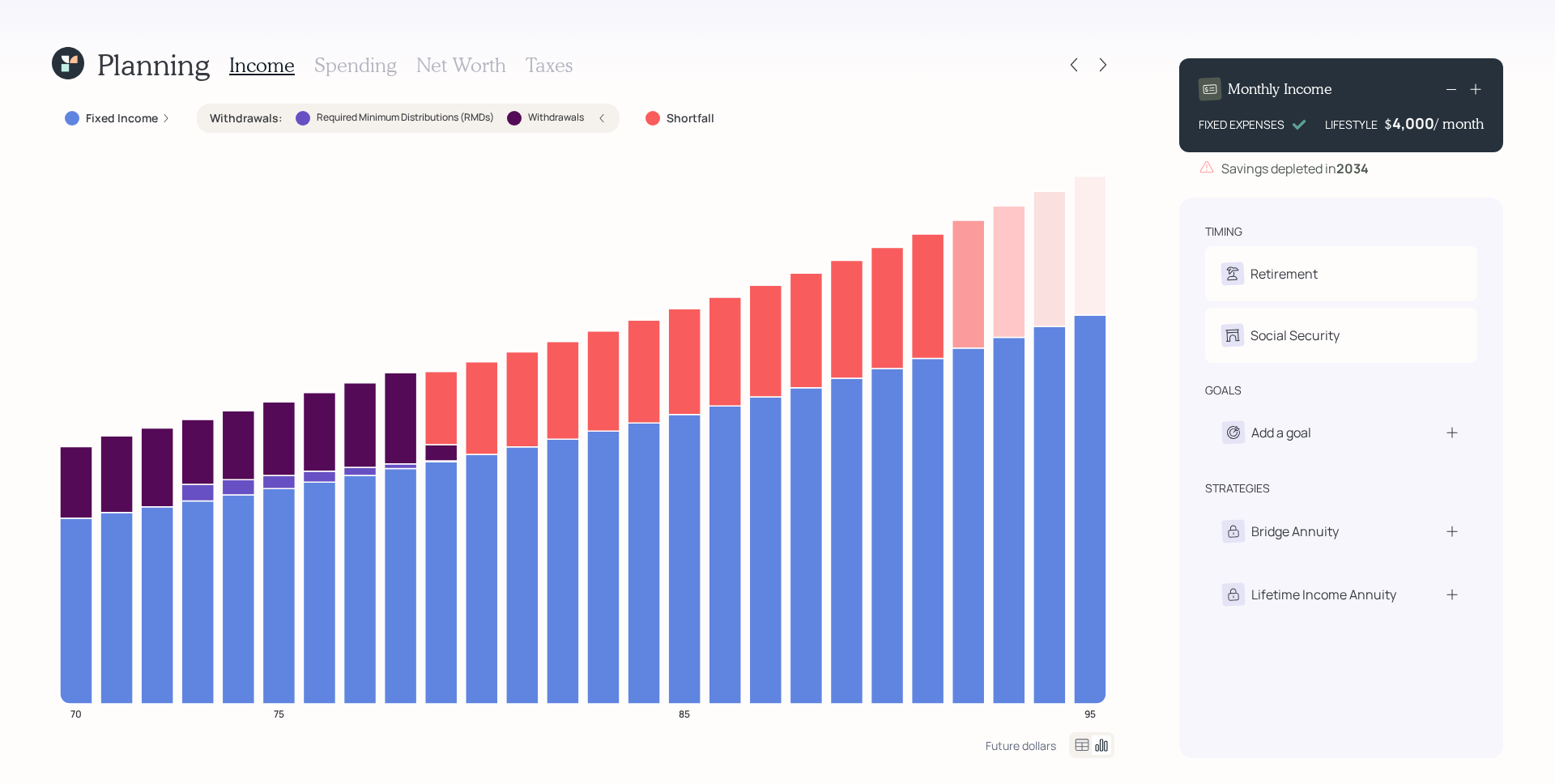
click at [1422, 123] on div "4,000" at bounding box center [1414, 123] width 42 height 19
click at [1422, 123] on div "4000" at bounding box center [1415, 123] width 40 height 19
click at [1426, 162] on div "Savings depleted in [DATE]" at bounding box center [1341, 169] width 324 height 19
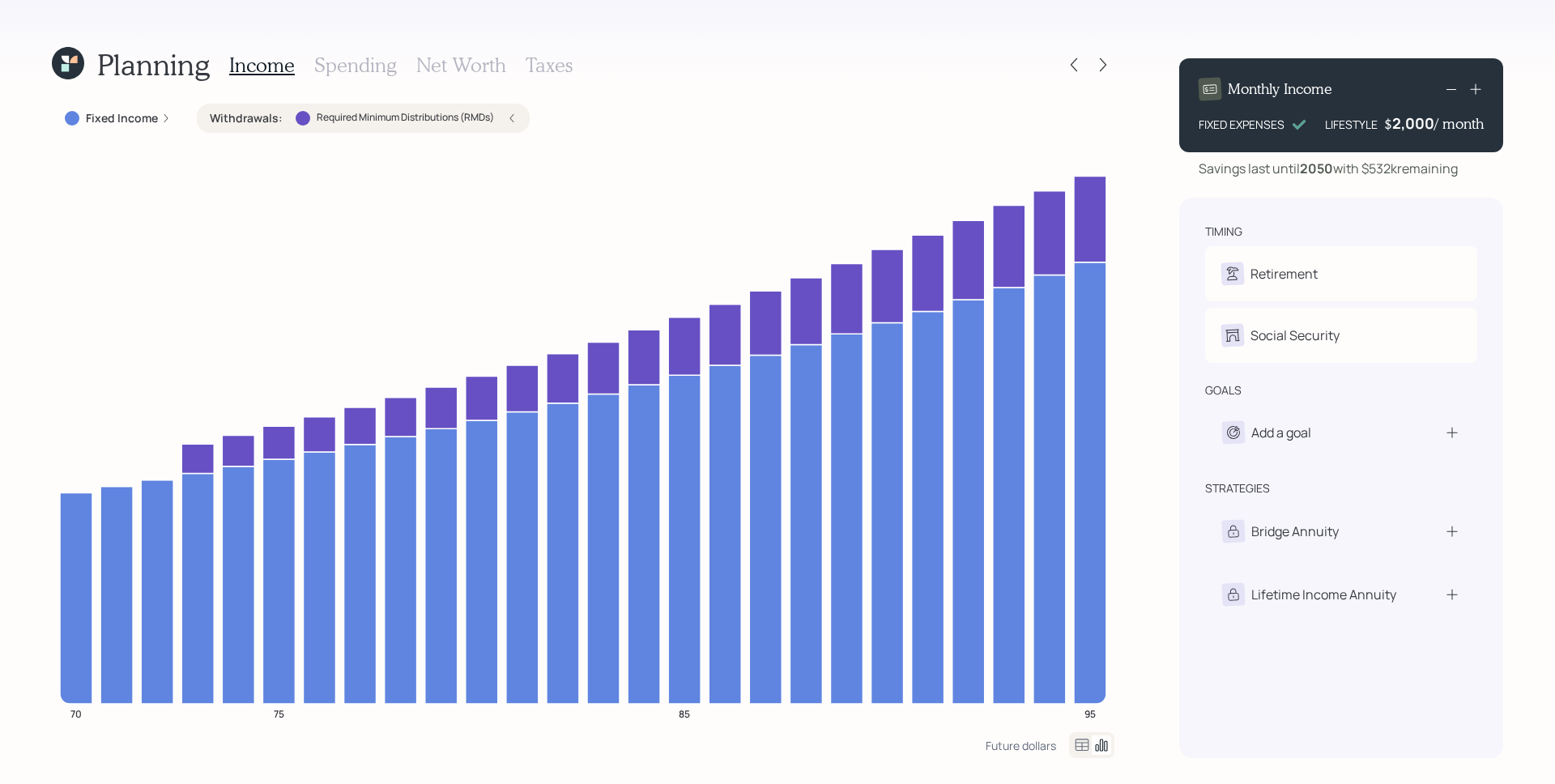
click at [1415, 126] on div "2,000" at bounding box center [1414, 123] width 42 height 19
click at [1415, 126] on div "2000" at bounding box center [1415, 123] width 40 height 19
click at [1421, 168] on div "Savings last until [DATE] with $532k remaining" at bounding box center [1328, 169] width 259 height 19
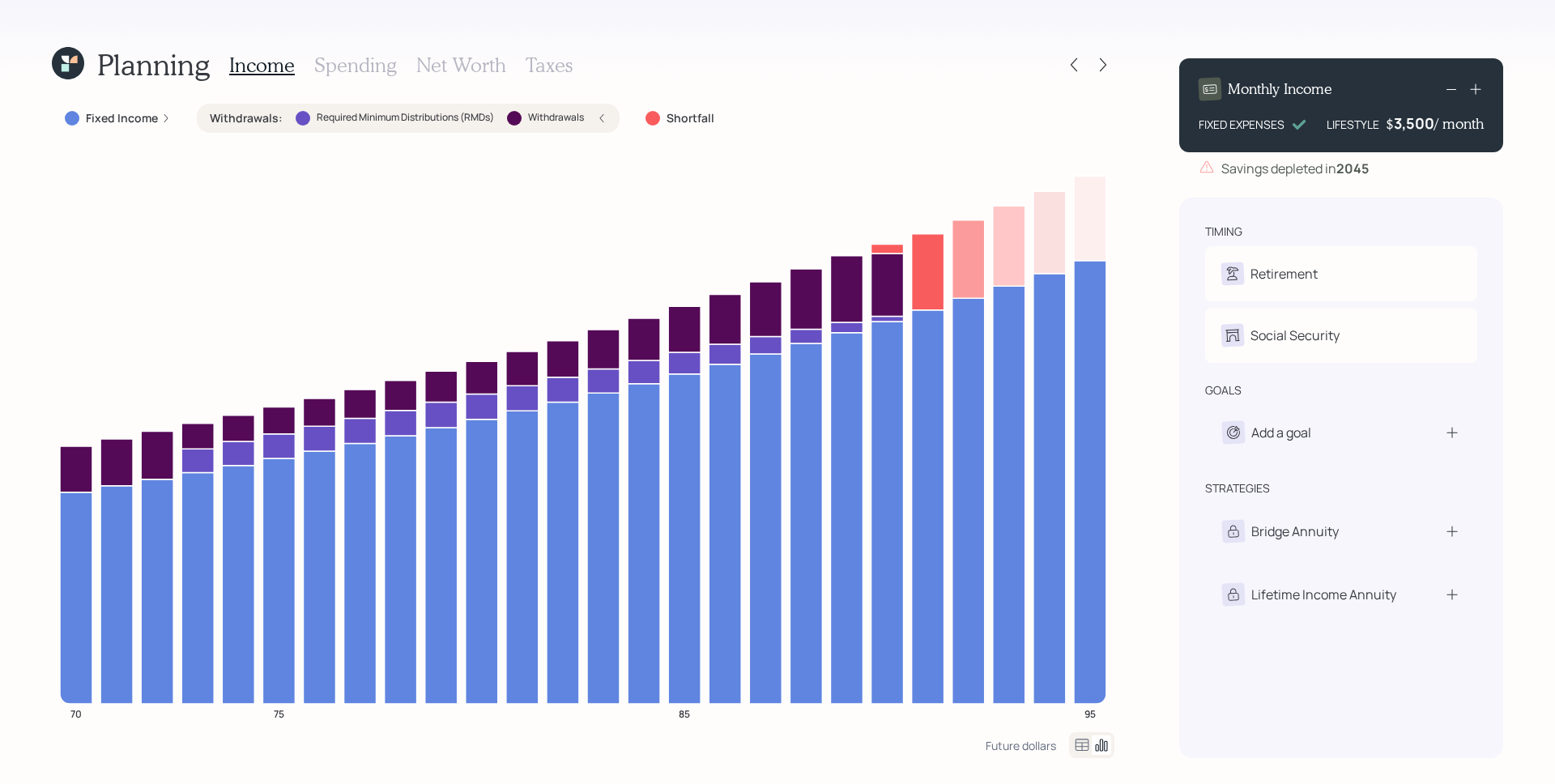
click at [1405, 118] on div "3,500" at bounding box center [1415, 123] width 40 height 19
click at [1405, 118] on div "3500" at bounding box center [1415, 123] width 40 height 19
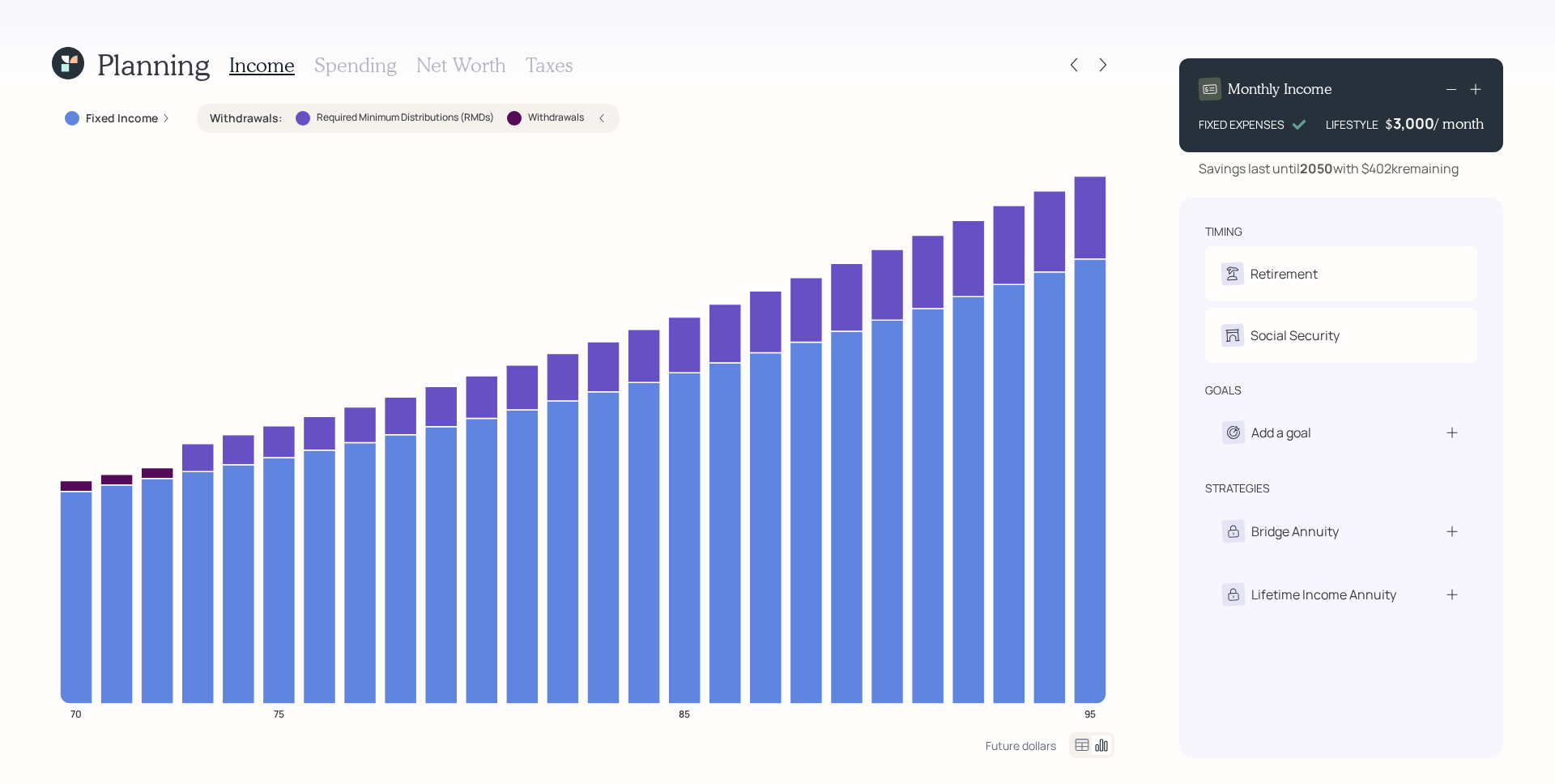
click at [1420, 129] on div "3,000" at bounding box center [1414, 123] width 41 height 19
click at [1420, 129] on div "3000" at bounding box center [1415, 123] width 40 height 19
click at [1415, 179] on div "Monthly Income FIXED EXPENSES LIFESTYLE $ 50 / month Savings last until [DATE] …" at bounding box center [1341, 402] width 324 height 713
click at [1401, 137] on div "Monthly Income FIXED EXPENSES LIFESTYLE $ 50 / month" at bounding box center [1341, 104] width 324 height 94
click at [1405, 127] on div "50" at bounding box center [1415, 123] width 40 height 19
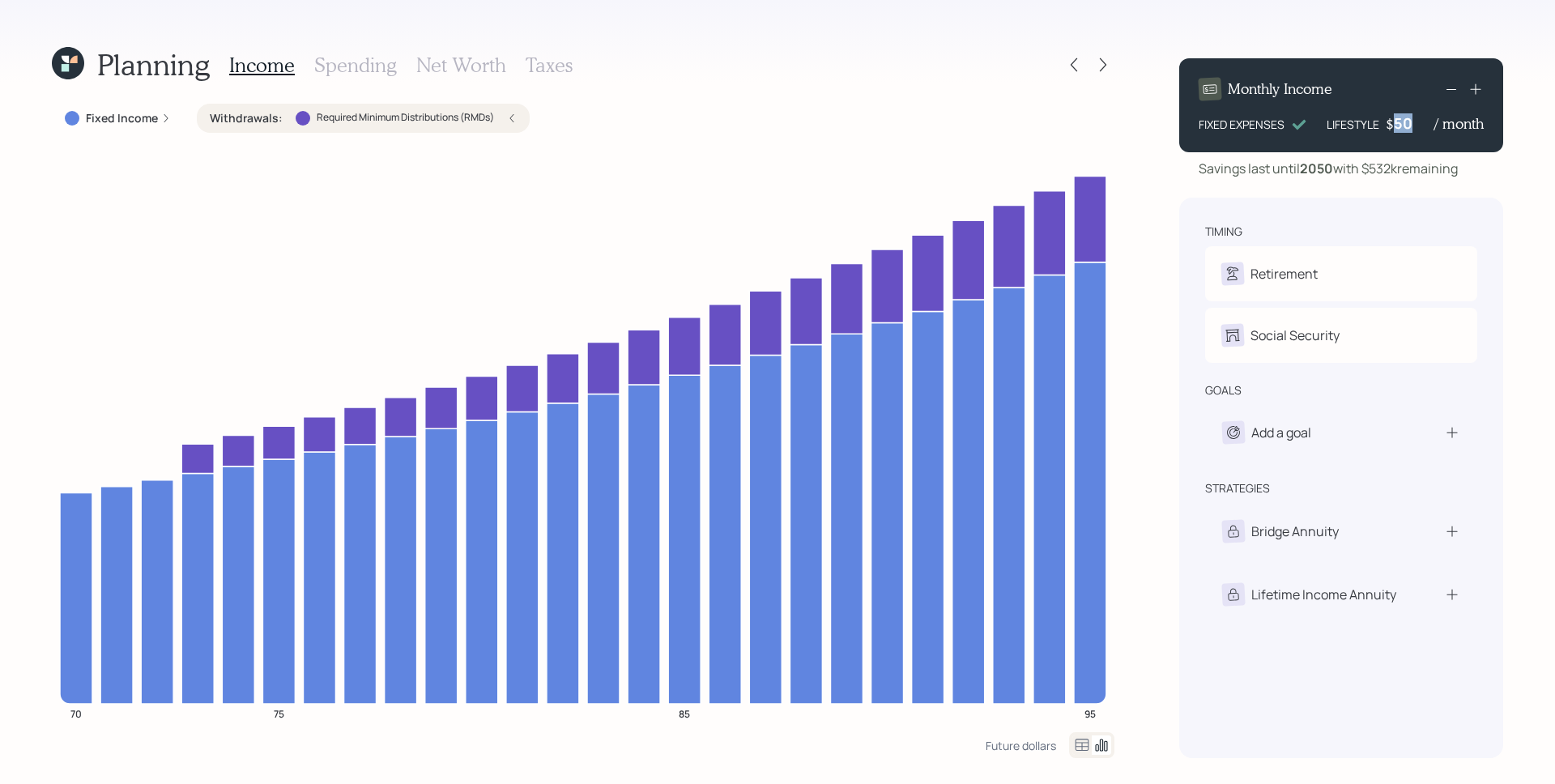
click at [1405, 127] on div "50" at bounding box center [1415, 123] width 40 height 19
click at [1509, 312] on div "Planning Income Spending Net Worth Taxes Fixed Income Withdrawals : Required Mi…" at bounding box center [777, 392] width 1555 height 784
click at [1336, 452] on div "Add a goal" at bounding box center [1342, 432] width 272 height 57
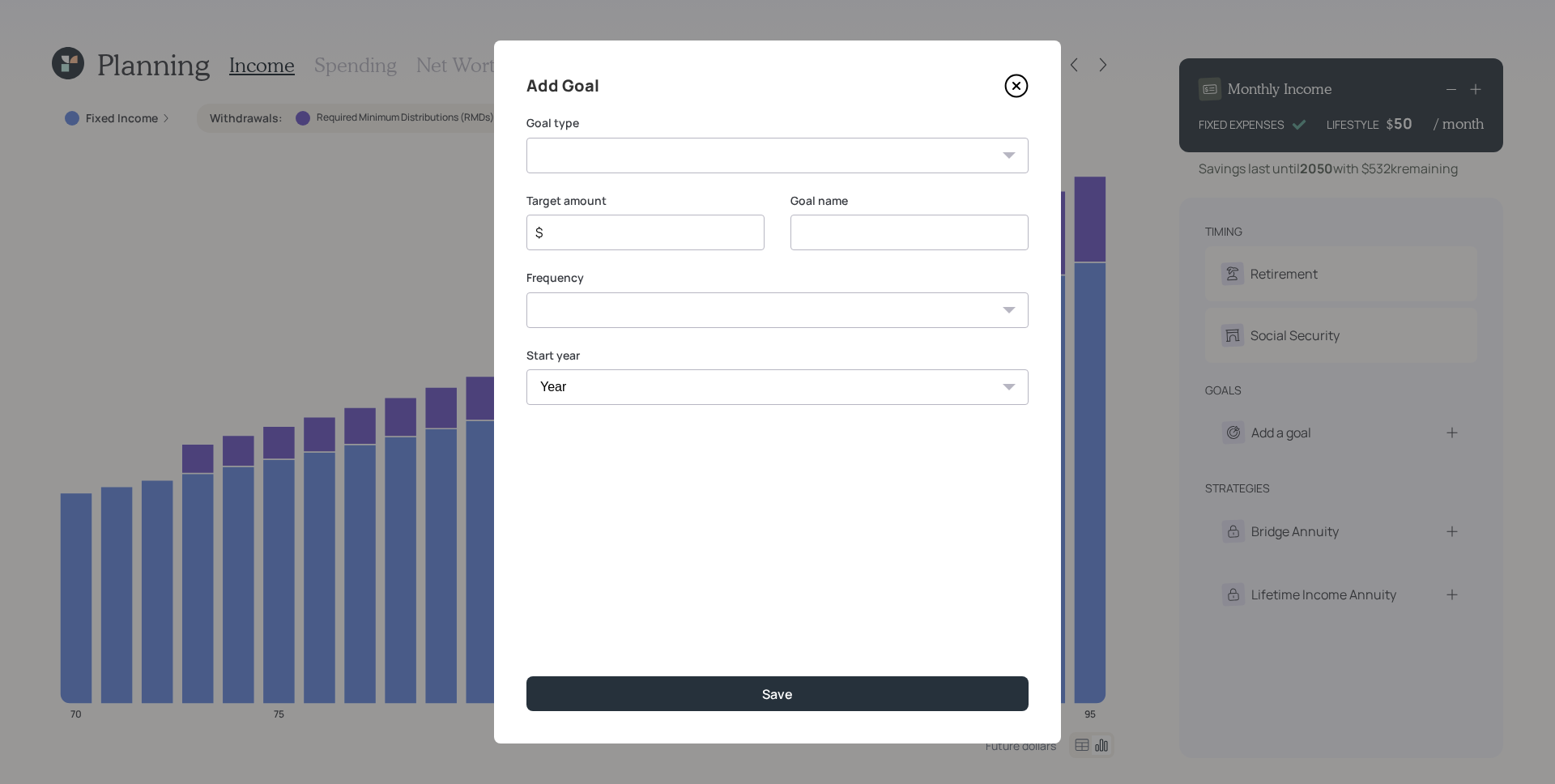
click at [1016, 84] on icon at bounding box center [1016, 85] width 6 height 6
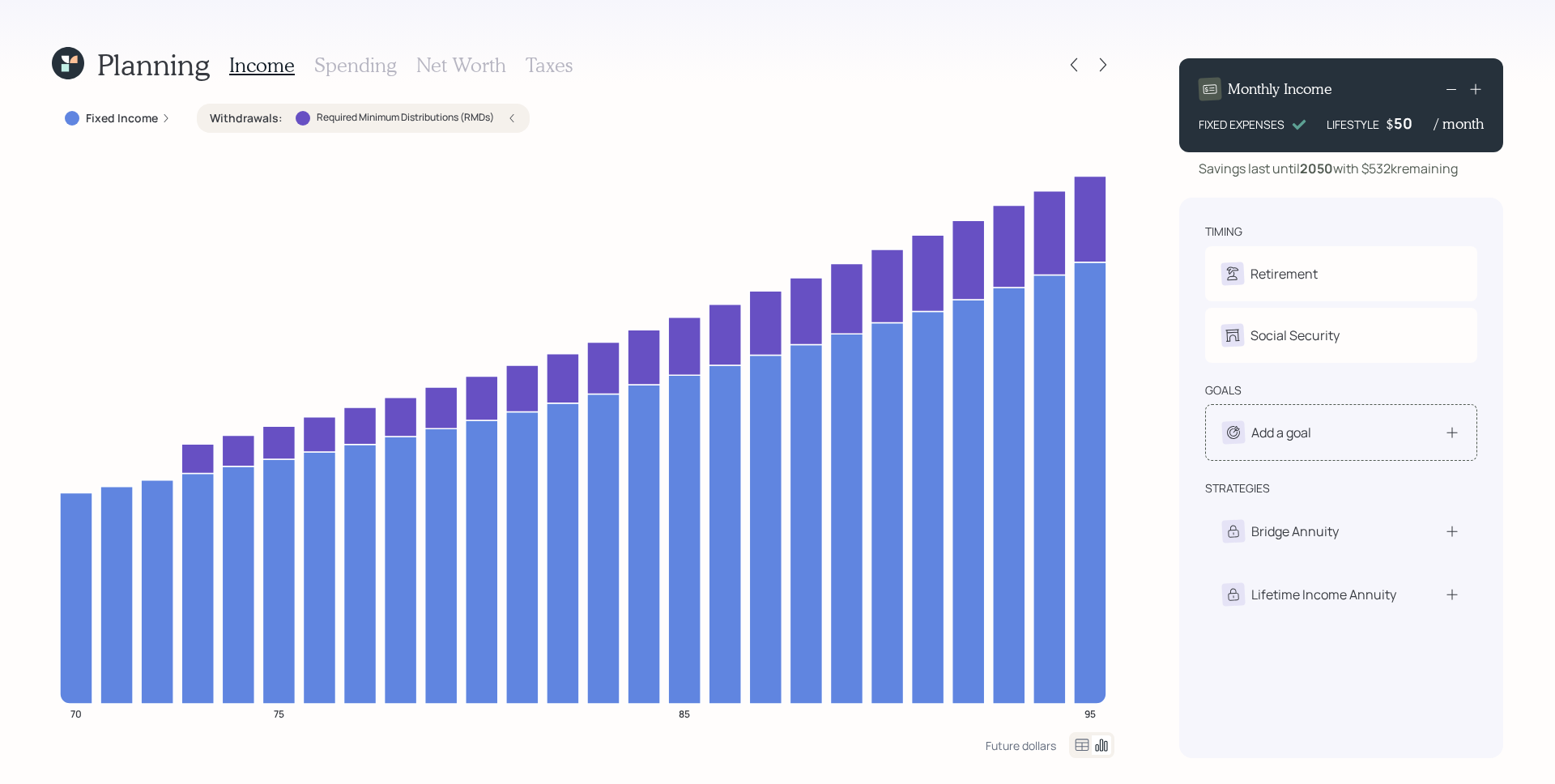
click at [1370, 446] on div "Add a goal" at bounding box center [1342, 432] width 272 height 57
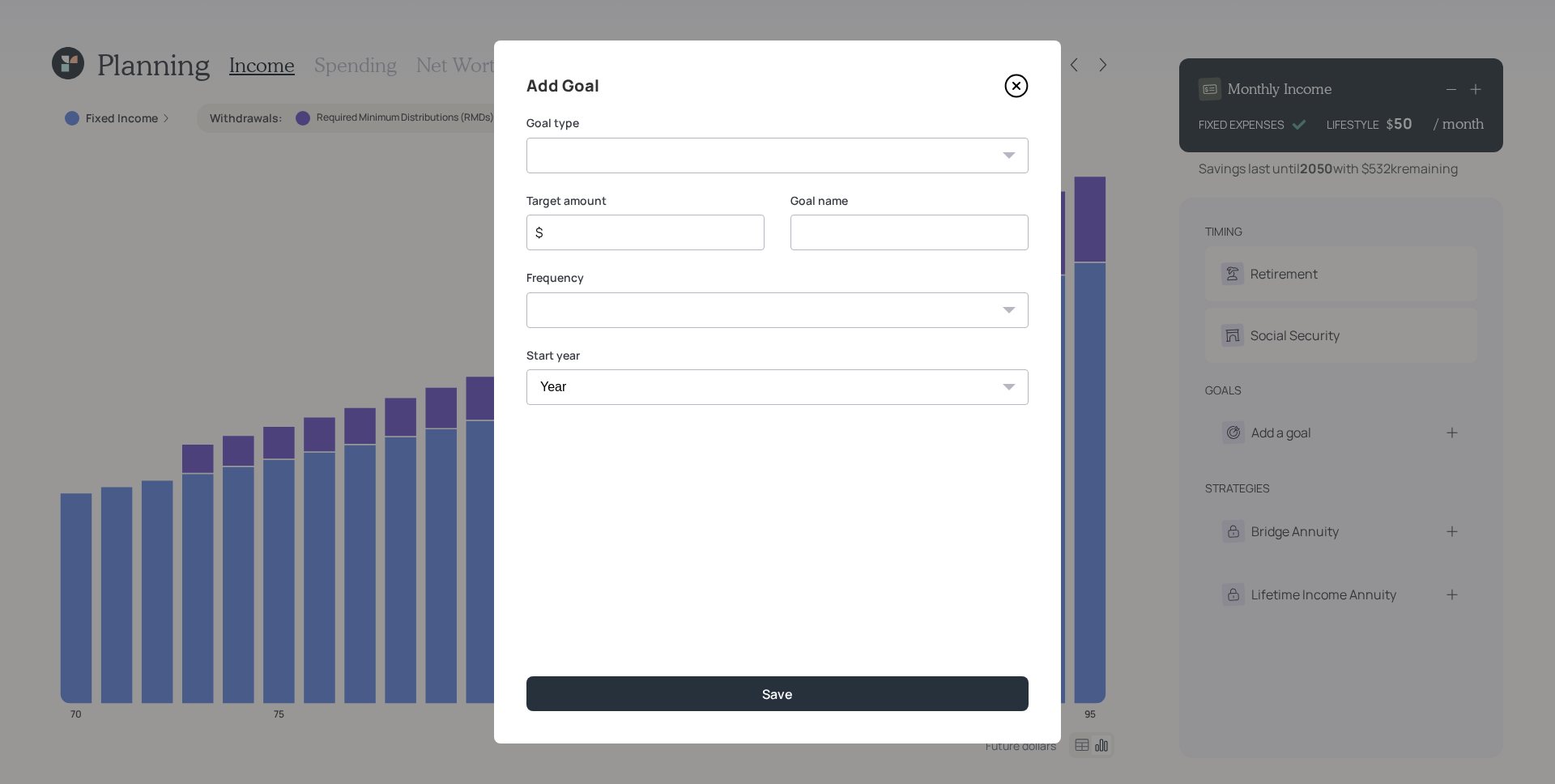
click at [1023, 87] on icon at bounding box center [1017, 86] width 25 height 25
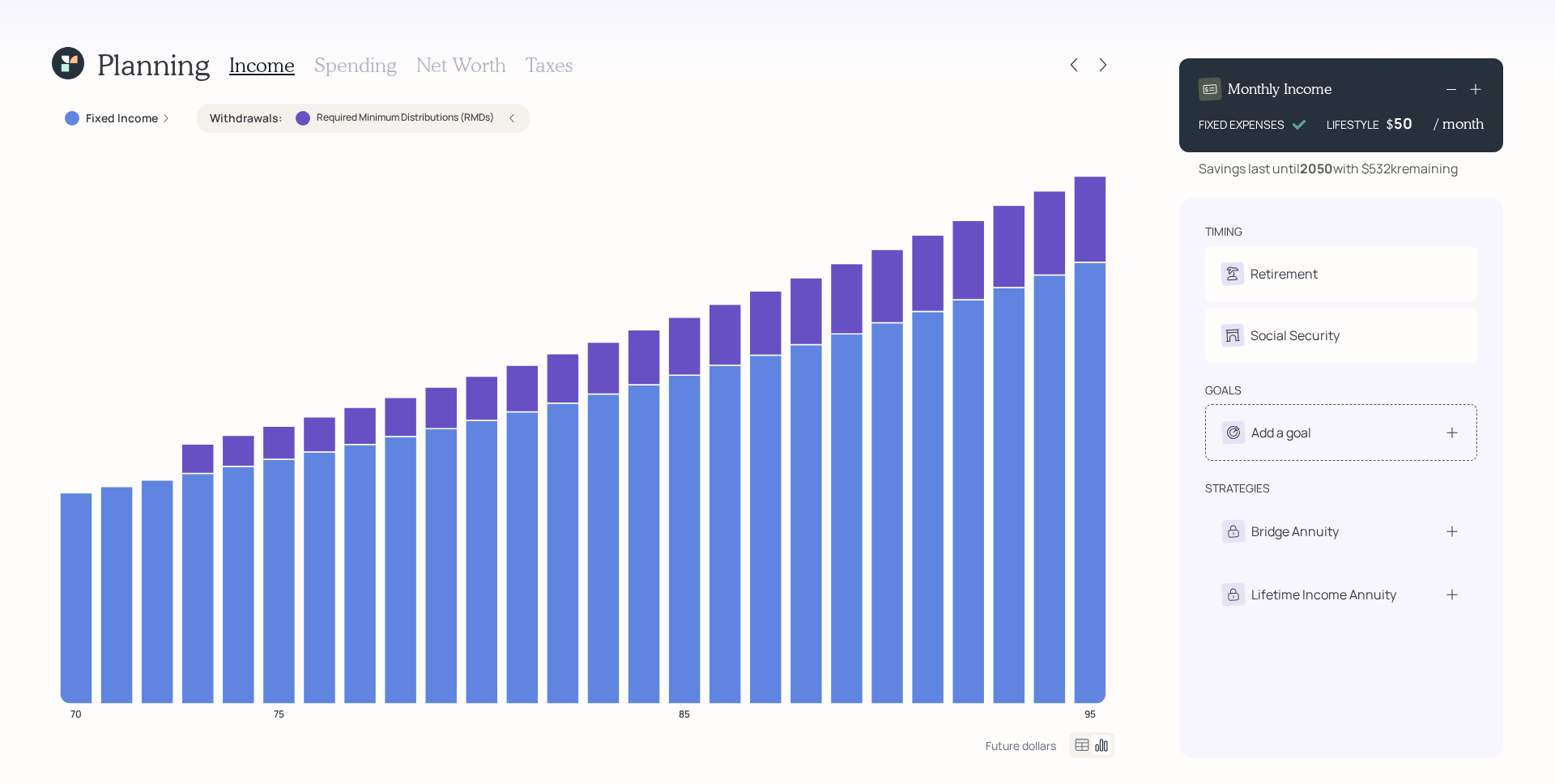
click at [1313, 445] on div "Add a goal" at bounding box center [1342, 432] width 272 height 57
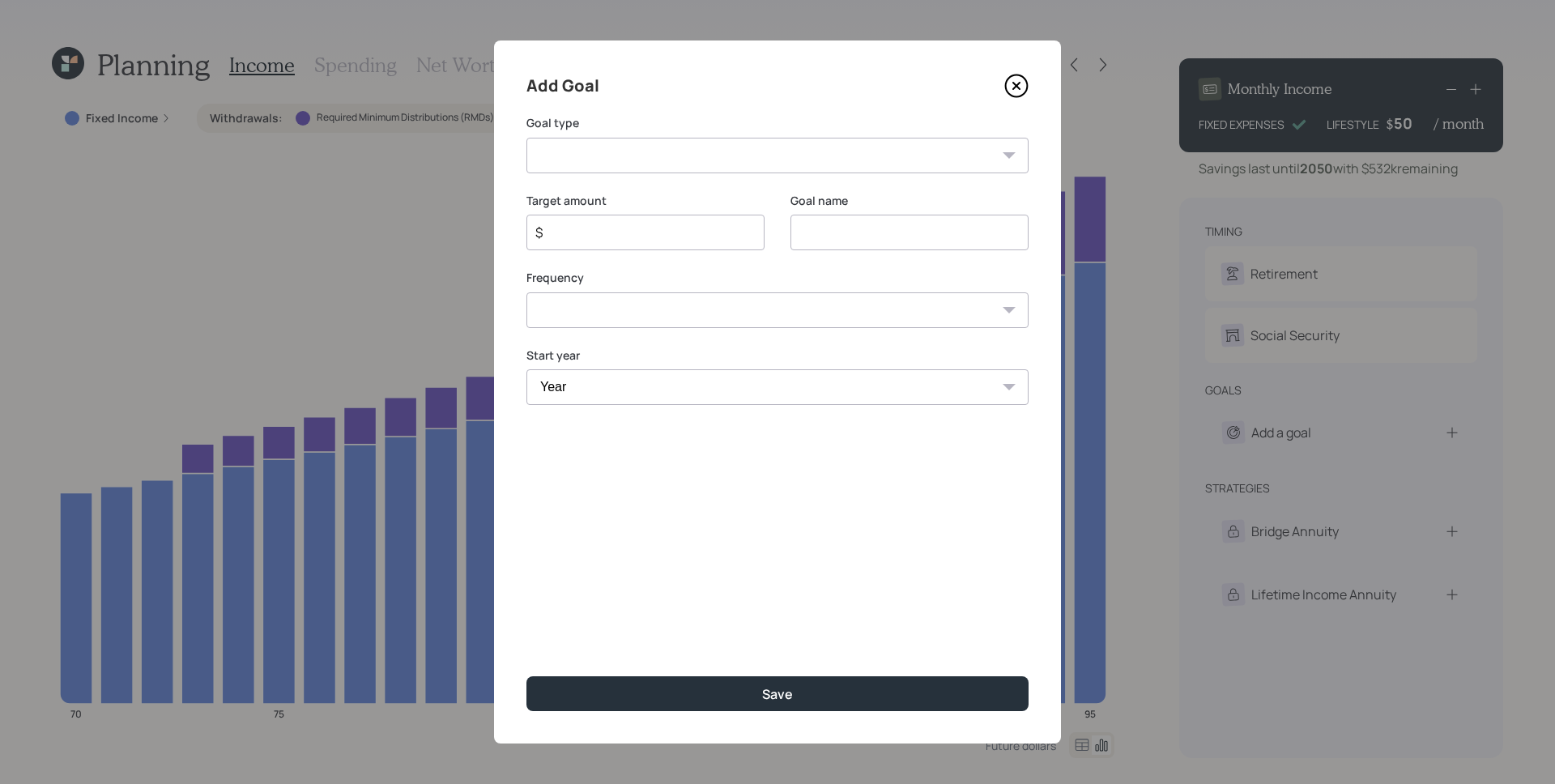
click at [824, 156] on select "Create an emergency fund Donate to charity Purchase a home Make a purchase Supp…" at bounding box center [778, 155] width 502 height 36
select select "purchase"
click at [527, 138] on select "Create an emergency fund Donate to charity Purchase a home Make a purchase Supp…" at bounding box center [778, 155] width 502 height 36
type input "Make a purchase"
click at [624, 159] on select "Create an emergency fund Donate to charity Purchase a home Make a purchase Supp…" at bounding box center [778, 155] width 502 height 36
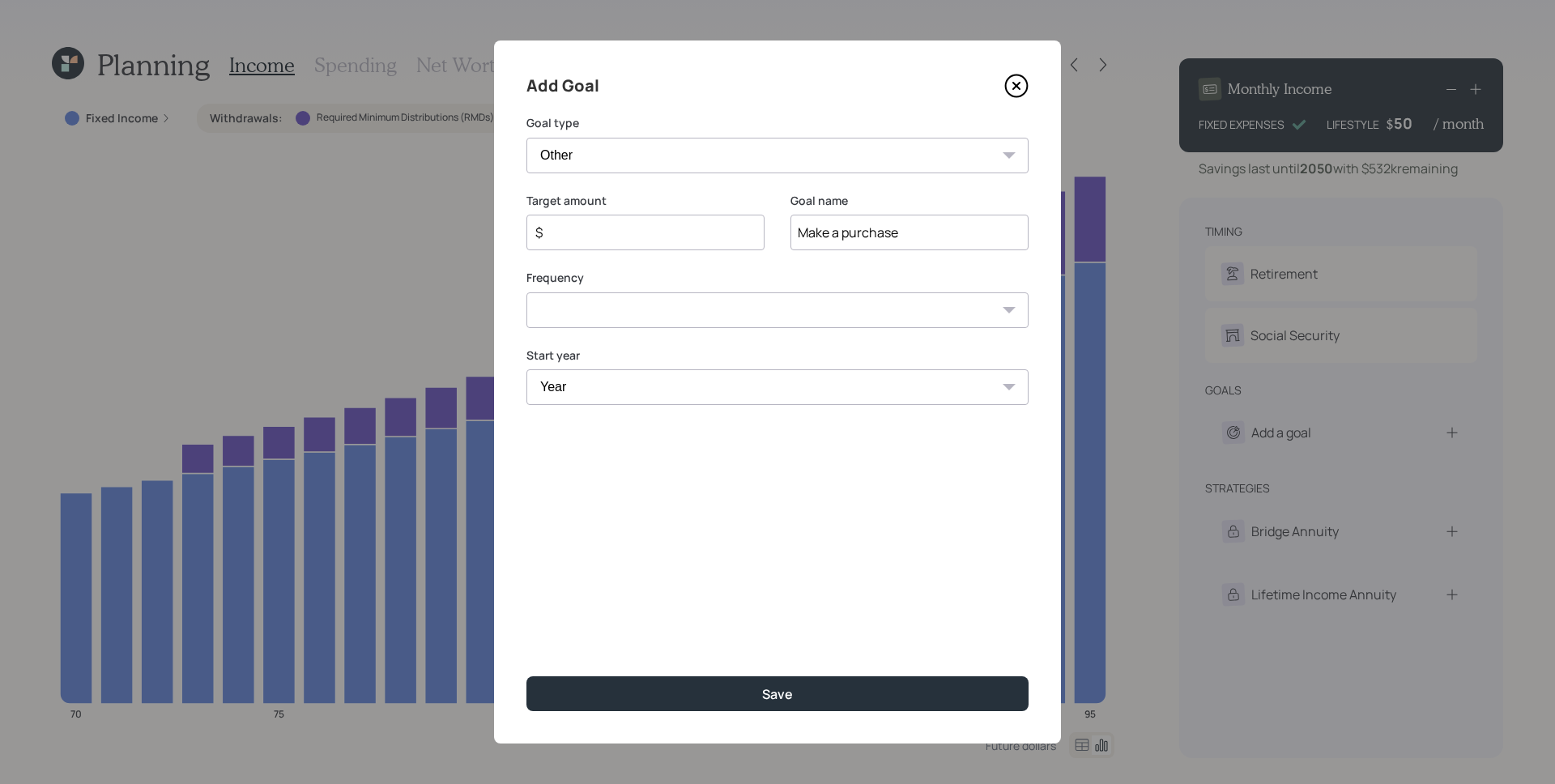
click at [527, 138] on select "Create an emergency fund Donate to charity Purchase a home Make a purchase Supp…" at bounding box center [778, 155] width 502 height 36
click at [618, 162] on select "Create an emergency fund Donate to charity Purchase a home Make a purchase Supp…" at bounding box center [778, 155] width 502 height 36
click at [527, 138] on select "Create an emergency fund Donate to charity Purchase a home Make a purchase Supp…" at bounding box center [778, 155] width 502 height 36
click at [617, 150] on select "Create an emergency fund Donate to charity Purchase a home Make a purchase Supp…" at bounding box center [778, 155] width 502 height 36
click at [527, 138] on select "Create an emergency fund Donate to charity Purchase a home Make a purchase Supp…" at bounding box center [778, 155] width 502 height 36
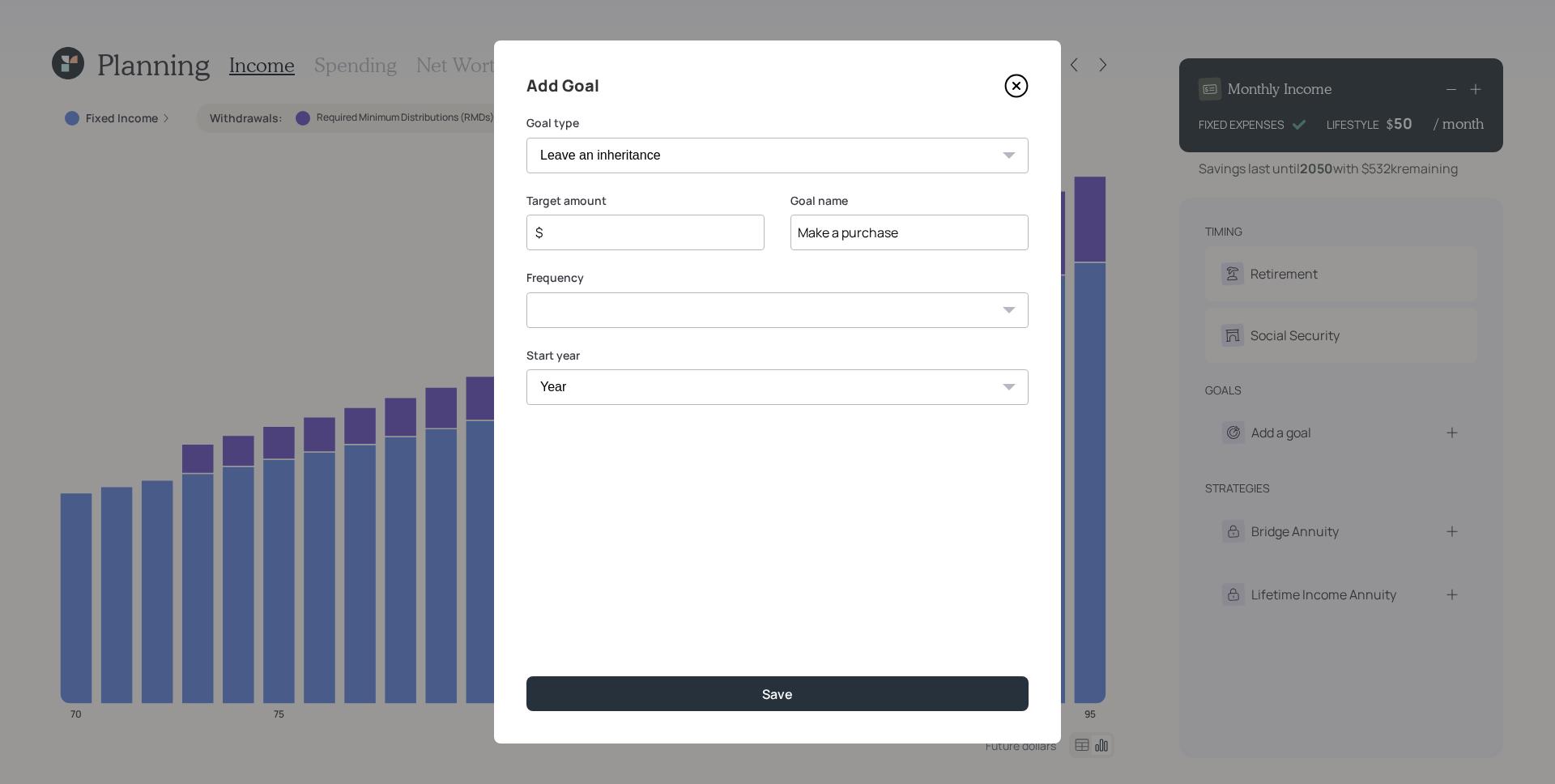
click at [638, 157] on select "Create an emergency fund Donate to charity Purchase a home Make a purchase Supp…" at bounding box center [778, 155] width 502 height 36
click at [527, 138] on select "Create an emergency fund Donate to charity Purchase a home Make a purchase Supp…" at bounding box center [778, 155] width 502 height 36
click at [853, 231] on input "Make a purchase" at bounding box center [909, 232] width 238 height 36
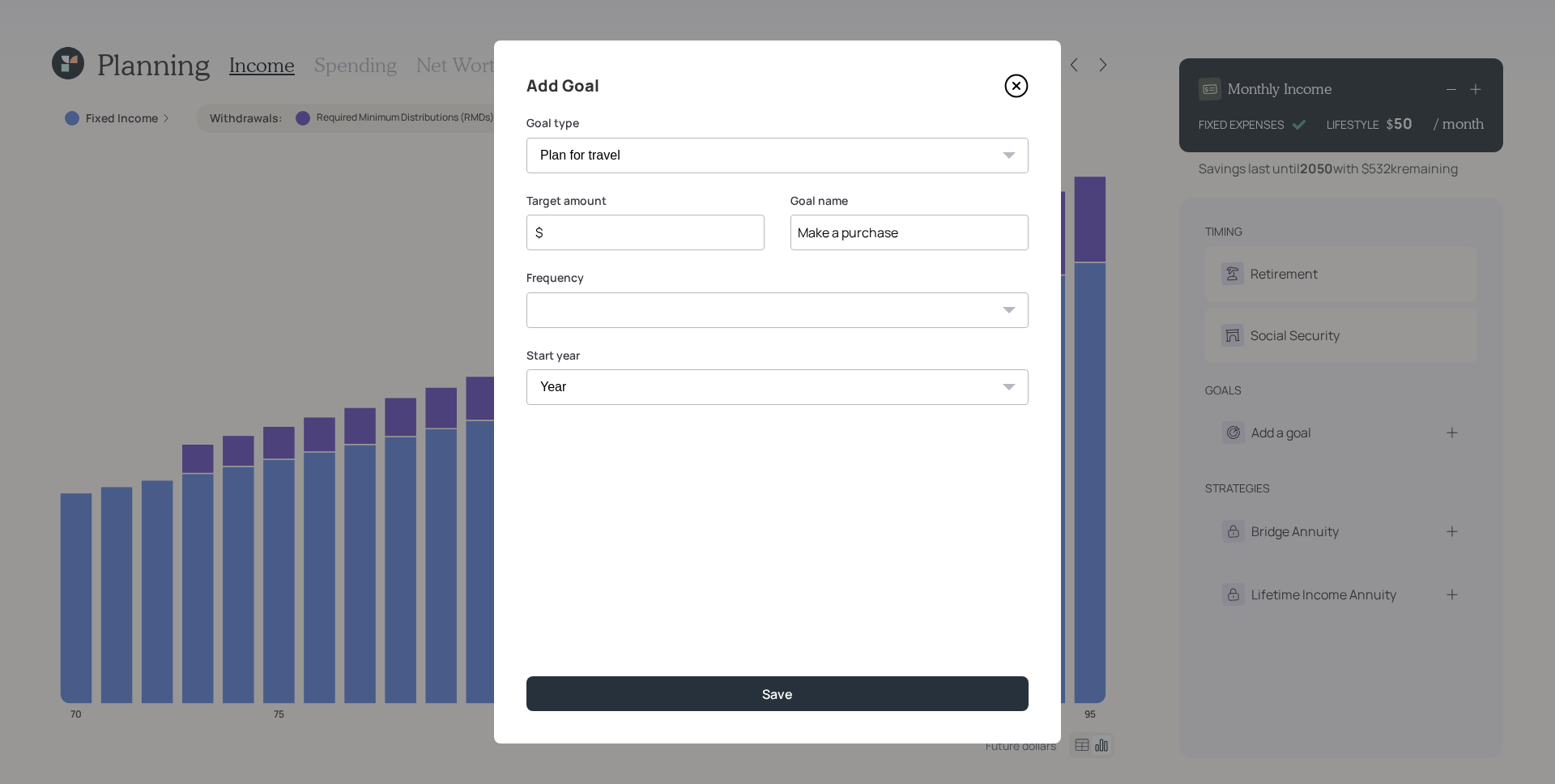
click at [638, 149] on select "Create an emergency fund Donate to charity Purchase a home Make a purchase Supp…" at bounding box center [778, 155] width 502 height 36
select select "charity"
click at [527, 138] on select "Create an emergency fund Donate to charity Purchase a home Make a purchase Supp…" at bounding box center [778, 155] width 502 height 36
click at [816, 79] on div "Add Goal" at bounding box center [778, 86] width 502 height 26
click at [1019, 78] on icon at bounding box center [1017, 86] width 25 height 25
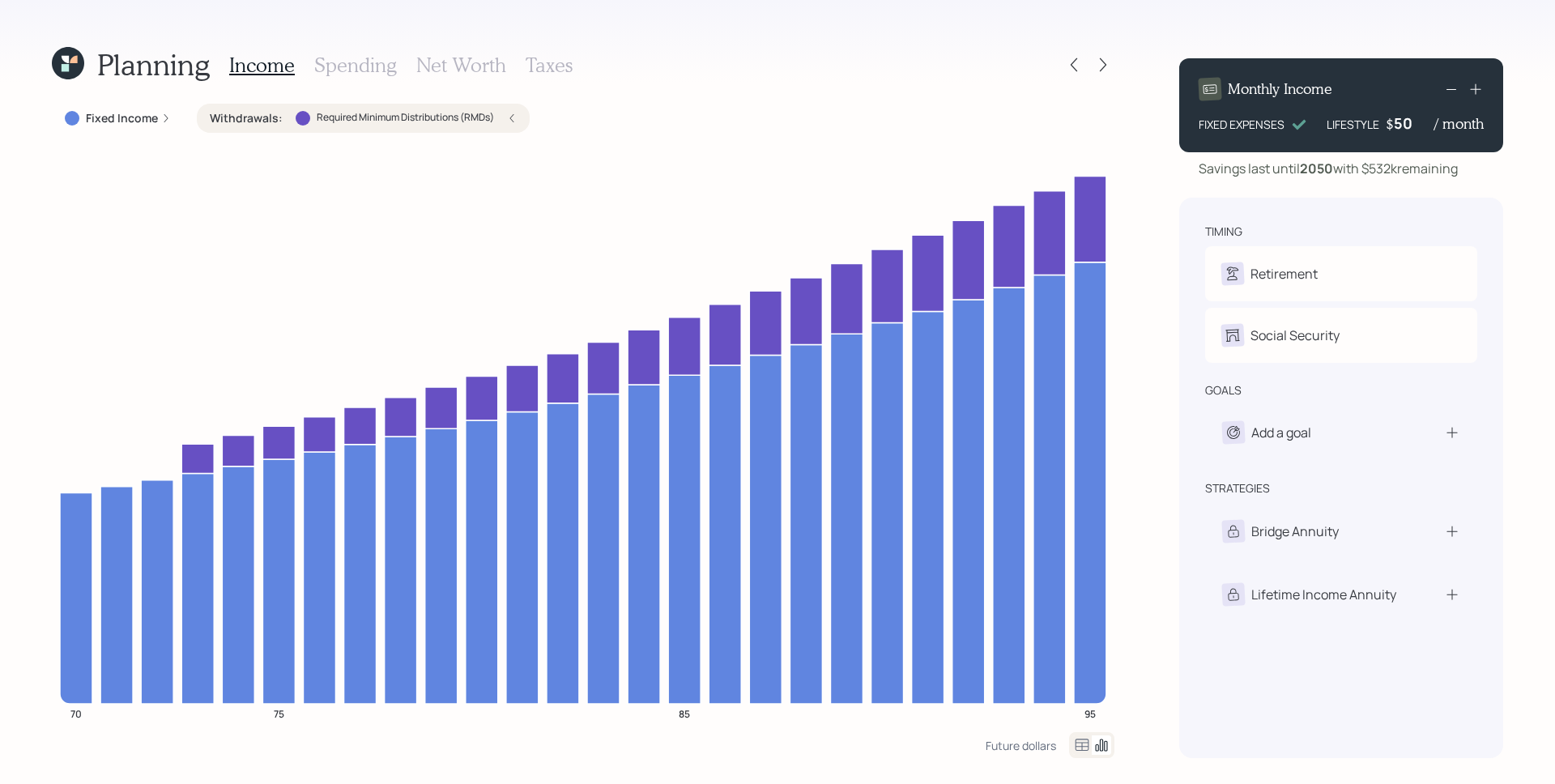
click at [342, 58] on h3 "Spending" at bounding box center [356, 65] width 83 height 24
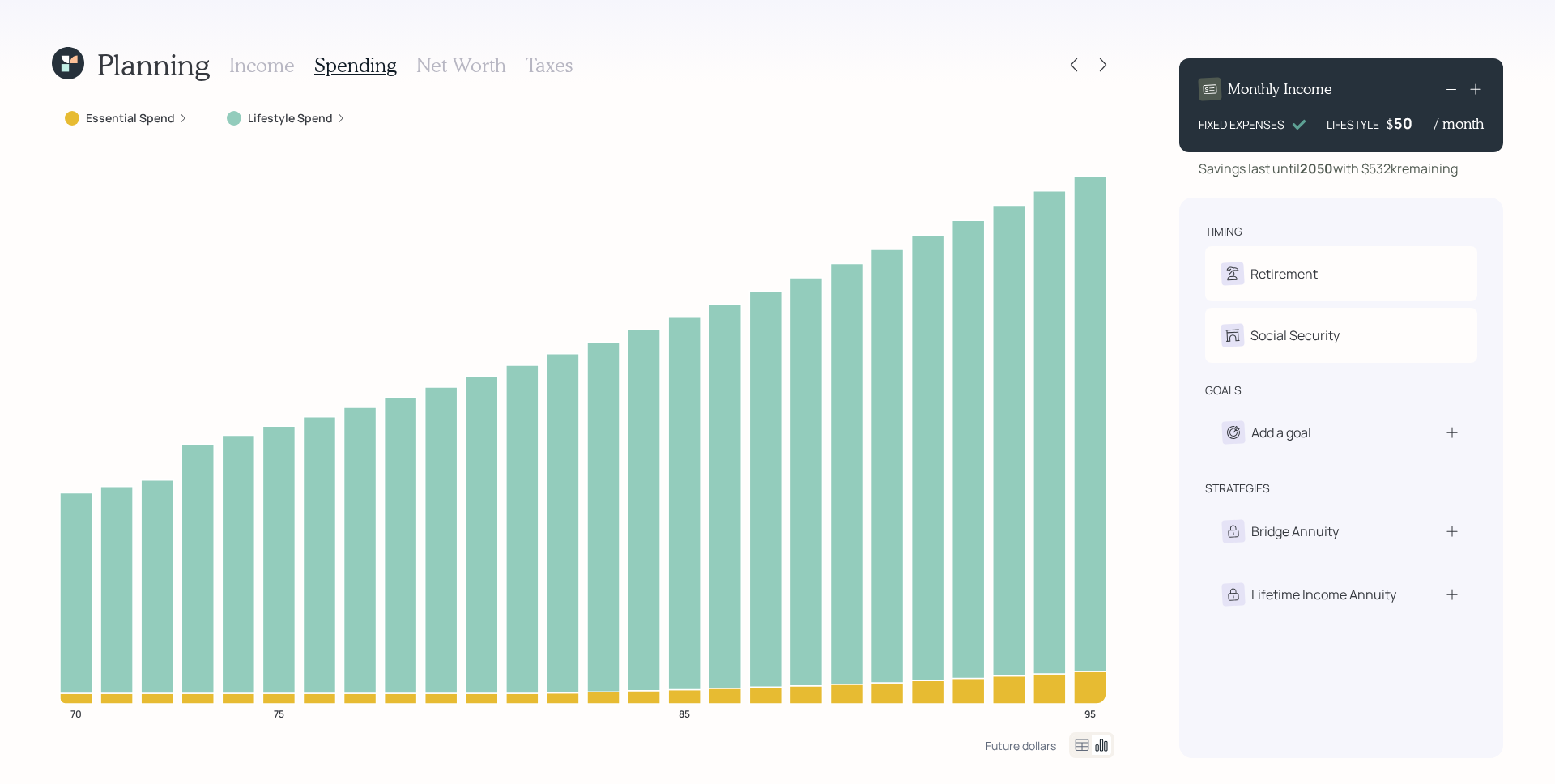
click at [306, 118] on label "Lifestyle Spend" at bounding box center [290, 118] width 85 height 16
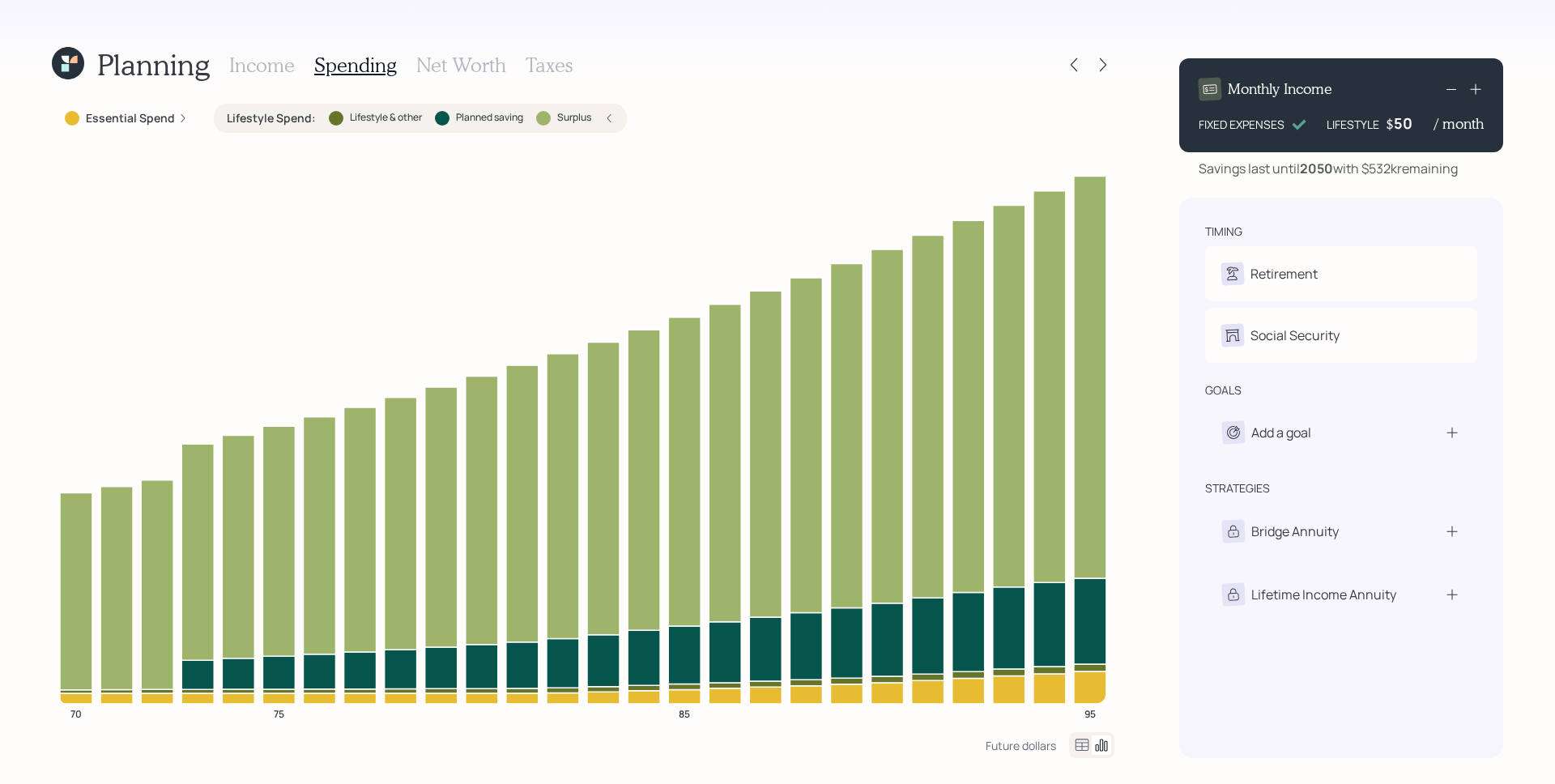
click at [461, 61] on h3 "Net Worth" at bounding box center [461, 65] width 90 height 24
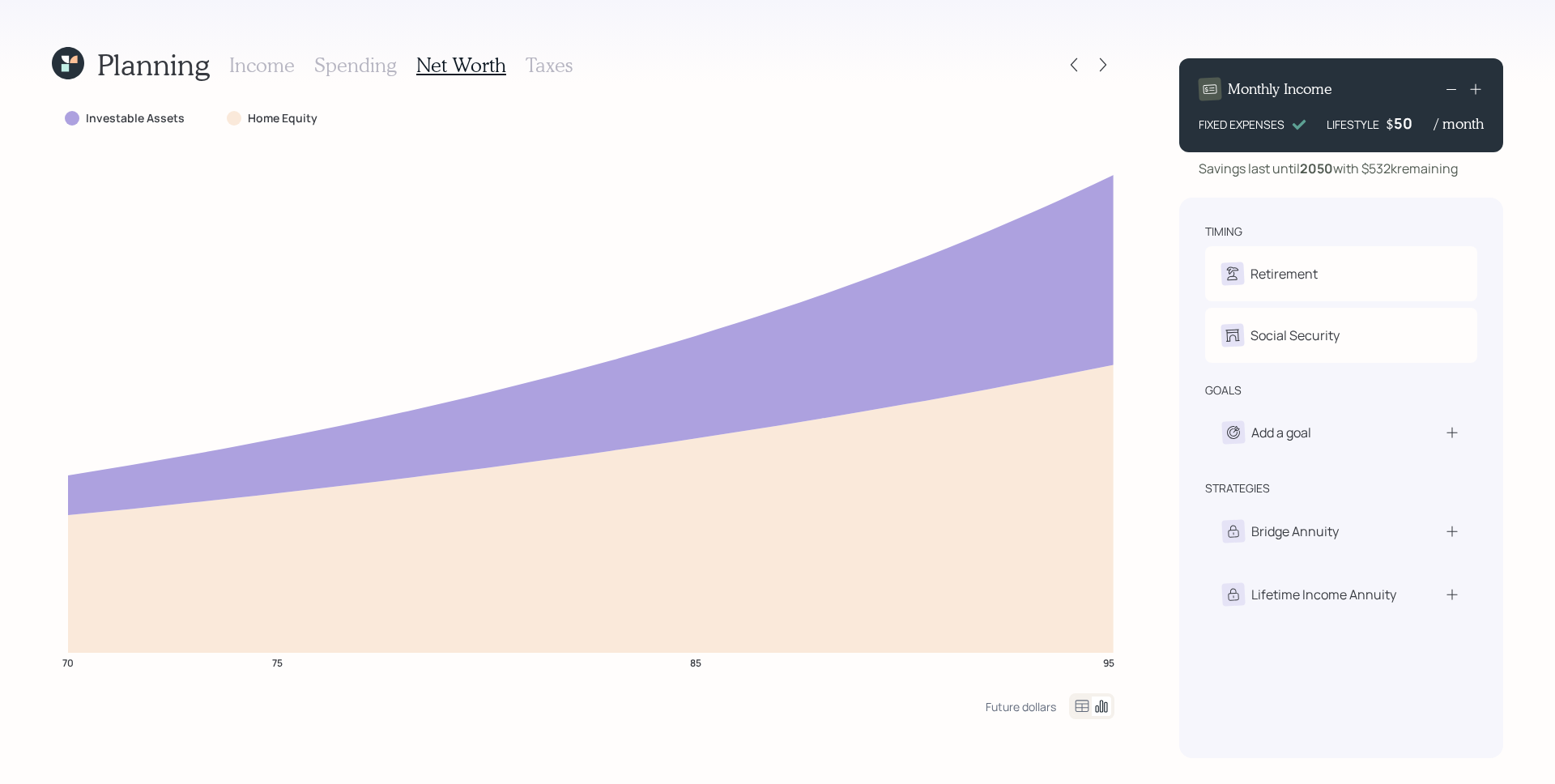
click at [562, 63] on h3 "Taxes" at bounding box center [550, 65] width 47 height 24
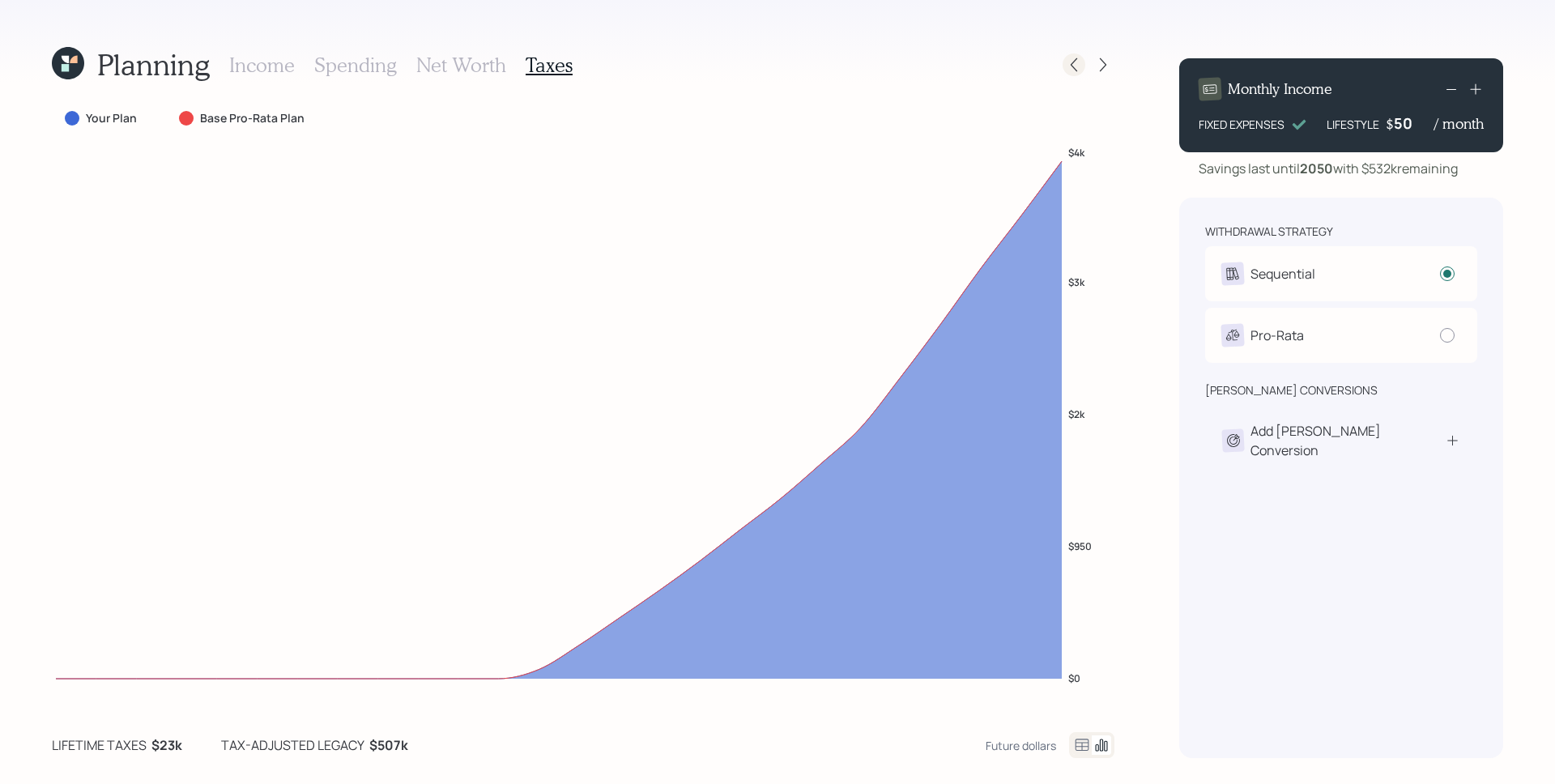
click at [1081, 69] on icon at bounding box center [1074, 65] width 16 height 16
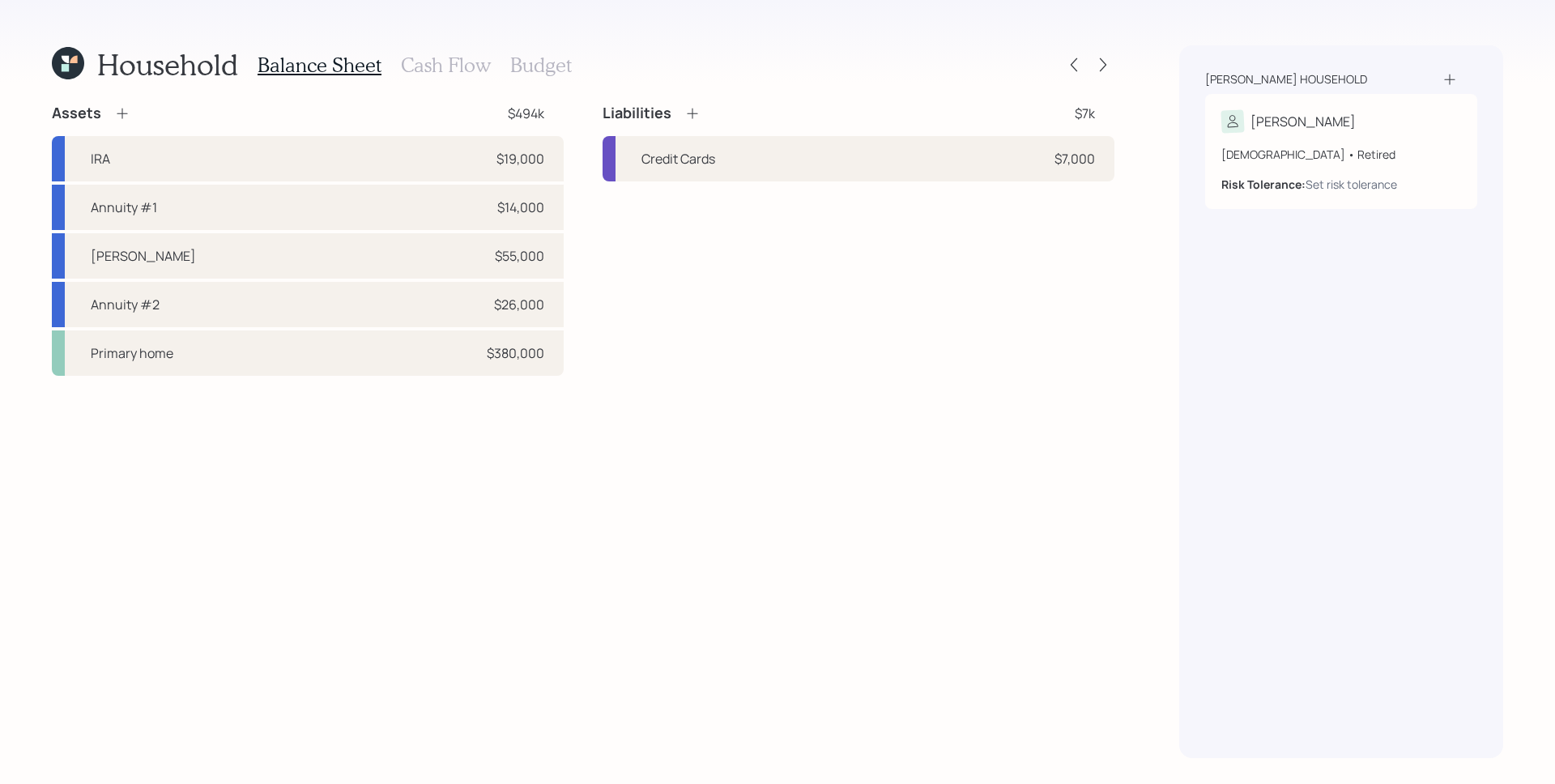
click at [444, 68] on h3 "Cash Flow" at bounding box center [446, 65] width 90 height 24
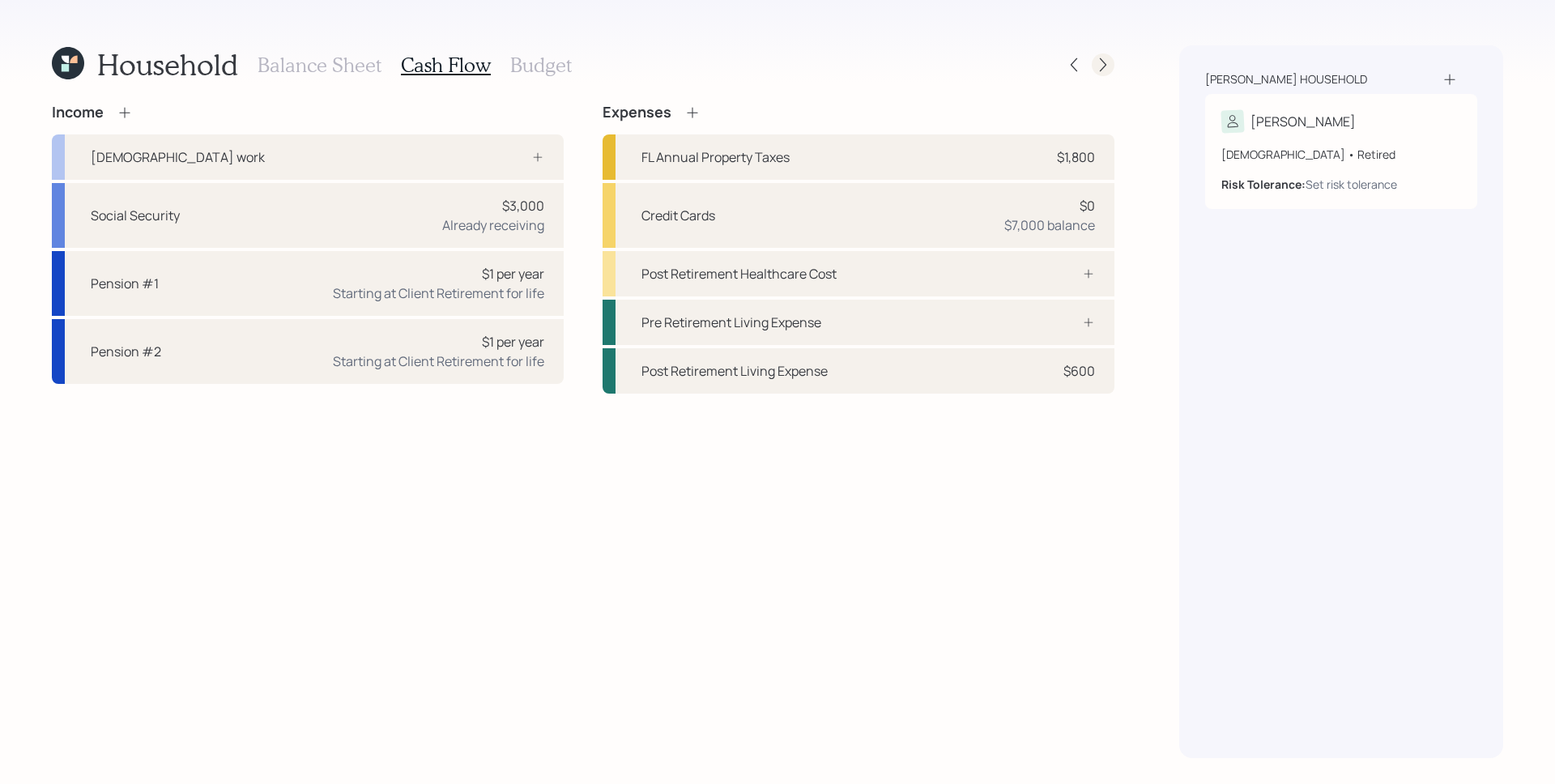
click at [1109, 60] on icon at bounding box center [1103, 65] width 16 height 16
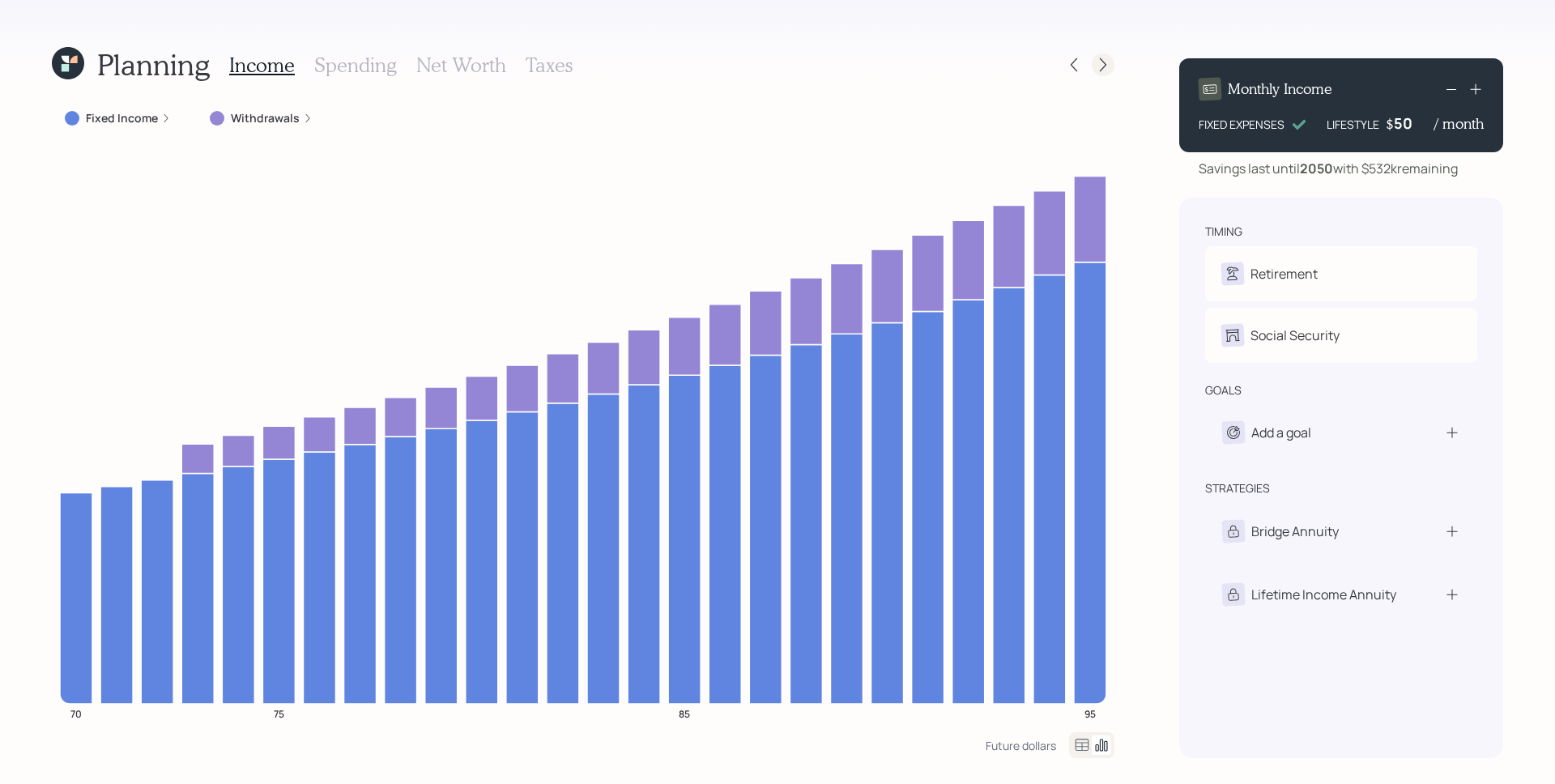
click at [1104, 61] on icon at bounding box center [1103, 65] width 16 height 16
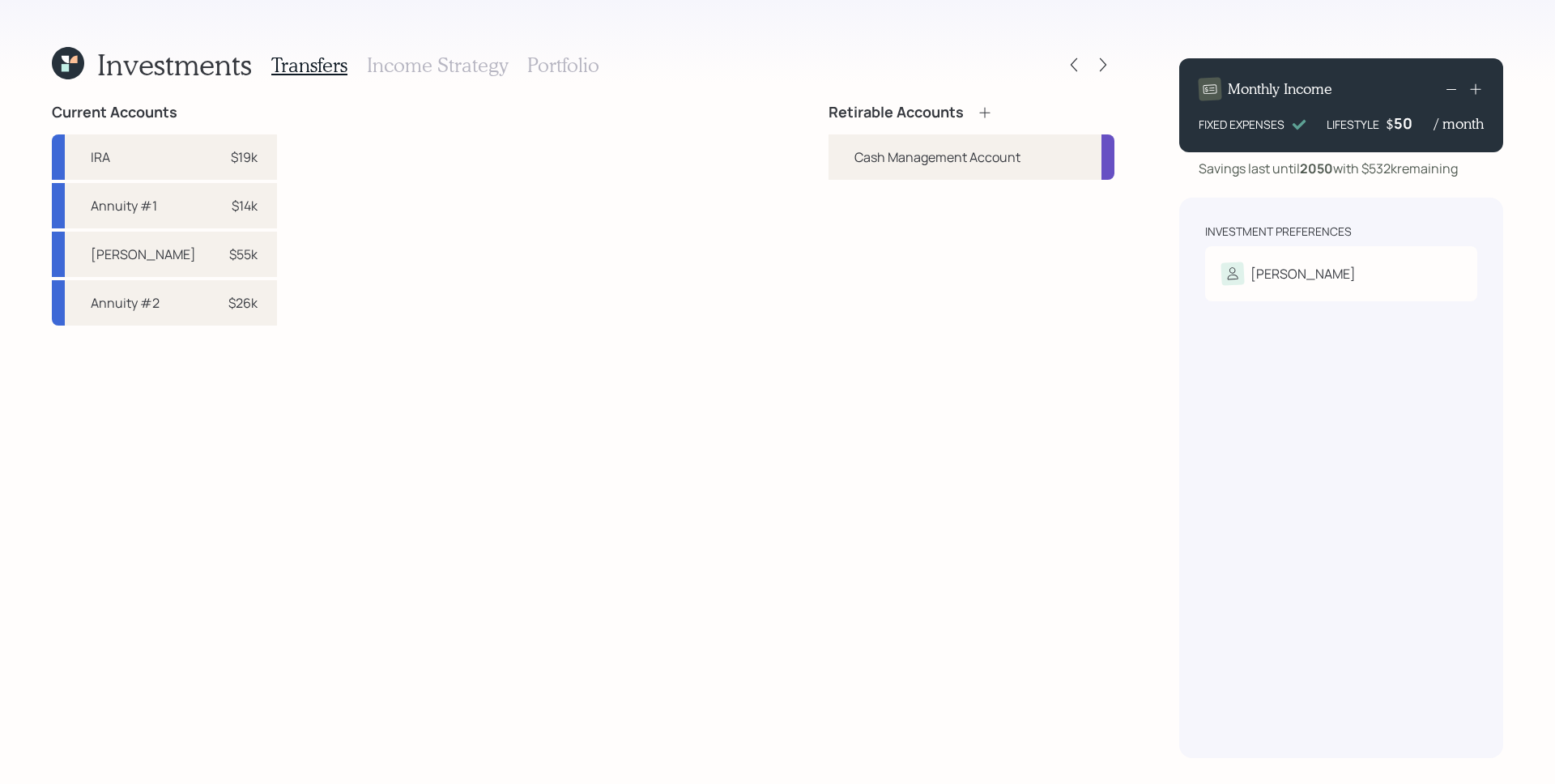
click at [1104, 61] on icon at bounding box center [1103, 65] width 16 height 16
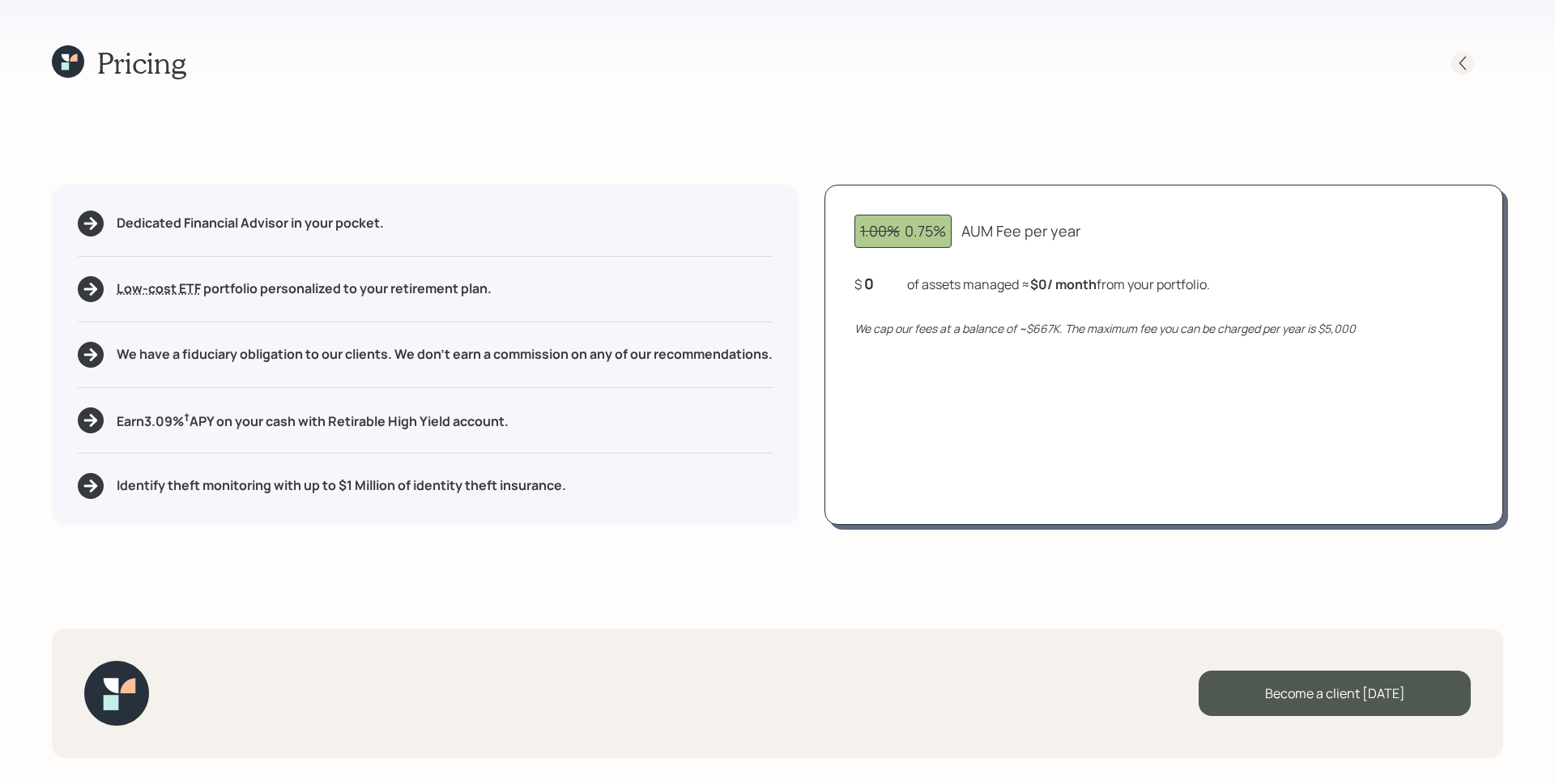
click at [1472, 59] on div at bounding box center [1463, 63] width 23 height 23
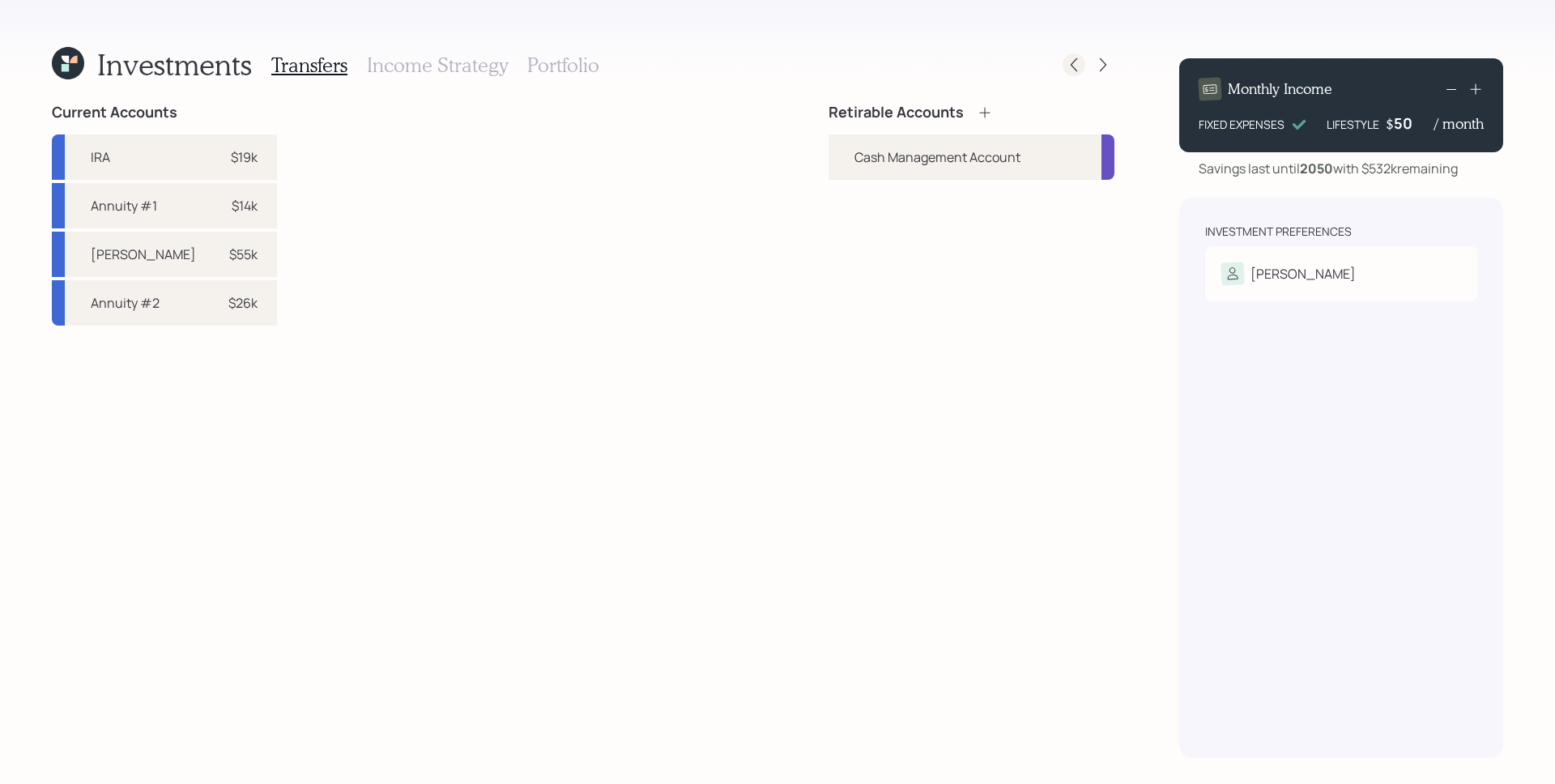
click at [1066, 68] on icon at bounding box center [1074, 65] width 16 height 16
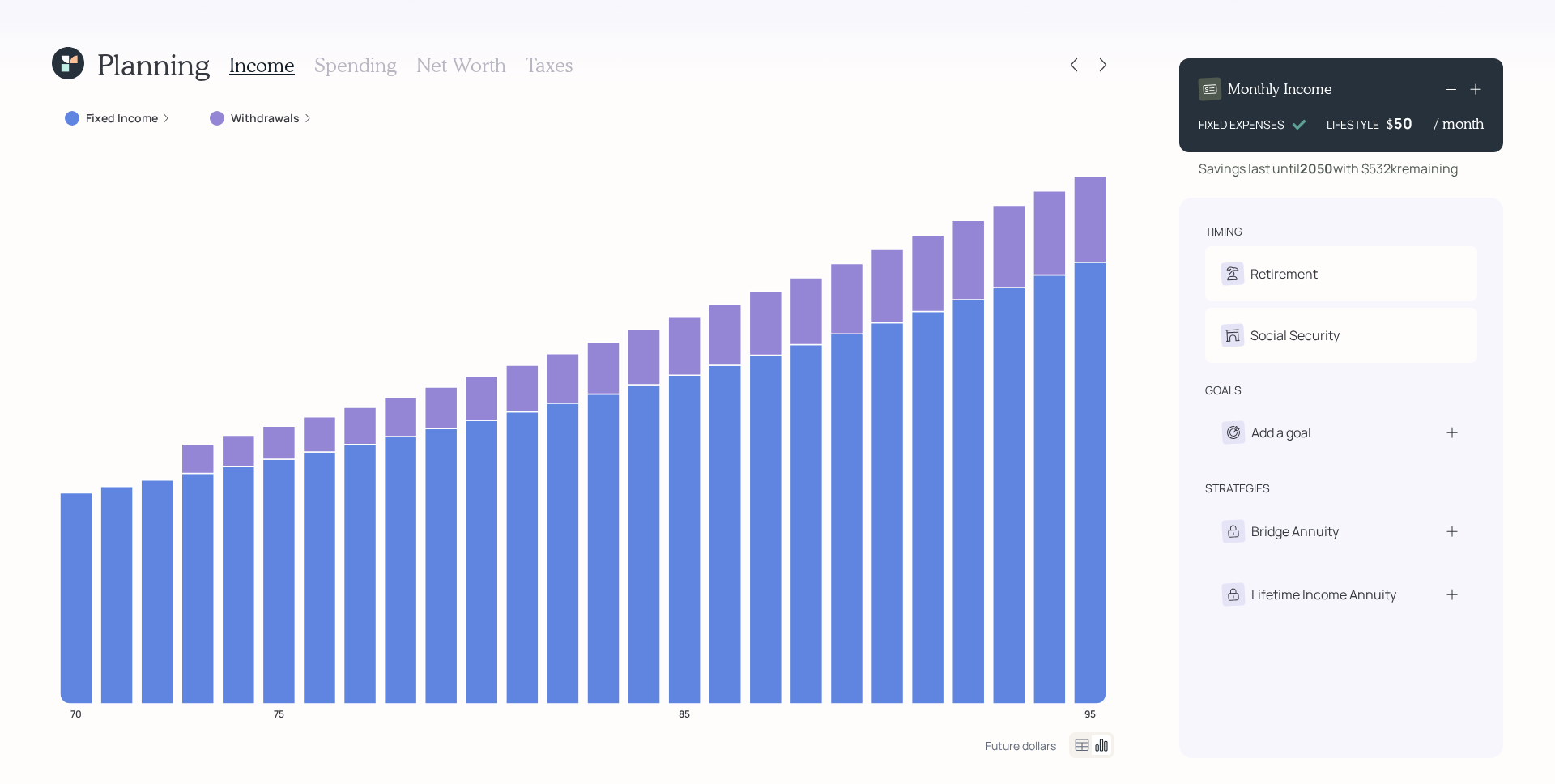
click at [465, 69] on h3 "Net Worth" at bounding box center [461, 65] width 90 height 24
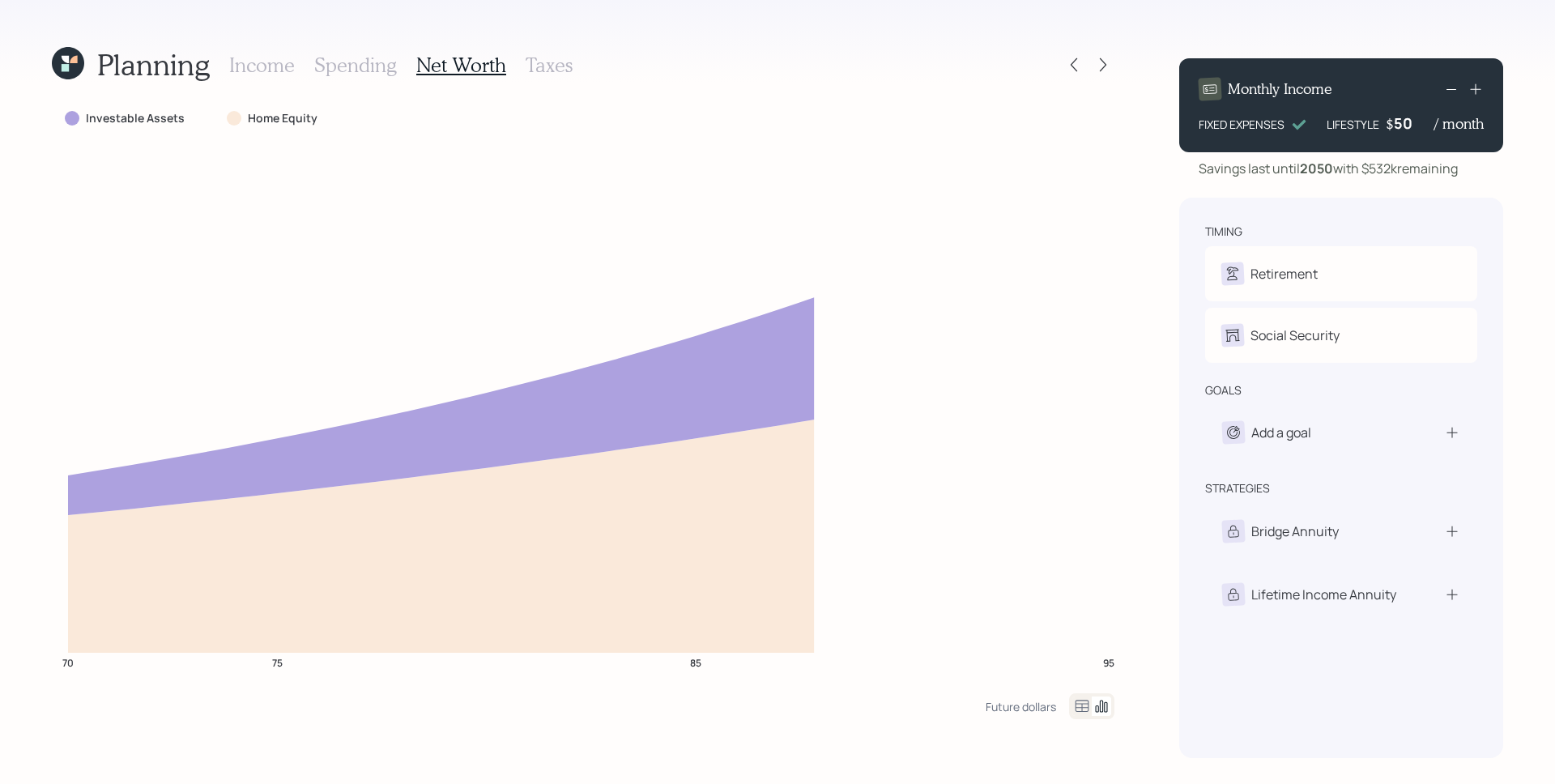
click at [551, 61] on h3 "Taxes" at bounding box center [550, 65] width 47 height 24
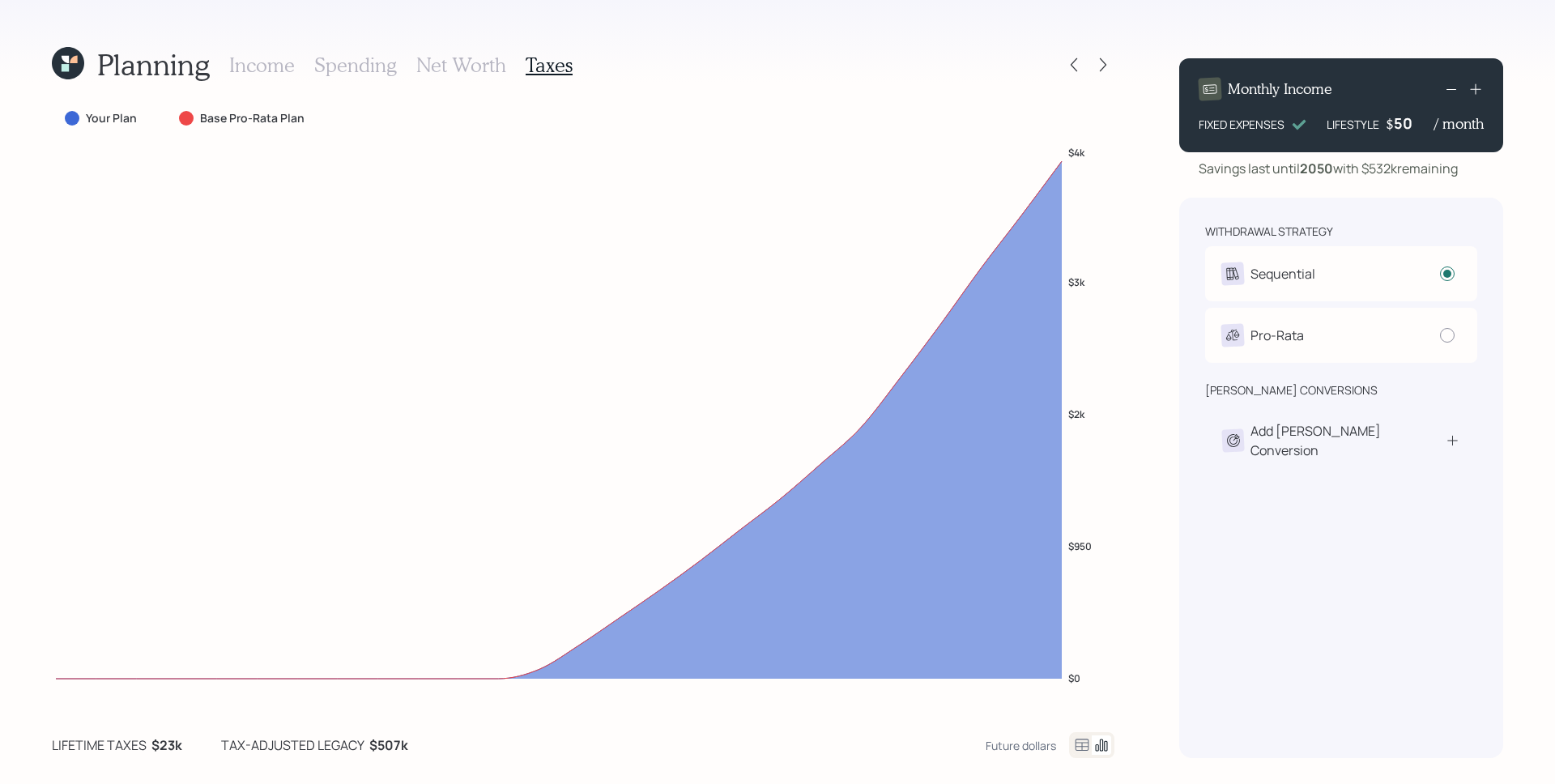
click at [72, 69] on icon at bounding box center [68, 63] width 32 height 32
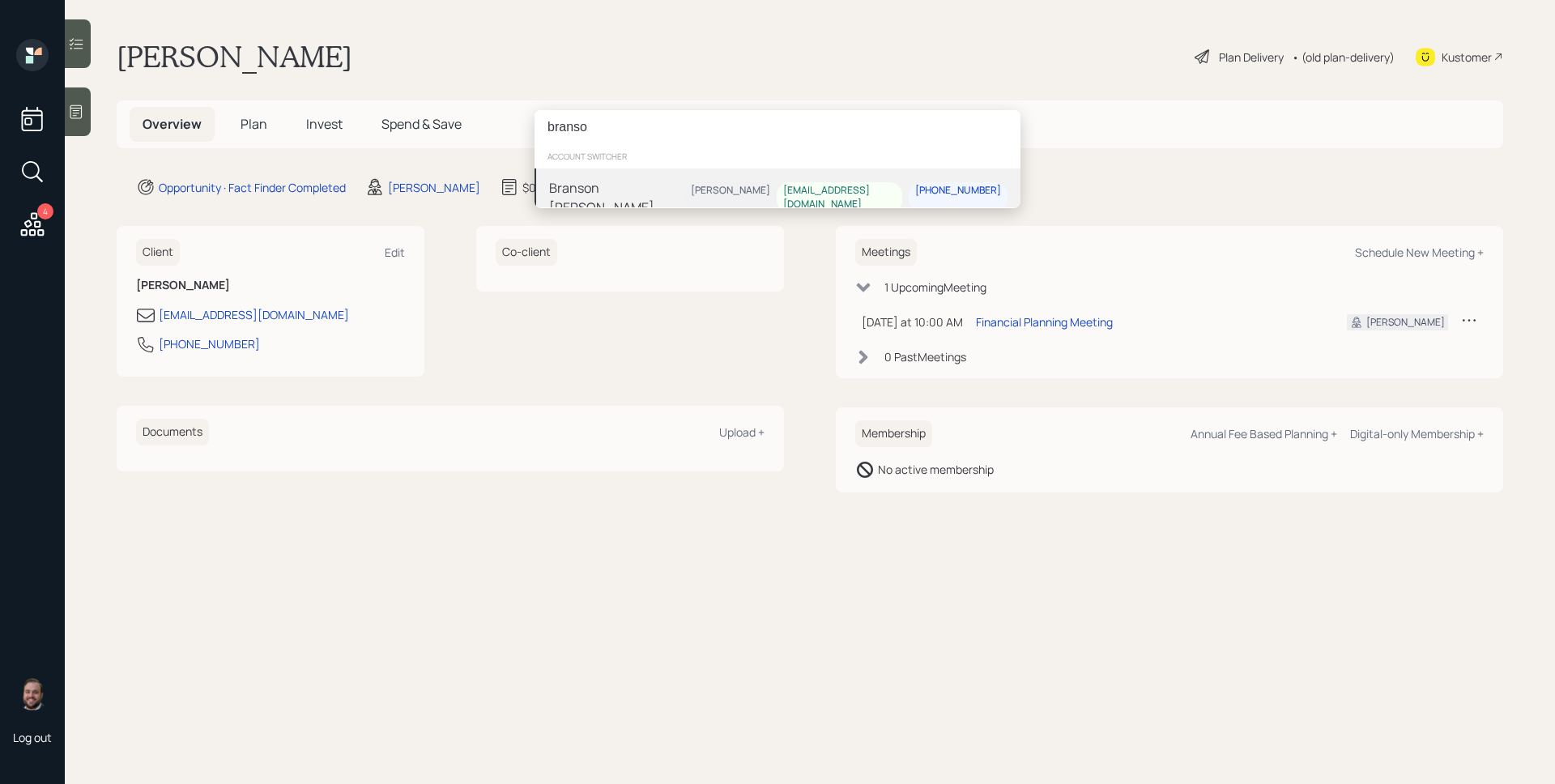
type input "branso"
